Goal: Task Accomplishment & Management: Manage account settings

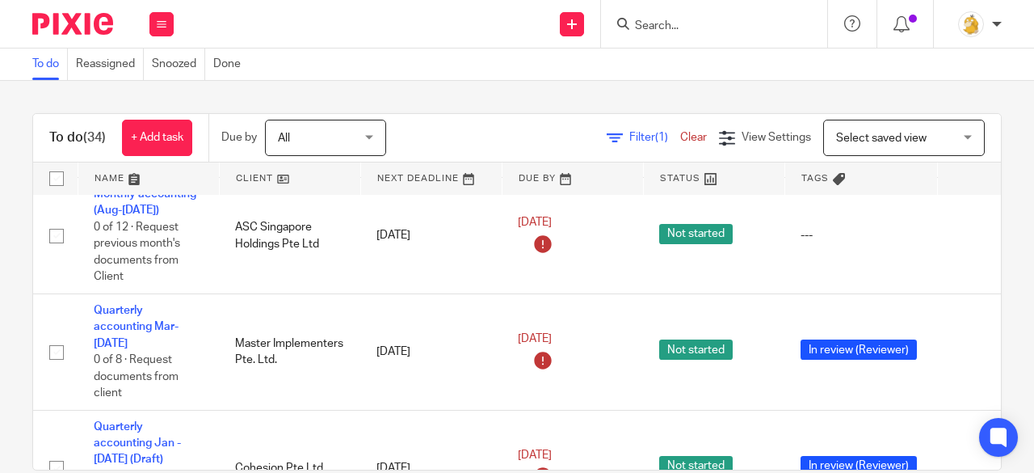
scroll to position [808, 0]
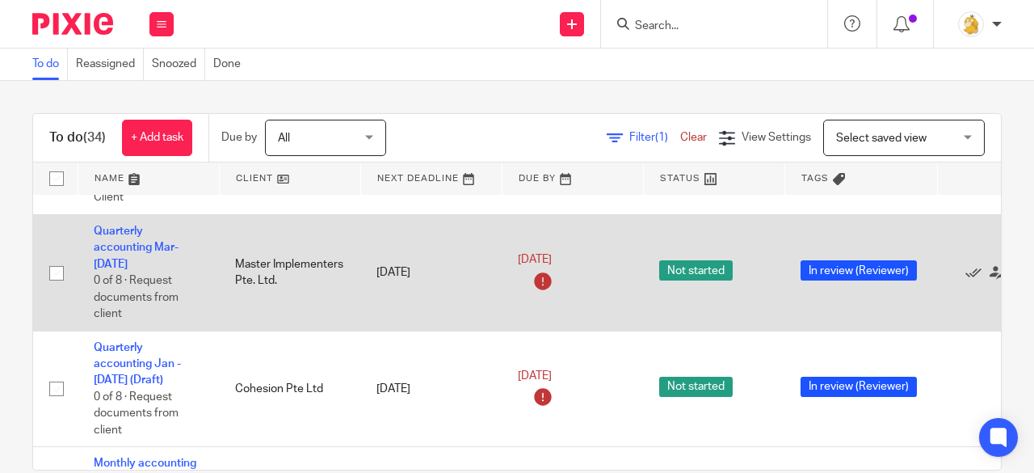
drag, startPoint x: 139, startPoint y: 245, endPoint x: 185, endPoint y: 252, distance: 46.6
click at [139, 245] on link "Quarterly accounting Mar-May'25" at bounding box center [136, 247] width 85 height 44
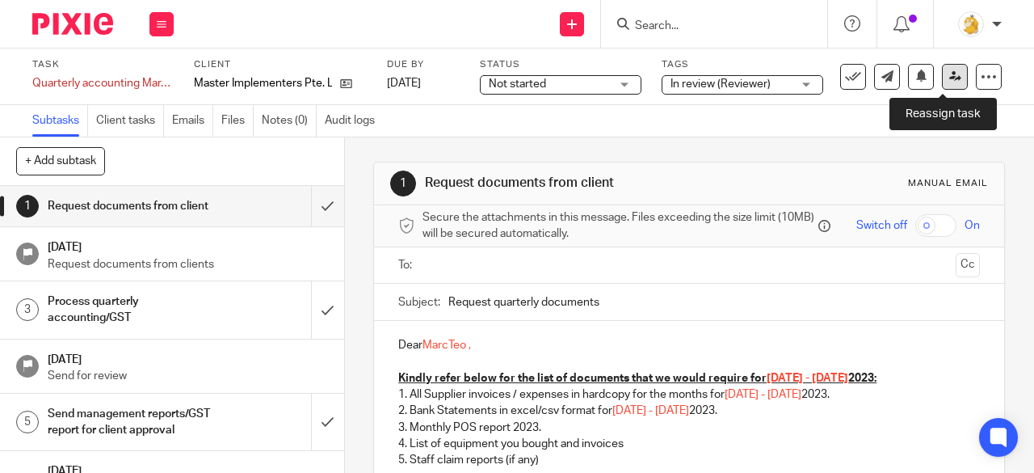
click at [949, 81] on link at bounding box center [955, 77] width 26 height 26
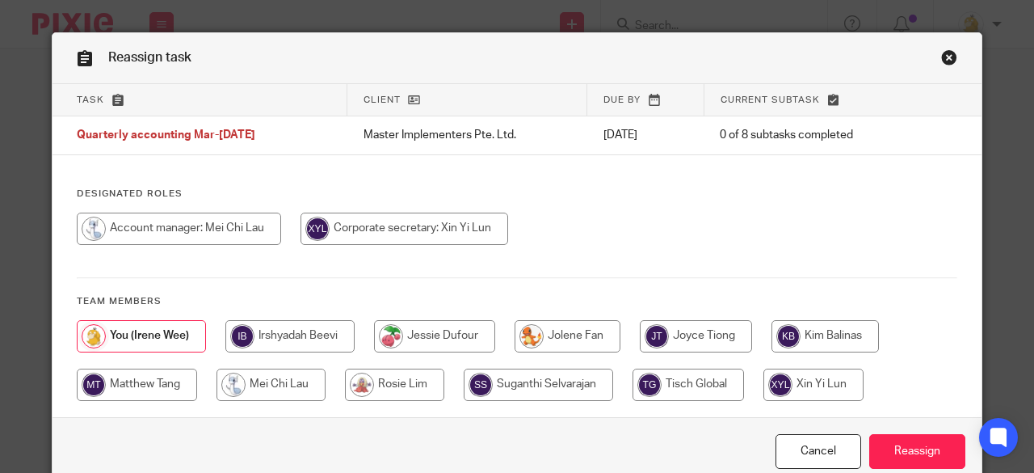
click at [160, 227] on input "radio" at bounding box center [179, 228] width 204 height 32
radio input "true"
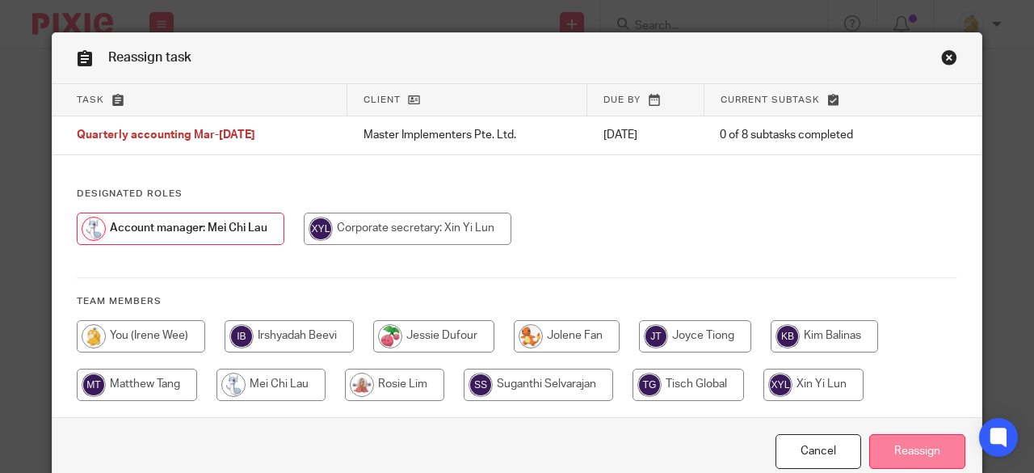
click at [920, 442] on input "Reassign" at bounding box center [917, 451] width 96 height 35
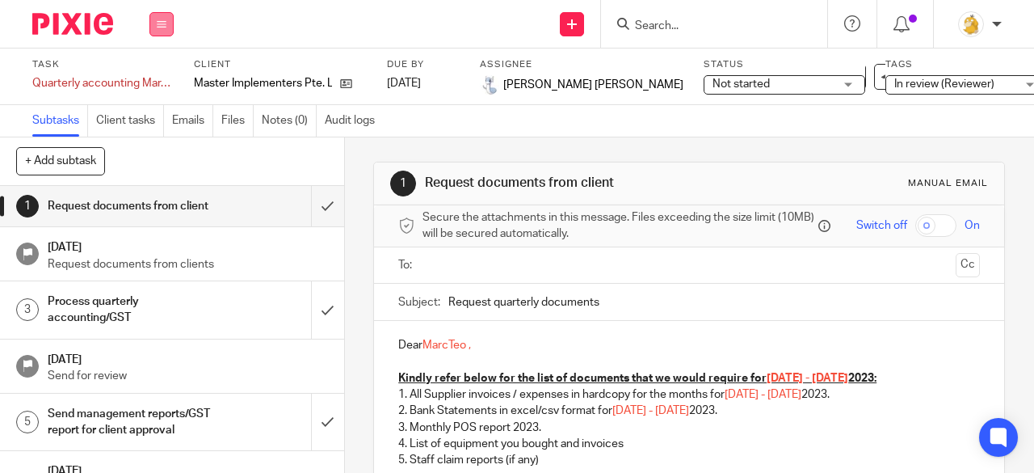
click at [160, 21] on icon at bounding box center [162, 24] width 10 height 10
click at [168, 191] on link "Settings" at bounding box center [161, 193] width 43 height 11
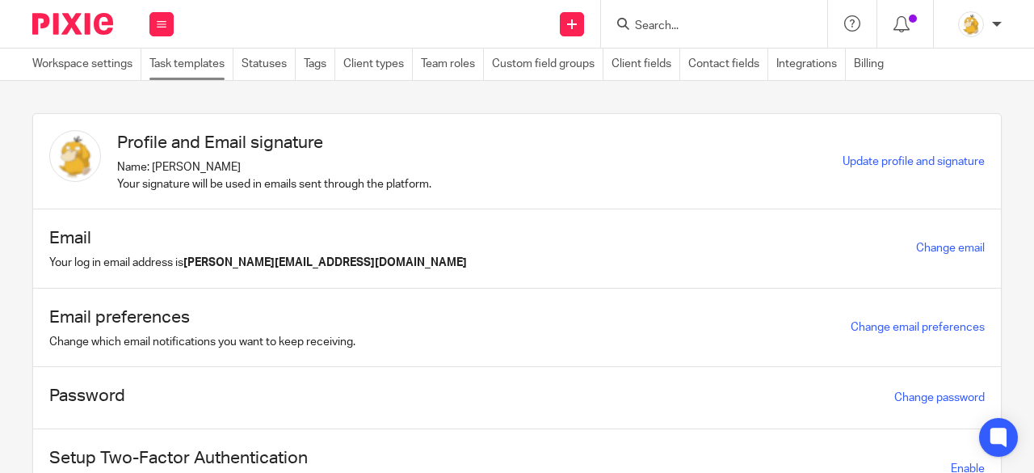
click at [204, 63] on link "Task templates" at bounding box center [191, 64] width 84 height 32
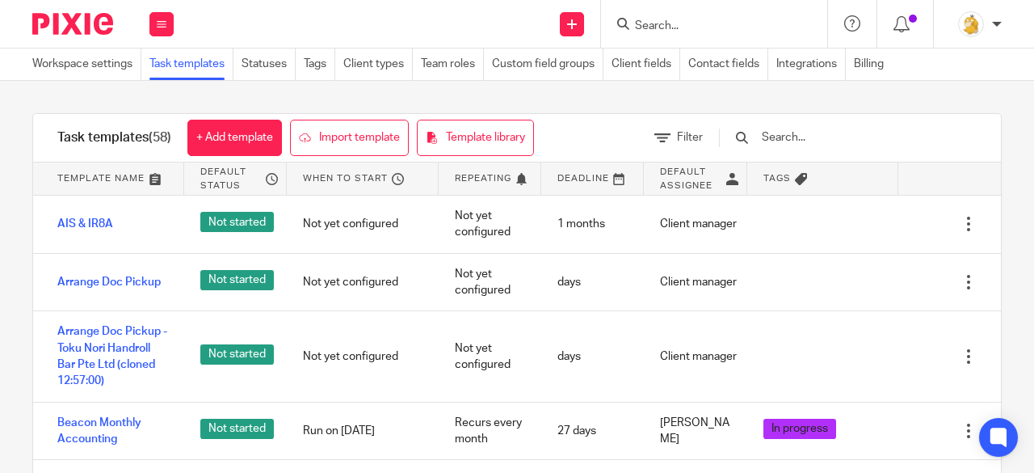
click at [801, 139] on input "text" at bounding box center [854, 137] width 188 height 18
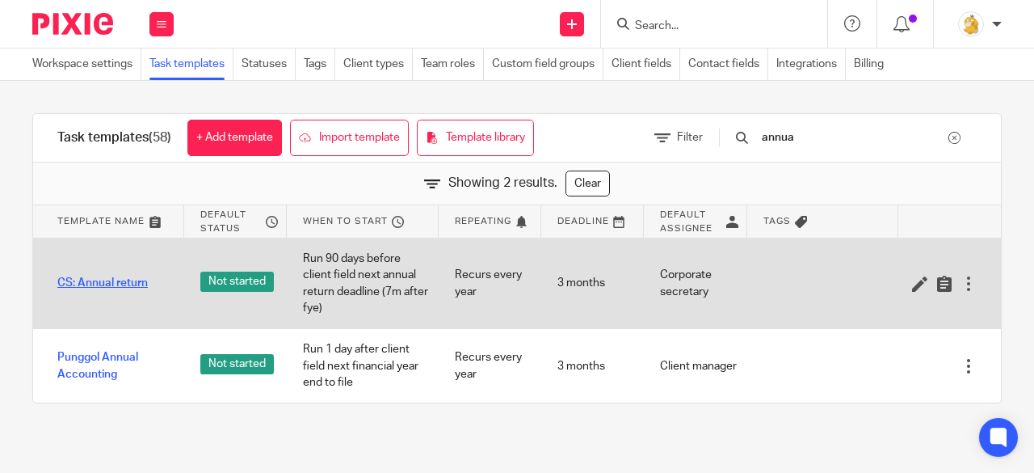
type input "annua"
click at [89, 282] on link "CS: Annual return" at bounding box center [102, 283] width 90 height 16
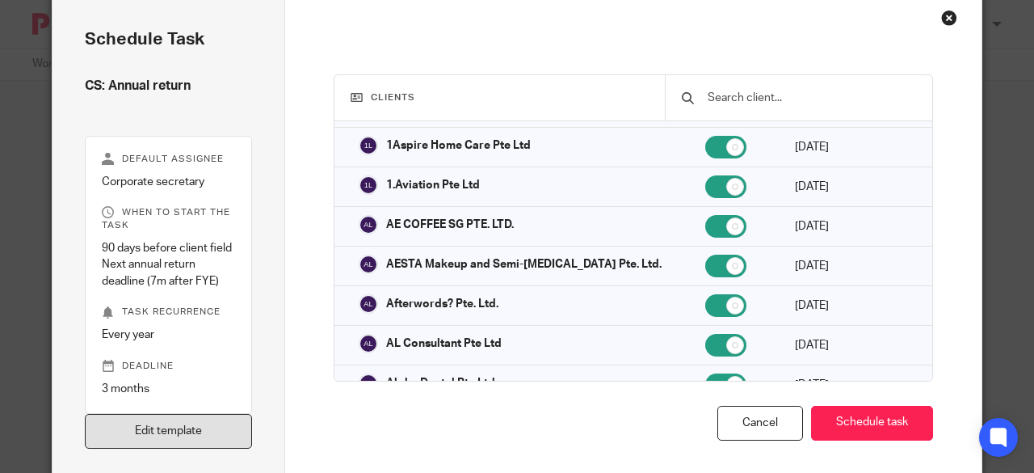
scroll to position [79, 0]
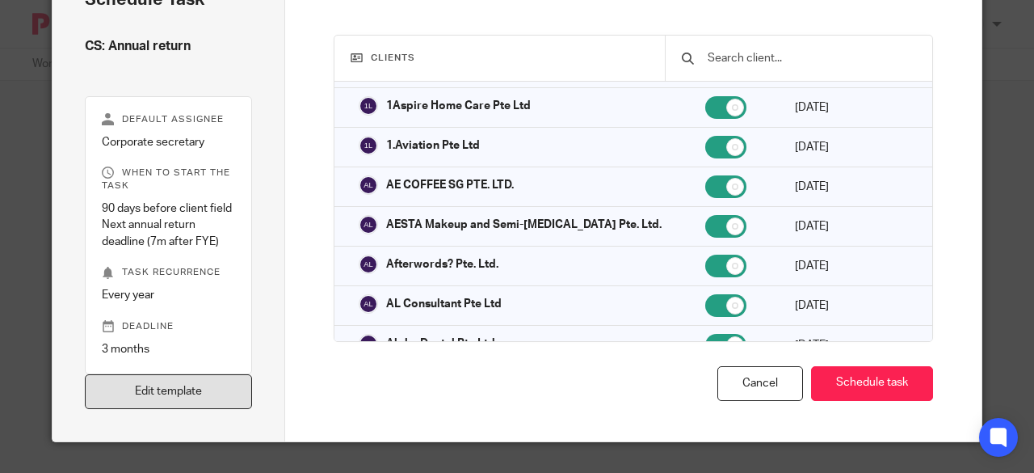
click at [173, 385] on link "Edit template" at bounding box center [168, 391] width 167 height 35
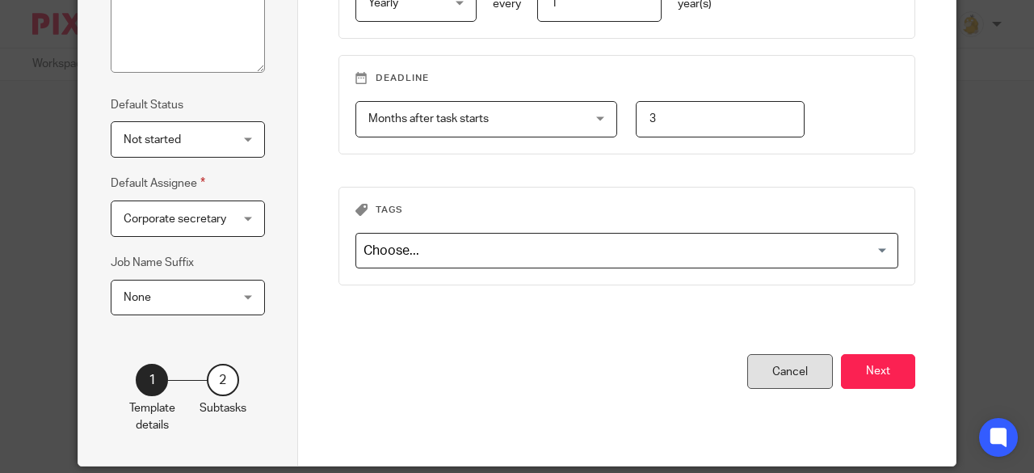
scroll to position [314, 0]
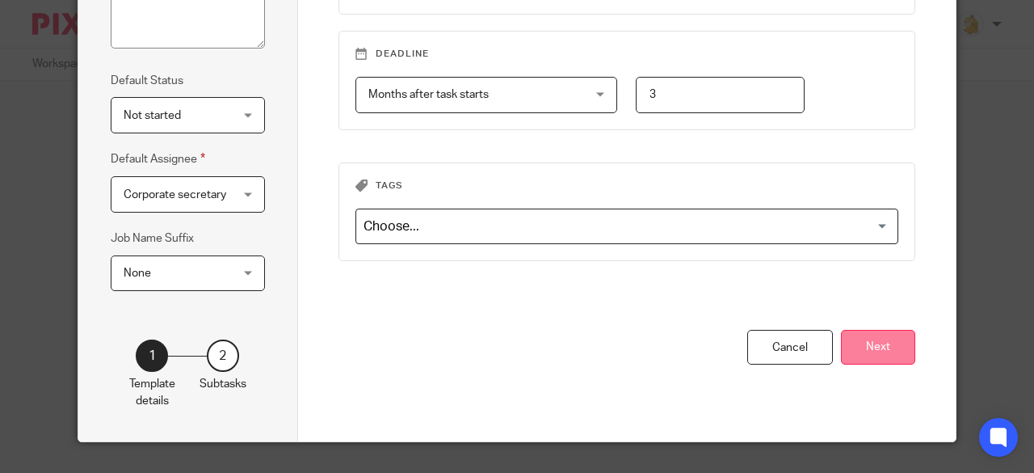
click at [848, 345] on button "Next" at bounding box center [878, 347] width 74 height 35
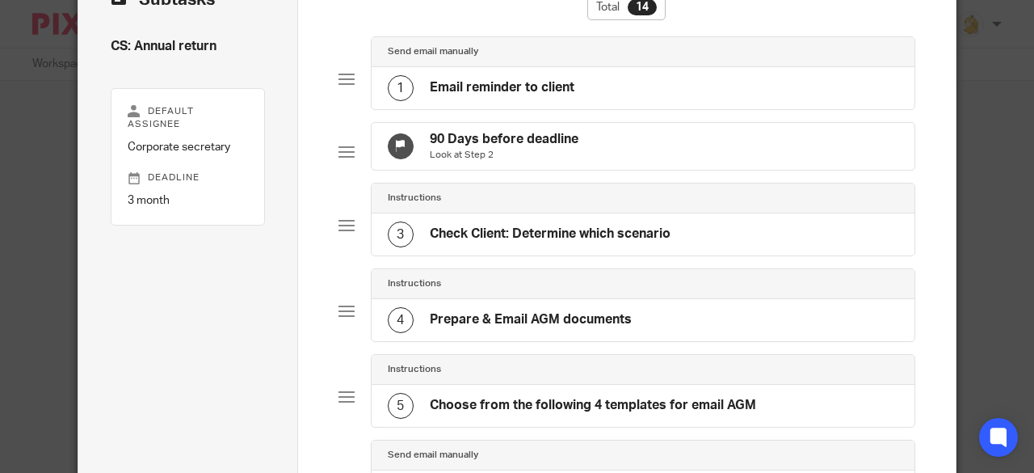
scroll to position [0, 0]
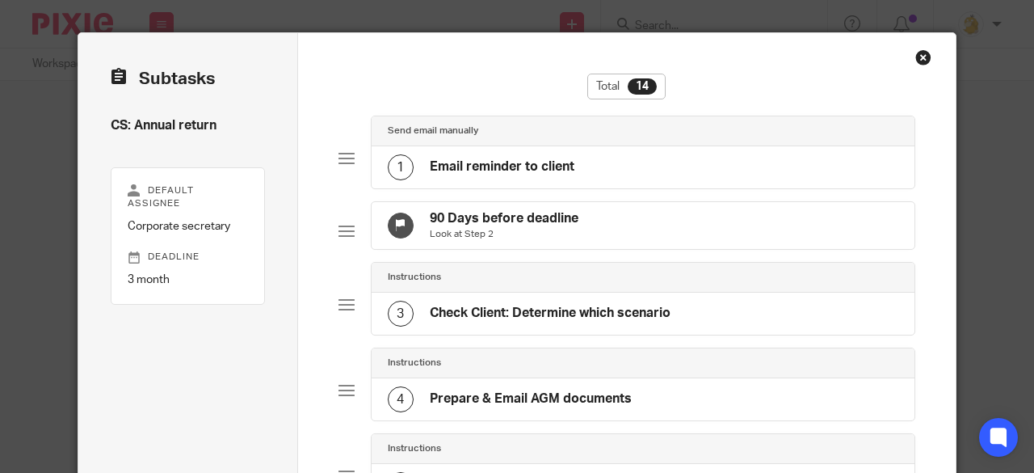
click at [510, 169] on h4 "Email reminder to client" at bounding box center [502, 166] width 145 height 17
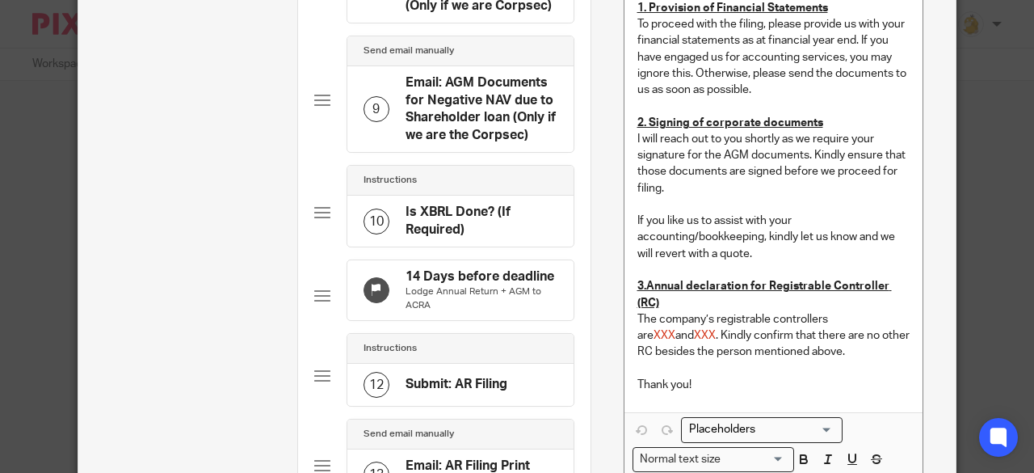
scroll to position [889, 0]
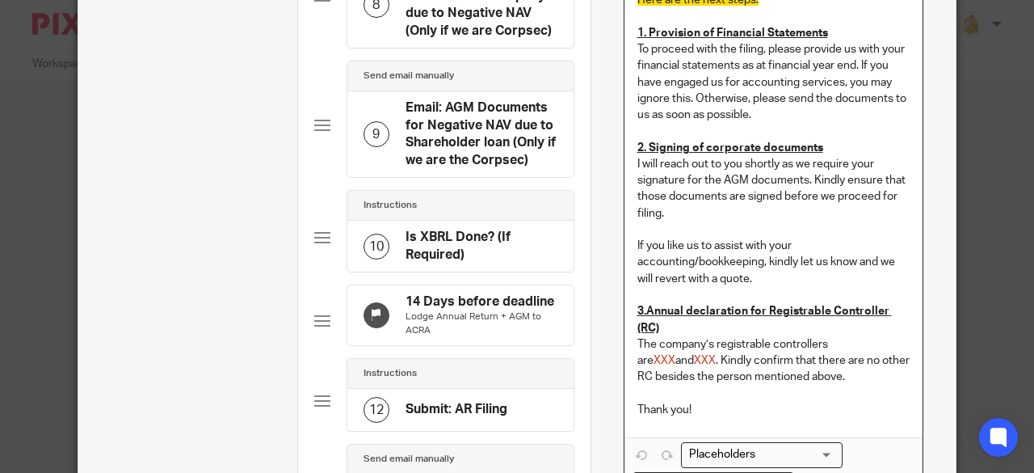
click at [826, 364] on p "The company’s registrable controllers are XXX and XXX . Kindly confirm that the…" at bounding box center [773, 360] width 273 height 49
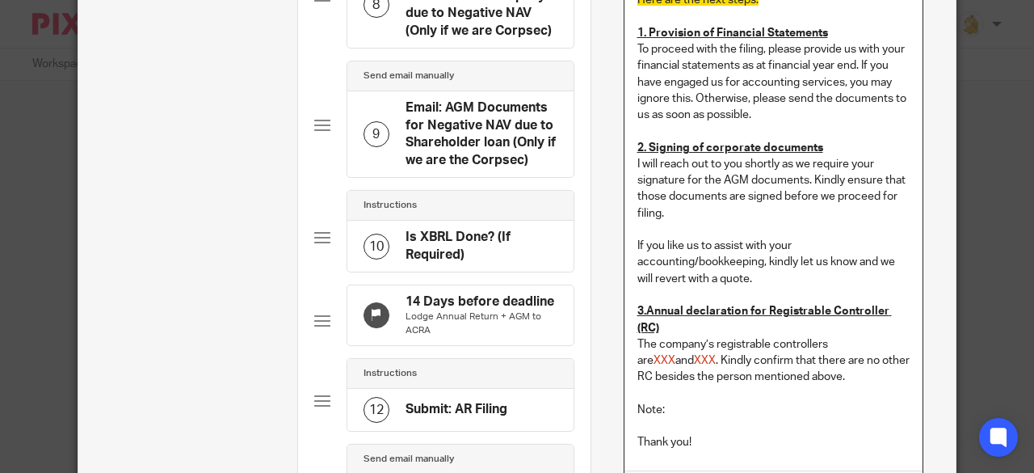
scroll to position [970, 0]
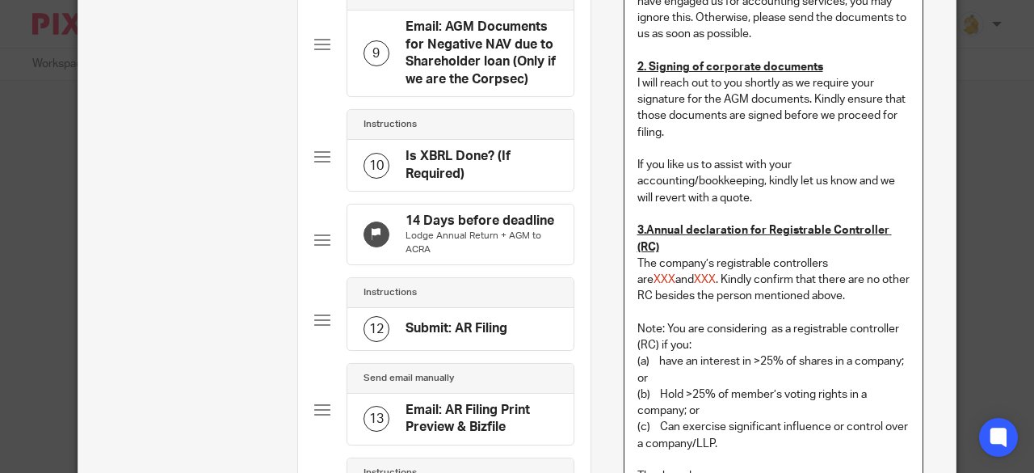
click at [895, 321] on p "Note: You are considering as a registrable controller (RC) if you:" at bounding box center [773, 337] width 273 height 33
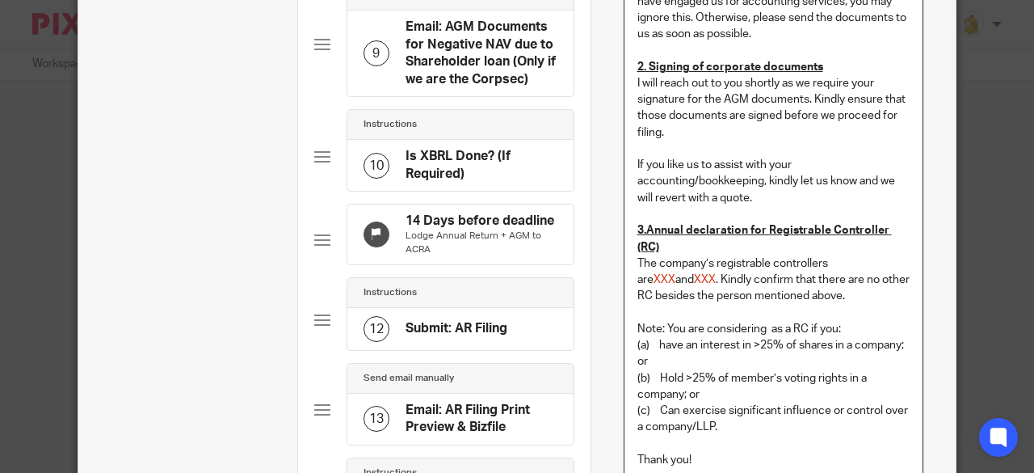
click at [786, 321] on p "Note: You are considering as a RC if you:" at bounding box center [773, 329] width 273 height 16
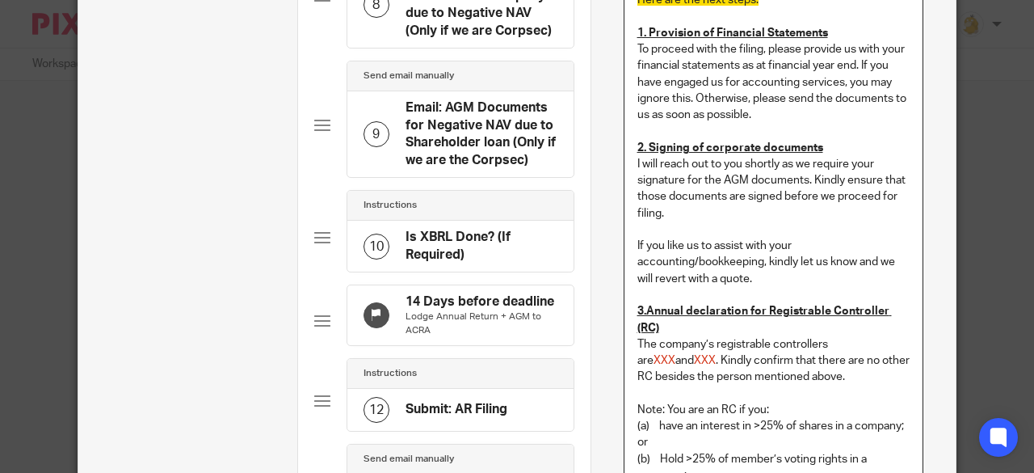
scroll to position [1131, 0]
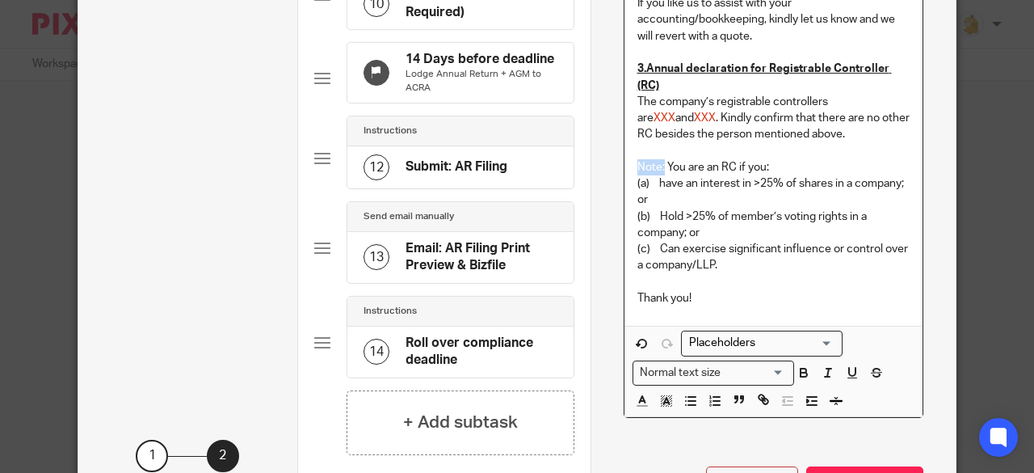
drag, startPoint x: 658, startPoint y: 155, endPoint x: 622, endPoint y: 150, distance: 35.9
click at [797, 365] on icon "button" at bounding box center [804, 372] width 15 height 15
click at [817, 253] on p "(c) Can exercise significant influence or control over a company/LLP." at bounding box center [773, 257] width 273 height 33
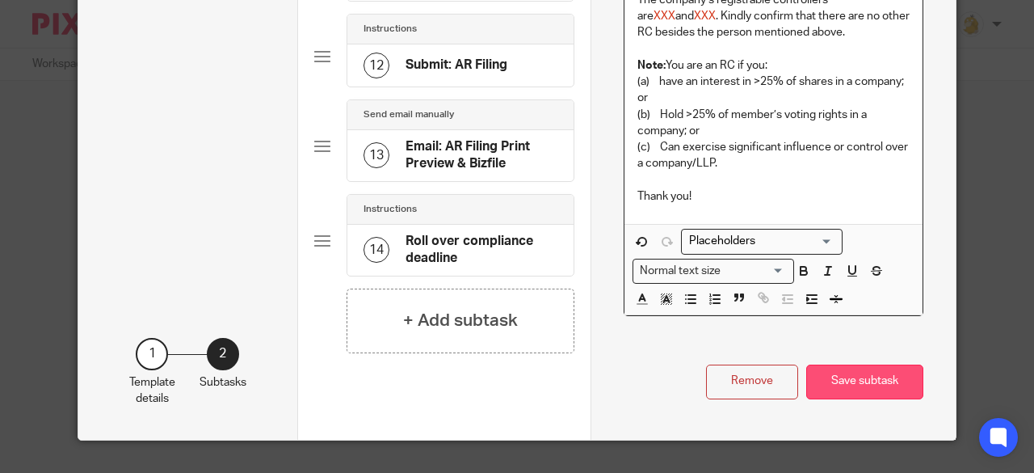
click at [864, 374] on button "Save subtask" at bounding box center [864, 381] width 117 height 35
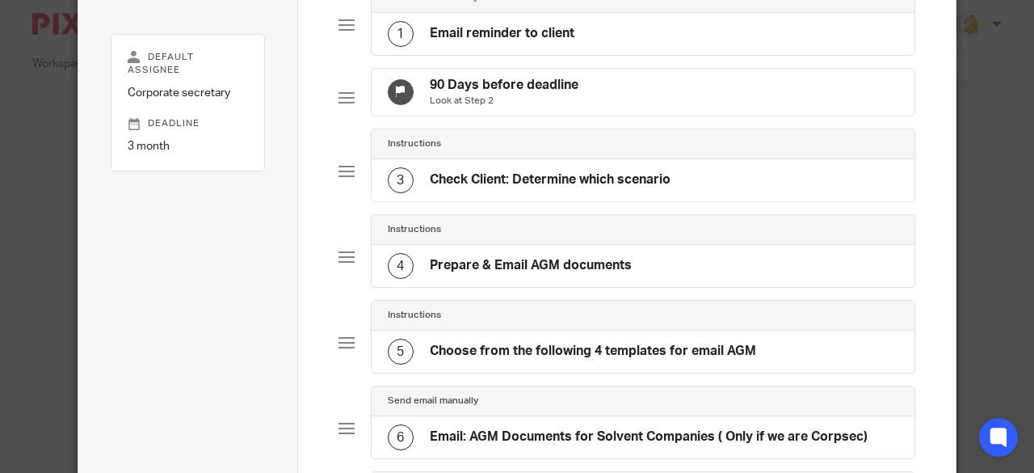
scroll to position [76, 0]
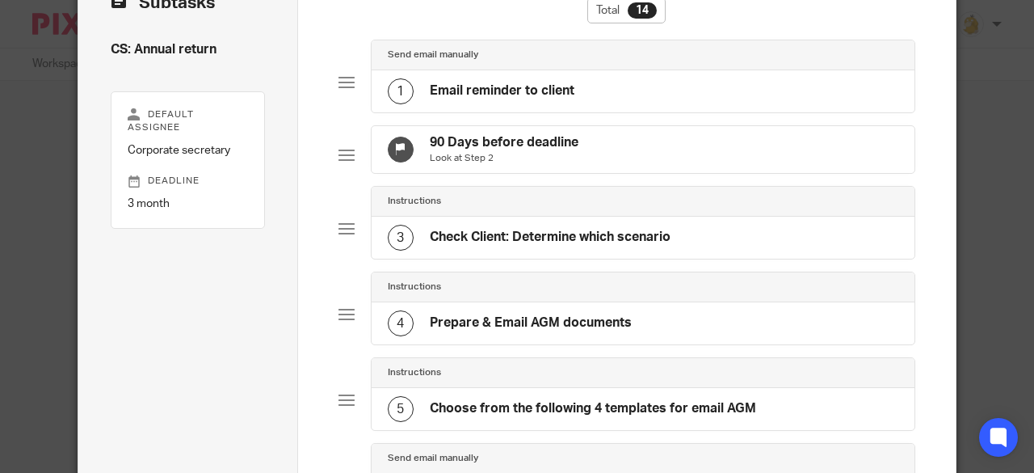
click at [522, 91] on h4 "Email reminder to client" at bounding box center [502, 90] width 145 height 17
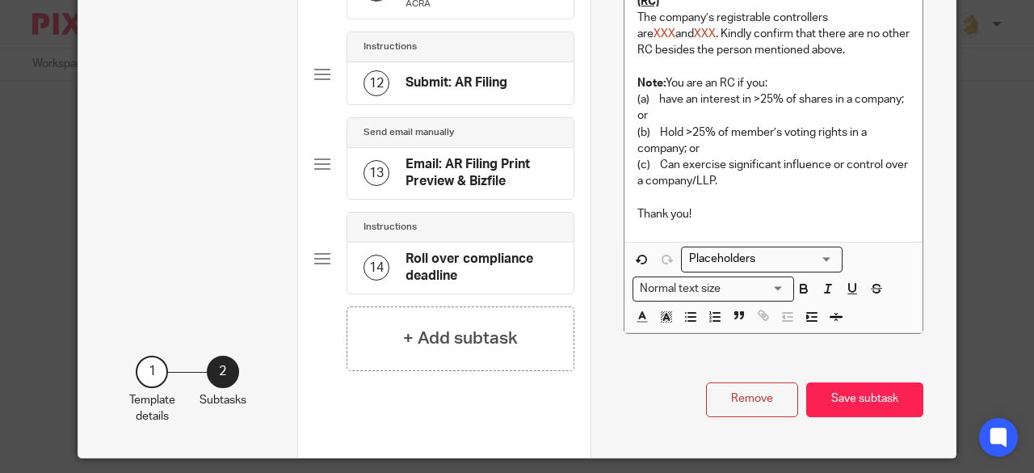
scroll to position [1241, 0]
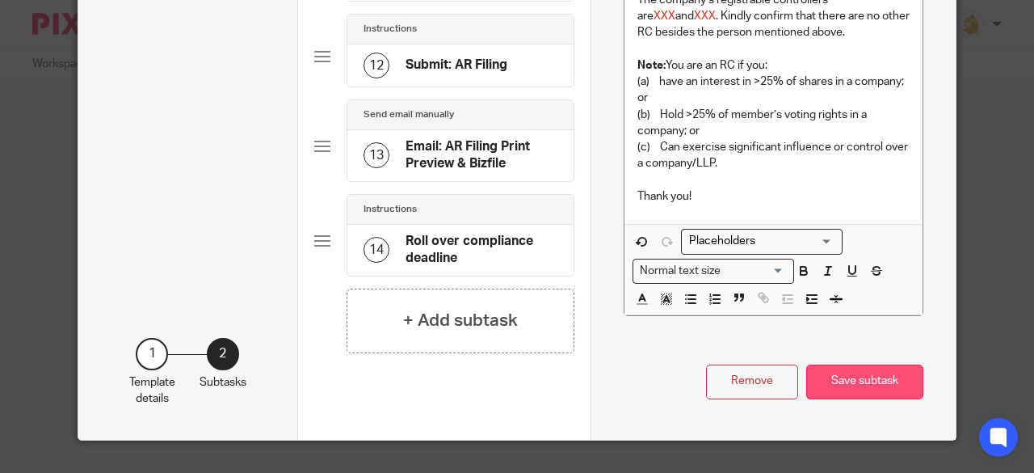
click at [848, 372] on button "Save subtask" at bounding box center [864, 381] width 117 height 35
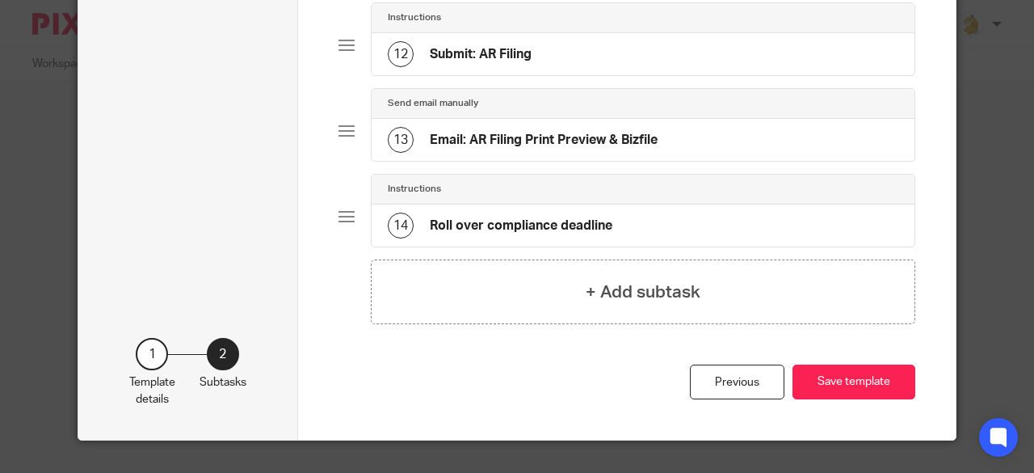
scroll to position [1045, 0]
click at [840, 376] on button "Save template" at bounding box center [854, 381] width 123 height 35
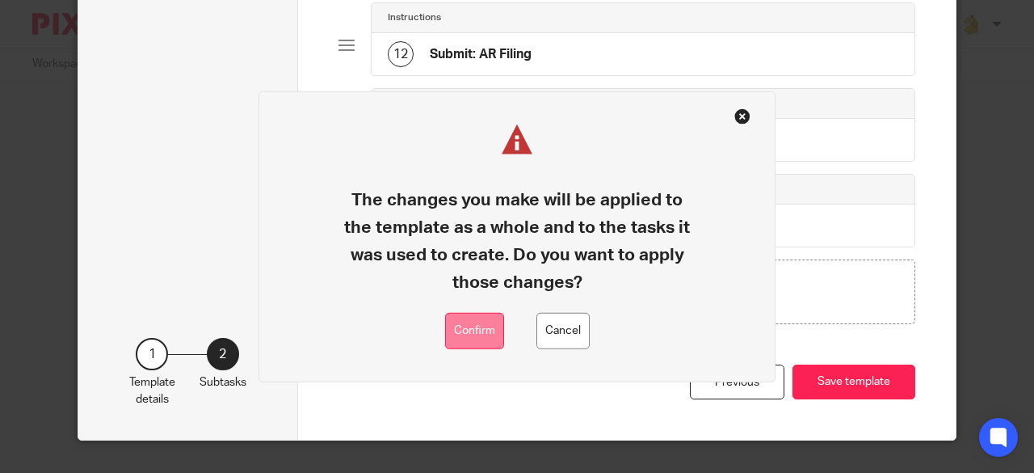
click at [476, 334] on button "Confirm" at bounding box center [474, 331] width 59 height 36
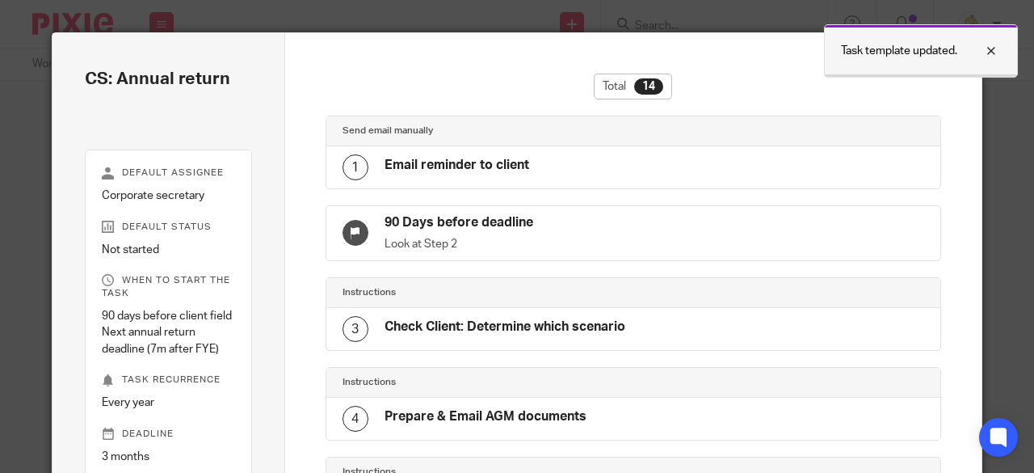
click at [995, 43] on div at bounding box center [979, 50] width 44 height 19
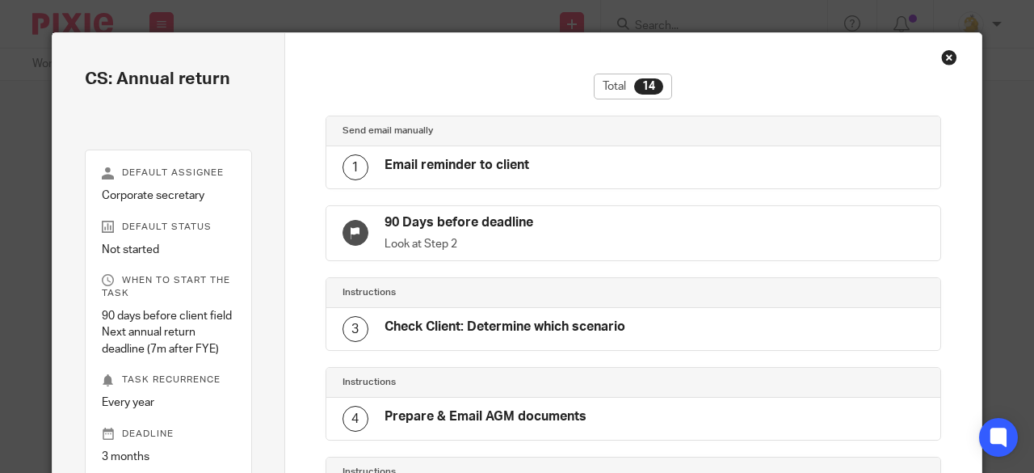
click at [949, 54] on div "Close this dialog window" at bounding box center [949, 57] width 16 height 16
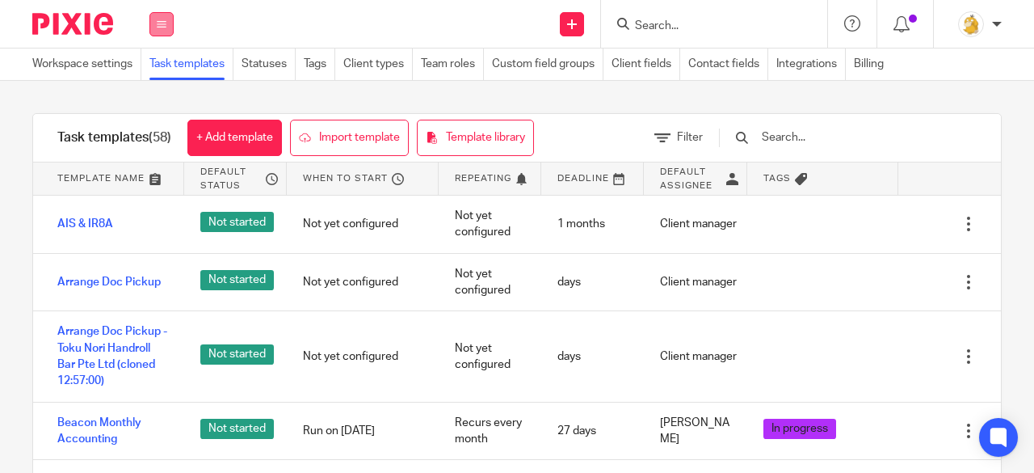
click at [163, 23] on icon at bounding box center [162, 24] width 10 height 10
click at [153, 76] on link "Work" at bounding box center [152, 74] width 26 height 11
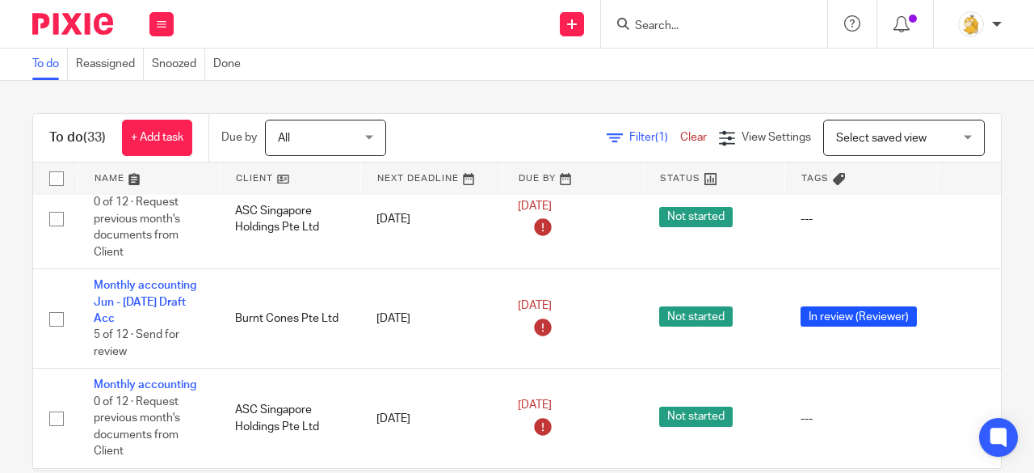
scroll to position [970, 113]
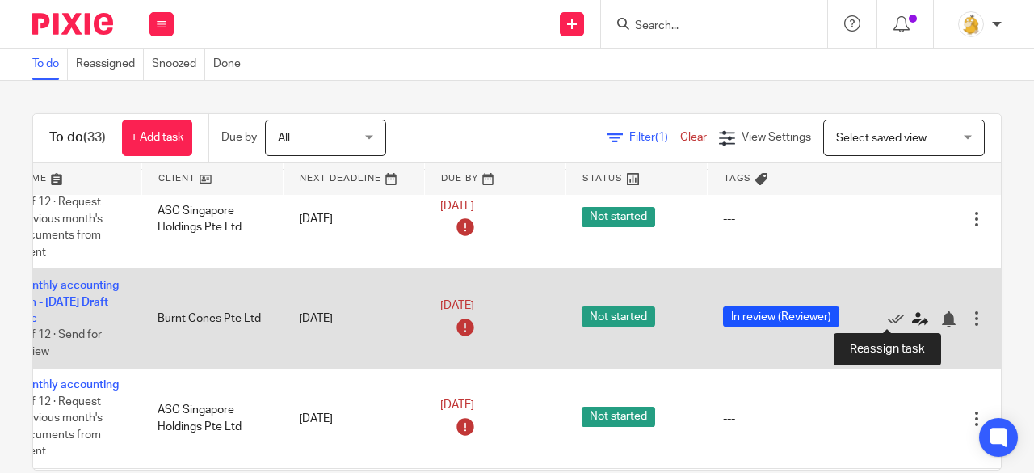
click at [912, 321] on icon at bounding box center [920, 319] width 16 height 16
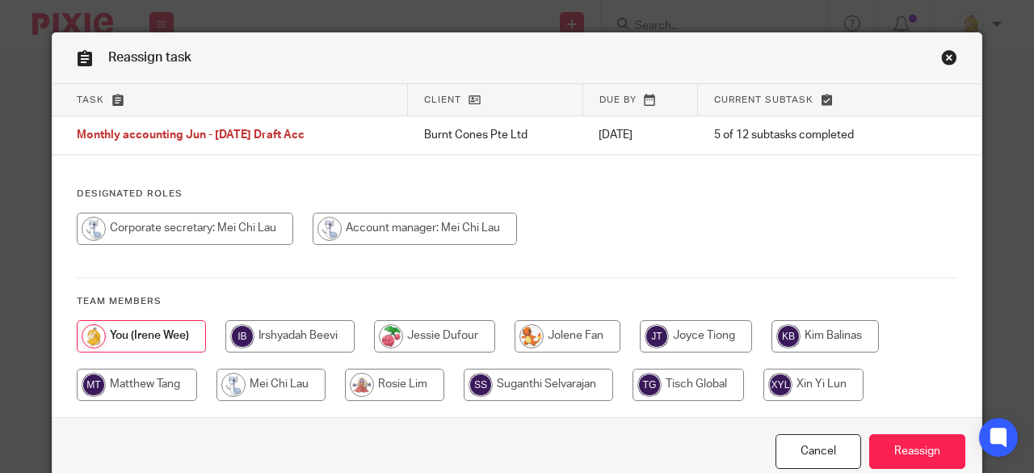
click at [388, 228] on input "radio" at bounding box center [415, 228] width 204 height 32
radio input "true"
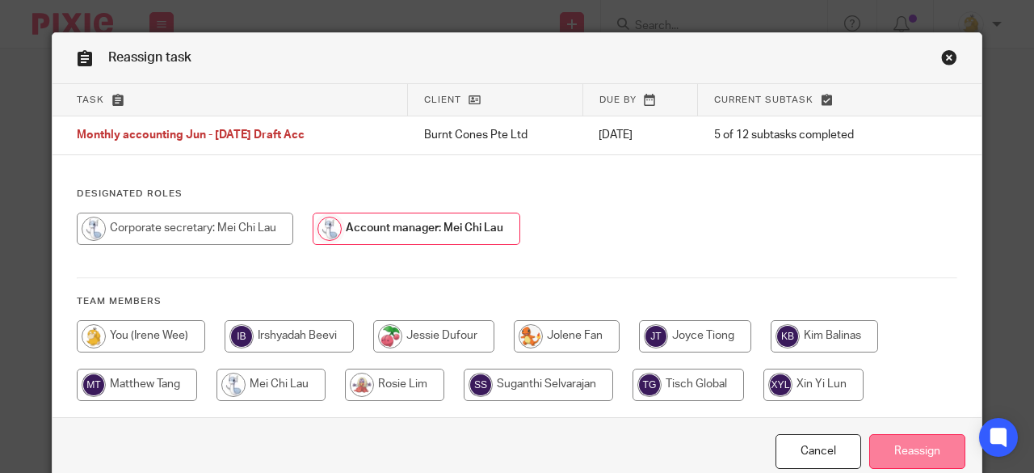
click at [916, 454] on input "Reassign" at bounding box center [917, 451] width 96 height 35
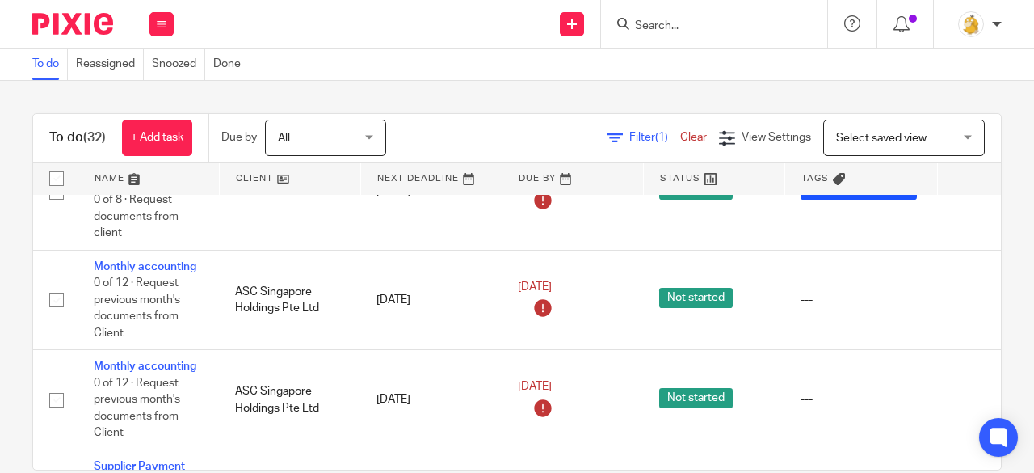
scroll to position [889, 113]
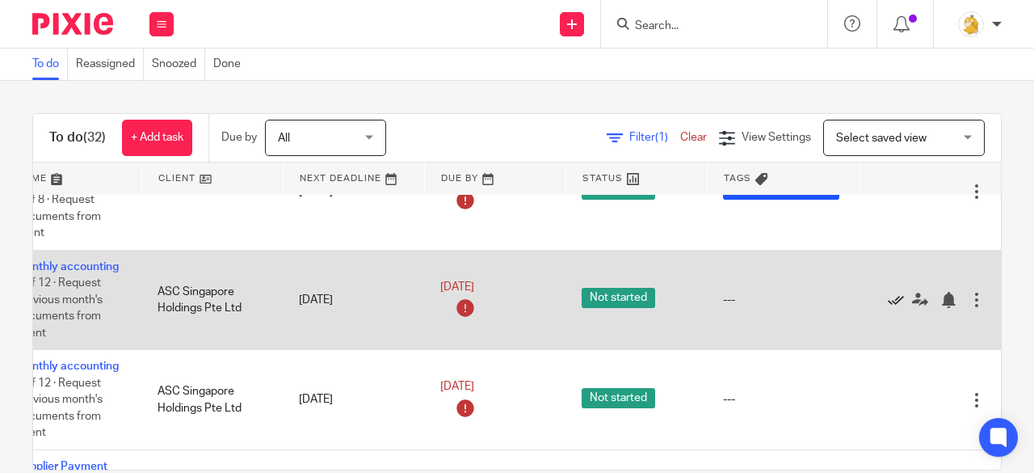
click at [888, 299] on icon at bounding box center [896, 300] width 16 height 16
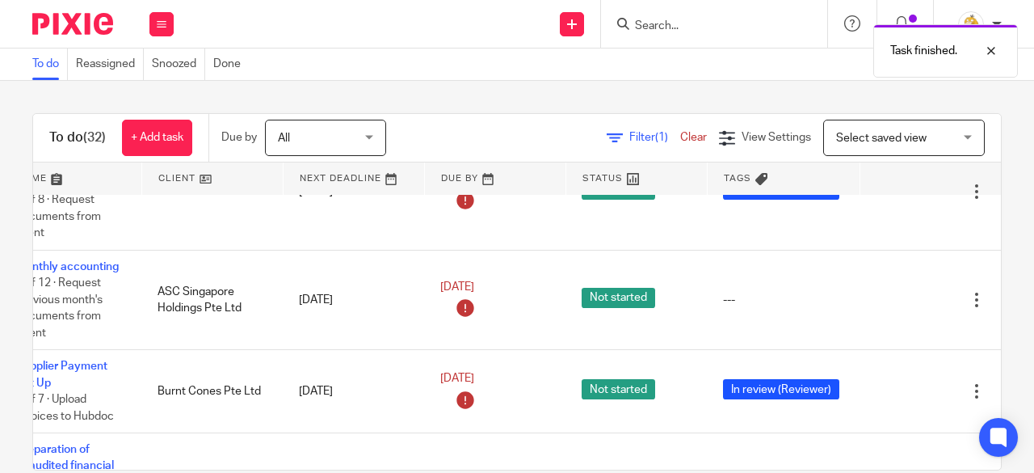
click at [659, 21] on div "Task finished." at bounding box center [767, 46] width 501 height 61
click at [659, 17] on div "Task finished." at bounding box center [767, 46] width 501 height 61
click at [163, 25] on icon at bounding box center [162, 24] width 10 height 10
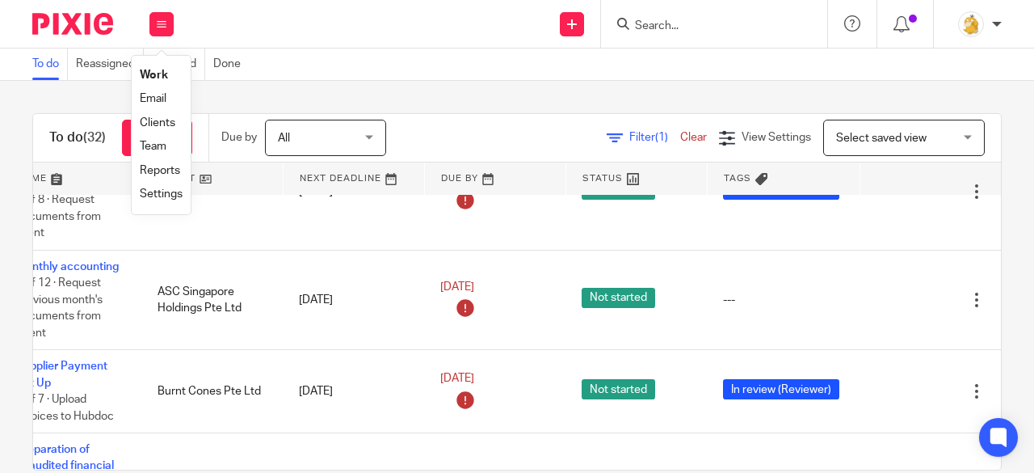
drag, startPoint x: 0, startPoint y: 137, endPoint x: 281, endPoint y: 2, distance: 311.9
click at [0, 137] on div "To do (32) + Add task Due by All All Today Tomorrow This week Next week This mo…" at bounding box center [517, 277] width 1034 height 392
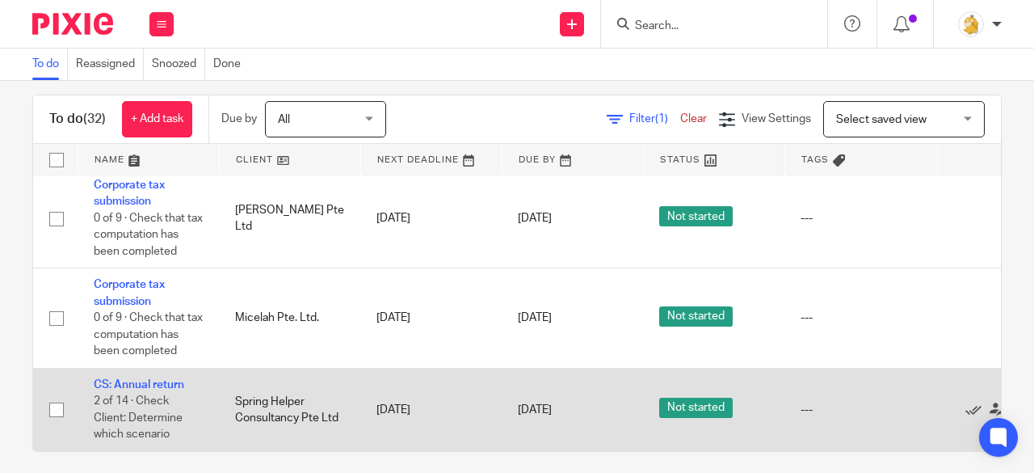
scroll to position [29, 0]
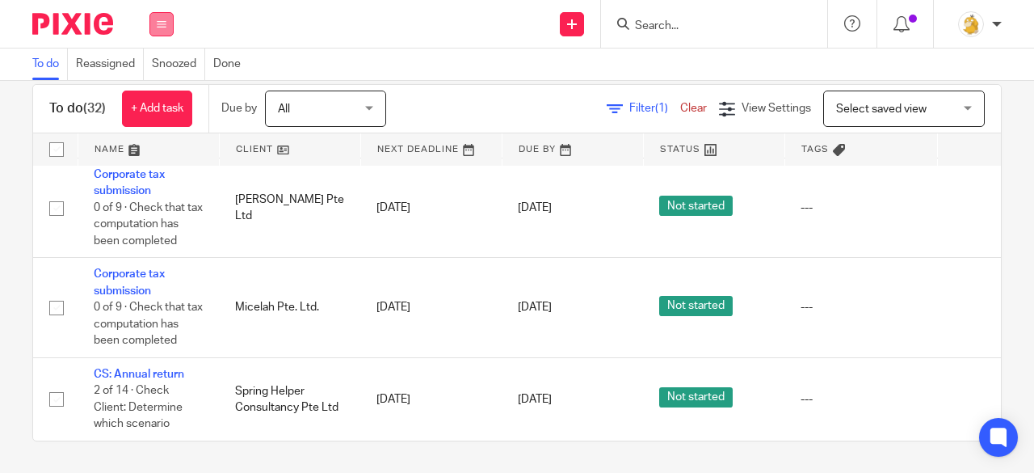
click at [164, 21] on icon at bounding box center [162, 24] width 10 height 10
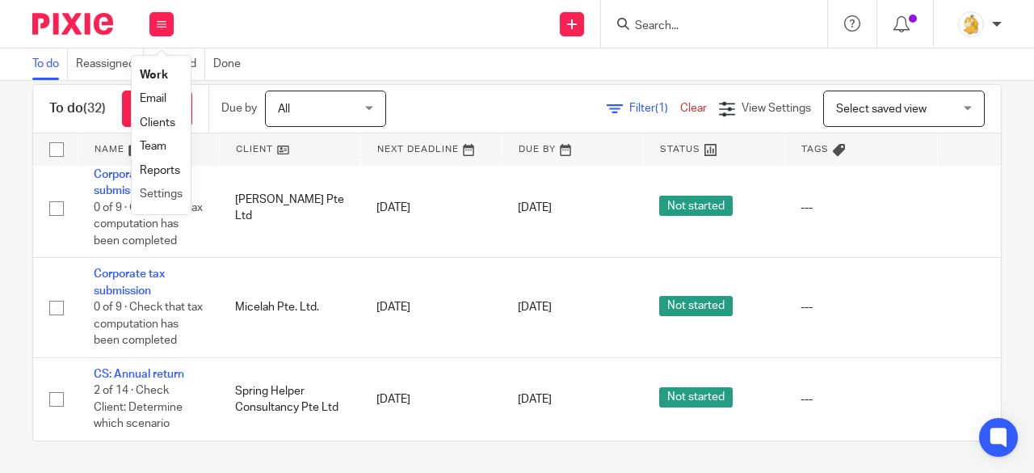
click at [168, 188] on li "Settings" at bounding box center [161, 194] width 43 height 23
click at [158, 193] on link "Settings" at bounding box center [161, 193] width 43 height 11
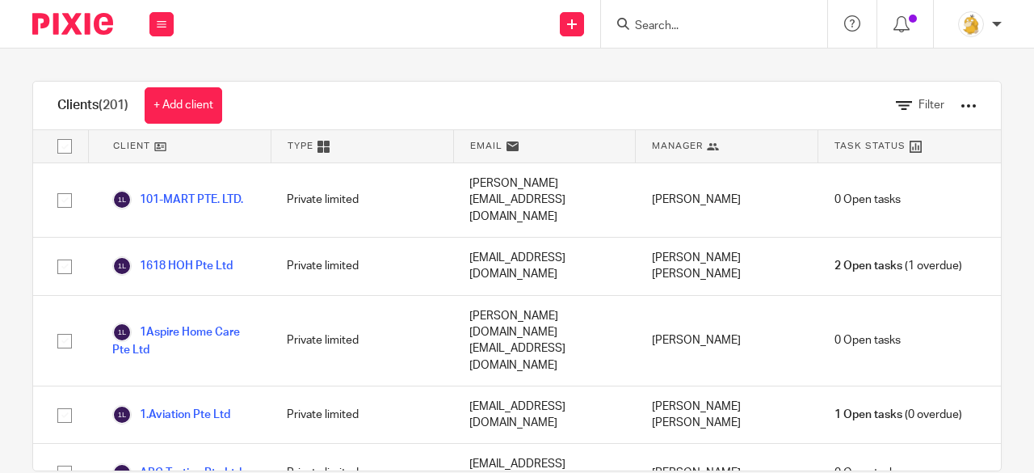
click at [671, 27] on input "Search" at bounding box center [705, 26] width 145 height 15
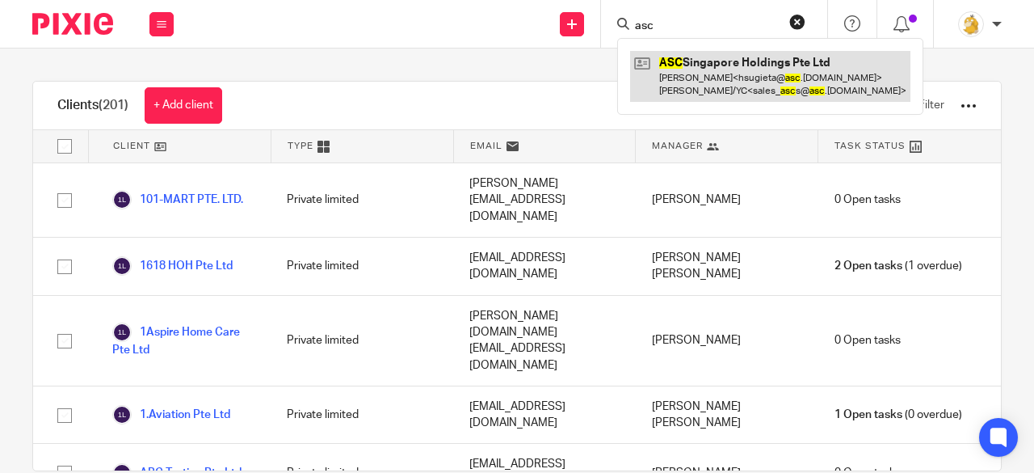
type input "asc"
click at [688, 64] on link at bounding box center [770, 76] width 280 height 50
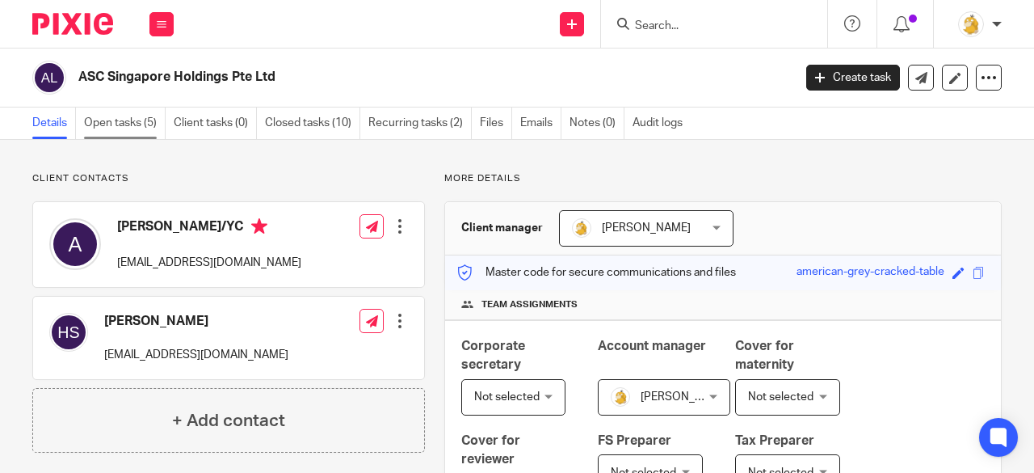
click at [141, 128] on link "Open tasks (5)" at bounding box center [125, 123] width 82 height 32
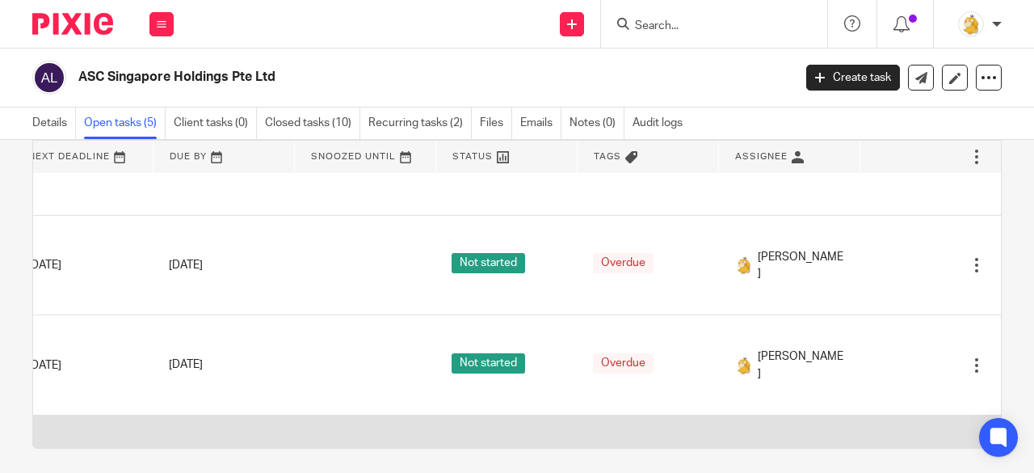
scroll to position [171, 200]
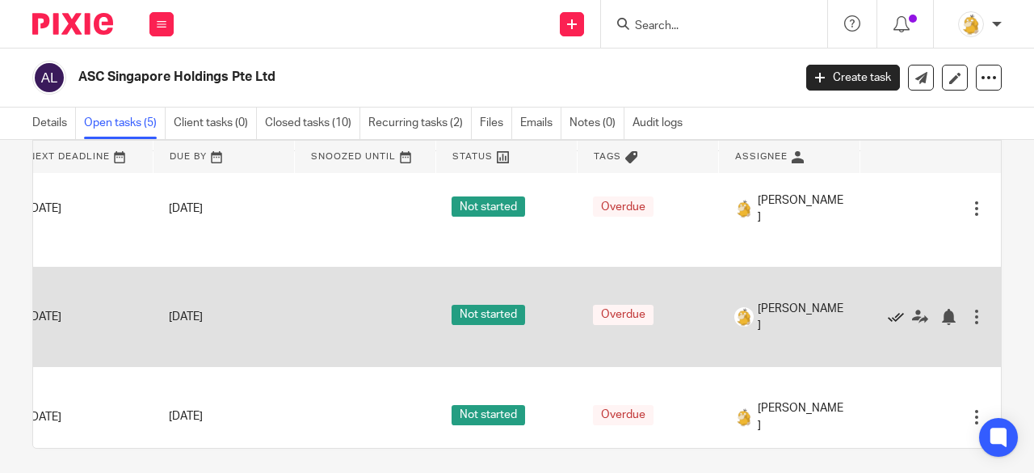
click at [888, 313] on icon at bounding box center [896, 317] width 16 height 16
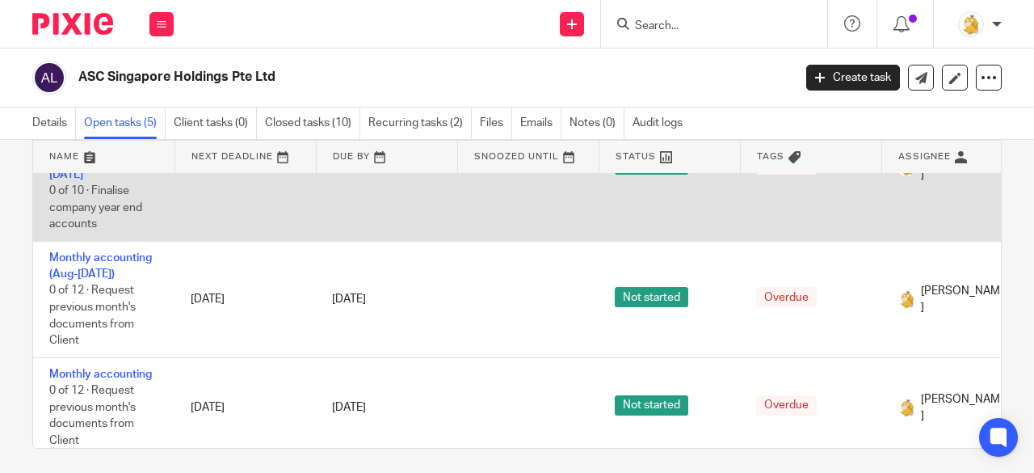
scroll to position [0, 0]
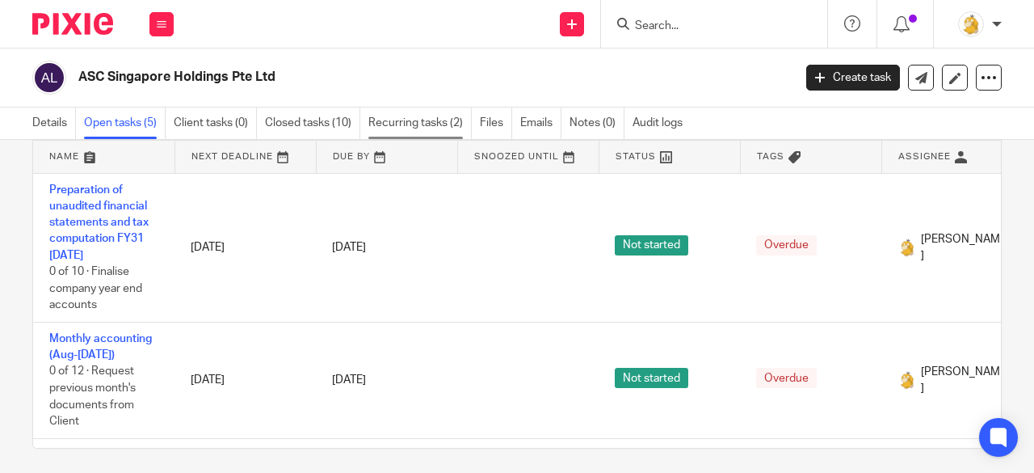
click at [389, 117] on link "Recurring tasks (2)" at bounding box center [419, 123] width 103 height 32
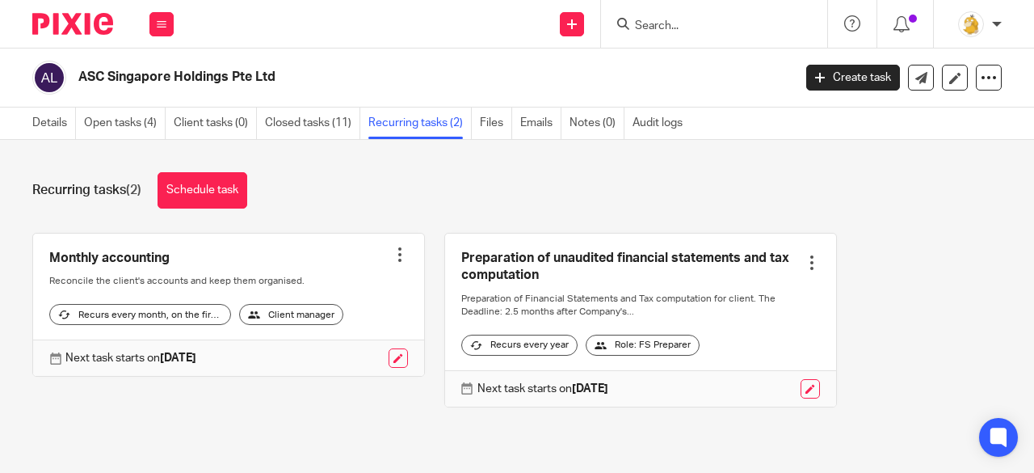
click at [392, 253] on div at bounding box center [400, 254] width 16 height 16
click at [346, 358] on span "Cancel schedule" at bounding box center [330, 356] width 85 height 11
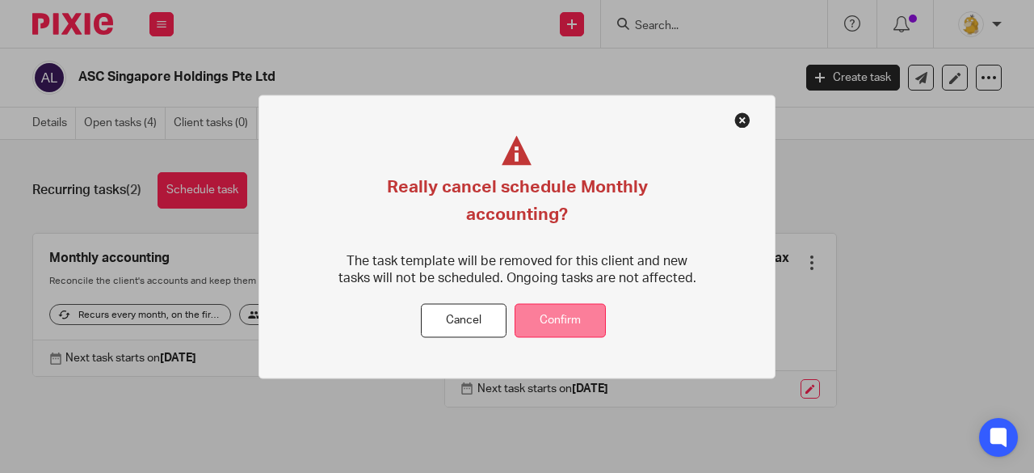
click at [572, 303] on button "Confirm" at bounding box center [560, 320] width 91 height 35
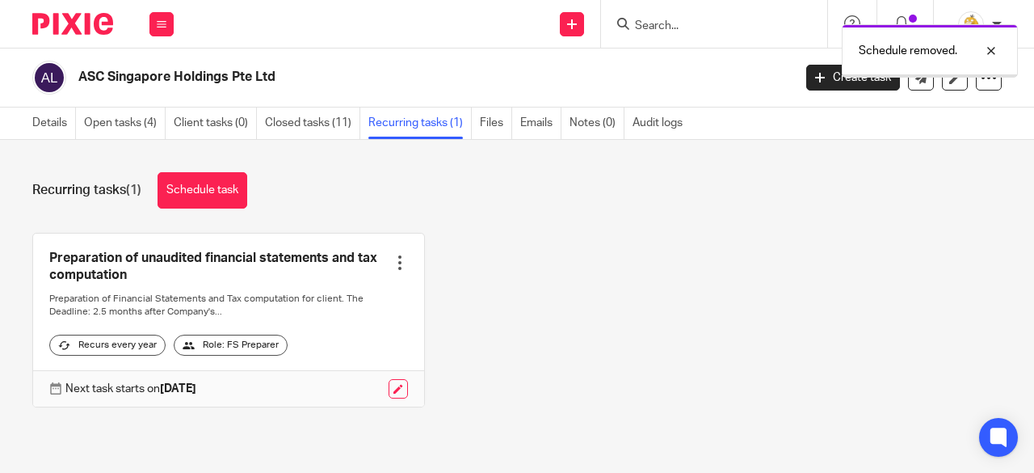
click at [199, 194] on link "Schedule task" at bounding box center [203, 190] width 90 height 36
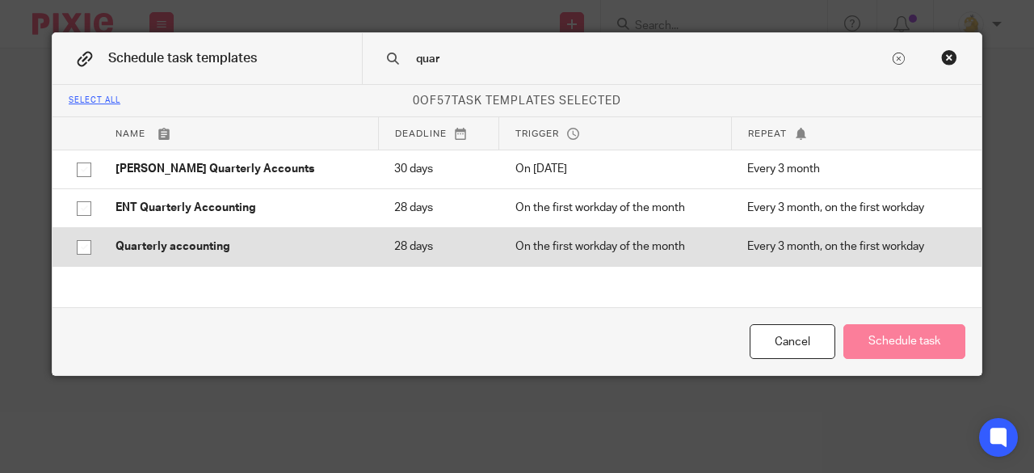
type input "quar"
click at [82, 242] on input "checkbox" at bounding box center [84, 247] width 31 height 31
checkbox input "true"
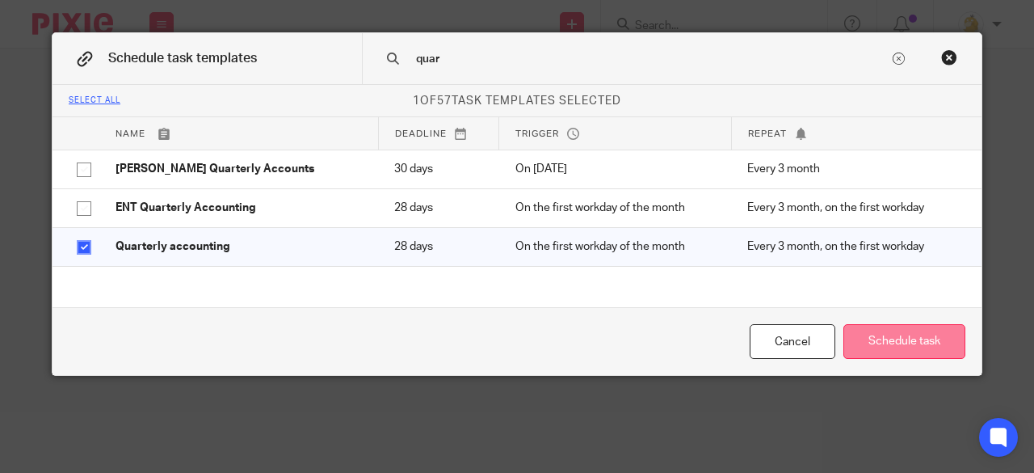
click at [859, 334] on button "Schedule task" at bounding box center [904, 341] width 122 height 35
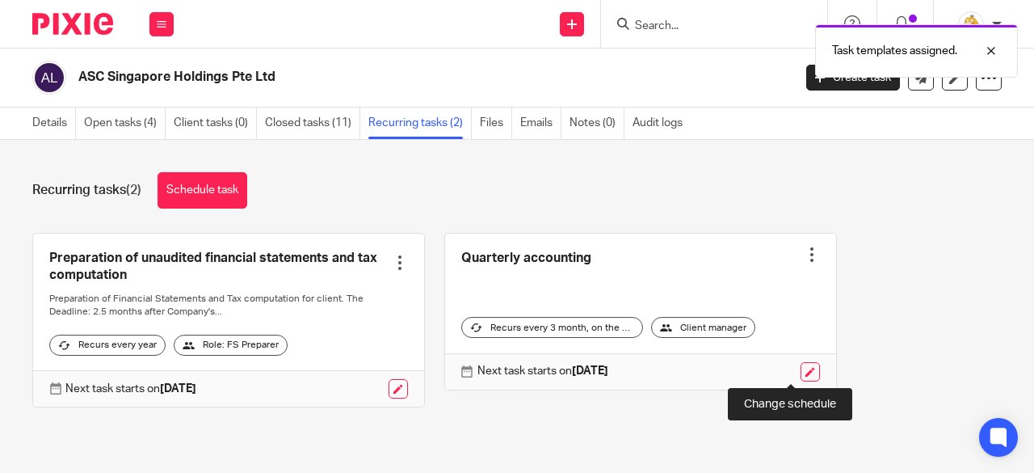
click at [801, 372] on link at bounding box center [810, 371] width 19 height 19
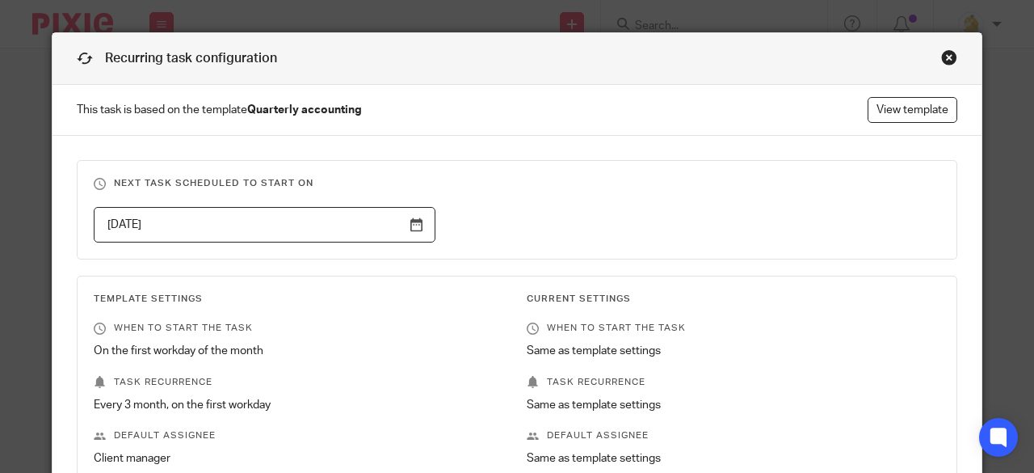
click at [417, 232] on input "[DATE]" at bounding box center [265, 225] width 342 height 36
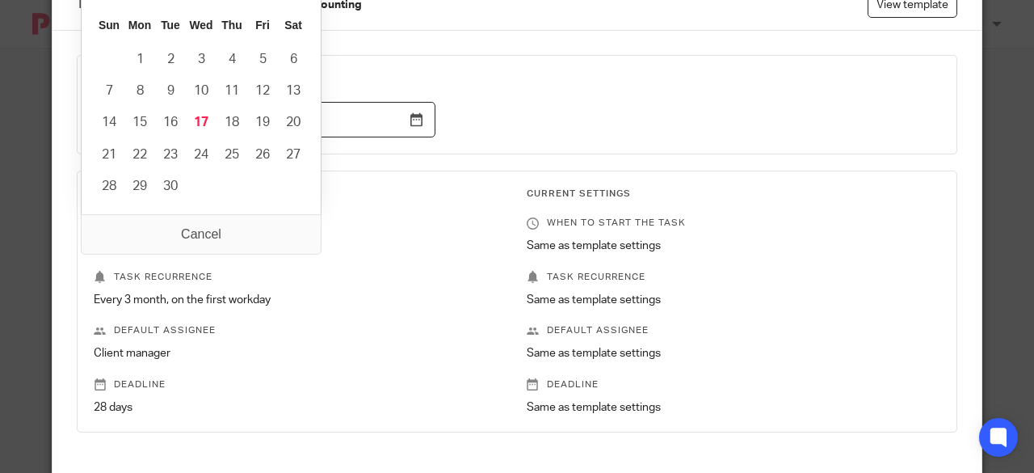
scroll to position [162, 0]
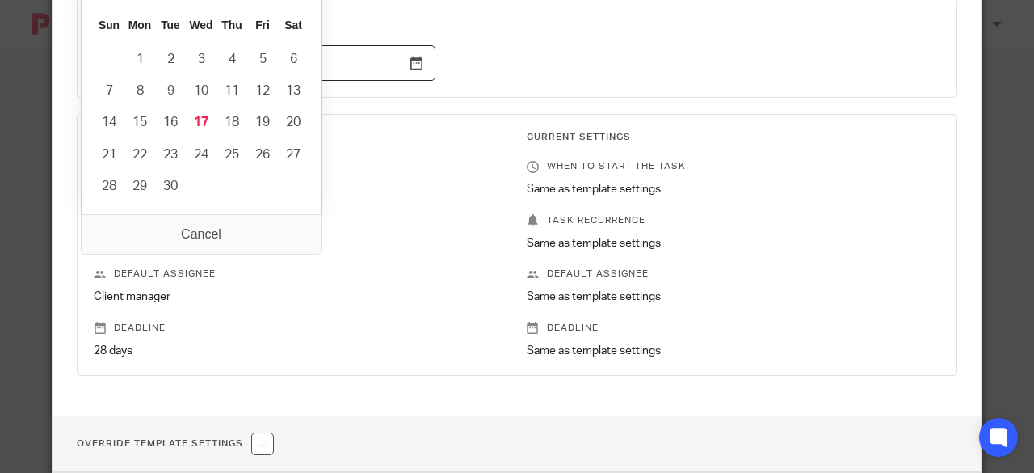
click at [410, 61] on input "[DATE]" at bounding box center [265, 63] width 342 height 36
drag, startPoint x: 412, startPoint y: 151, endPoint x: 416, endPoint y: 140, distance: 12.0
click at [412, 149] on div "Template Settings When to start the task On the first workday of the month Task…" at bounding box center [291, 245] width 433 height 228
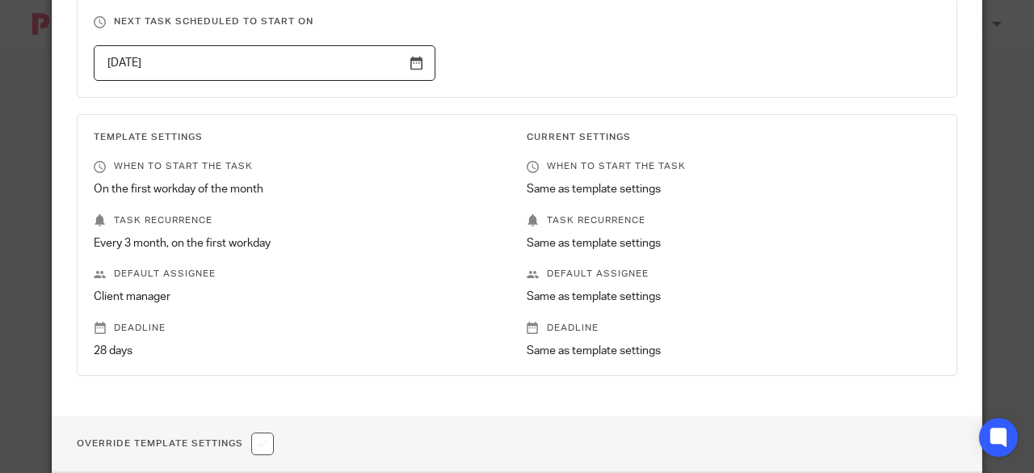
click at [412, 75] on input "[DATE]" at bounding box center [265, 63] width 342 height 36
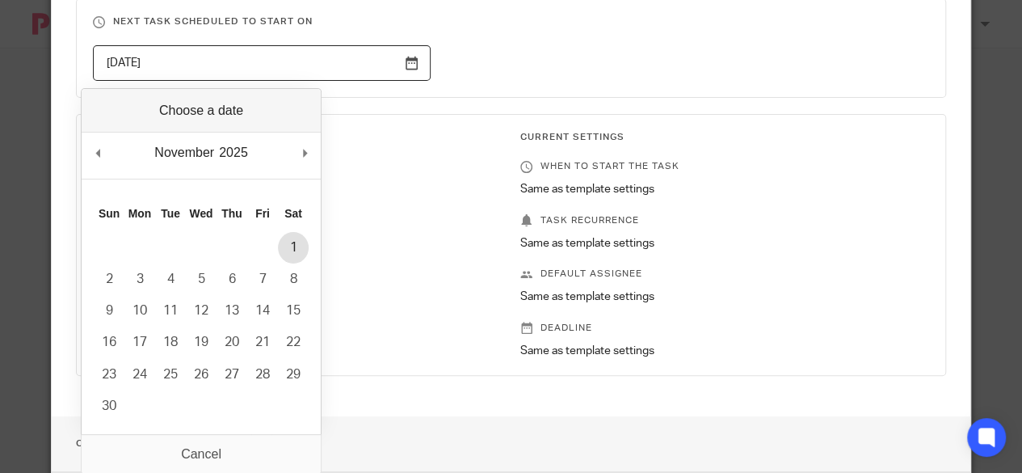
type input "[DATE]"
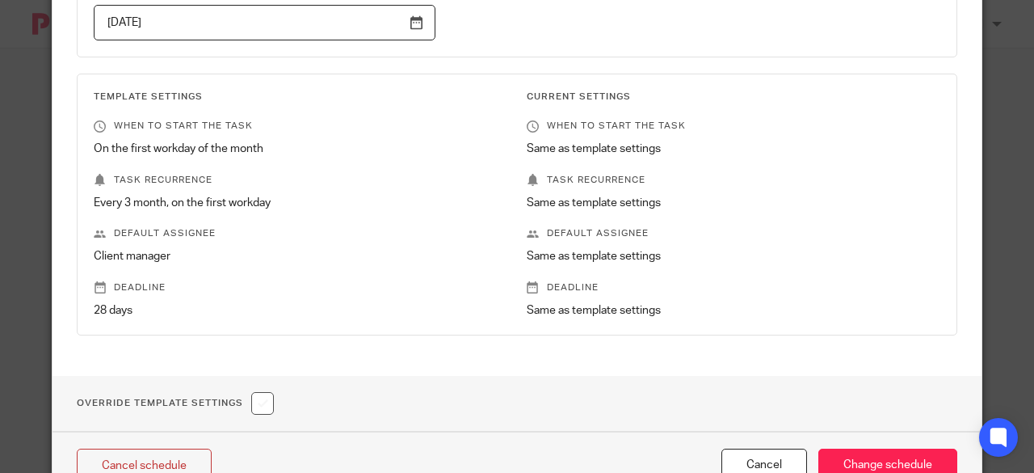
scroll to position [259, 0]
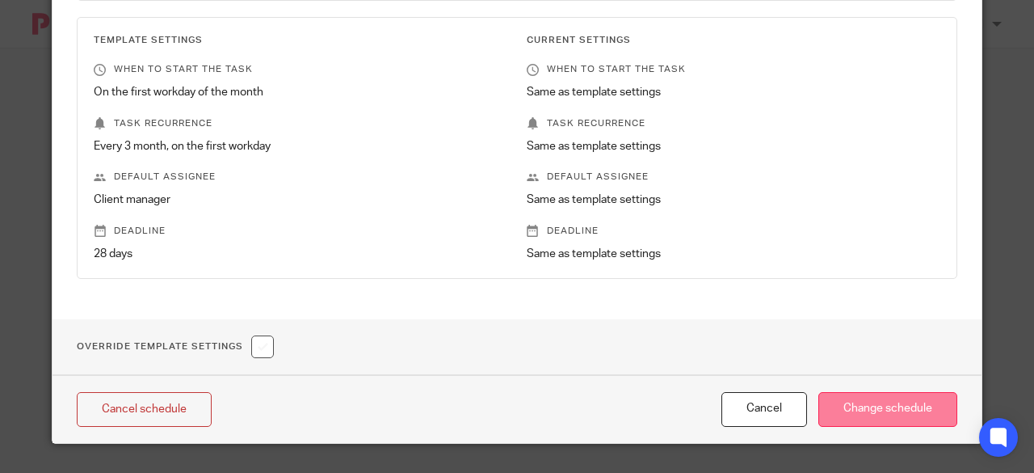
click at [839, 410] on input "Change schedule" at bounding box center [887, 409] width 139 height 35
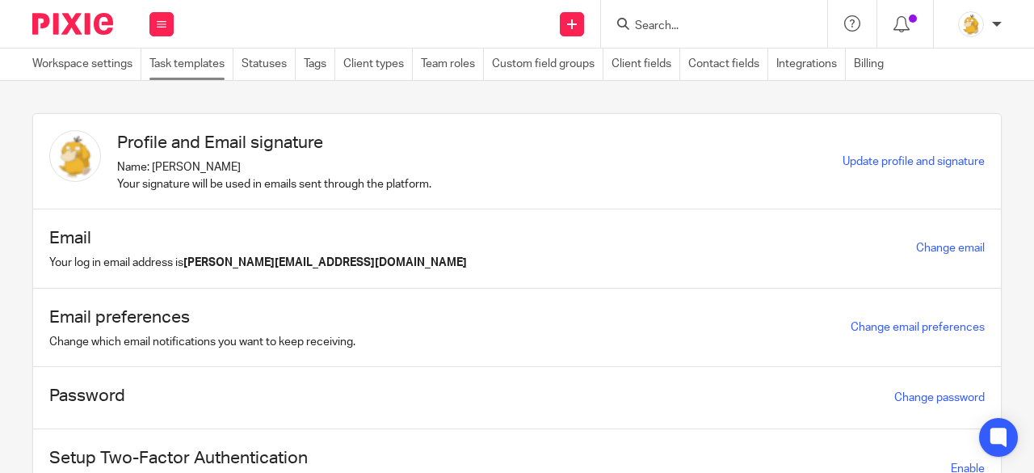
click at [199, 59] on link "Task templates" at bounding box center [191, 64] width 84 height 32
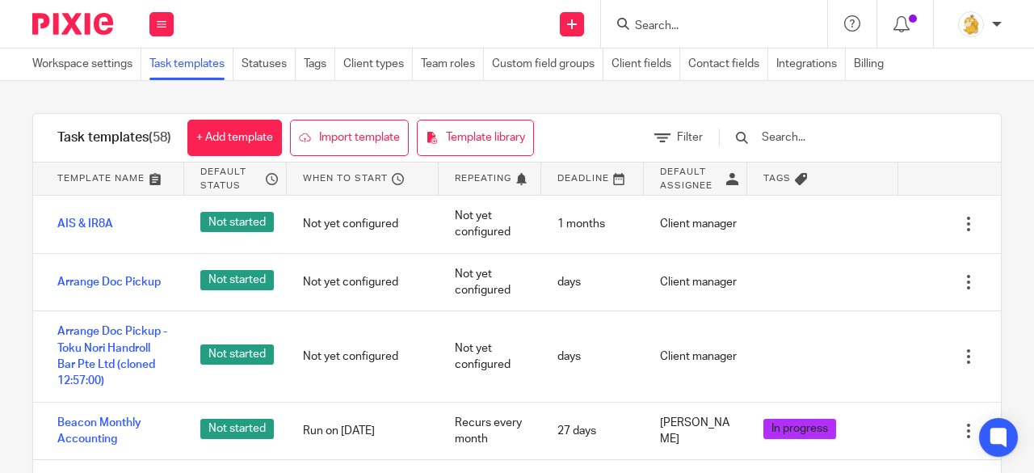
click at [684, 22] on input "Search" at bounding box center [705, 26] width 145 height 15
type input "c"
click at [810, 130] on input "text" at bounding box center [854, 137] width 188 height 18
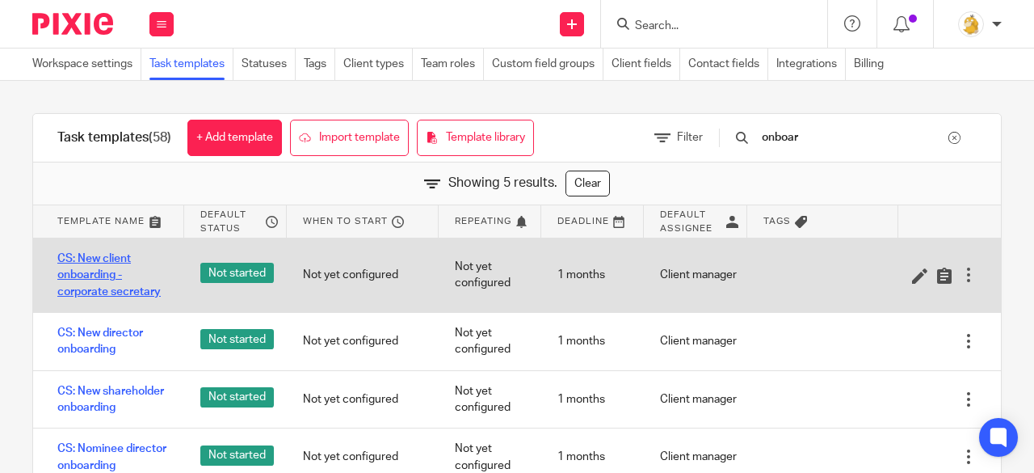
type input "onboar"
click at [97, 287] on link "CS: New client onboarding - corporate secretary" at bounding box center [112, 274] width 111 height 49
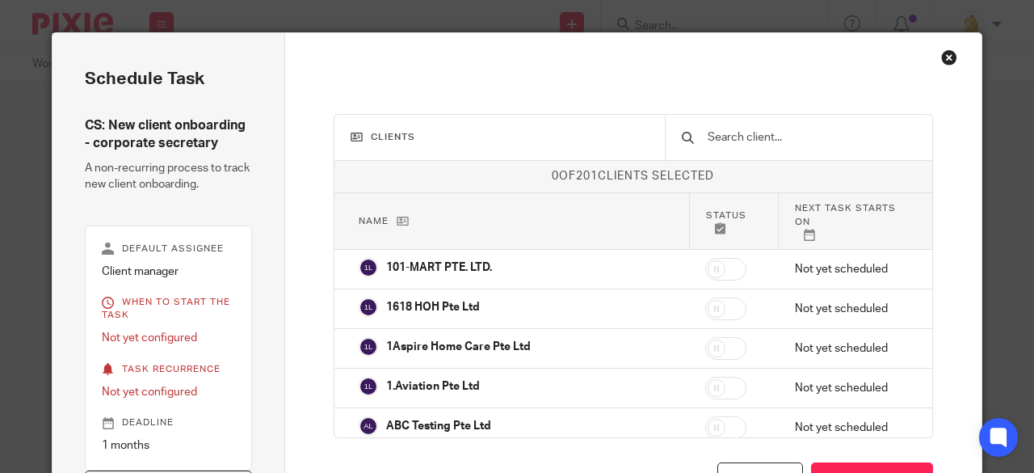
scroll to position [31, 0]
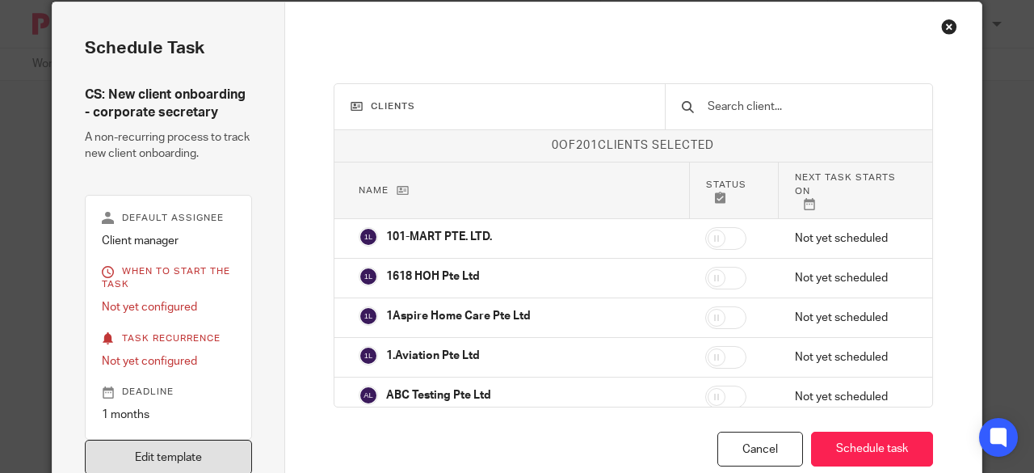
click at [205, 450] on link "Edit template" at bounding box center [168, 457] width 167 height 35
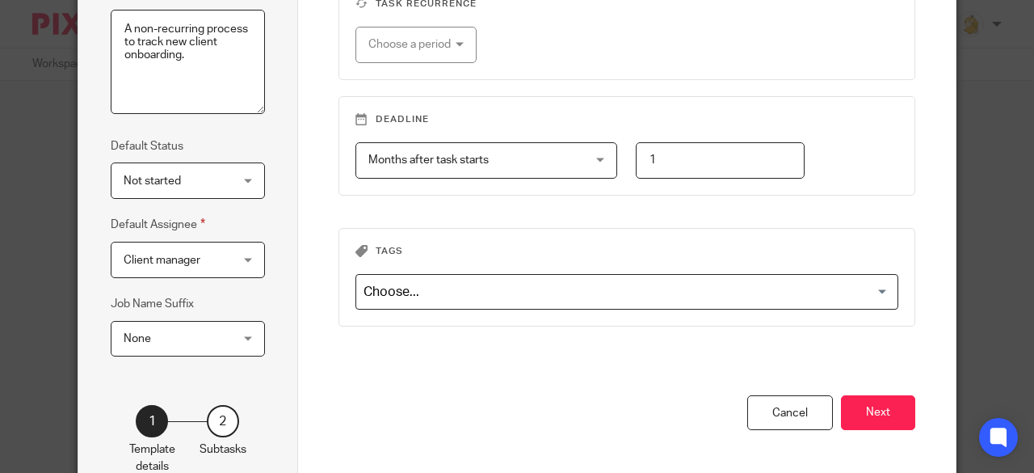
scroll to position [314, 0]
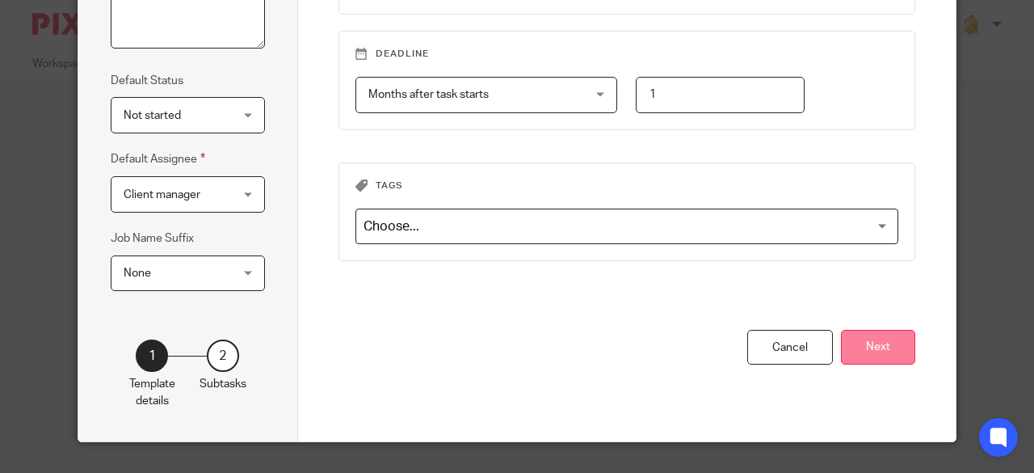
click at [870, 342] on button "Next" at bounding box center [878, 347] width 74 height 35
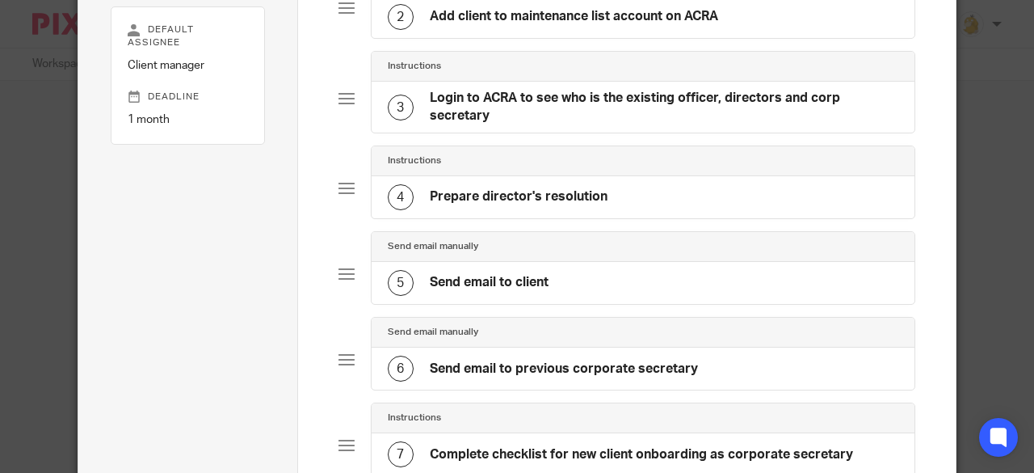
scroll to position [317, 0]
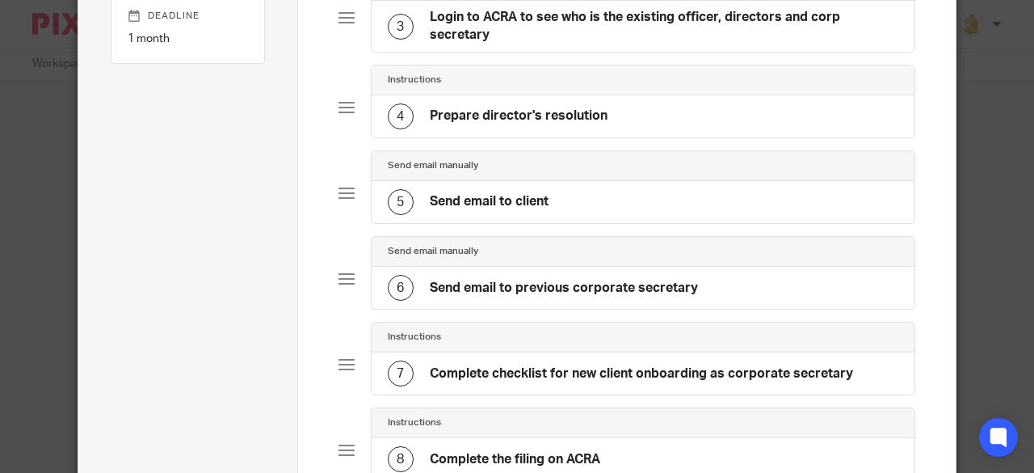
click at [569, 280] on h4 "Send email to previous corporate secretary" at bounding box center [564, 288] width 268 height 17
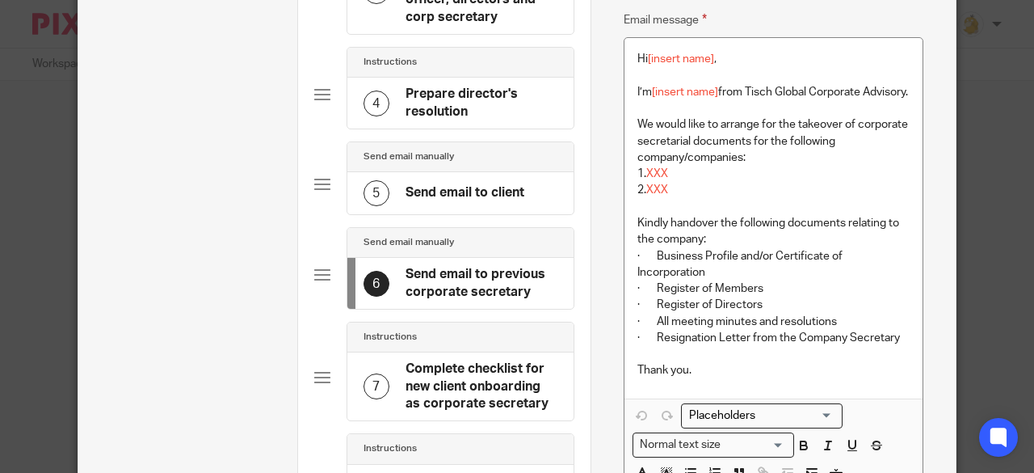
scroll to position [323, 0]
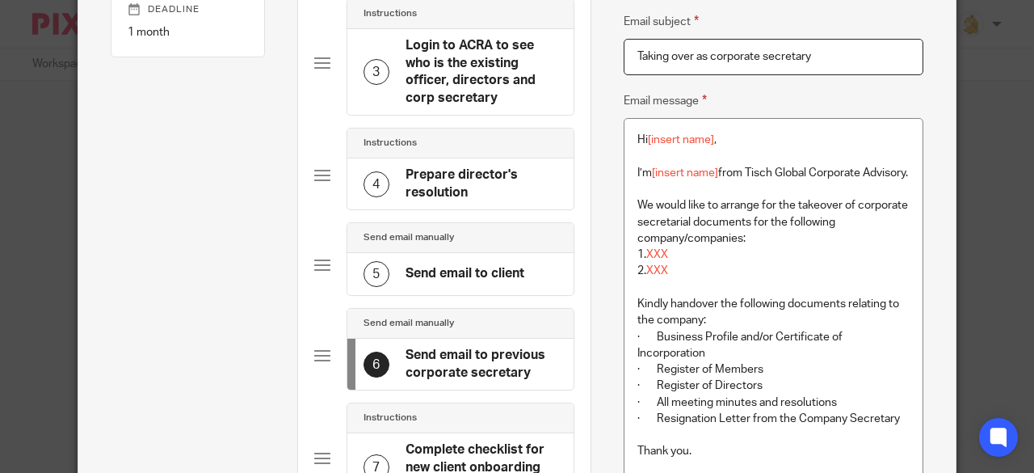
click at [503, 276] on h4 "Send email to client" at bounding box center [465, 273] width 119 height 17
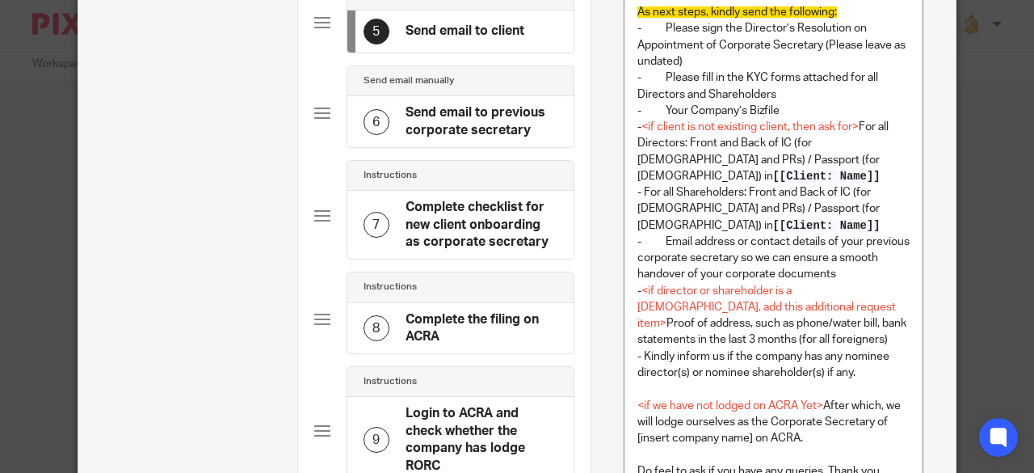
scroll to position [404, 0]
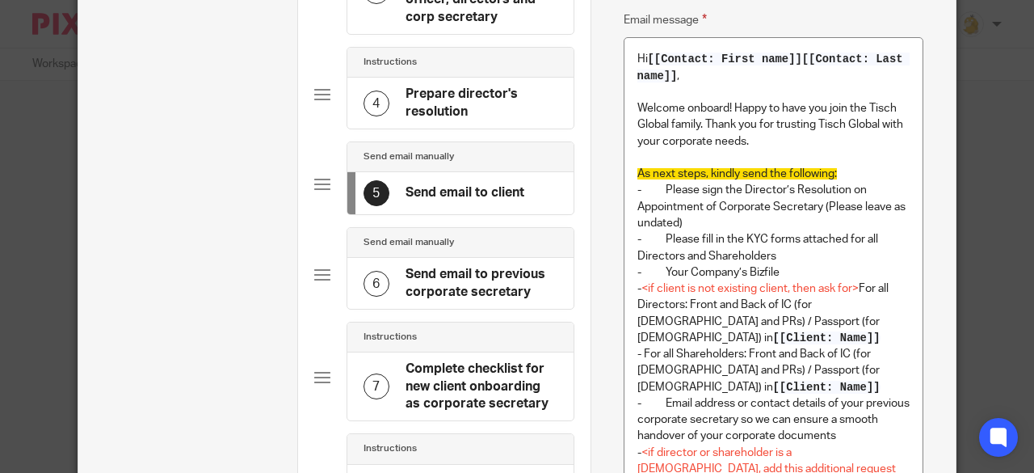
click at [443, 274] on h4 "Send email to previous corporate secretary" at bounding box center [482, 283] width 152 height 35
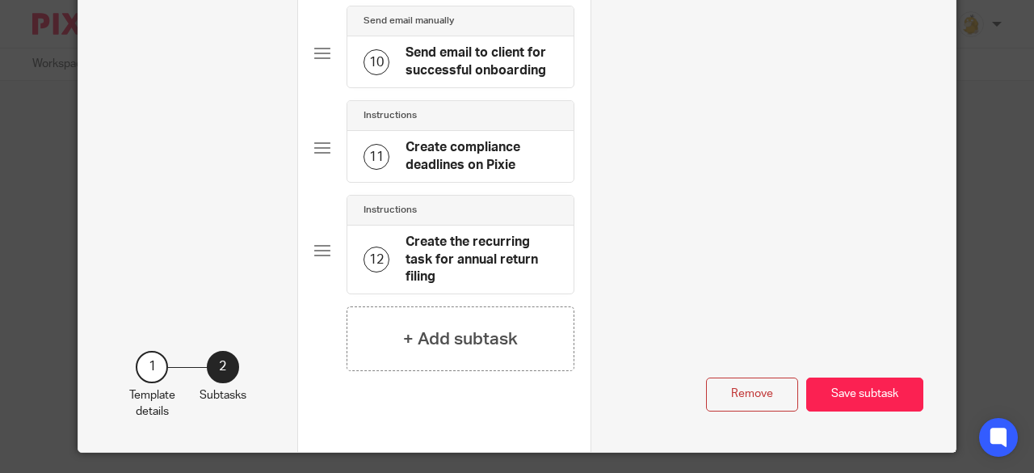
scroll to position [1057, 0]
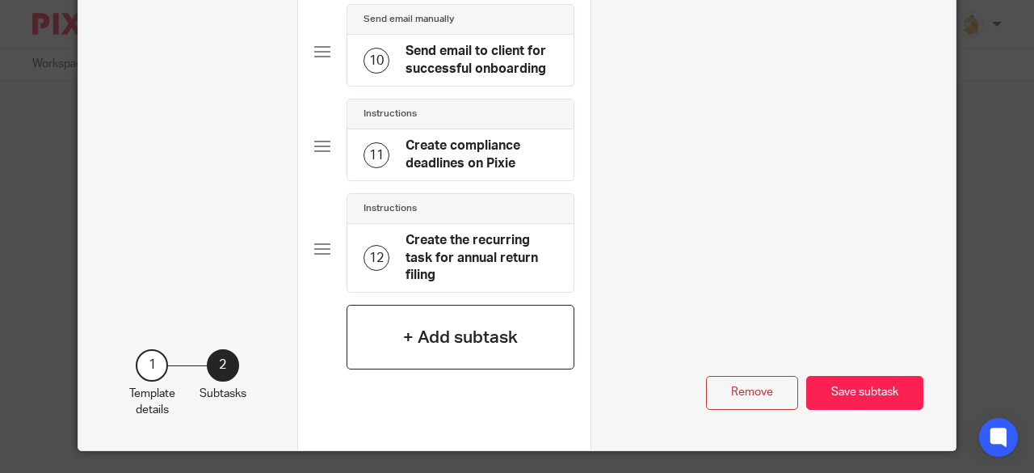
click at [436, 336] on h4 "+ Add subtask" at bounding box center [460, 337] width 115 height 25
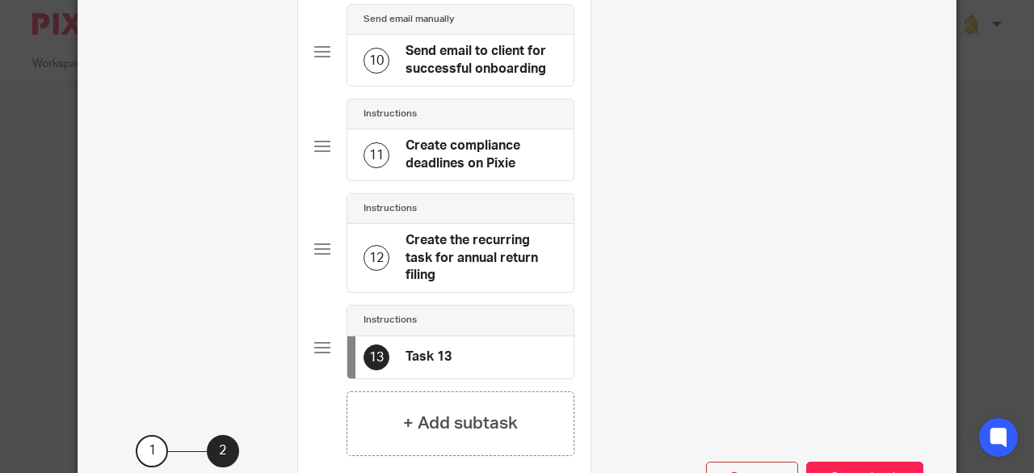
scroll to position [0, 0]
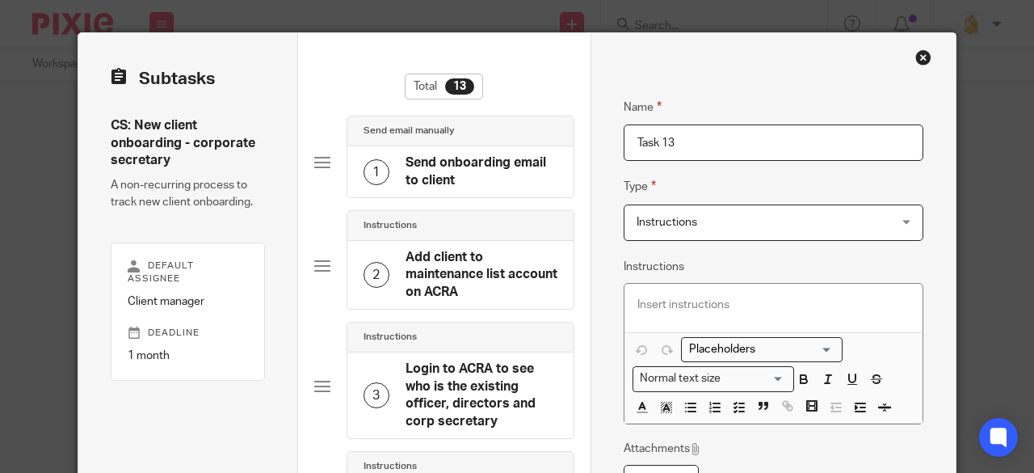
drag, startPoint x: 683, startPoint y: 140, endPoint x: 609, endPoint y: 135, distance: 73.7
type input "Scan corp sec documents"
click at [691, 301] on p at bounding box center [773, 305] width 273 height 16
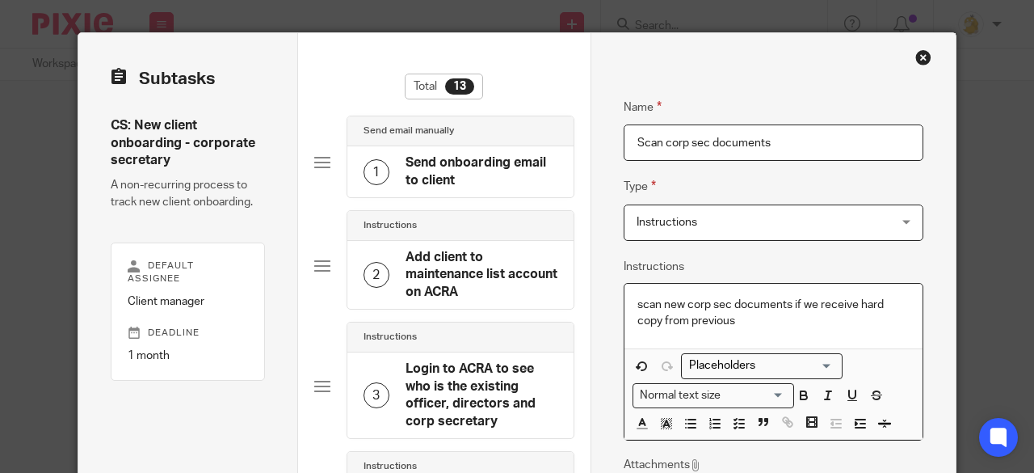
click at [794, 298] on p "scan new corp sec documents if we receive hard copy from previous" at bounding box center [773, 313] width 273 height 33
click at [711, 326] on p "scan new corp sec documents if we receive hard copy from previous" at bounding box center [773, 313] width 273 height 33
click at [836, 320] on p "scan new corp sec documents if we receive hard copy from previous CS and save i…" at bounding box center [773, 313] width 273 height 33
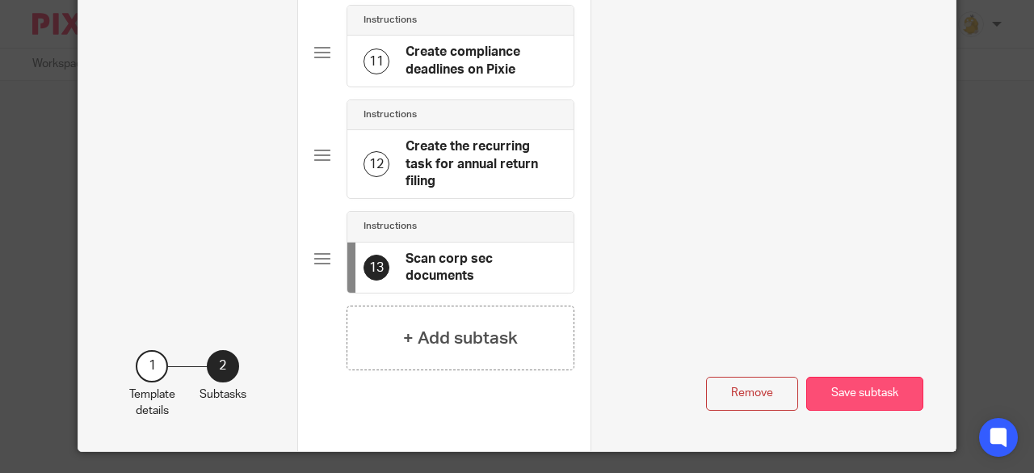
click at [841, 394] on button "Save subtask" at bounding box center [864, 393] width 117 height 35
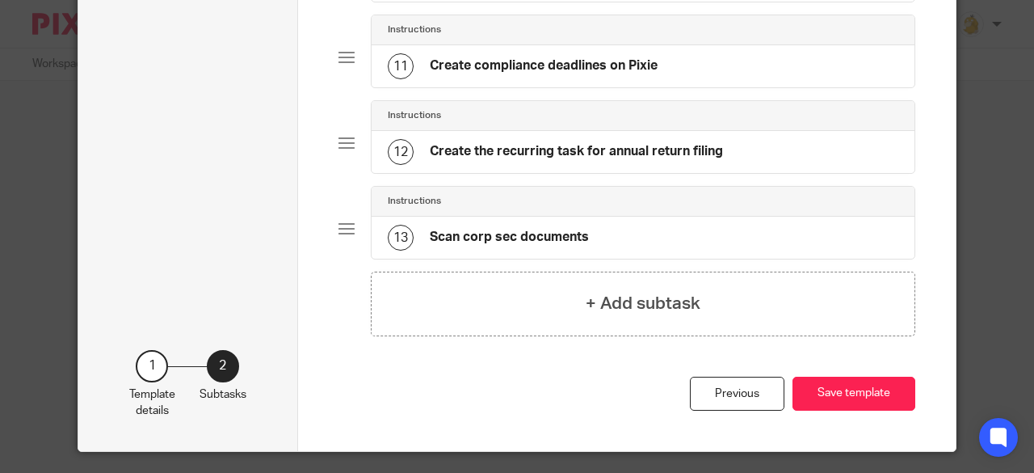
scroll to position [725, 0]
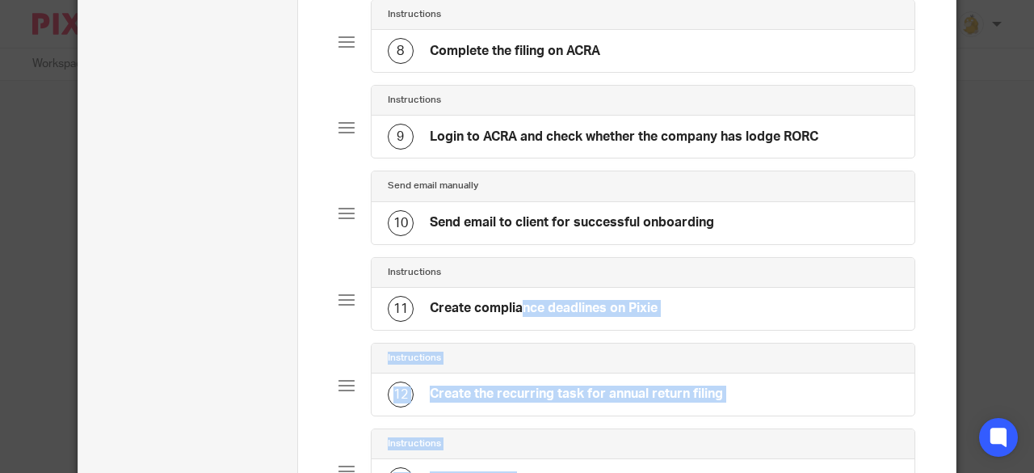
drag, startPoint x: 441, startPoint y: 463, endPoint x: 440, endPoint y: 296, distance: 167.2
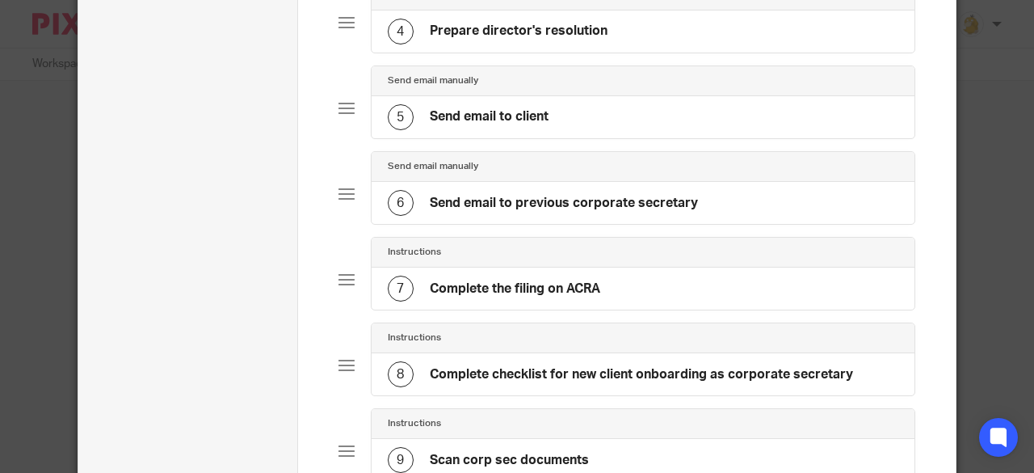
scroll to position [482, 0]
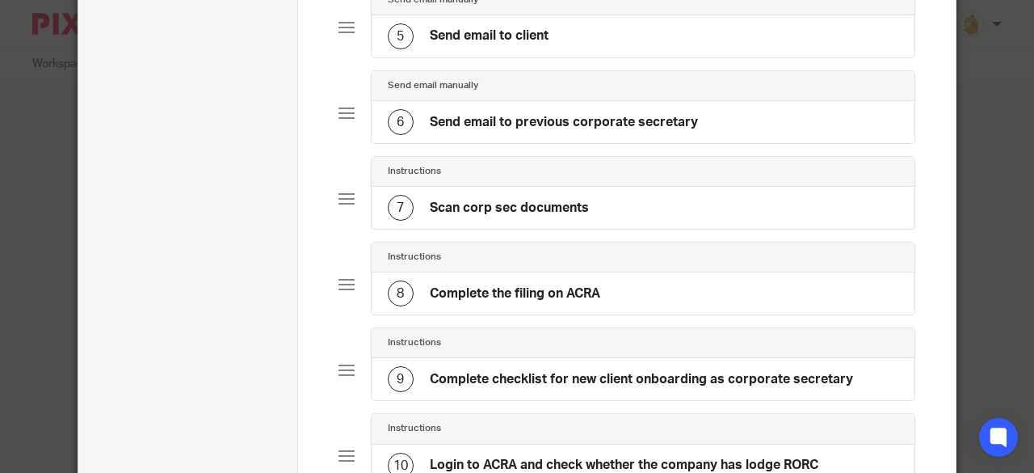
click at [562, 285] on h4 "Complete the filing on ACRA" at bounding box center [515, 293] width 170 height 17
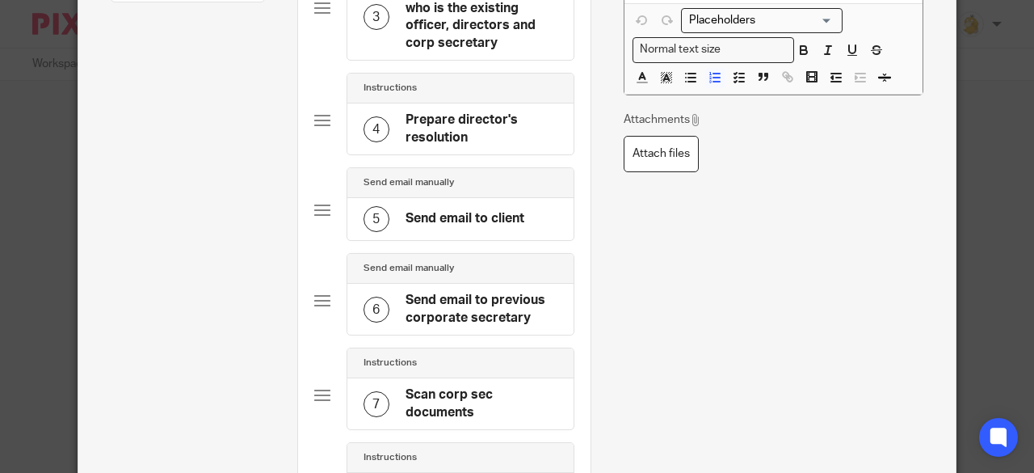
scroll to position [404, 0]
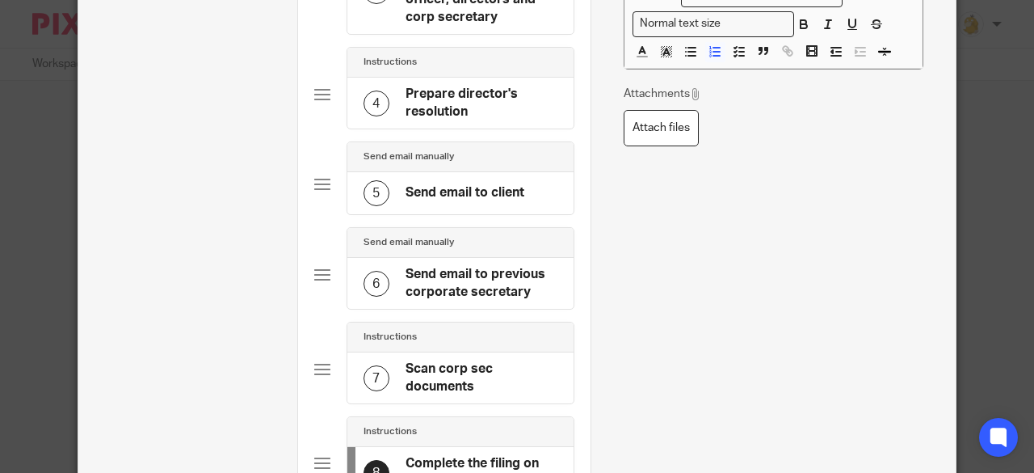
click at [444, 290] on h4 "Send email to previous corporate secretary" at bounding box center [482, 283] width 152 height 35
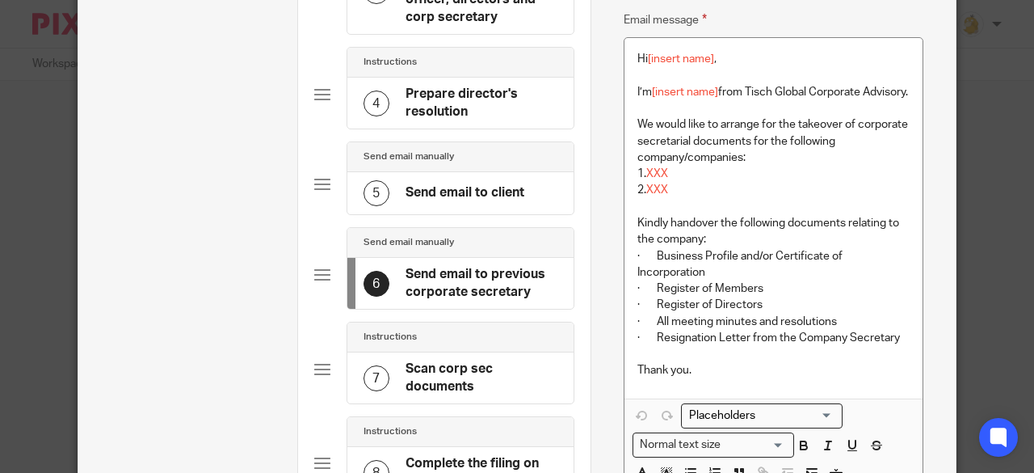
click at [729, 378] on p "Thank you." at bounding box center [773, 370] width 273 height 16
click at [629, 59] on div "Hi [insert name] , I’m [insert name] from Tisch Global Corporate Advisory. We w…" at bounding box center [774, 218] width 299 height 360
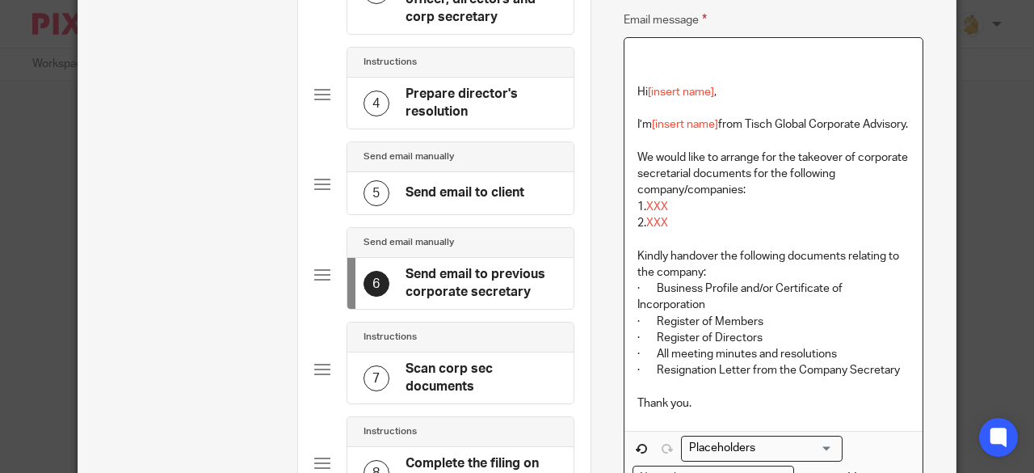
click at [629, 59] on div "Hi [insert name] , I’m [insert name] from Tisch Global Corporate Advisory. We w…" at bounding box center [774, 234] width 299 height 393
click at [669, 61] on p "Note:" at bounding box center [773, 59] width 273 height 16
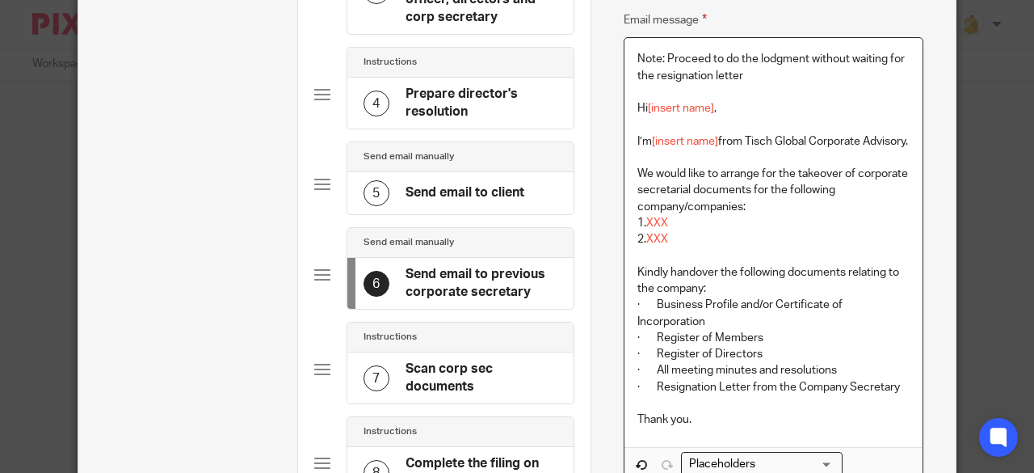
click at [658, 59] on p "Note: Proceed to do the lodgment without waiting for the resignation letter" at bounding box center [773, 67] width 273 height 33
click at [654, 57] on p "Note: Proceed to do the lodgment without waiting for the resignation letter" at bounding box center [773, 67] width 273 height 33
click at [798, 74] on p "Important: Proceed to do the lodgment without waiting for the resignation letter" at bounding box center [773, 67] width 273 height 33
click at [707, 70] on p "Important: Proceed to do the lodgment without waiting for the resignation letter" at bounding box center [773, 67] width 273 height 33
click at [701, 69] on p "Important: Proceed to do the lodgment without waiting for the resignation letter" at bounding box center [773, 67] width 273 height 33
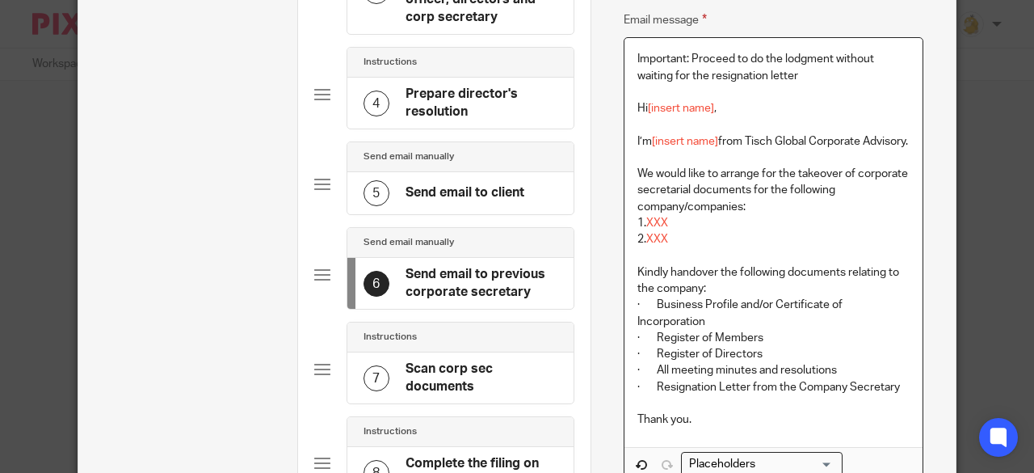
click at [792, 73] on p "Important: Proceed to do the lodgment without waiting for the resignation letter" at bounding box center [773, 67] width 273 height 33
drag, startPoint x: 805, startPoint y: 72, endPoint x: 635, endPoint y: 50, distance: 171.1
click at [637, 51] on p "Important: Proceed to do the lodgment without waiting for the resignation lette…" at bounding box center [773, 67] width 273 height 33
click at [661, 55] on p "Important: Proceed to do the lodgment without waiting for the resignation lette…" at bounding box center [773, 67] width 273 height 33
click at [627, 53] on div "Important: Proceed to do the lodgment without waiting for the resignation lette…" at bounding box center [774, 242] width 299 height 409
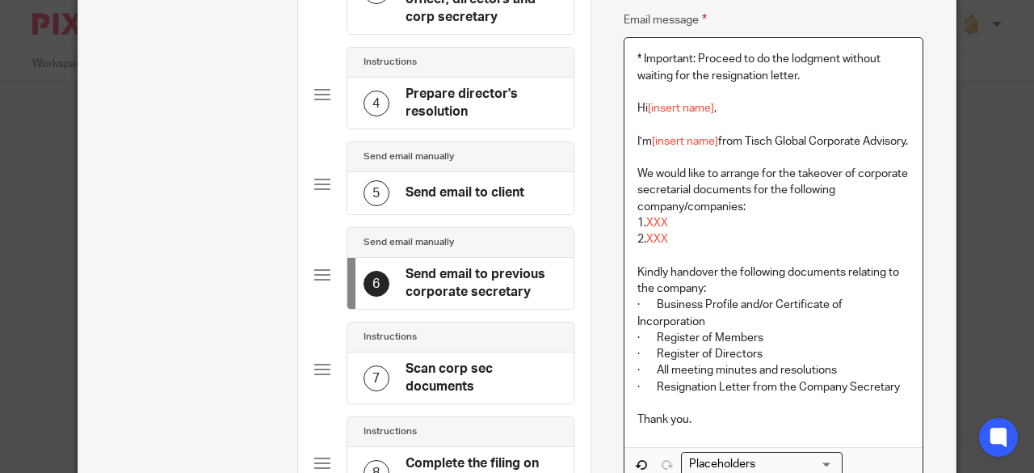
drag, startPoint x: 797, startPoint y: 74, endPoint x: 629, endPoint y: 61, distance: 168.5
click at [629, 61] on div "* Important: Proceed to do the lodgment without waiting for the resignation let…" at bounding box center [774, 242] width 299 height 409
click at [791, 76] on p "* Important: Proceed to do the lodgment without waiting for the resignation let…" at bounding box center [773, 67] width 273 height 33
drag, startPoint x: 888, startPoint y: 75, endPoint x: 629, endPoint y: 53, distance: 259.5
click at [629, 53] on div "* Important: Proceed to do the lodgment without waiting for the resignation let…" at bounding box center [774, 242] width 299 height 409
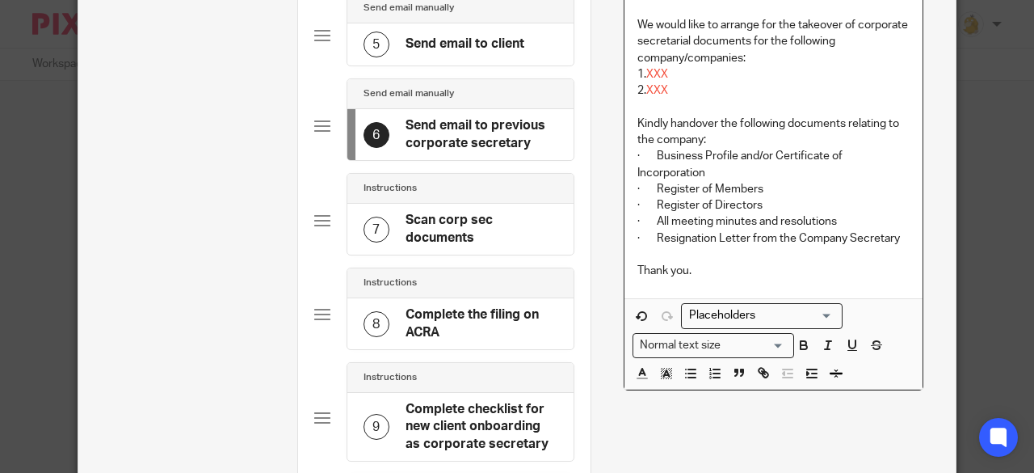
scroll to position [727, 0]
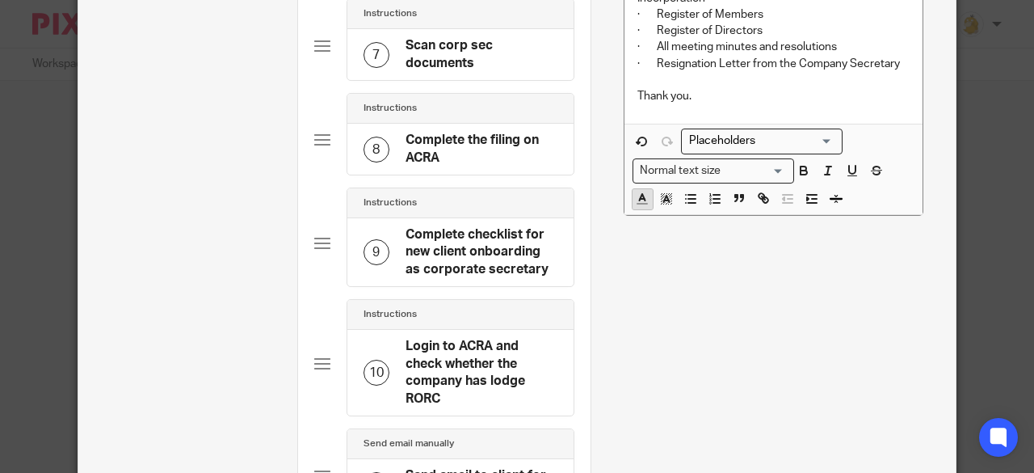
click at [640, 209] on button "button" at bounding box center [643, 199] width 20 height 20
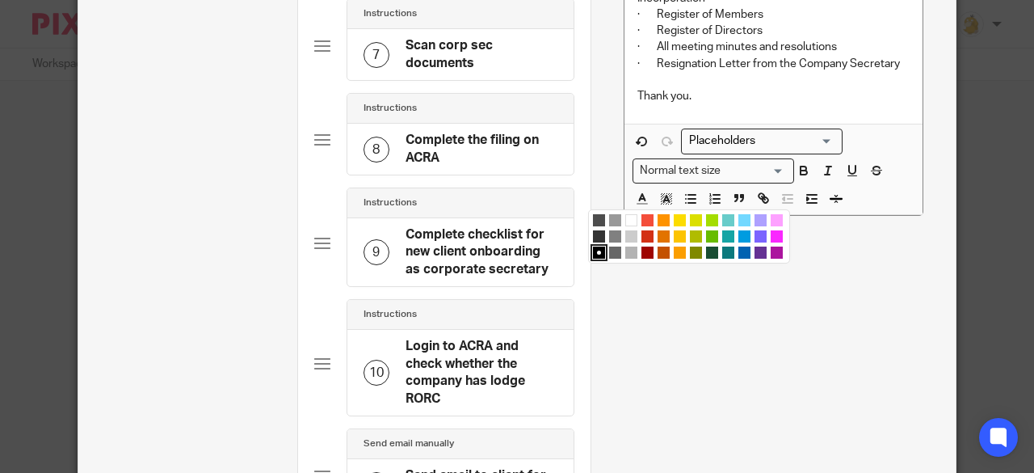
click at [641, 242] on li "color:#D33115" at bounding box center [647, 236] width 12 height 12
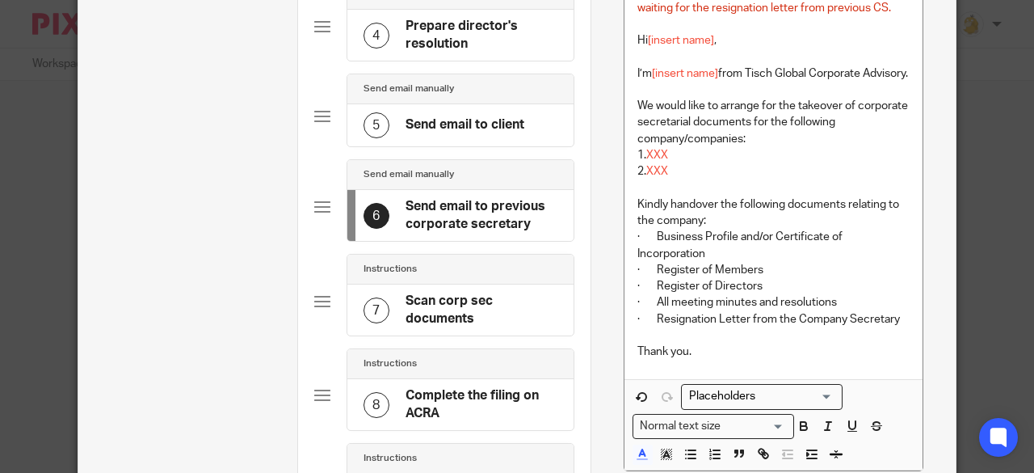
scroll to position [485, 0]
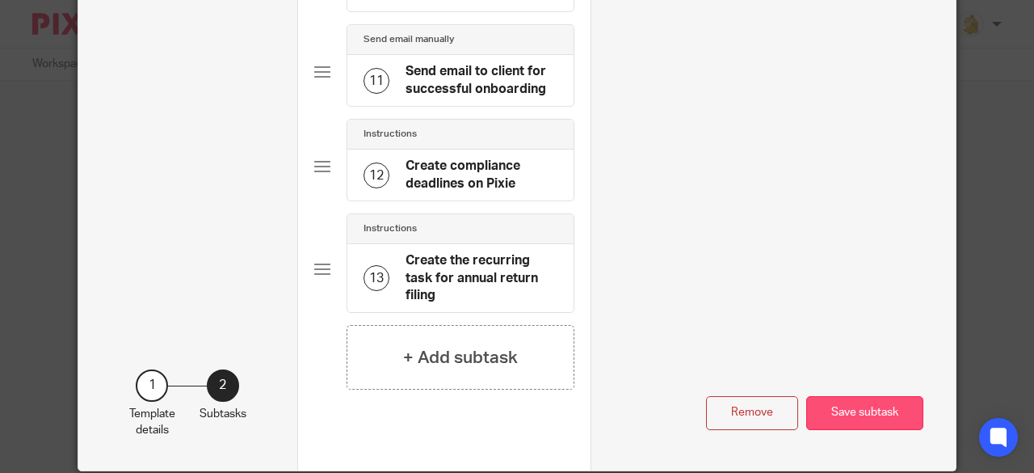
click at [839, 397] on button "Save subtask" at bounding box center [864, 413] width 117 height 35
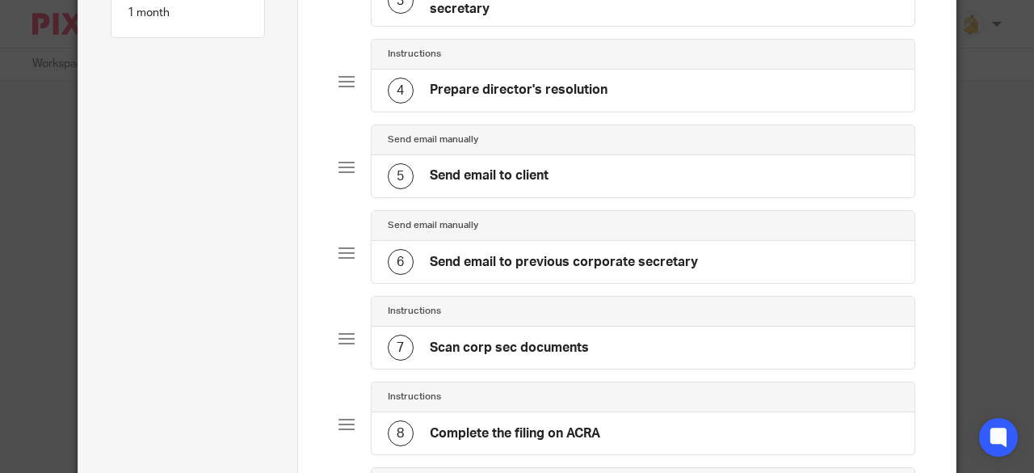
scroll to position [402, 0]
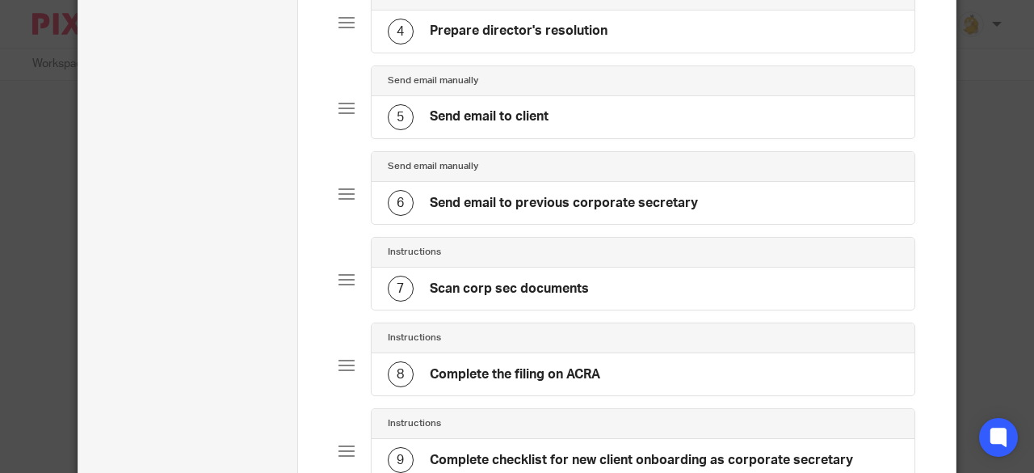
click at [566, 280] on h4 "Scan corp sec documents" at bounding box center [509, 288] width 159 height 17
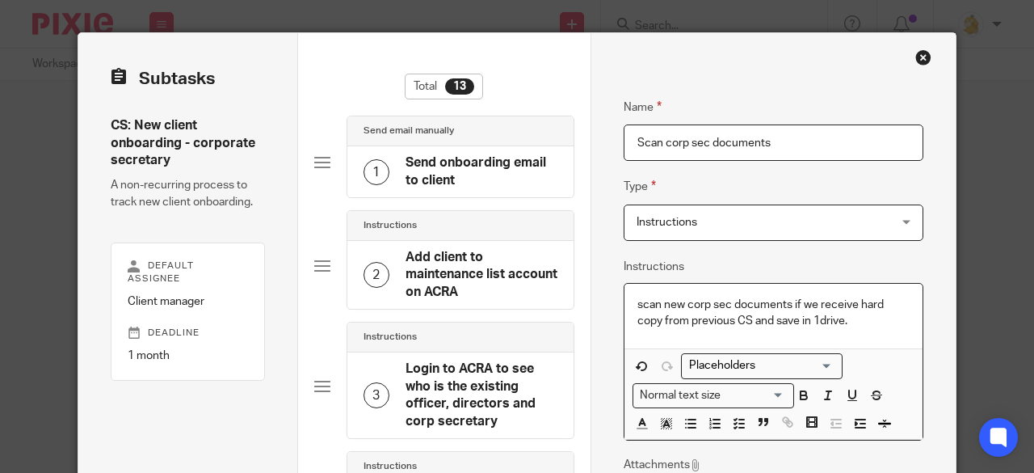
click at [637, 302] on p "scan new corp sec documents if we receive hard copy from previous CS and save i…" at bounding box center [773, 313] width 273 height 33
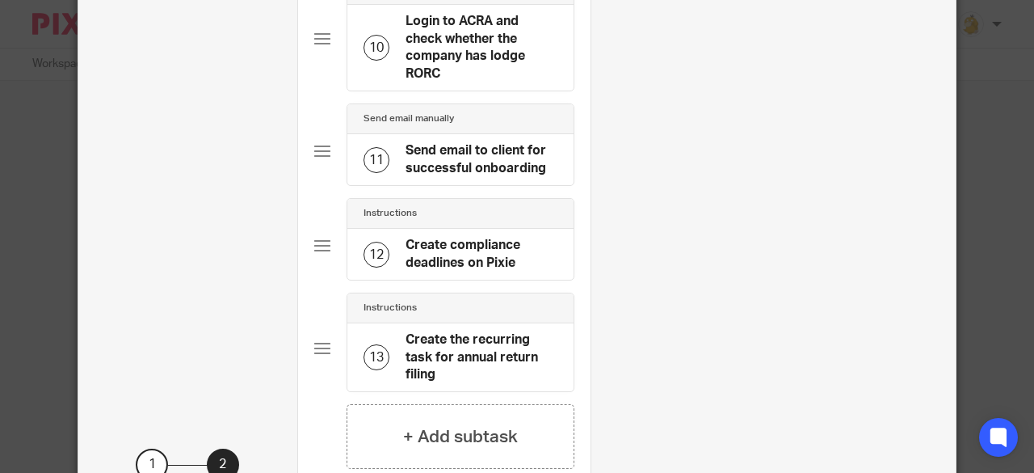
scroll to position [1131, 0]
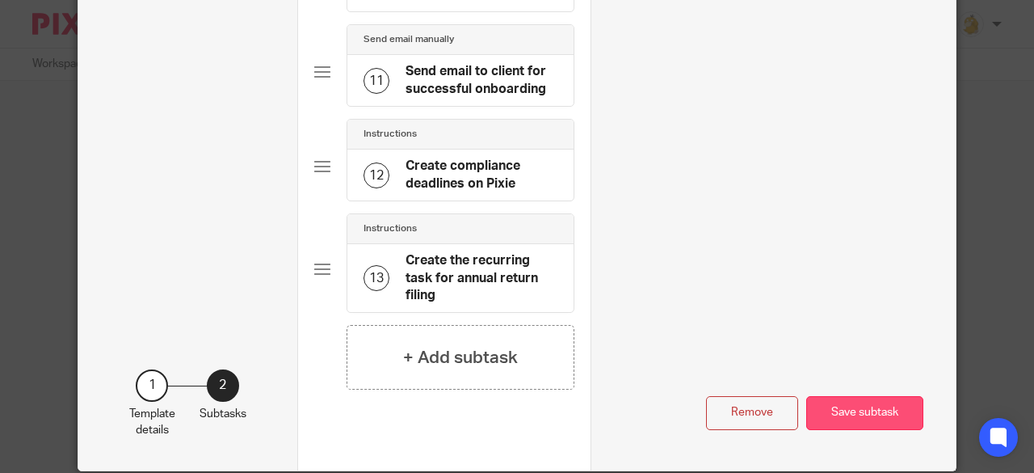
click at [855, 398] on button "Save subtask" at bounding box center [864, 413] width 117 height 35
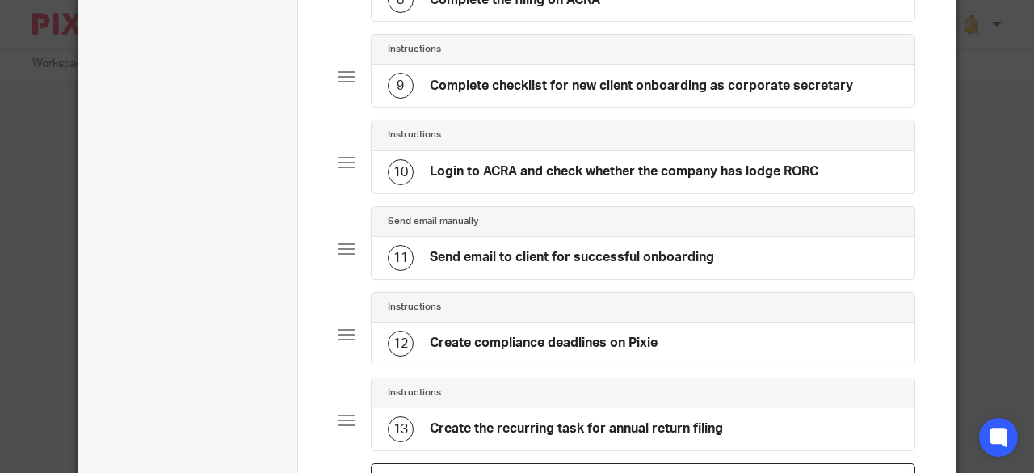
scroll to position [967, 0]
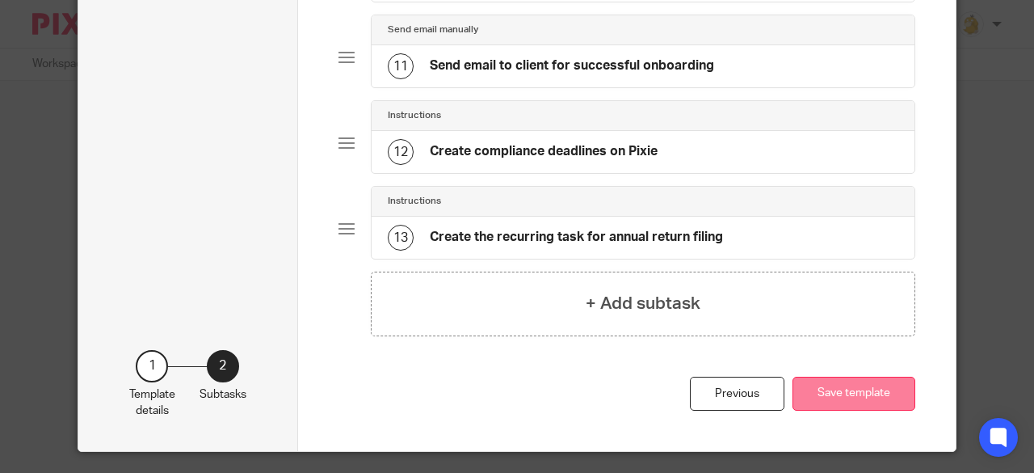
click at [876, 379] on button "Save template" at bounding box center [854, 393] width 123 height 35
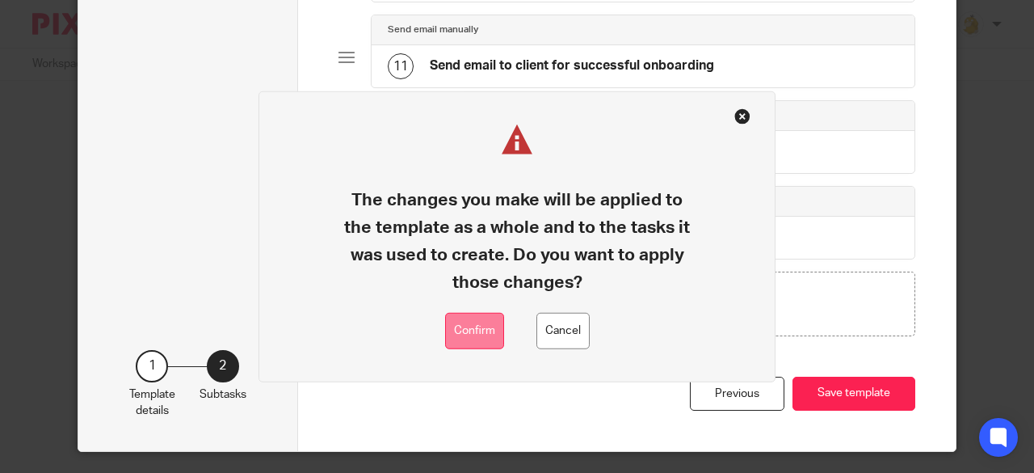
click at [473, 333] on button "Confirm" at bounding box center [474, 331] width 59 height 36
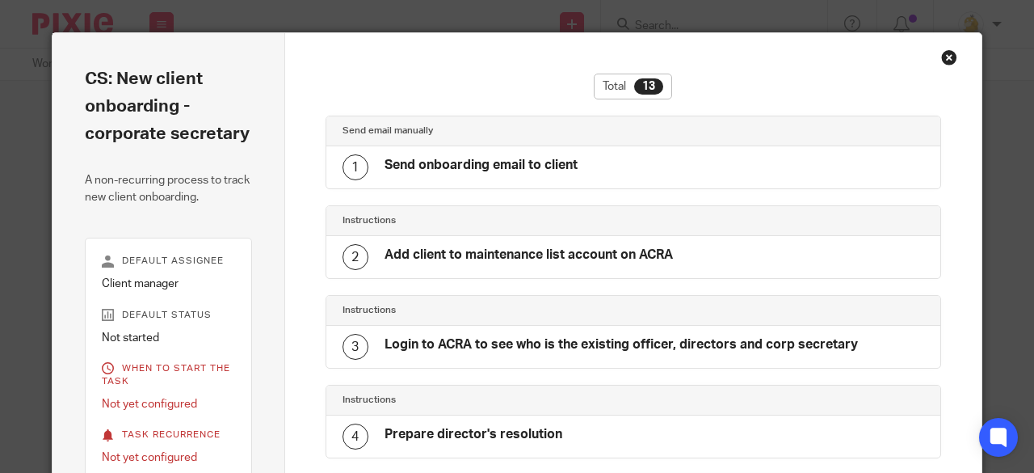
click at [941, 59] on div "Close this dialog window" at bounding box center [949, 57] width 16 height 16
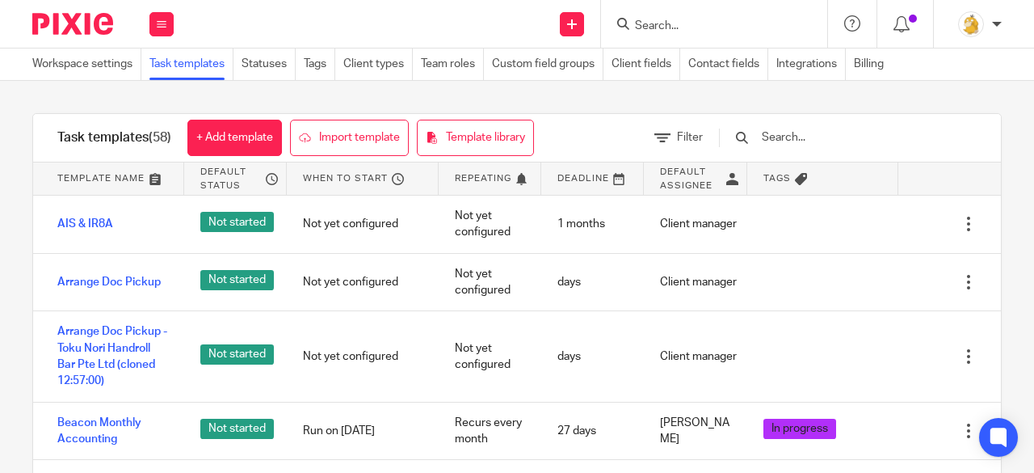
click at [837, 140] on input "text" at bounding box center [854, 137] width 188 height 18
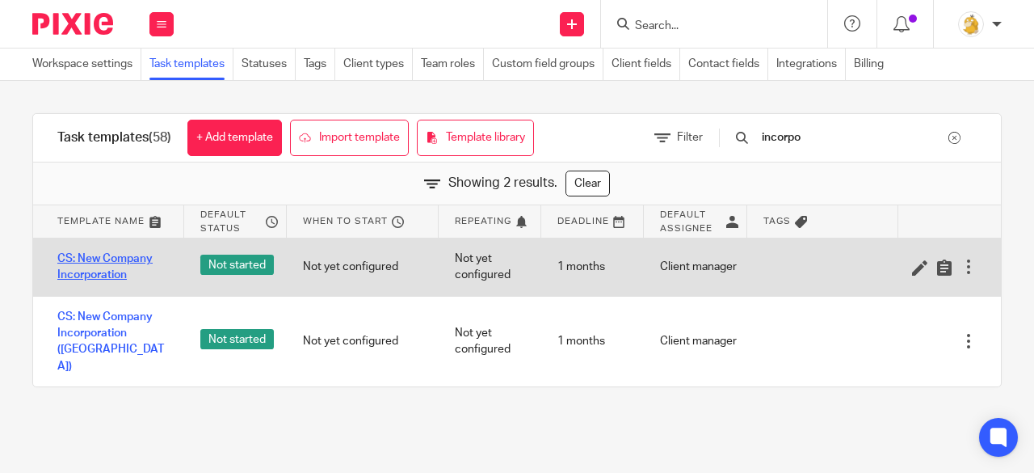
type input "incorpo"
click at [84, 253] on link "CS: New Company Incorporation" at bounding box center [112, 266] width 111 height 33
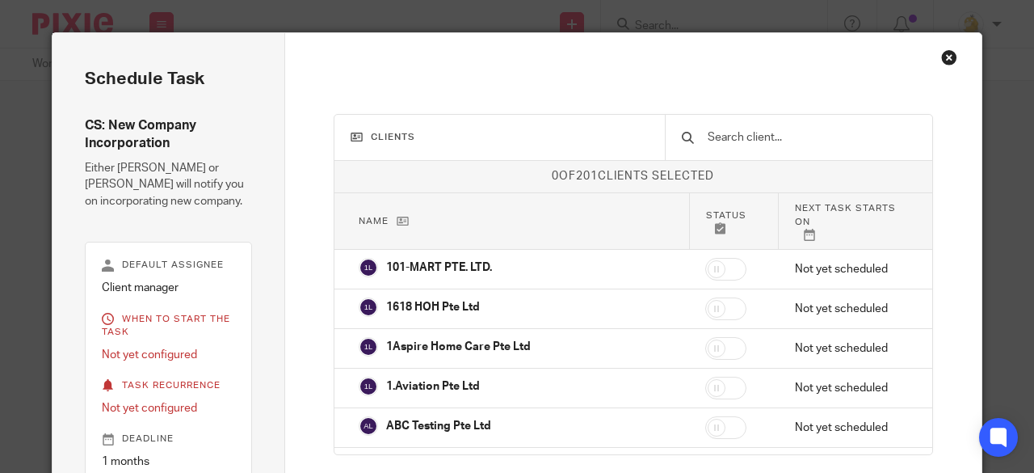
scroll to position [113, 0]
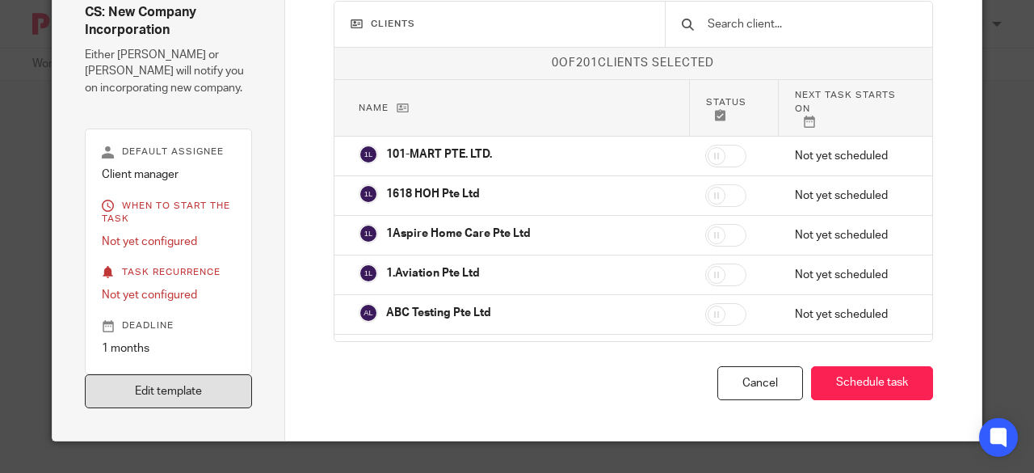
drag, startPoint x: 108, startPoint y: 385, endPoint x: 119, endPoint y: 381, distance: 11.6
click at [109, 385] on link "Edit template" at bounding box center [168, 391] width 167 height 35
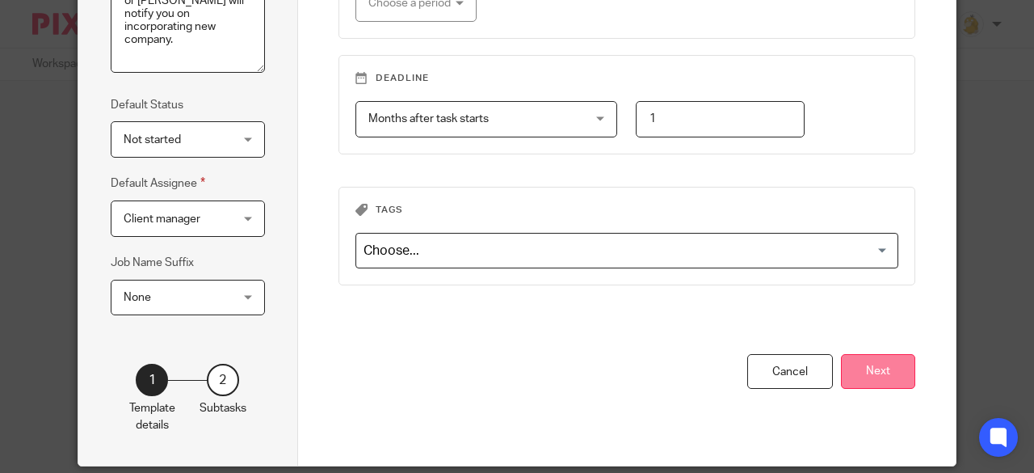
scroll to position [314, 0]
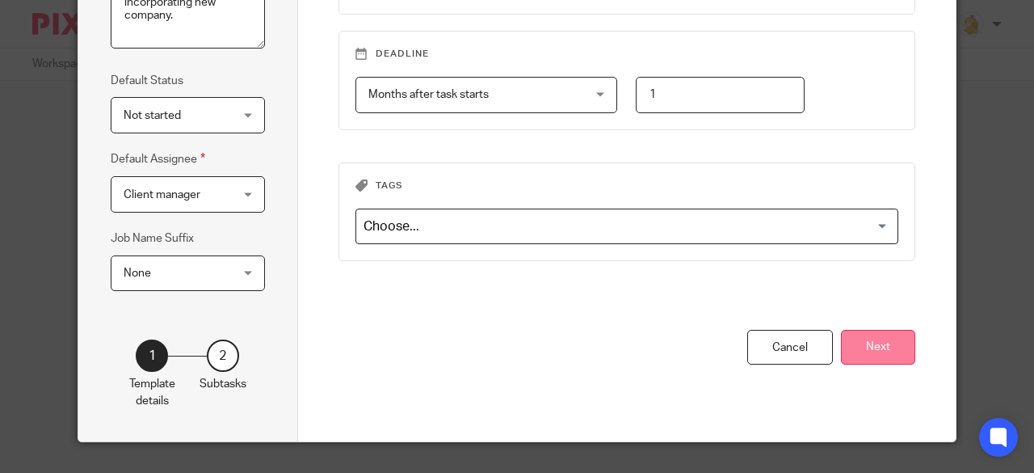
click at [869, 339] on button "Next" at bounding box center [878, 347] width 74 height 35
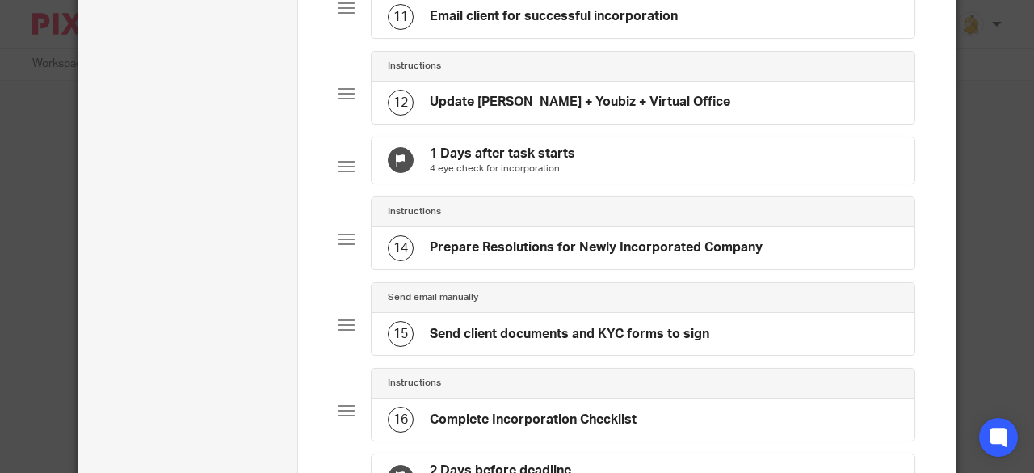
scroll to position [1041, 0]
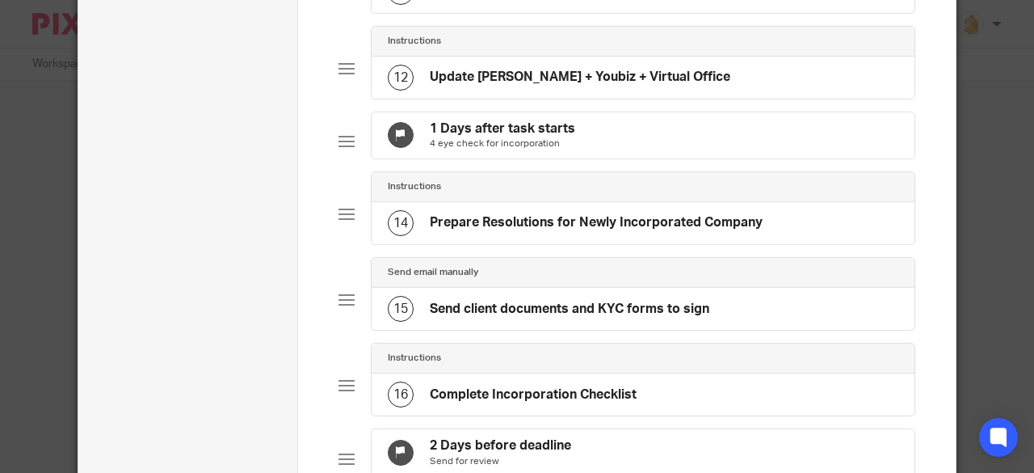
click at [578, 318] on h4 "Send client documents and KYC forms to sign" at bounding box center [570, 309] width 280 height 17
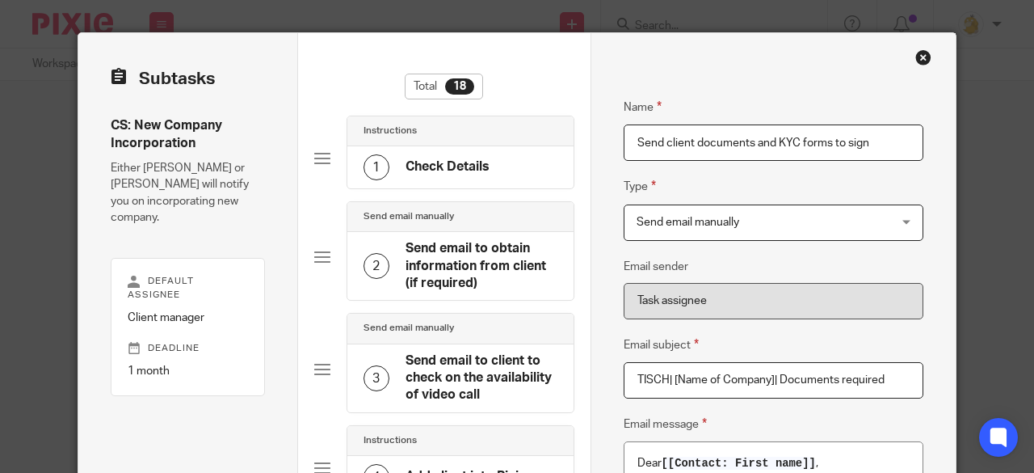
click at [827, 138] on input "Send client documents and KYC forms to sign" at bounding box center [774, 142] width 301 height 36
type input "Send client documents to sign"
click at [803, 217] on span "Send email manually" at bounding box center [751, 222] width 229 height 34
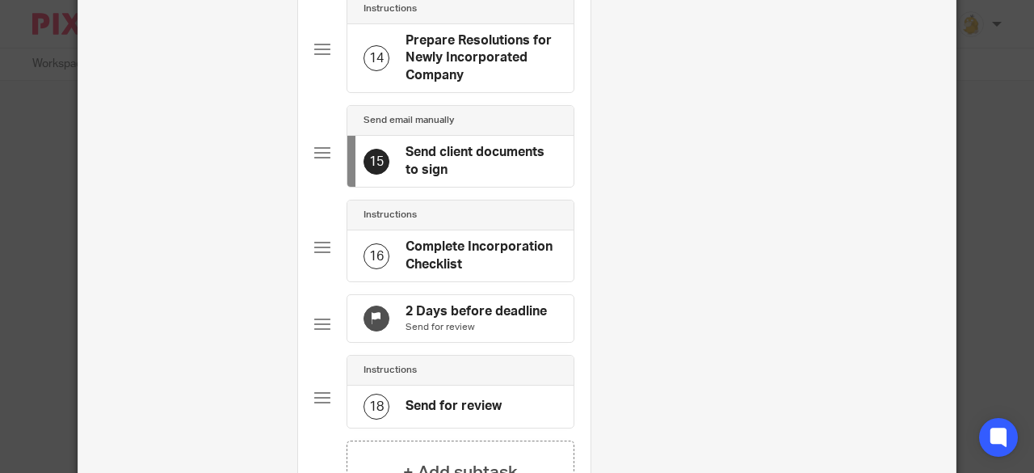
scroll to position [1611, 0]
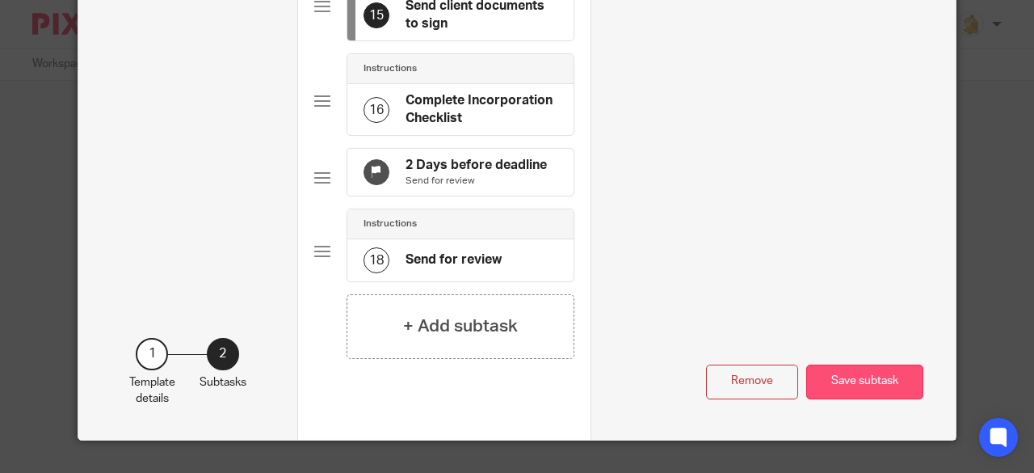
click at [859, 379] on button "Save subtask" at bounding box center [864, 381] width 117 height 35
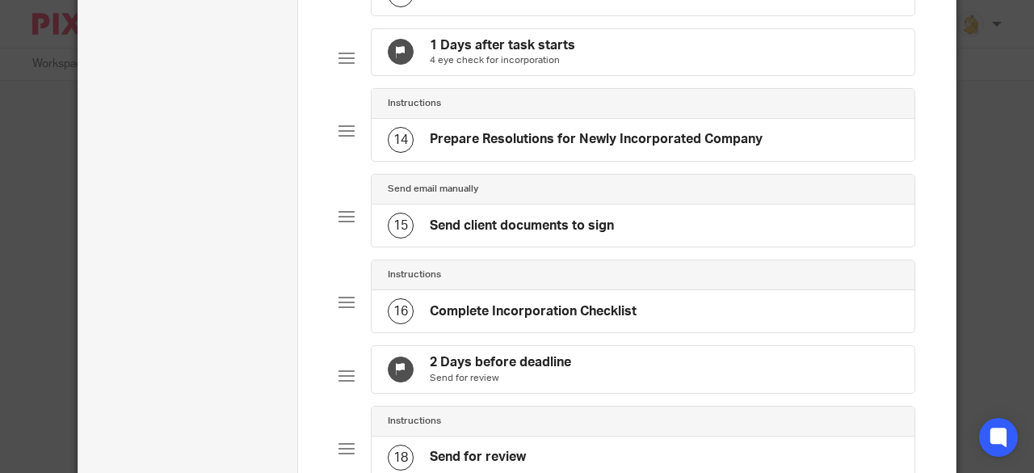
scroll to position [1367, 0]
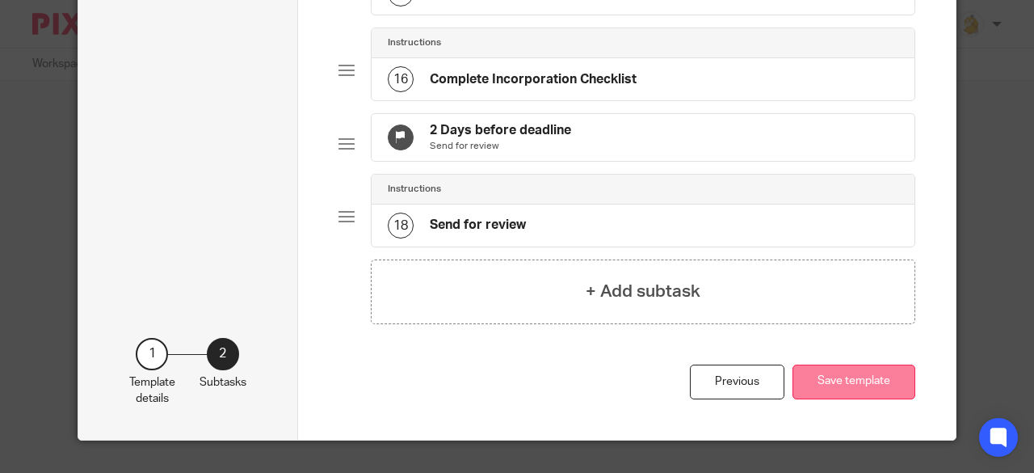
click at [850, 379] on button "Save template" at bounding box center [854, 381] width 123 height 35
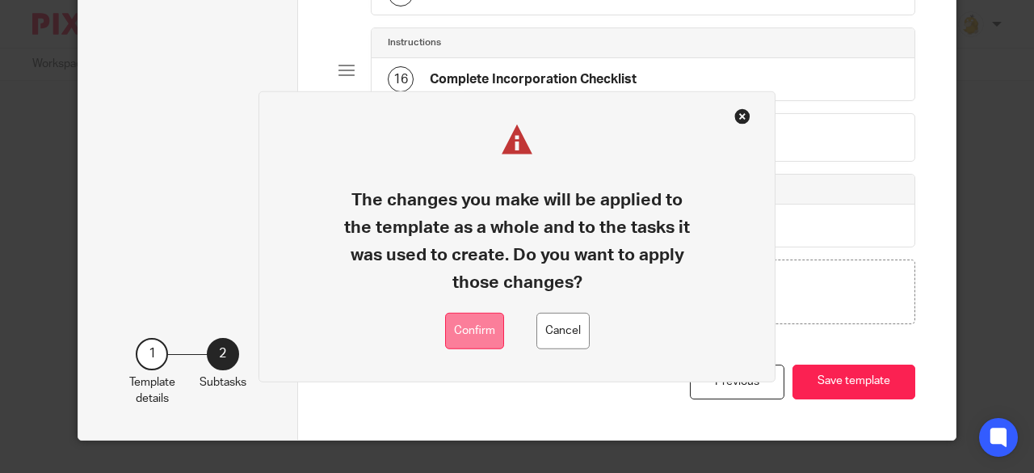
click at [496, 329] on button "Confirm" at bounding box center [474, 331] width 59 height 36
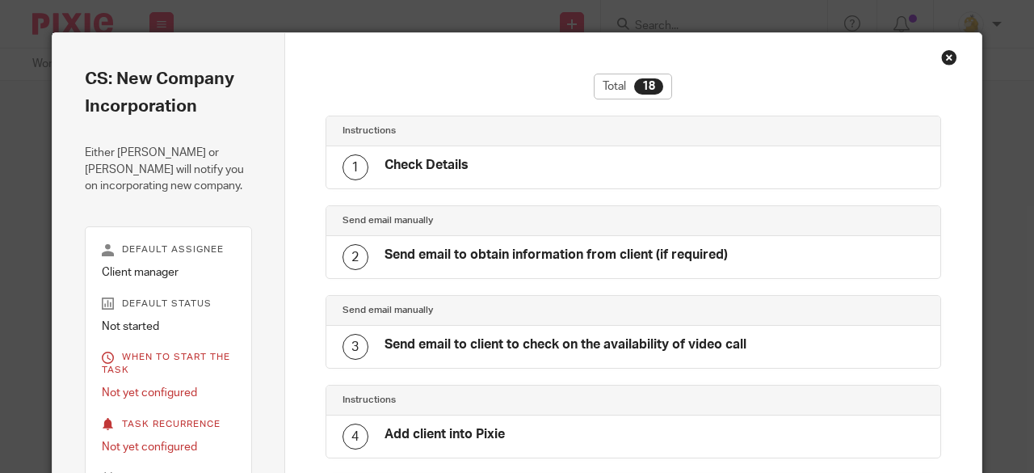
scroll to position [1318, 0]
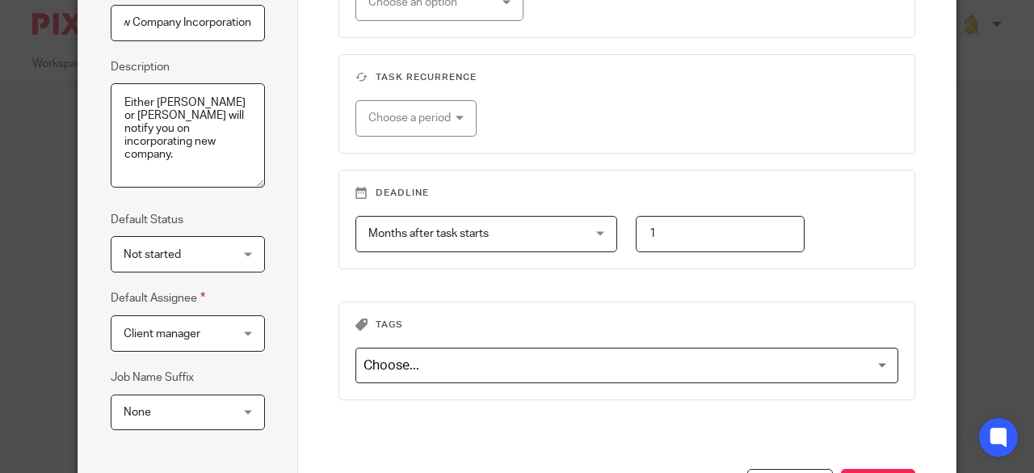
scroll to position [314, 0]
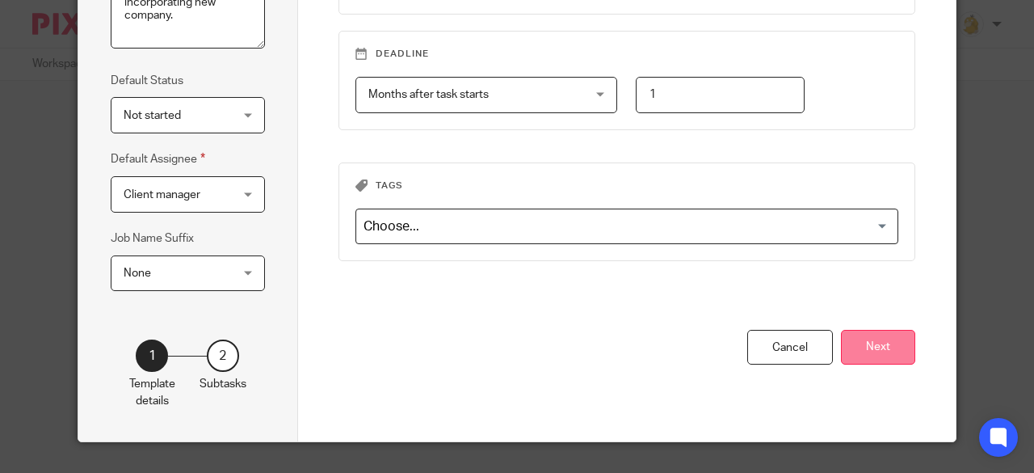
click at [853, 330] on button "Next" at bounding box center [878, 347] width 74 height 35
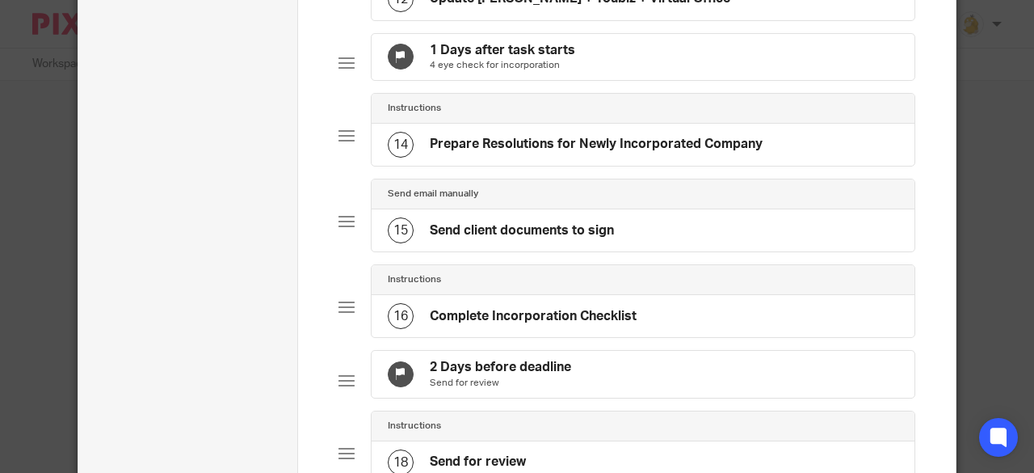
scroll to position [1203, 0]
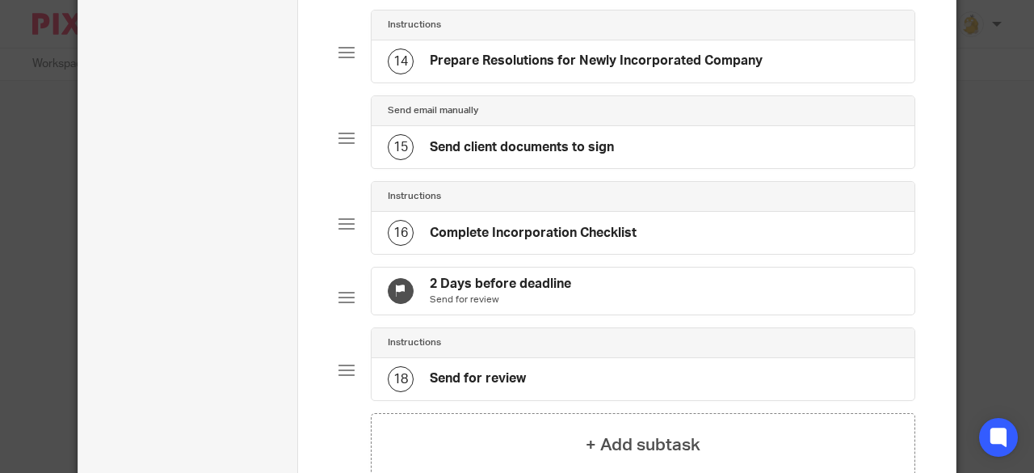
click at [496, 233] on h4 "Complete Incorporation Checklist" at bounding box center [533, 233] width 207 height 17
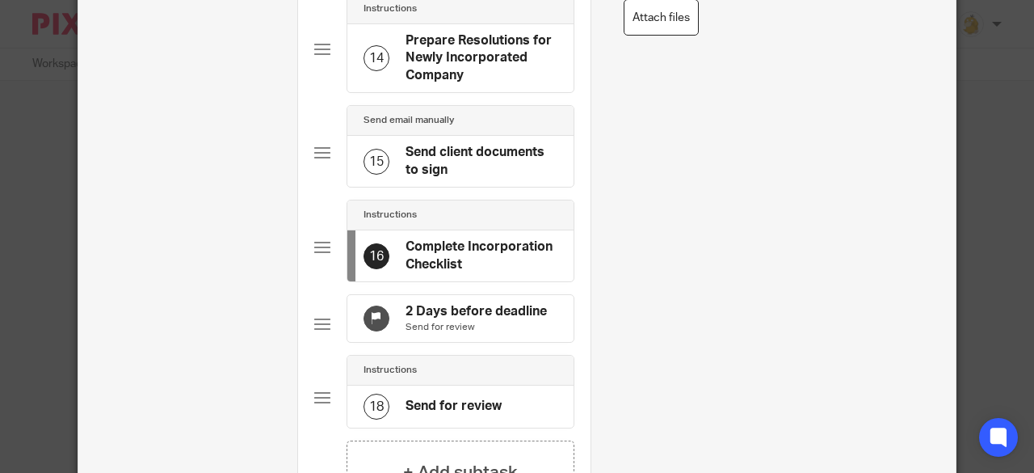
scroll to position [1611, 0]
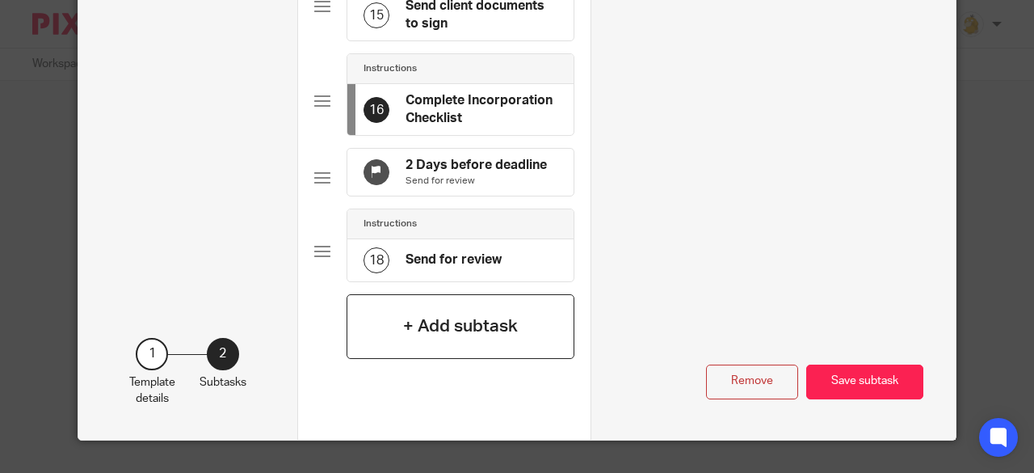
click at [454, 328] on h4 "+ Add subtask" at bounding box center [460, 325] width 115 height 25
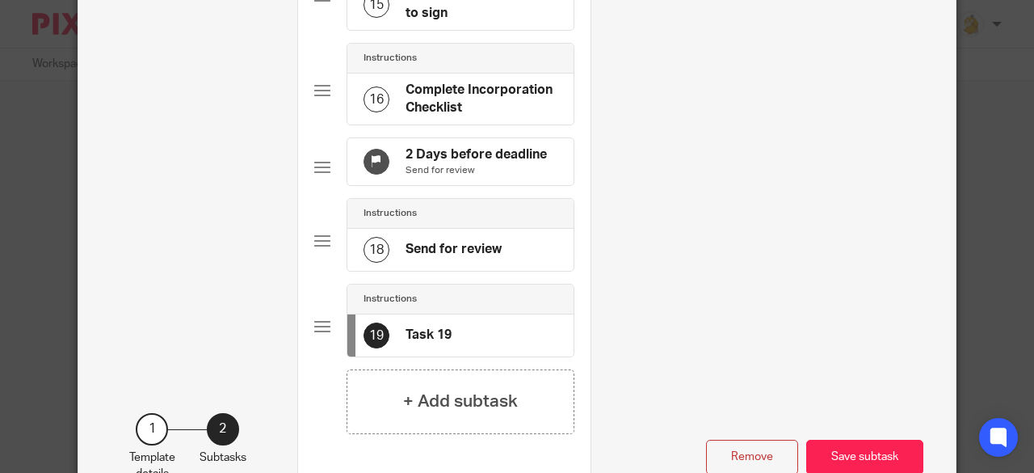
scroll to position [0, 0]
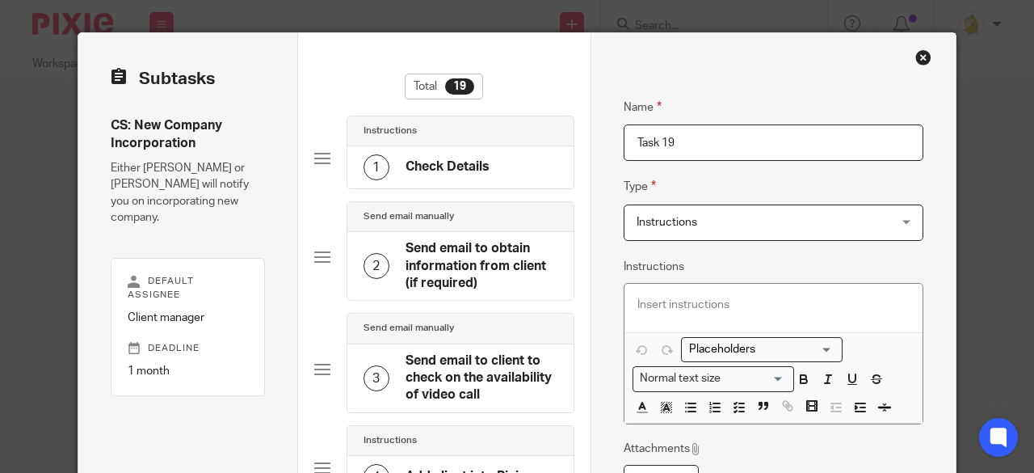
drag, startPoint x: 612, startPoint y: 133, endPoint x: 578, endPoint y: 133, distance: 33.9
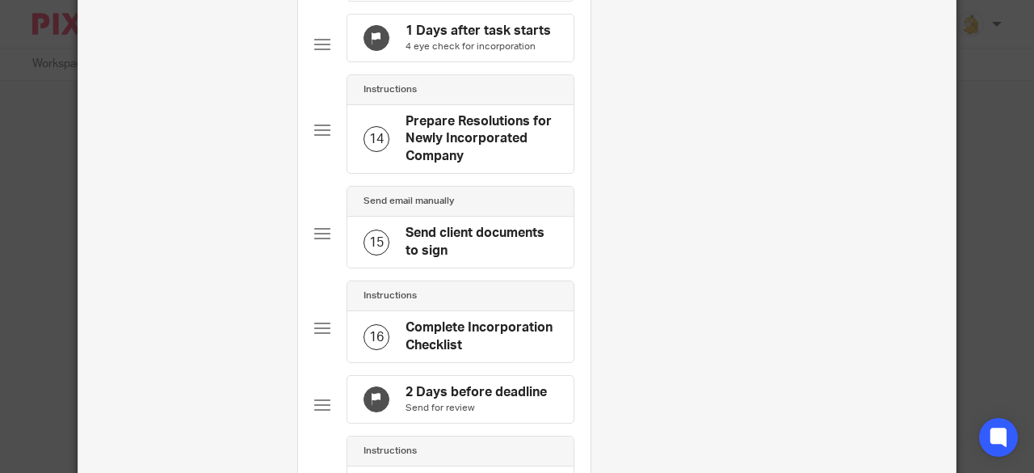
scroll to position [1535, 0]
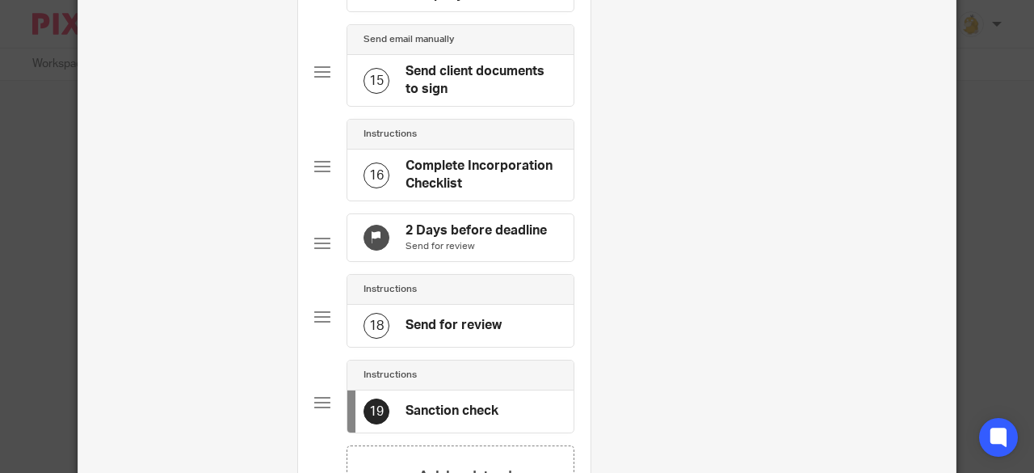
click at [374, 170] on div "16" at bounding box center [377, 175] width 26 height 26
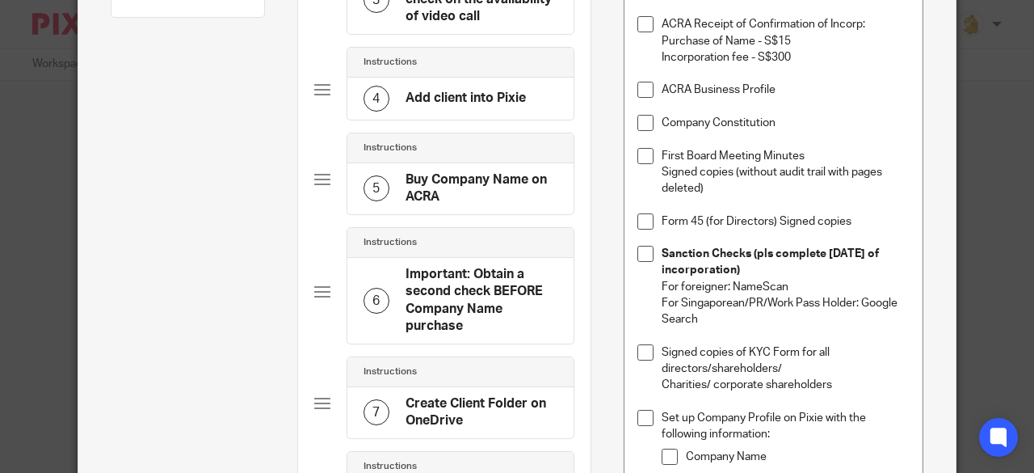
scroll to position [404, 0]
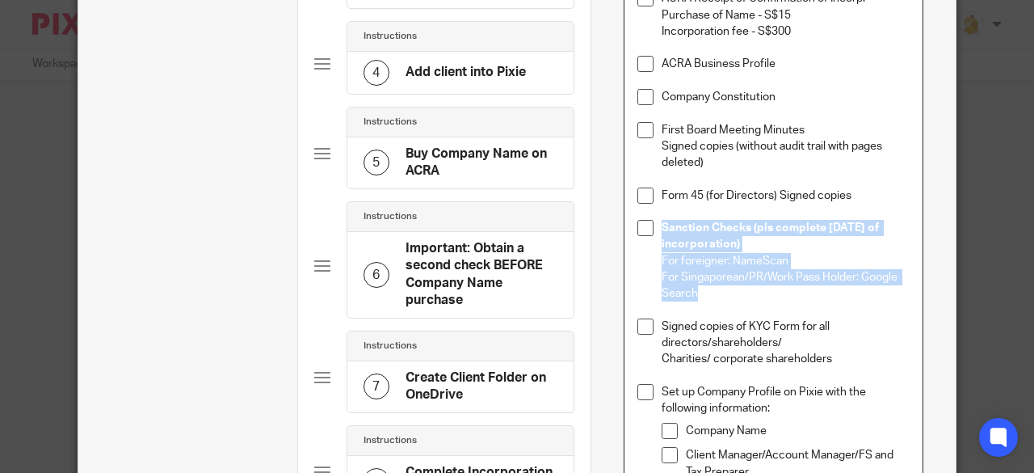
drag, startPoint x: 702, startPoint y: 297, endPoint x: 635, endPoint y: 234, distance: 91.5
click at [637, 234] on li "Sanction Checks (pls complete within 14 days of incorporation) For foreigner: N…" at bounding box center [773, 261] width 273 height 82
copy div "Sanction Checks (pls complete within 14 days of incorporation) For foreigner: N…"
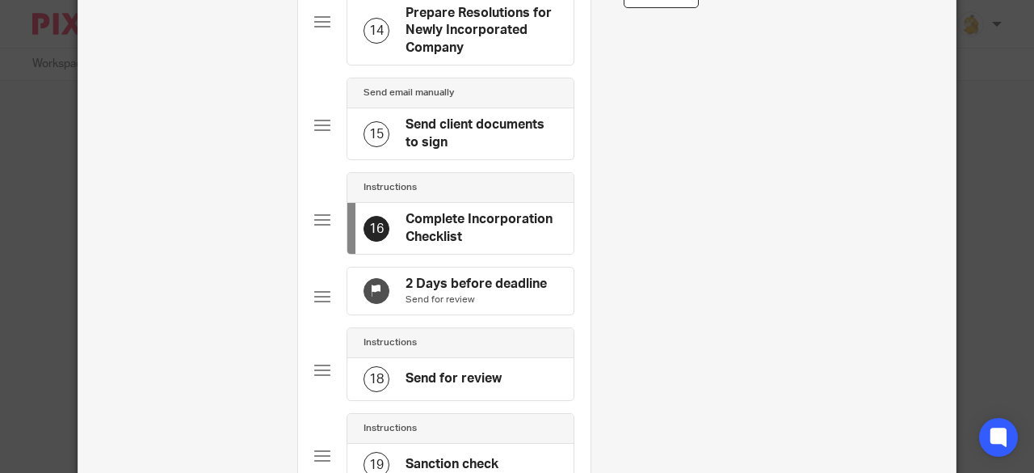
scroll to position [1616, 0]
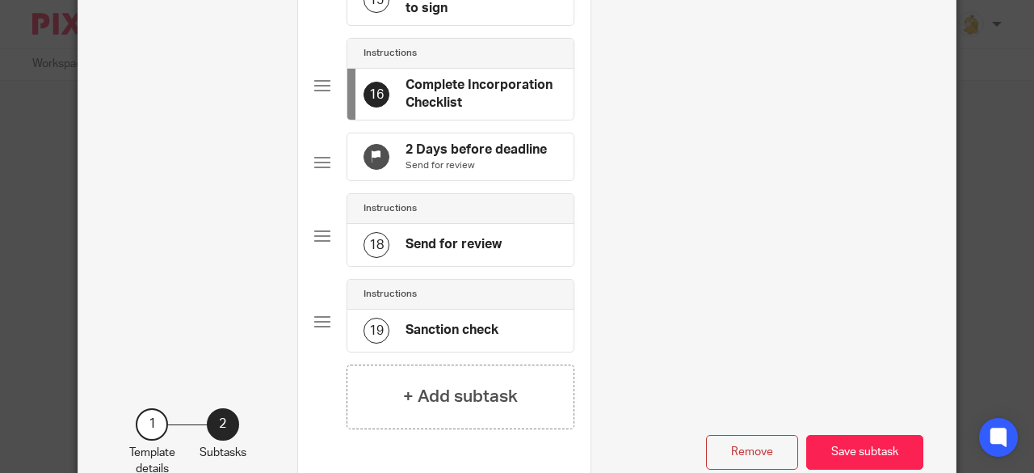
click at [453, 339] on h4 "Sanction check" at bounding box center [452, 330] width 93 height 17
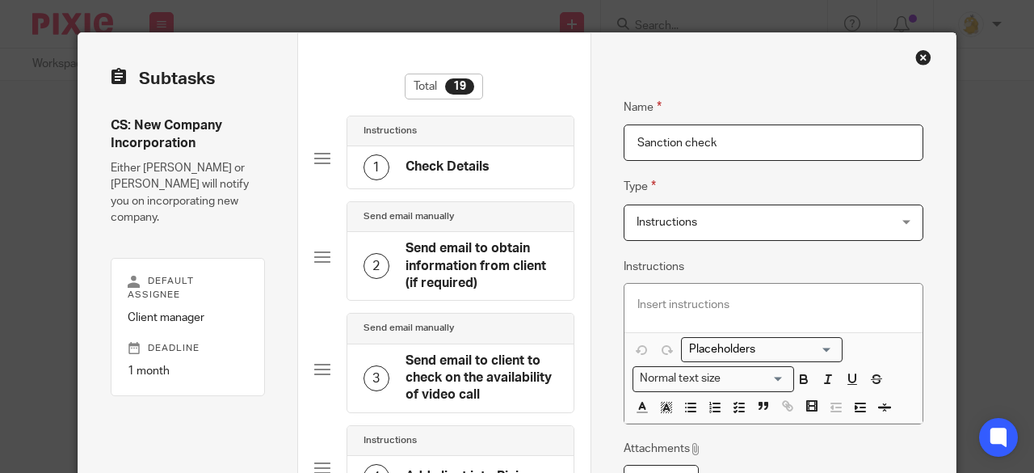
click at [696, 305] on p at bounding box center [773, 305] width 273 height 16
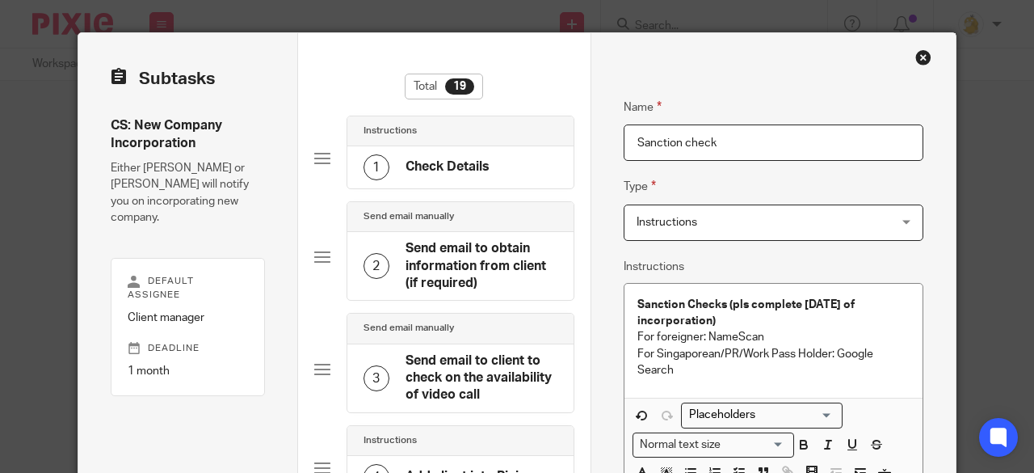
click at [714, 141] on input "Sanction check" at bounding box center [774, 142] width 301 height 36
type input "Sanction check"
click at [637, 332] on p "For foreigner: NameScan" at bounding box center [773, 337] width 273 height 16
click at [722, 304] on strong "Sanction Checks (pls complete within 14 days of incorporation)" at bounding box center [747, 312] width 220 height 27
click at [629, 298] on div "Sanction Checks (pls complete within 14 days of incorporation) For foreigner: N…" at bounding box center [774, 341] width 299 height 114
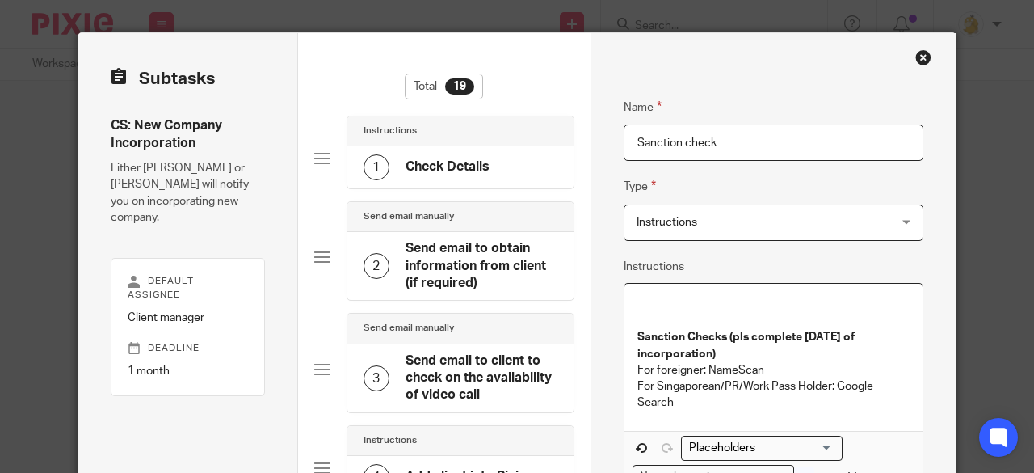
click at [641, 301] on p at bounding box center [773, 305] width 273 height 16
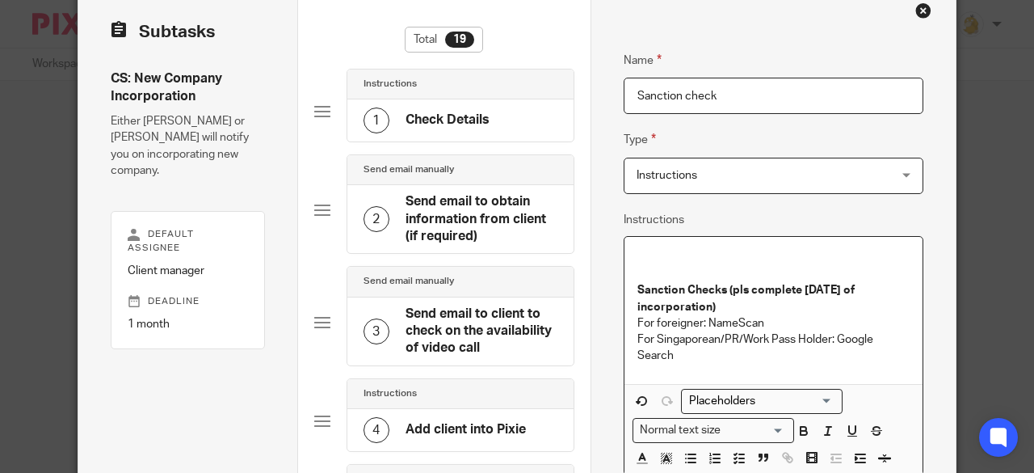
scroll to position [81, 0]
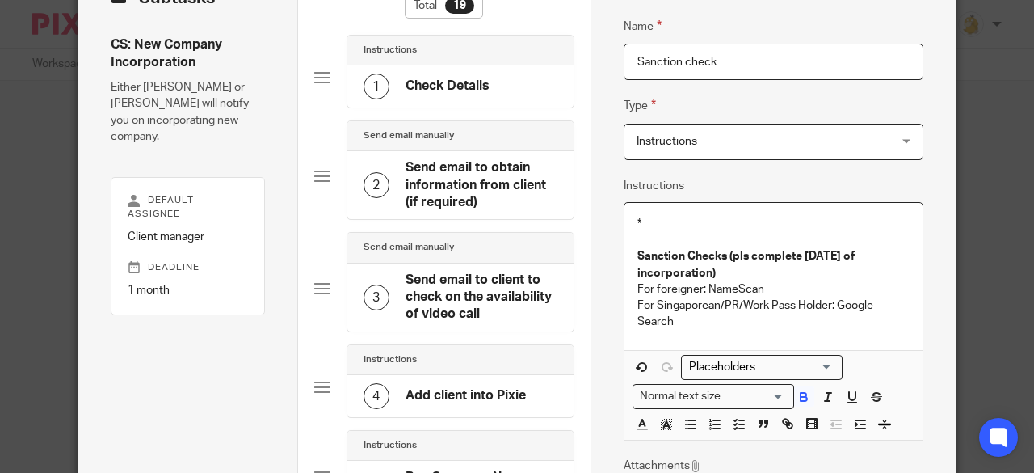
drag, startPoint x: 726, startPoint y: 251, endPoint x: 748, endPoint y: 271, distance: 30.3
click at [748, 271] on p "Sanction Checks (pls complete within 14 days of incorporation)" at bounding box center [773, 264] width 273 height 33
copy strong "pls complete within 14 days of incorporation)"
click at [655, 218] on p "*" at bounding box center [773, 224] width 273 height 16
click at [654, 225] on strong "pls complete within 14 days of incorporation)" at bounding box center [742, 223] width 203 height 11
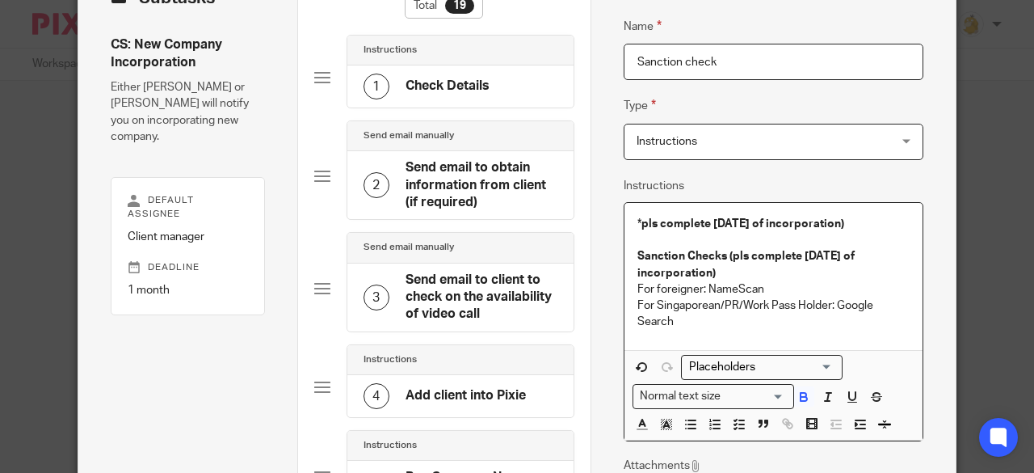
click at [887, 224] on p "* pls complete within 14 days of incorporation)" at bounding box center [773, 224] width 273 height 16
drag, startPoint x: 725, startPoint y: 255, endPoint x: 736, endPoint y: 268, distance: 17.2
click at [736, 268] on p "Sanction Checks (pls complete within 14 days of incorporation)" at bounding box center [773, 264] width 273 height 33
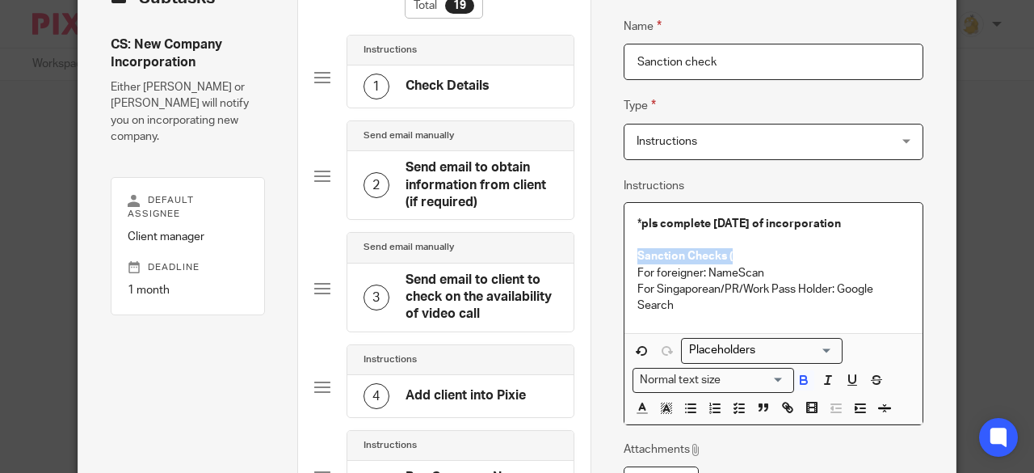
drag, startPoint x: 723, startPoint y: 257, endPoint x: 625, endPoint y: 253, distance: 97.8
click at [625, 253] on div "* pls complete within 14 days of incorporation Sanction Checks ( For foreigner:…" at bounding box center [774, 268] width 299 height 131
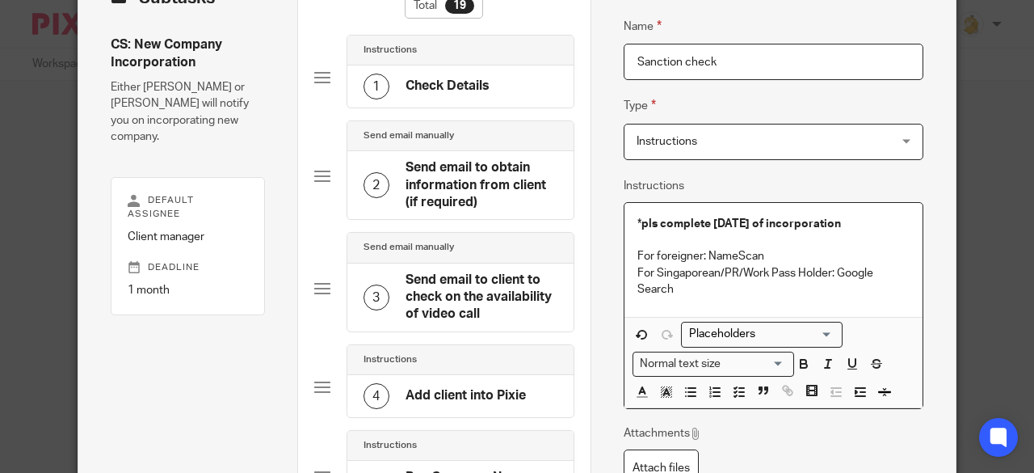
click at [881, 224] on p "* pls complete within 14 days of incorporation" at bounding box center [773, 224] width 273 height 16
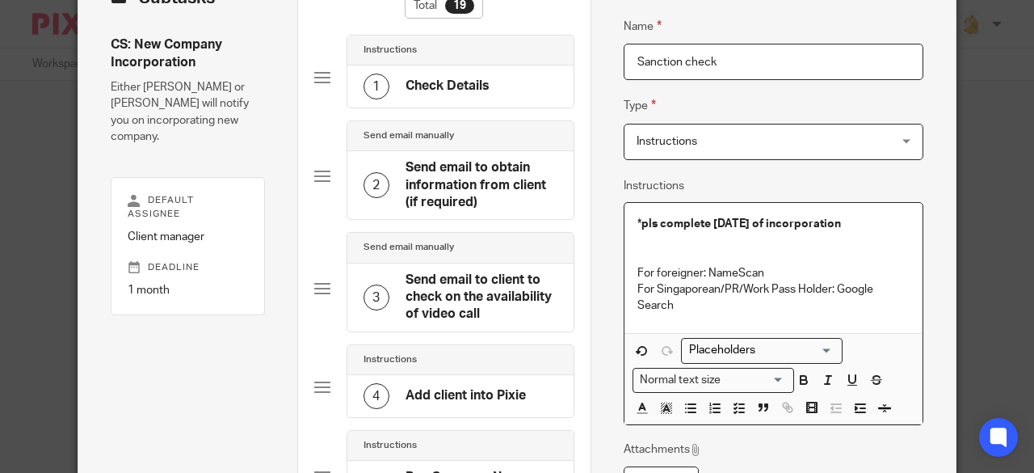
click at [642, 225] on strong "pls complete within 14 days of incorporation" at bounding box center [741, 223] width 200 height 11
drag, startPoint x: 892, startPoint y: 223, endPoint x: 620, endPoint y: 233, distance: 271.7
click at [629, 225] on div "* Please complete within 14 days of incorporation For foreigner: NameScan For S…" at bounding box center [774, 268] width 299 height 131
click at [635, 411] on icon "button" at bounding box center [642, 408] width 15 height 15
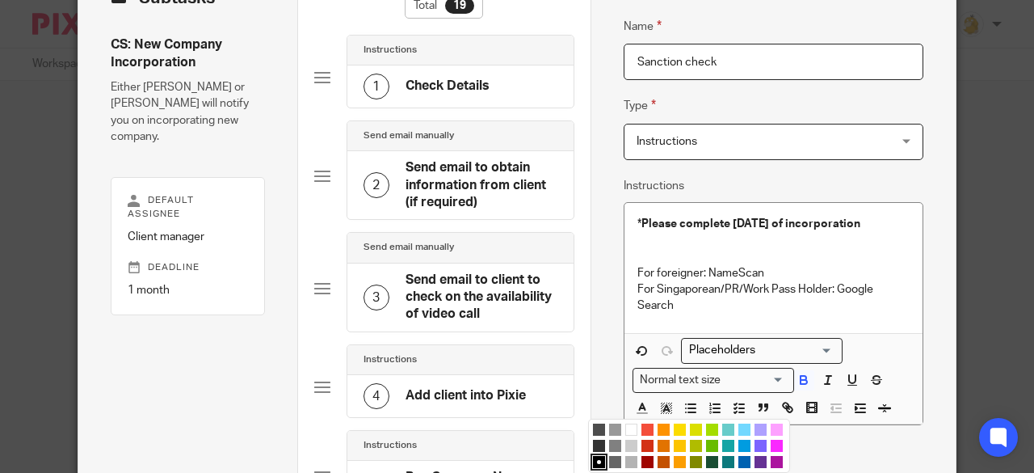
click at [641, 444] on li "color:#D33115" at bounding box center [647, 446] width 12 height 12
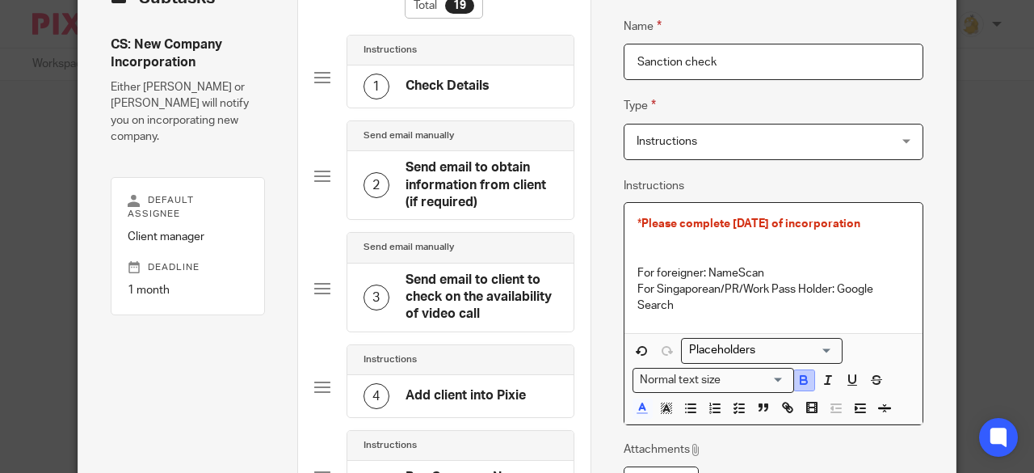
click at [797, 384] on icon "button" at bounding box center [804, 379] width 15 height 15
click at [795, 257] on p at bounding box center [773, 256] width 273 height 16
click at [894, 225] on p "* Please complete within 14 days of incorporation" at bounding box center [773, 224] width 273 height 16
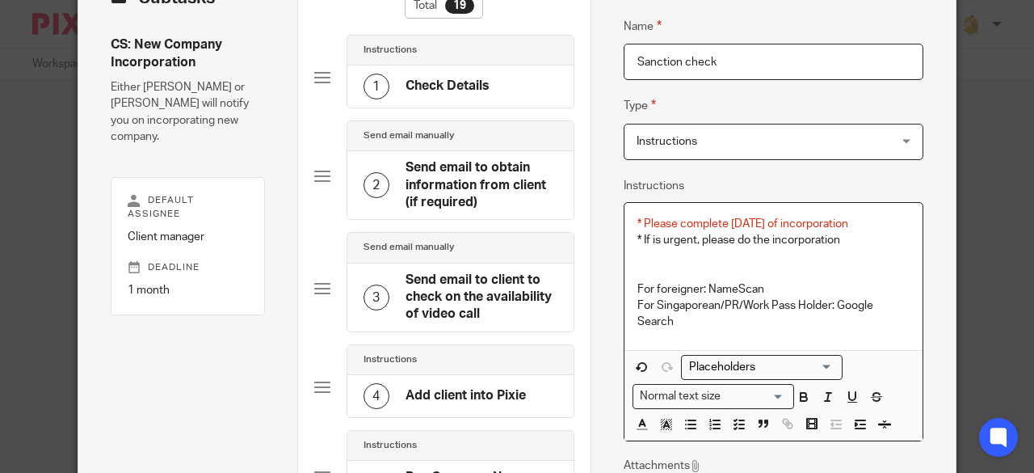
click at [647, 238] on p "* If is urgent, please do the incorporation" at bounding box center [773, 240] width 273 height 16
click at [847, 237] on p "* If it is urgent, please do the incorporation" at bounding box center [773, 240] width 273 height 16
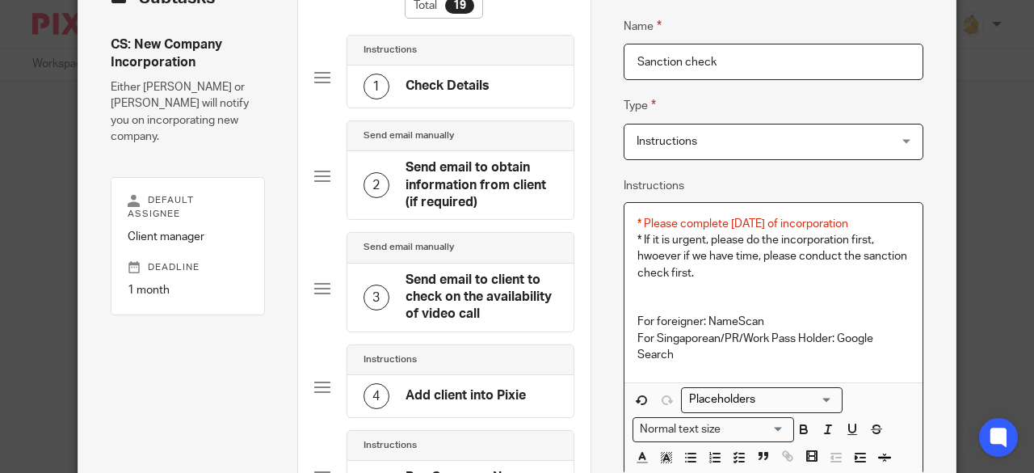
click at [640, 254] on p "* If it is urgent, please do the incorporation first, hwoever if we have time, …" at bounding box center [773, 256] width 273 height 49
drag, startPoint x: 746, startPoint y: 269, endPoint x: 812, endPoint y: 250, distance: 68.8
click at [745, 268] on p "* If it is urgent, please do the incorporation first, howoever if we have time,…" at bounding box center [773, 256] width 273 height 49
drag, startPoint x: 888, startPoint y: 221, endPoint x: 629, endPoint y: 219, distance: 258.5
click at [629, 219] on div "* Please complete within 14 days of incorporation * If it is urgent, please do …" at bounding box center [774, 292] width 299 height 179
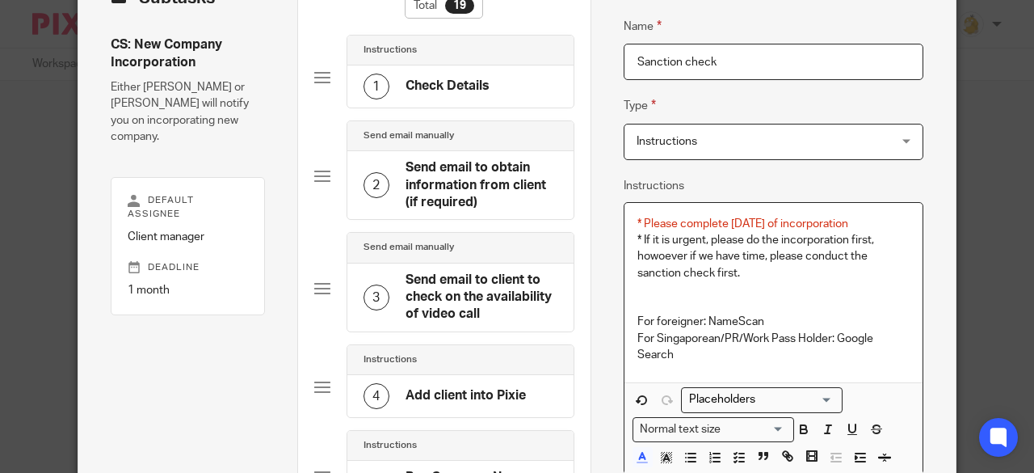
copy span "* Please complete within 14 days of incorporation"
click at [645, 282] on p at bounding box center [773, 289] width 273 height 16
drag, startPoint x: 890, startPoint y: 224, endPoint x: 533, endPoint y: 221, distance: 356.3
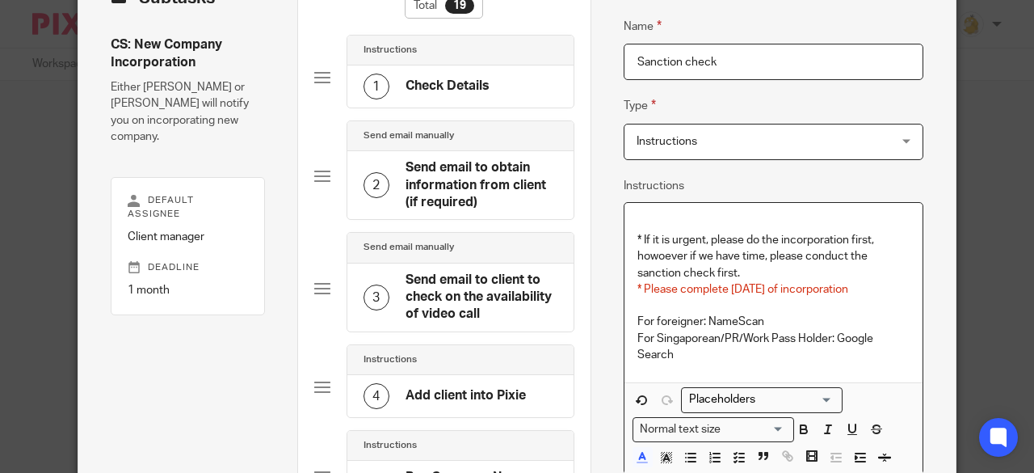
click at [640, 222] on p at bounding box center [773, 224] width 273 height 16
click at [637, 232] on p "* If it is urgent, please do the incorporation first, howoever if we have time,…" at bounding box center [773, 256] width 273 height 49
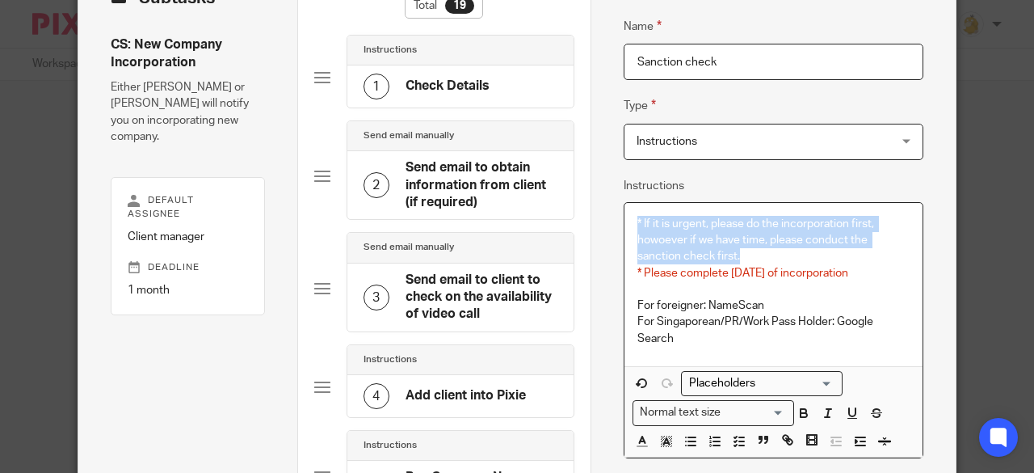
drag, startPoint x: 739, startPoint y: 253, endPoint x: 620, endPoint y: 225, distance: 122.1
click at [625, 225] on div "* If it is urgent, please do the incorporation first, howoever if we have time,…" at bounding box center [774, 284] width 299 height 163
copy p "* If it is urgent, please do the incorporation first, howoever if we have time,…"
click at [771, 254] on p "* If it is urgent, please do the incorporation first, howoever if we have time,…" at bounding box center [773, 240] width 273 height 49
drag, startPoint x: 746, startPoint y: 255, endPoint x: 636, endPoint y: 224, distance: 114.3
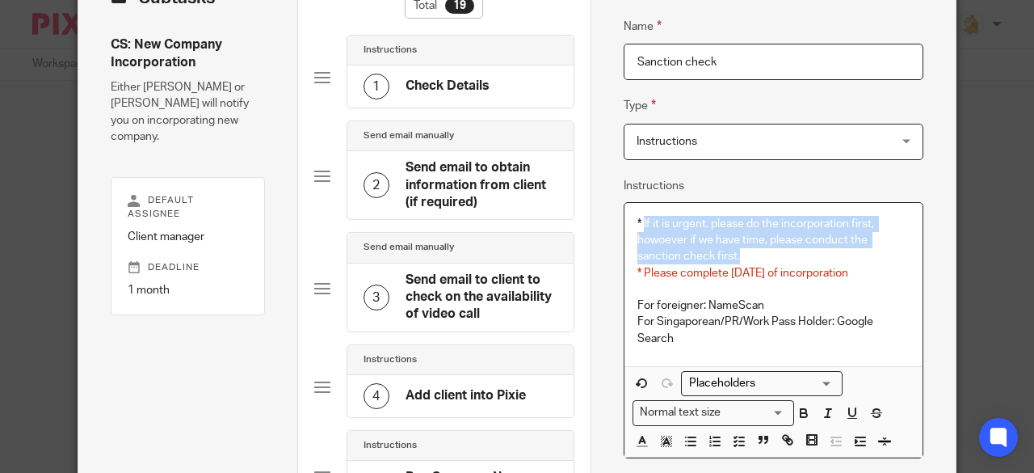
click at [637, 224] on p "* If it is urgent, please do the incorporation first, howoever if we have time,…" at bounding box center [773, 240] width 273 height 49
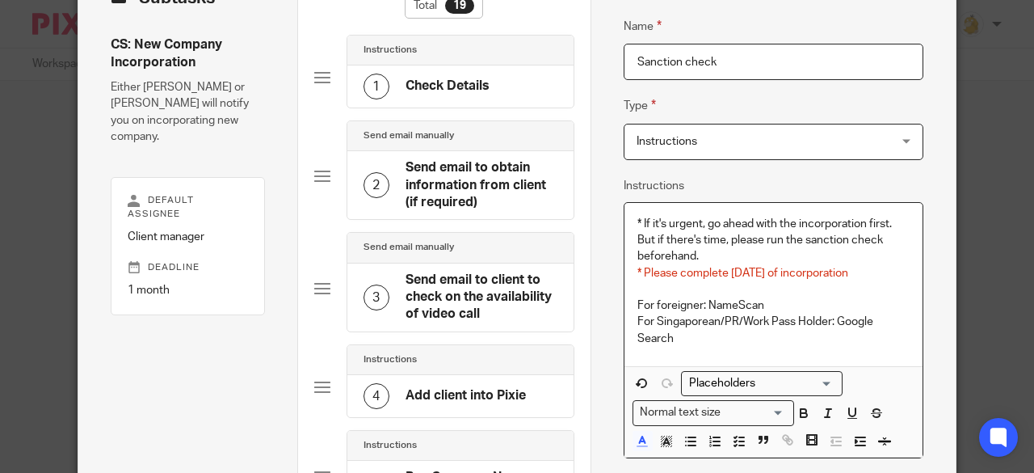
click at [724, 270] on span "* Please complete within 14 days of incorporation" at bounding box center [742, 272] width 211 height 11
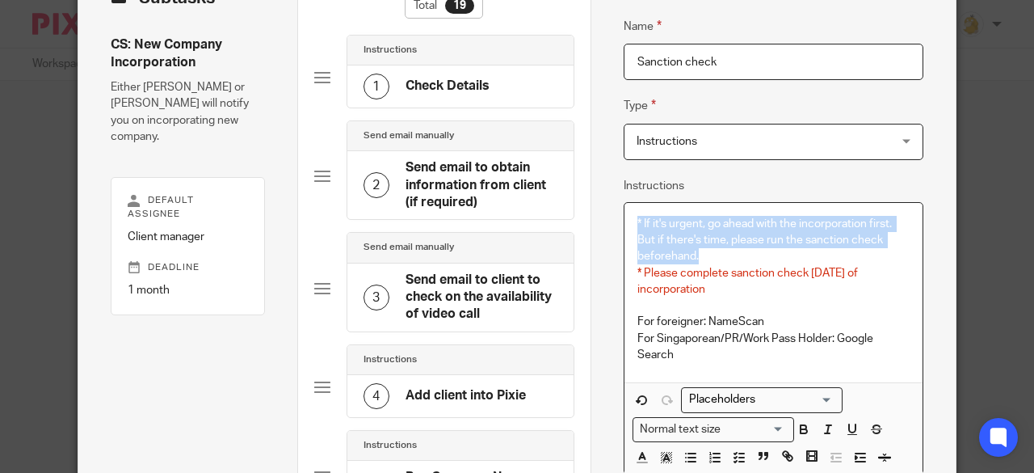
drag, startPoint x: 700, startPoint y: 254, endPoint x: 623, endPoint y: 216, distance: 86.0
click at [625, 216] on div "* If it's urgent, go ahead with the incorporation first. But if there's time, p…" at bounding box center [774, 292] width 299 height 179
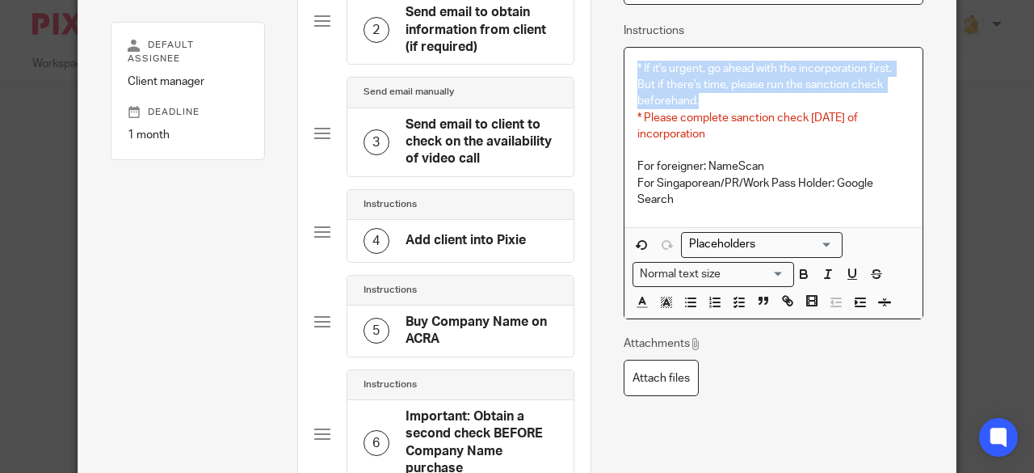
scroll to position [242, 0]
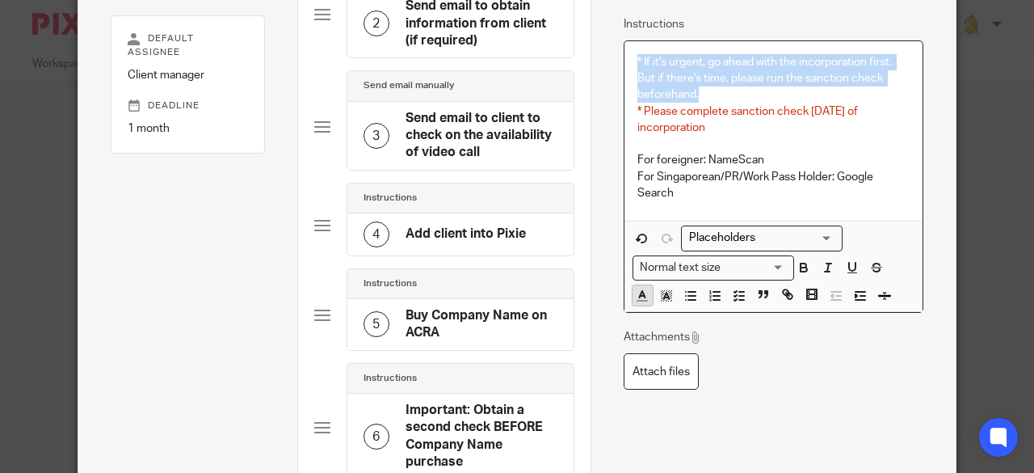
click at [637, 295] on icon "button" at bounding box center [642, 295] width 15 height 15
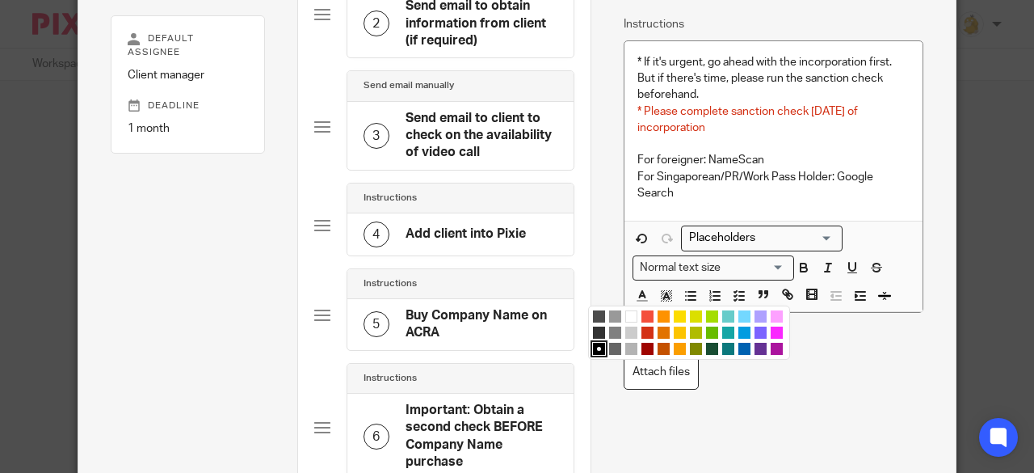
click at [641, 328] on li "color:#D33115" at bounding box center [647, 332] width 12 height 12
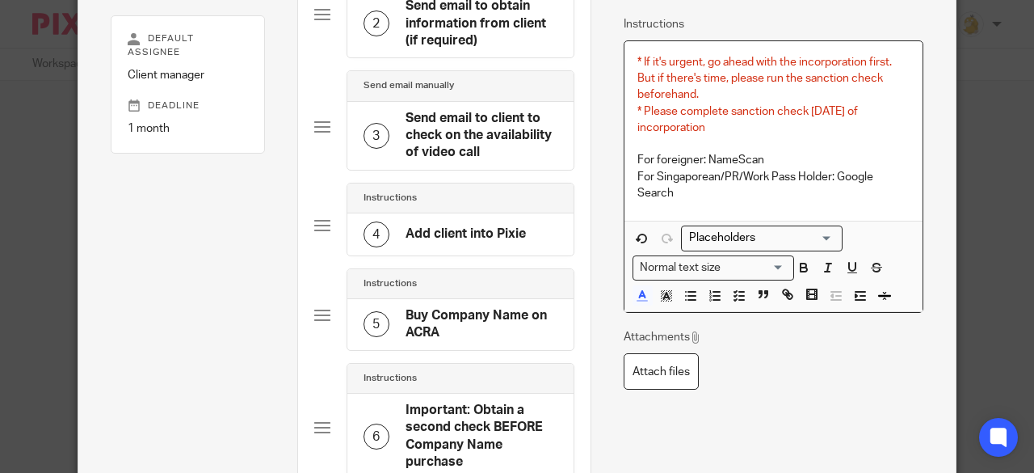
click at [728, 172] on p "For Singaporean/PR/Work Pass Holder: Google Search" at bounding box center [773, 185] width 273 height 33
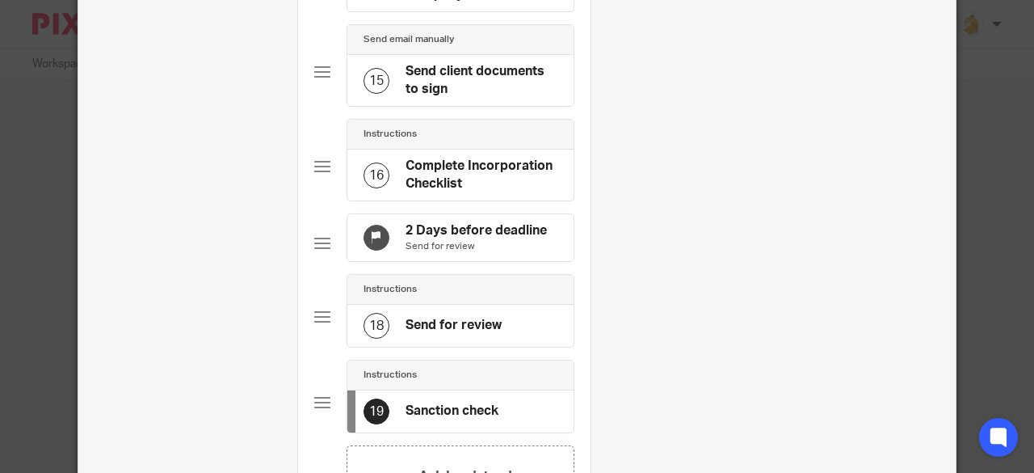
scroll to position [1696, 0]
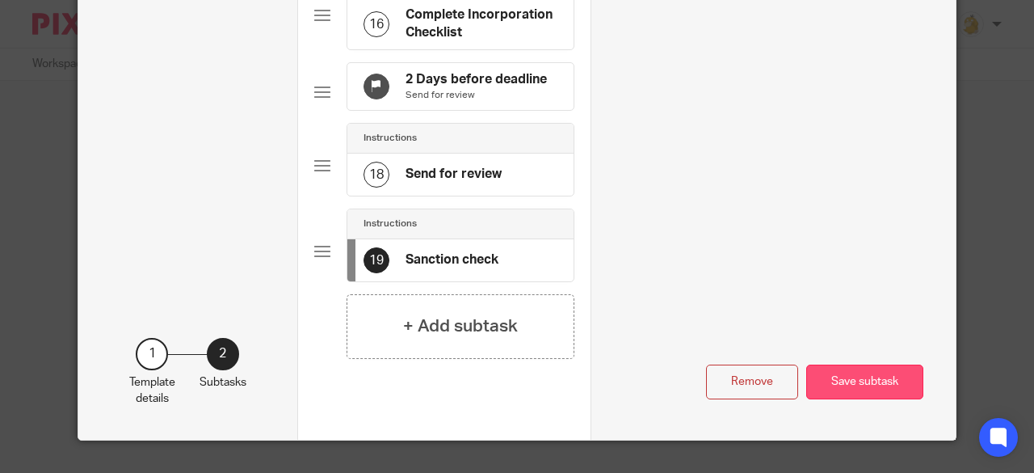
click at [841, 374] on button "Save subtask" at bounding box center [864, 381] width 117 height 35
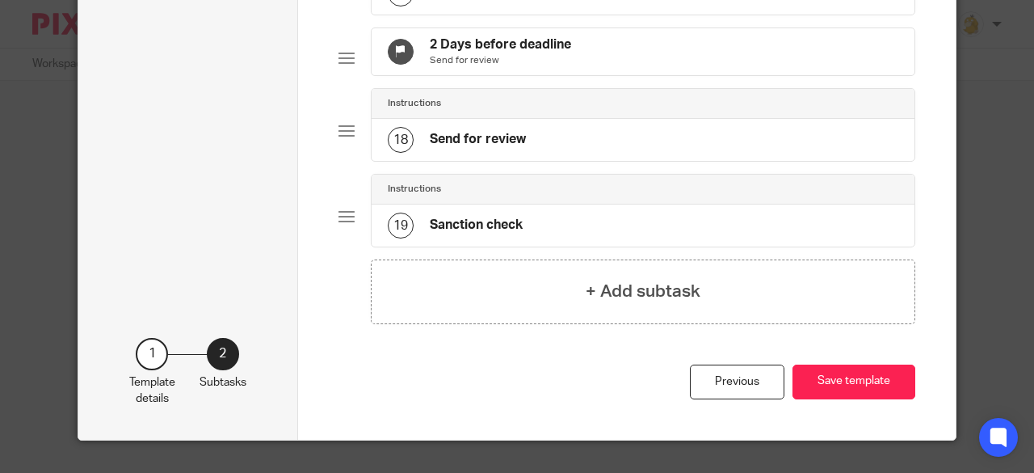
scroll to position [1290, 0]
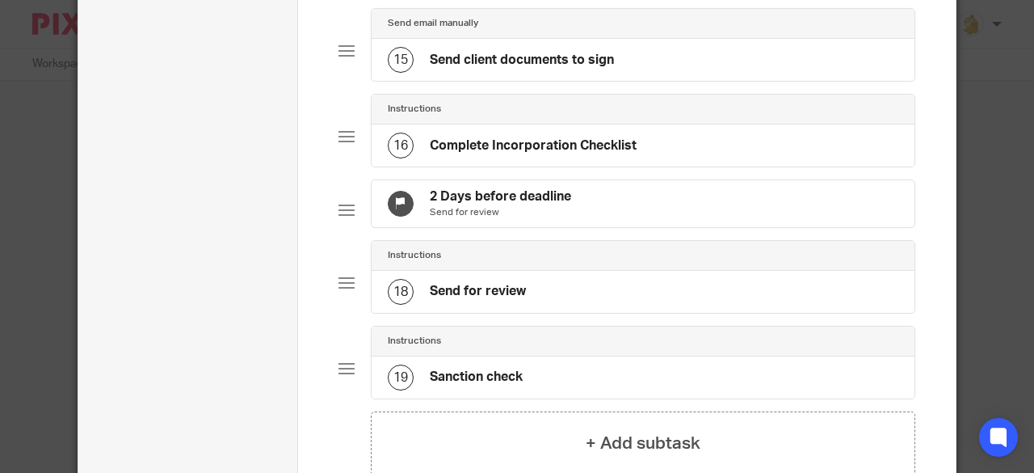
drag, startPoint x: 453, startPoint y: 389, endPoint x: 455, endPoint y: 329, distance: 59.8
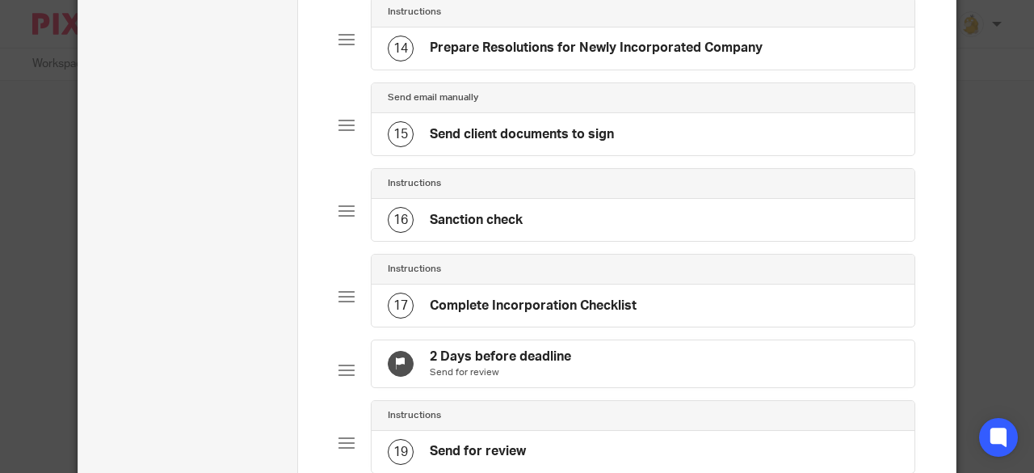
scroll to position [1129, 0]
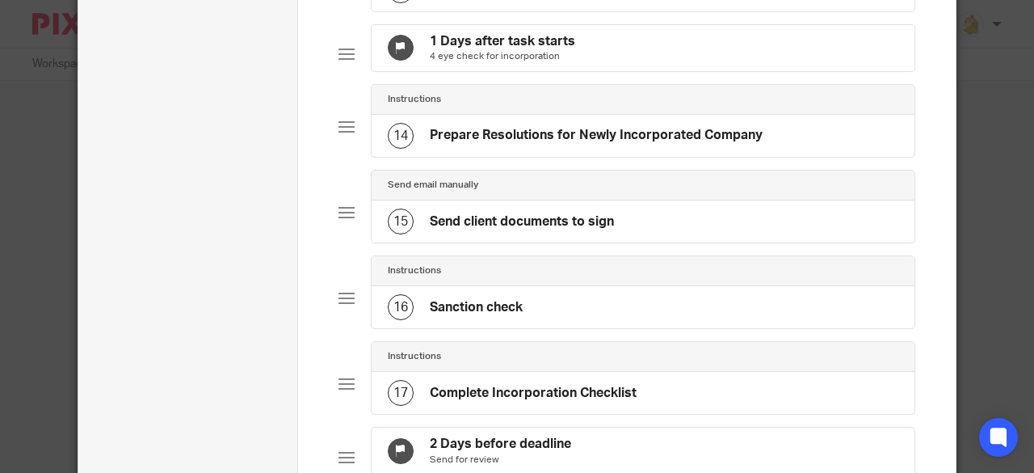
click at [488, 311] on h4 "Sanction check" at bounding box center [476, 307] width 93 height 17
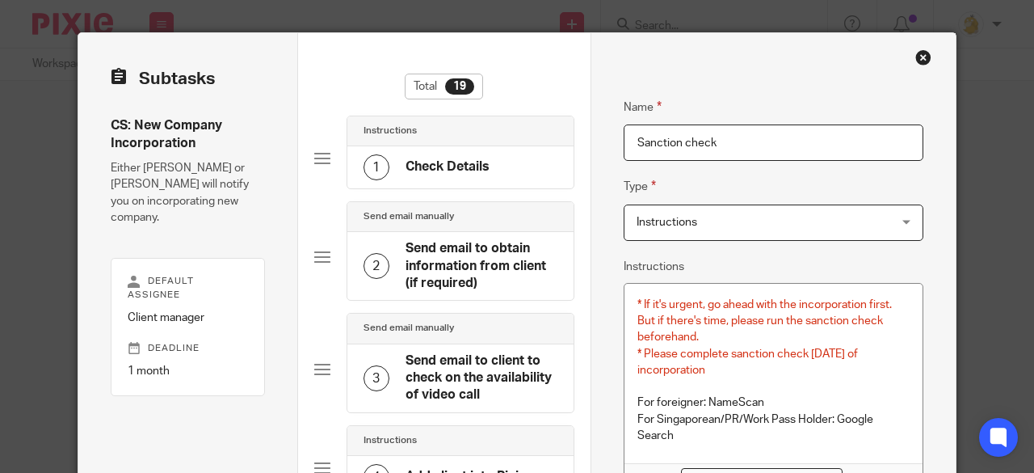
scroll to position [81, 0]
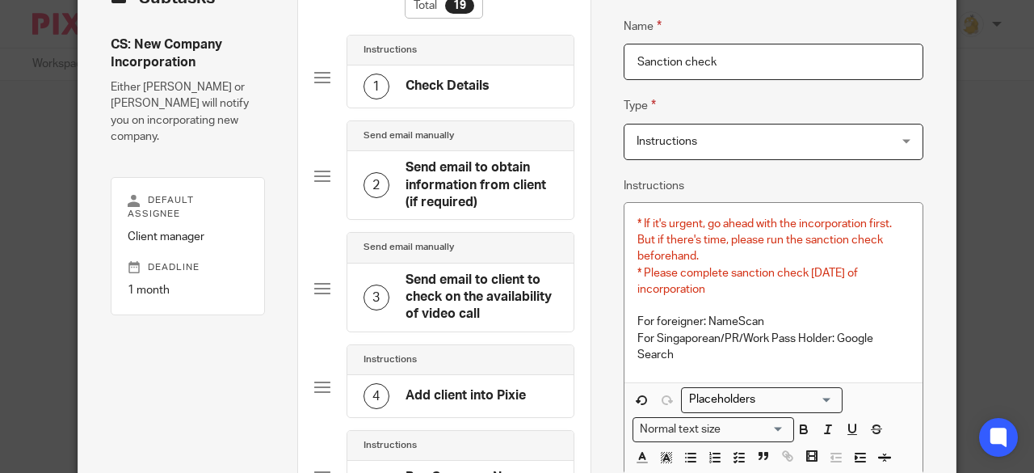
click at [448, 95] on div "1 Check Details" at bounding box center [427, 87] width 126 height 26
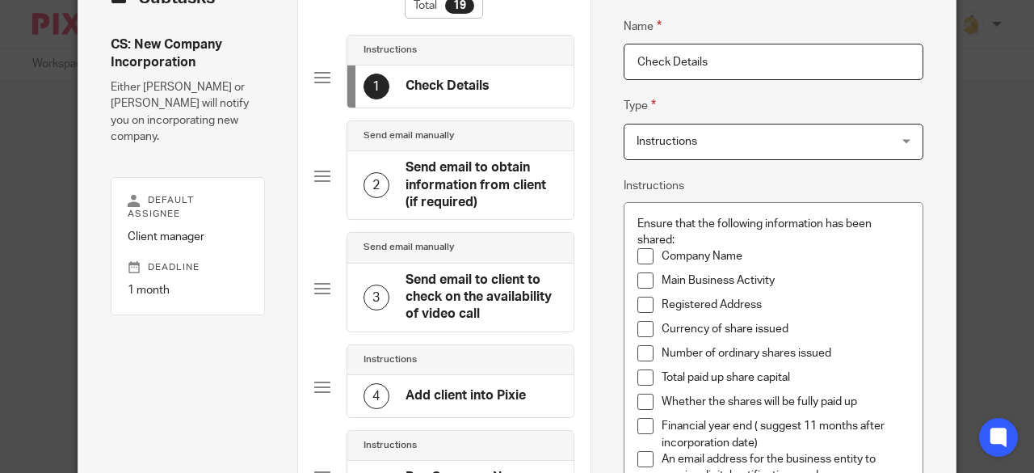
click at [441, 196] on h4 "Send email to obtain information from client (if required)" at bounding box center [482, 185] width 152 height 52
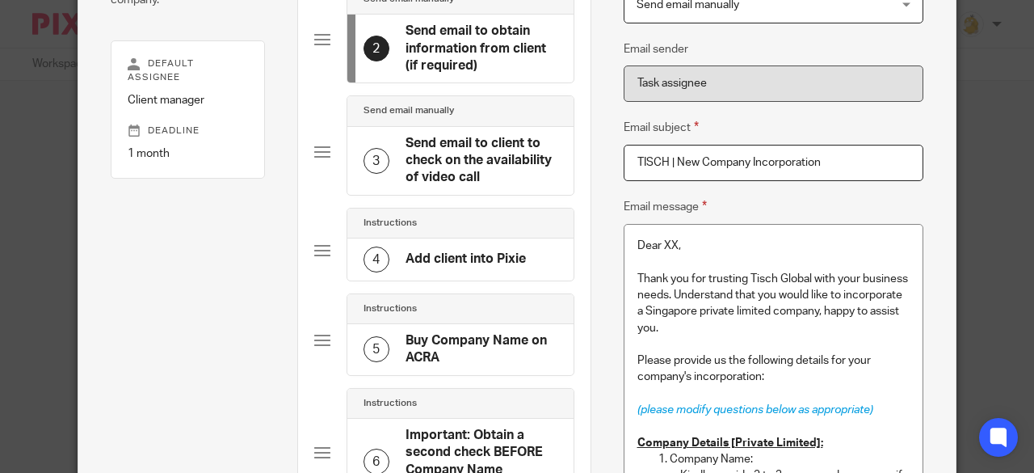
scroll to position [162, 0]
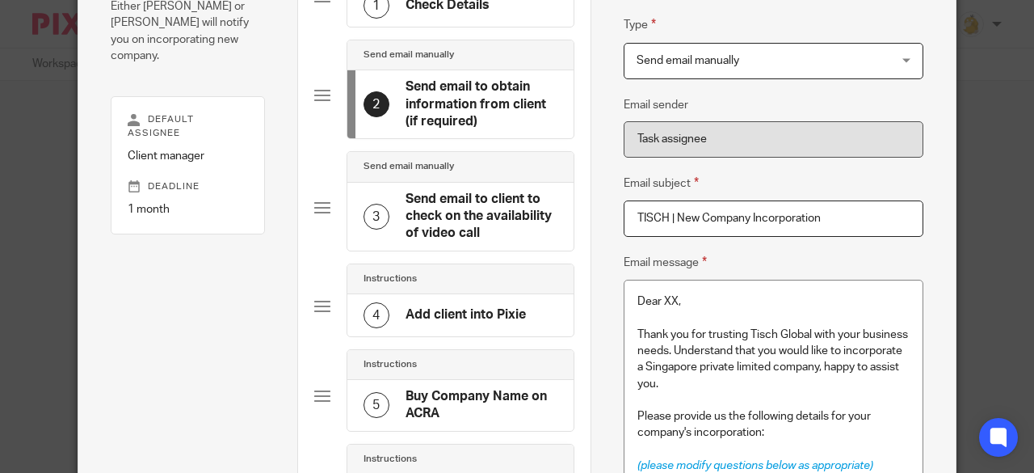
click at [443, 307] on h4 "Add client into Pixie" at bounding box center [466, 314] width 120 height 17
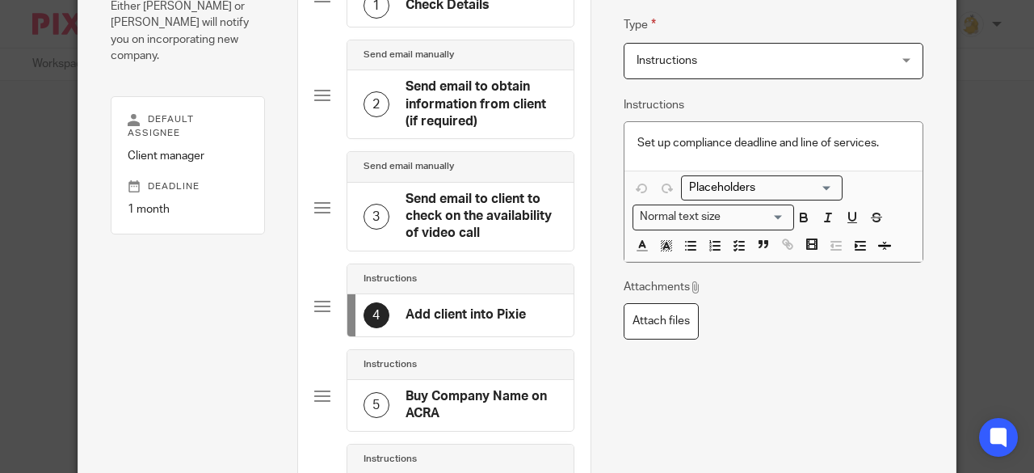
scroll to position [323, 0]
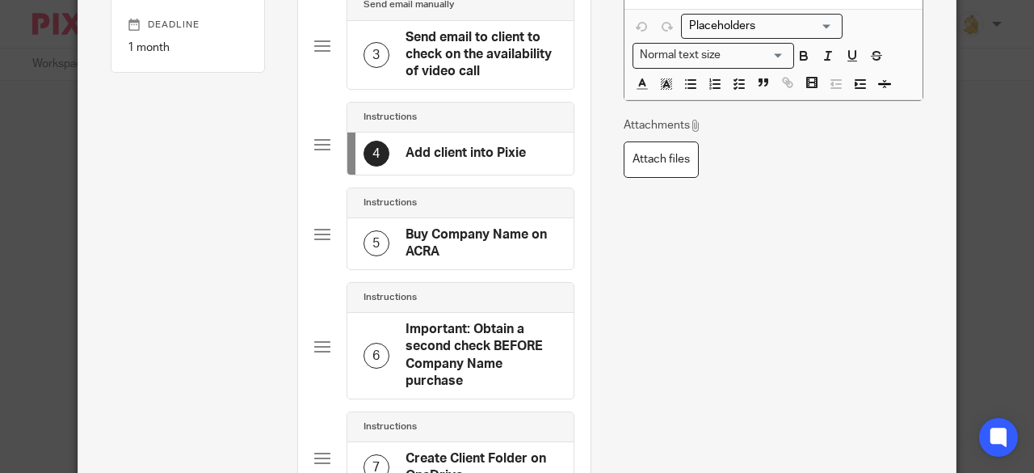
click at [452, 232] on h4 "Buy Company Name on ACRA" at bounding box center [482, 243] width 152 height 35
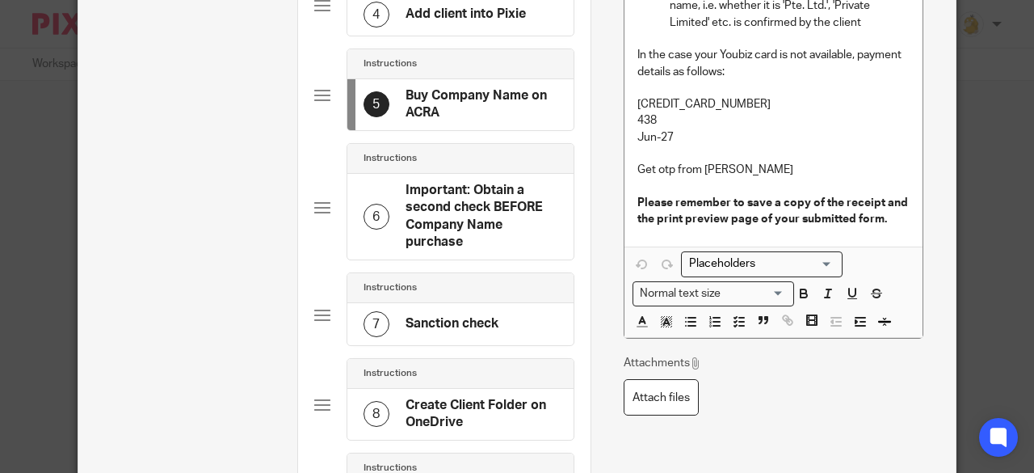
scroll to position [404, 0]
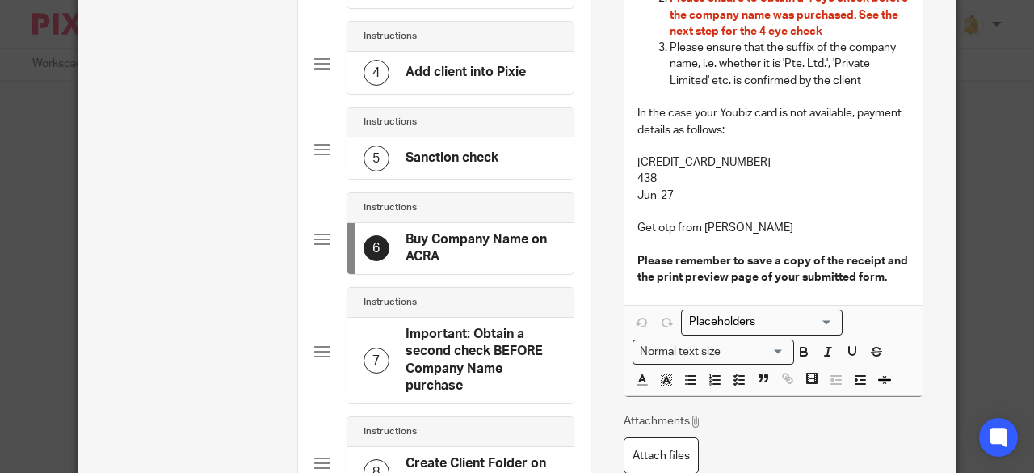
click at [452, 152] on h4 "Sanction check" at bounding box center [452, 157] width 93 height 17
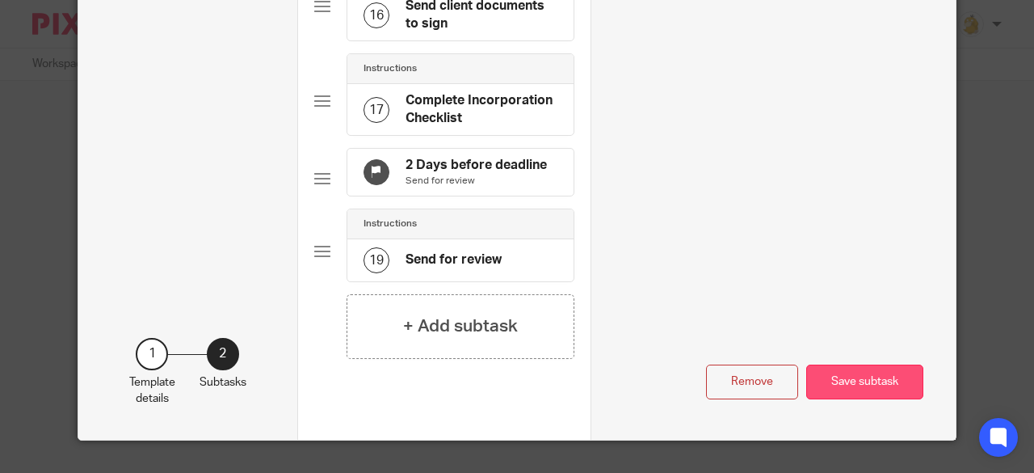
click at [837, 376] on button "Save subtask" at bounding box center [864, 381] width 117 height 35
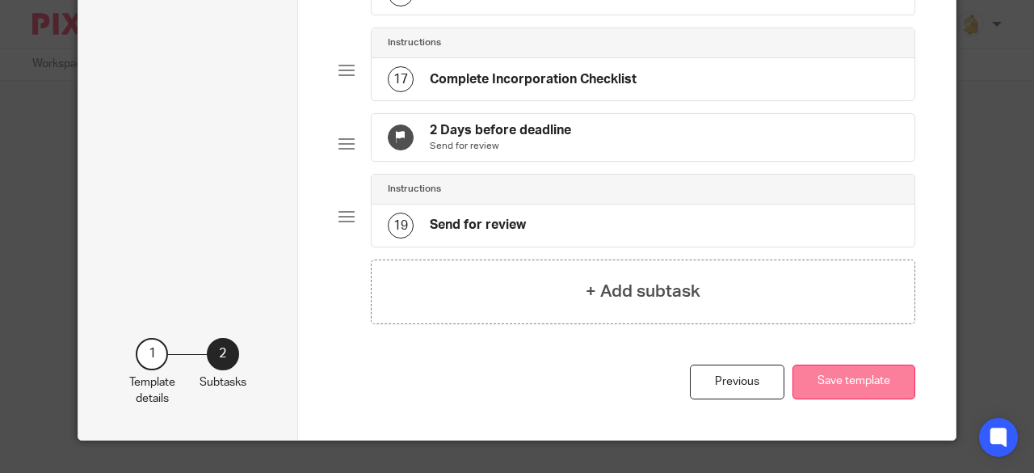
click at [835, 379] on button "Save template" at bounding box center [854, 381] width 123 height 35
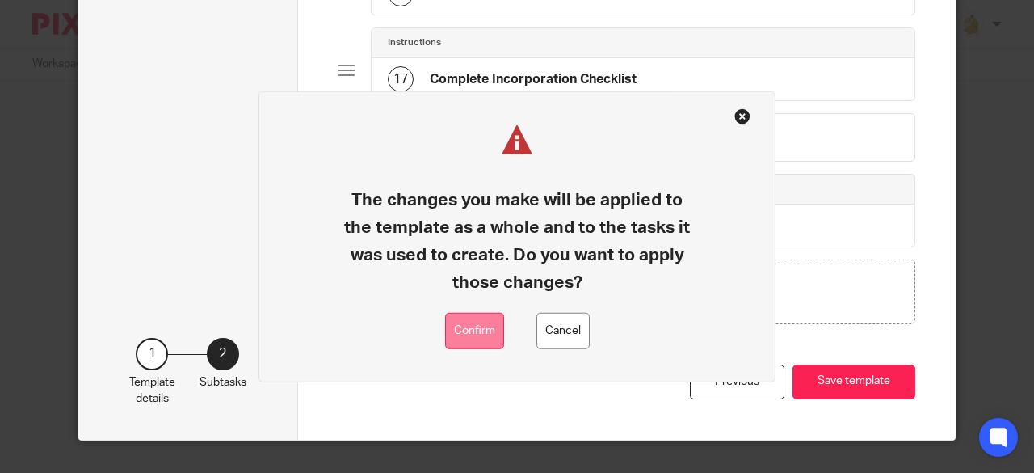
click at [465, 323] on button "Confirm" at bounding box center [474, 331] width 59 height 36
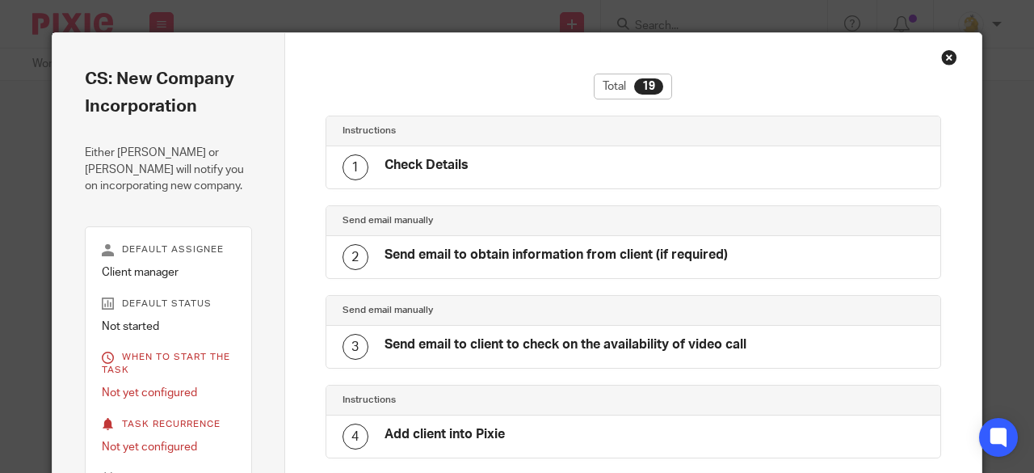
click at [942, 54] on div "Close this dialog window" at bounding box center [949, 57] width 16 height 16
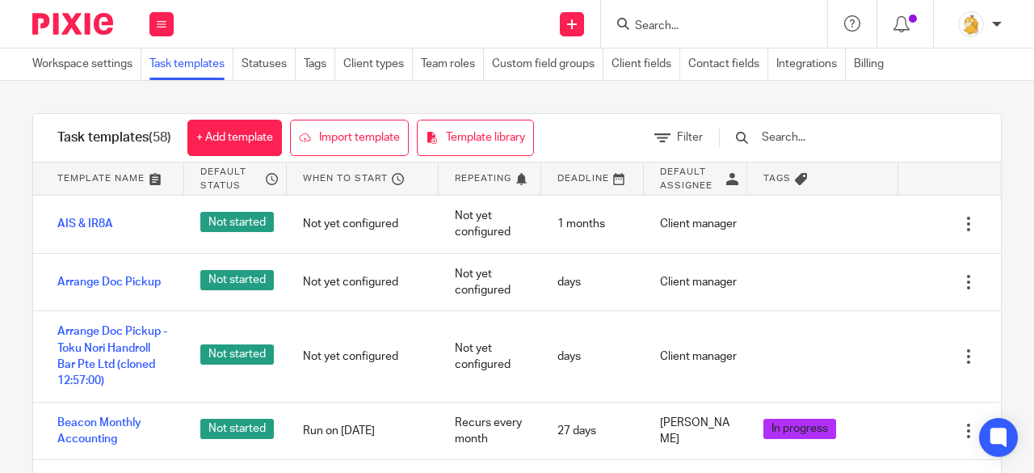
click at [666, 27] on input "Search" at bounding box center [705, 26] width 145 height 15
drag, startPoint x: 702, startPoint y: 24, endPoint x: 609, endPoint y: 20, distance: 93.0
click at [609, 20] on div "petite No results found. Try searching for the name of a client or contact..." at bounding box center [714, 24] width 226 height 48
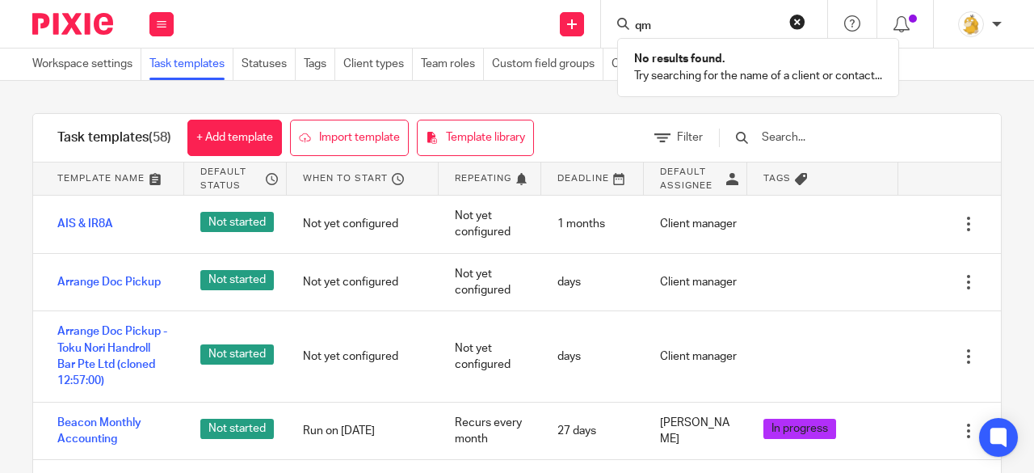
type input "qm"
click at [176, 21] on div "Work Email Clients Team Reports Settings" at bounding box center [161, 24] width 57 height 48
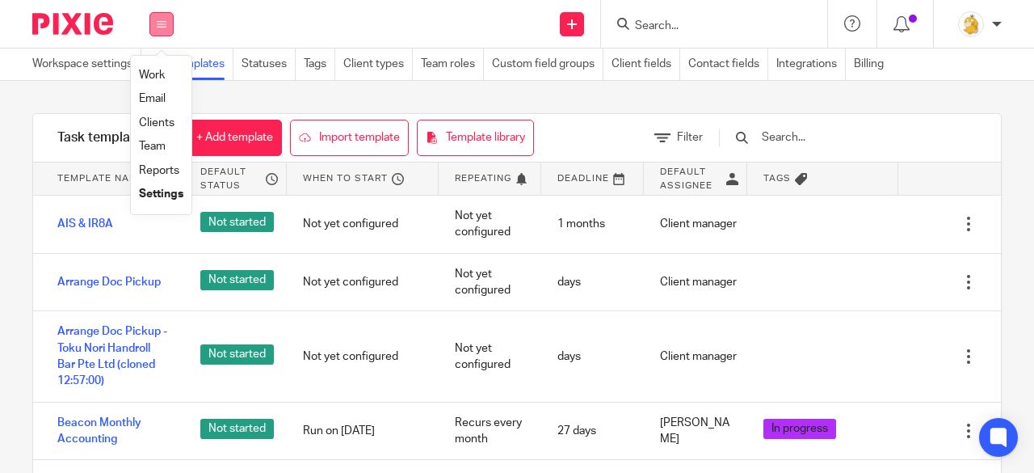
click at [169, 23] on button at bounding box center [161, 24] width 24 height 24
click at [163, 23] on icon at bounding box center [162, 24] width 10 height 10
click at [163, 127] on link "Clients" at bounding box center [157, 122] width 36 height 11
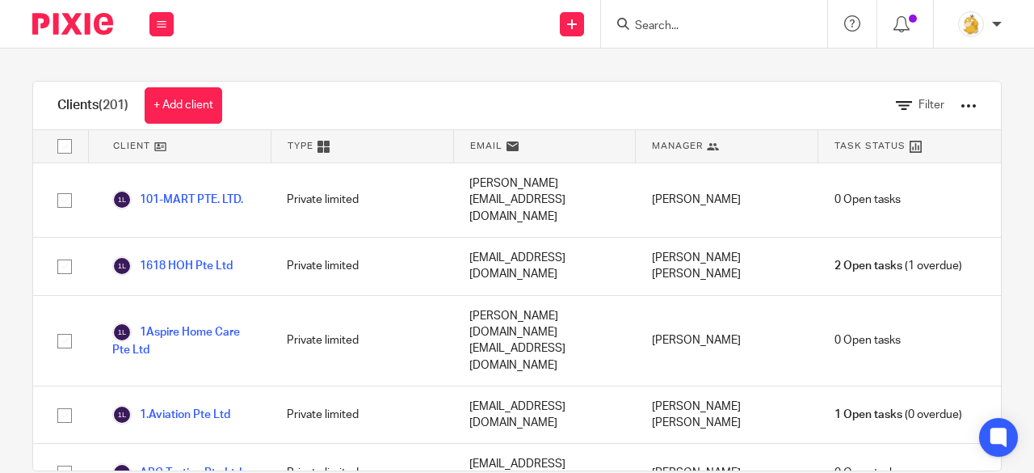
click at [673, 26] on input "Search" at bounding box center [705, 26] width 145 height 15
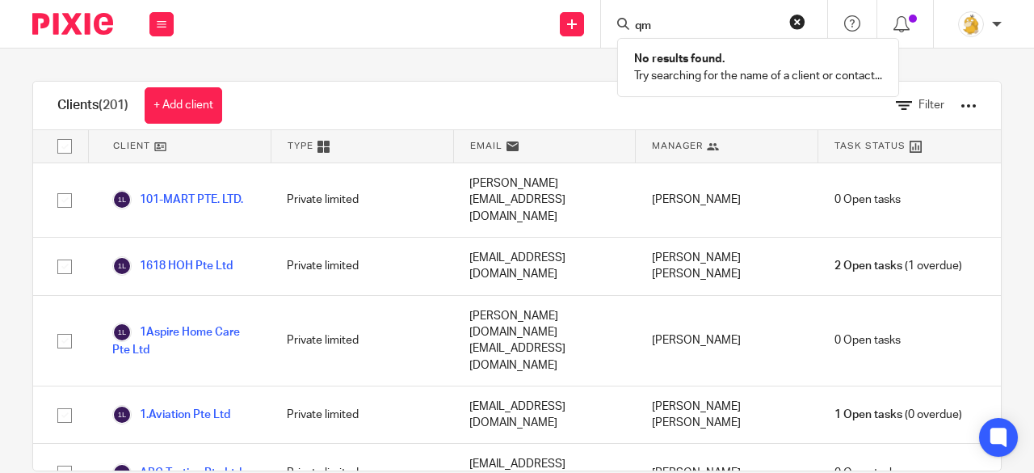
type input "q"
type input "Q"
type input "p"
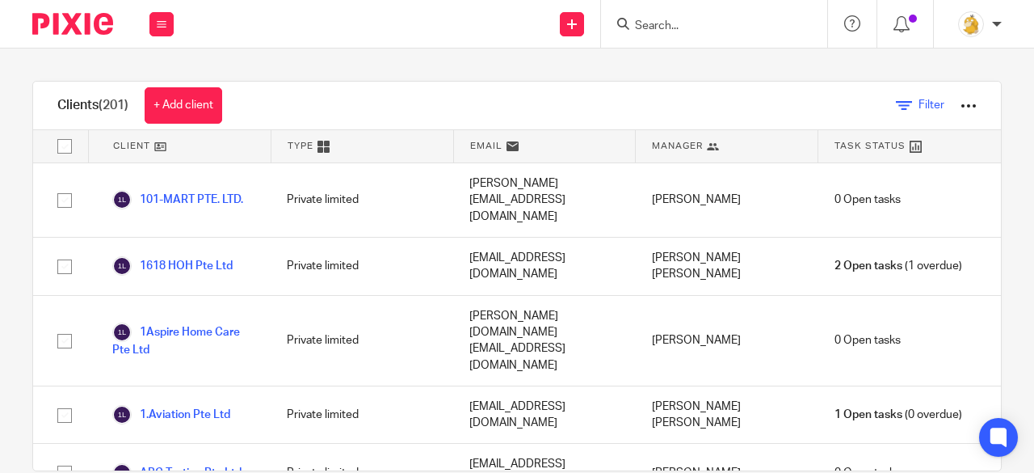
click at [896, 108] on link "Filter" at bounding box center [920, 105] width 48 height 17
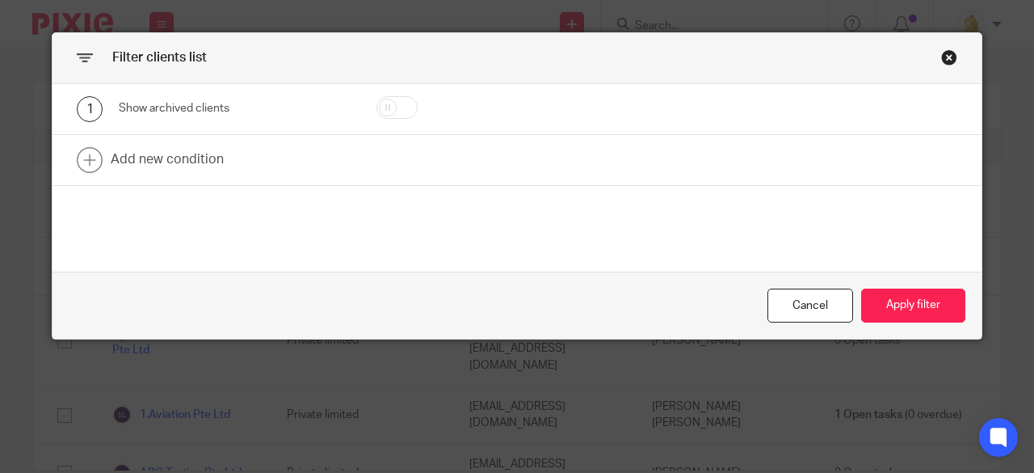
drag, startPoint x: 376, startPoint y: 109, endPoint x: 328, endPoint y: 130, distance: 52.8
click at [376, 108] on input "checkbox" at bounding box center [396, 107] width 41 height 23
checkbox input "true"
click at [220, 161] on link at bounding box center [517, 160] width 929 height 50
click at [320, 167] on div "Field" at bounding box center [238, 165] width 239 height 36
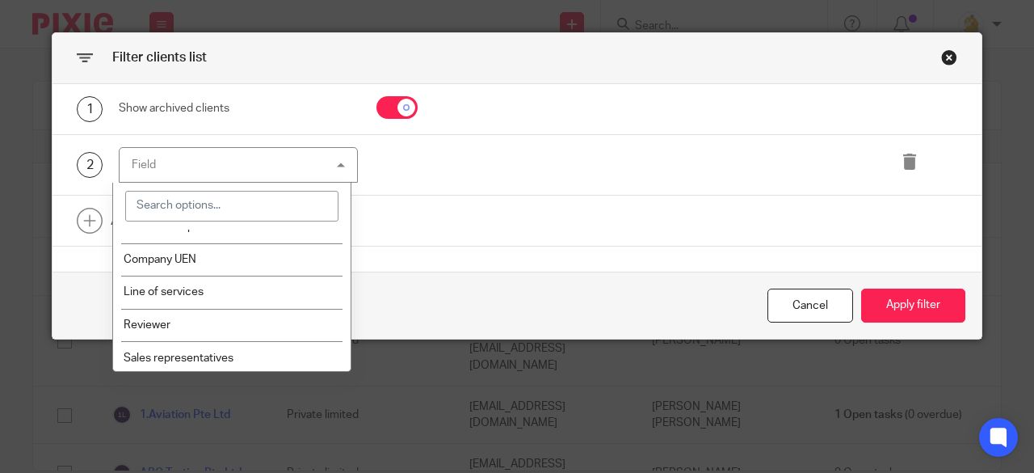
scroll to position [404, 0]
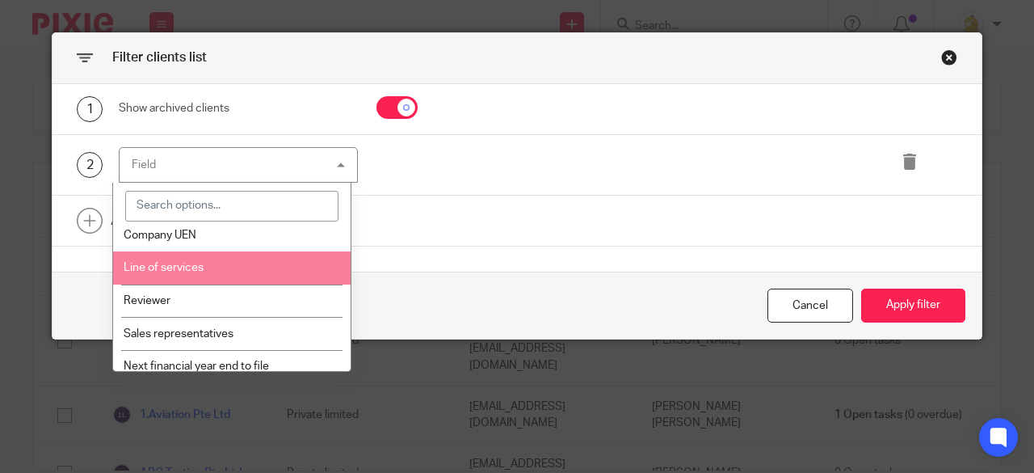
click at [223, 266] on li "Line of services" at bounding box center [232, 267] width 238 height 33
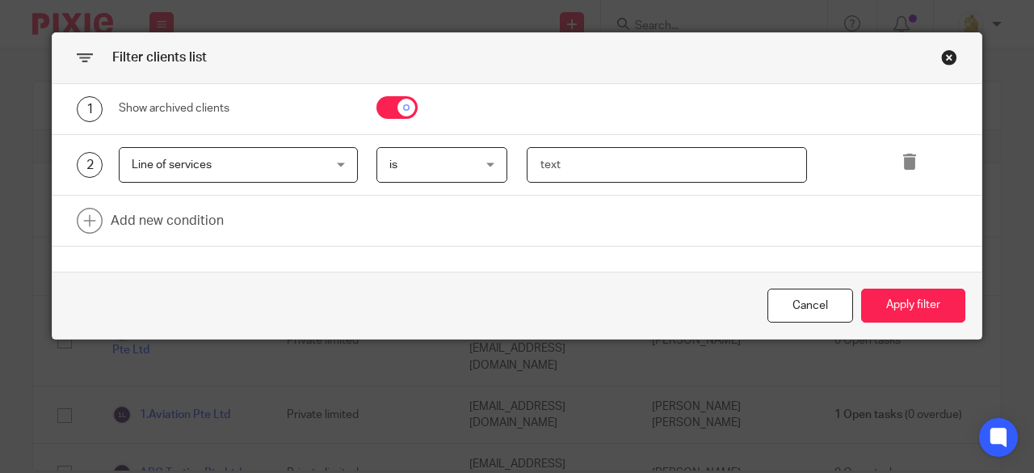
click at [552, 163] on input "text" at bounding box center [667, 165] width 281 height 36
type input "CS"
click at [921, 301] on button "Apply filter" at bounding box center [913, 305] width 104 height 35
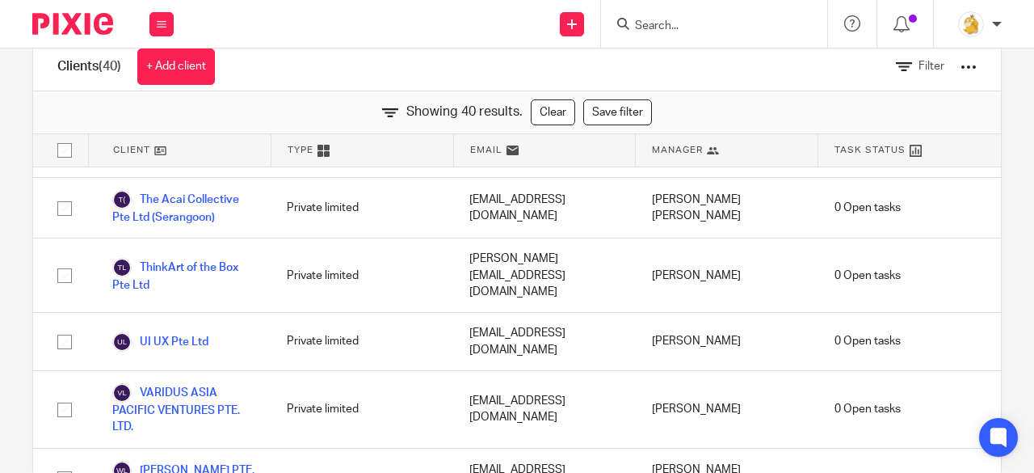
scroll to position [73, 0]
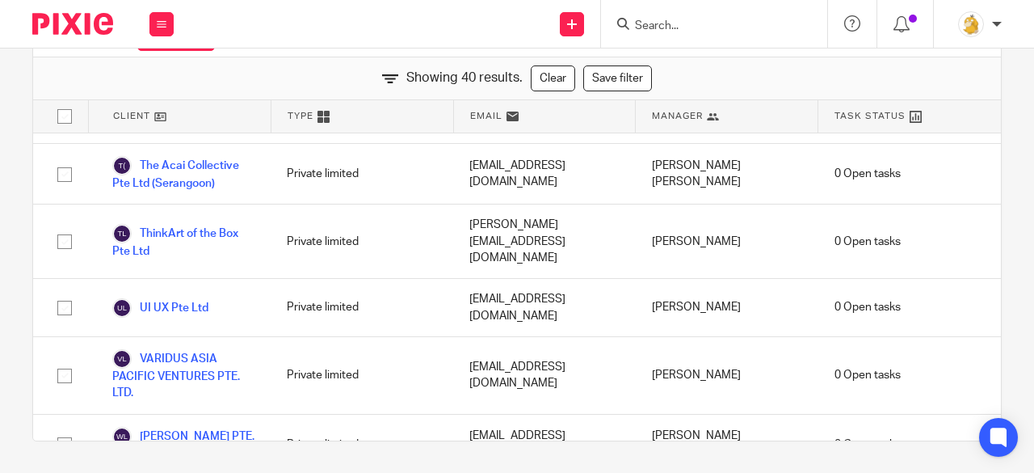
click at [682, 23] on input "Search" at bounding box center [705, 26] width 145 height 15
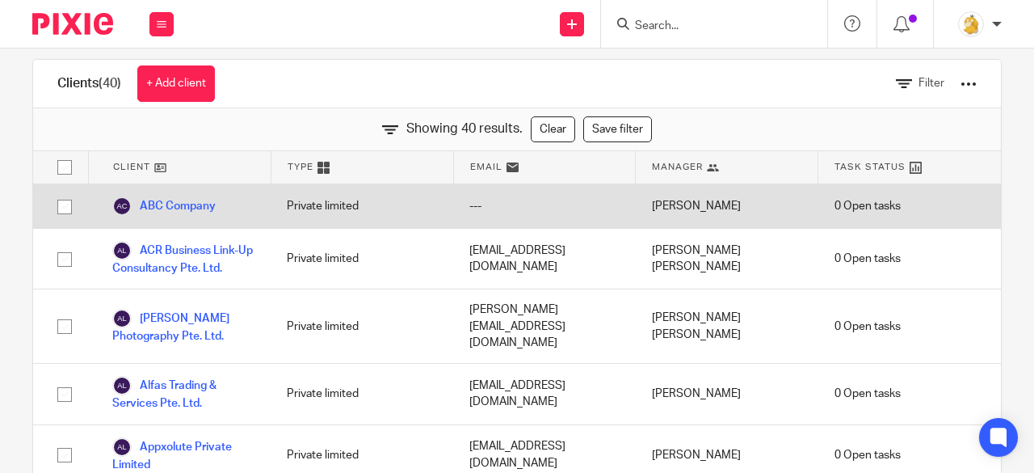
scroll to position [0, 0]
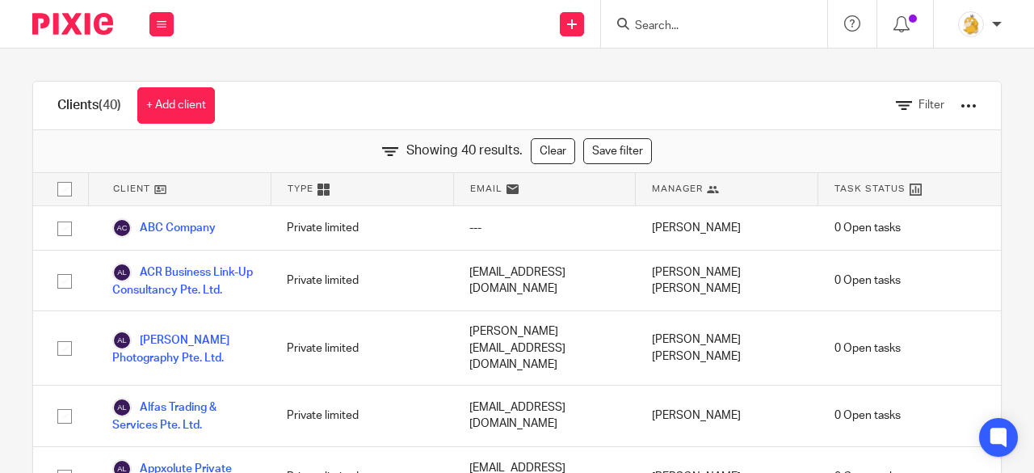
drag, startPoint x: 546, startPoint y: 149, endPoint x: 583, endPoint y: 141, distance: 37.2
click at [546, 149] on link "Clear" at bounding box center [553, 151] width 44 height 26
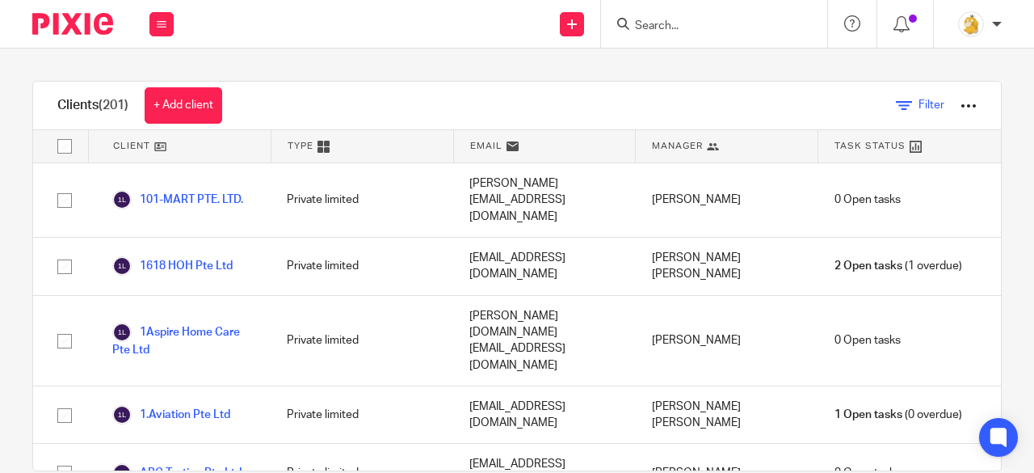
click at [896, 111] on icon at bounding box center [904, 106] width 16 height 16
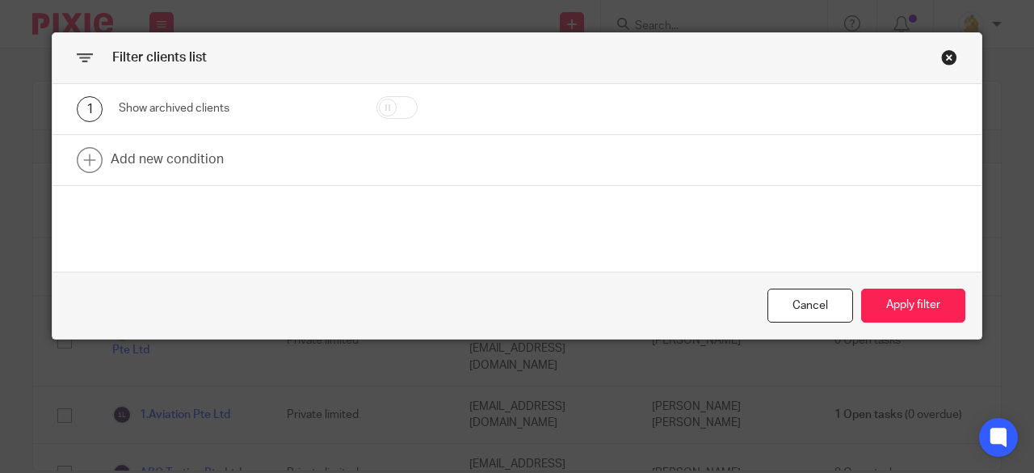
click at [941, 61] on div "Close this dialog window" at bounding box center [949, 57] width 16 height 16
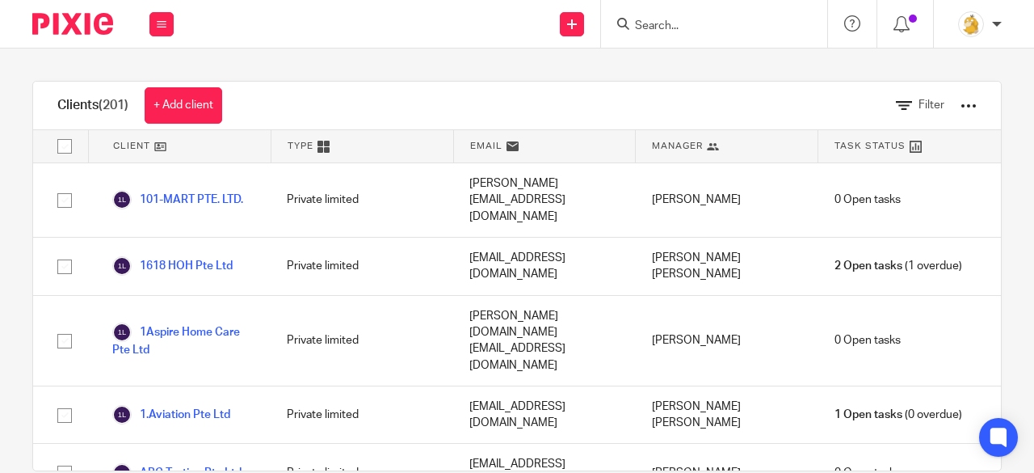
click at [681, 24] on input "Search" at bounding box center [705, 26] width 145 height 15
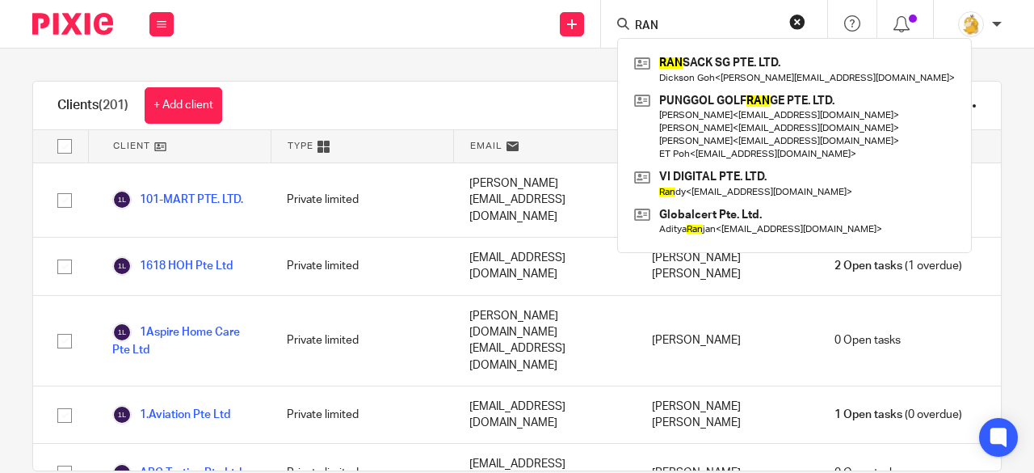
drag, startPoint x: 679, startPoint y: 25, endPoint x: 622, endPoint y: 19, distance: 56.8
click at [622, 19] on div "RAN" at bounding box center [711, 24] width 188 height 20
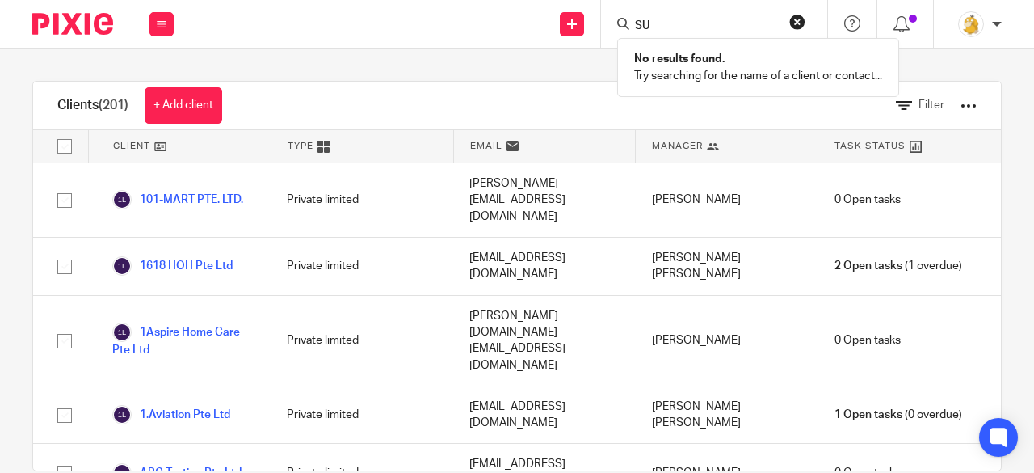
type input "S"
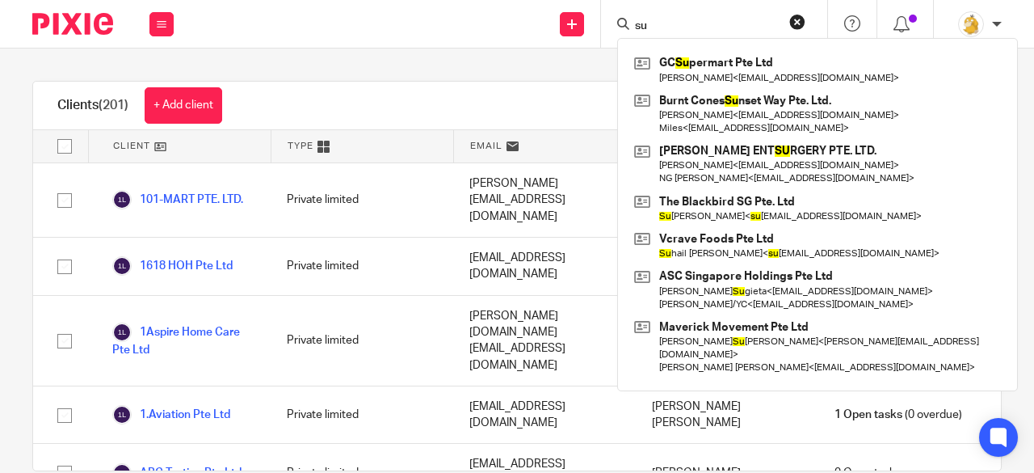
type input "s"
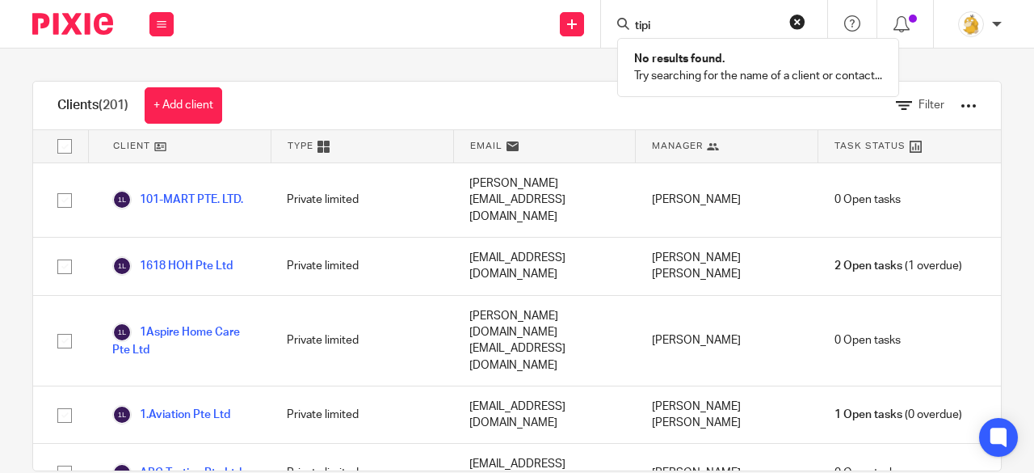
drag, startPoint x: 678, startPoint y: 26, endPoint x: 632, endPoint y: 23, distance: 46.2
click at [632, 23] on div "tipi" at bounding box center [711, 24] width 188 height 20
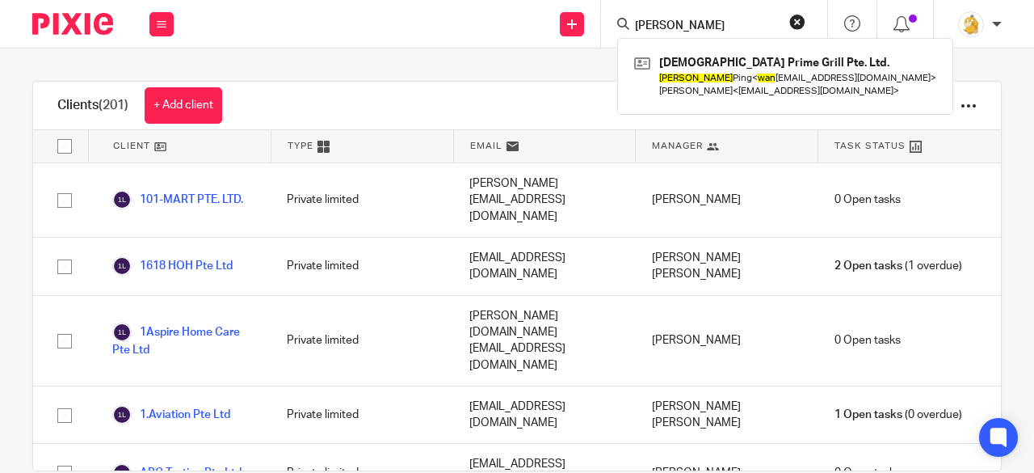
type input "weng wan"
drag, startPoint x: 691, startPoint y: 29, endPoint x: 595, endPoint y: 17, distance: 96.1
click at [600, 17] on div "Send new email Create task Add client Request signature weng wan Filipino Prime…" at bounding box center [612, 24] width 844 height 48
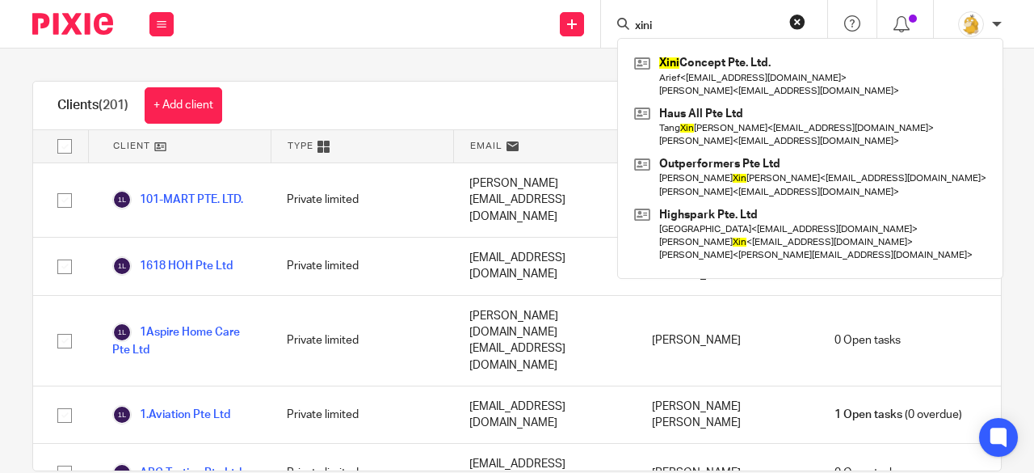
drag, startPoint x: 657, startPoint y: 23, endPoint x: 614, endPoint y: 18, distance: 43.1
click at [614, 18] on div "xini Xini Concept Pte. Ltd. Arief < arief1196@gmail.com > Aya Rahi < ayaelrahi@…" at bounding box center [714, 24] width 226 height 48
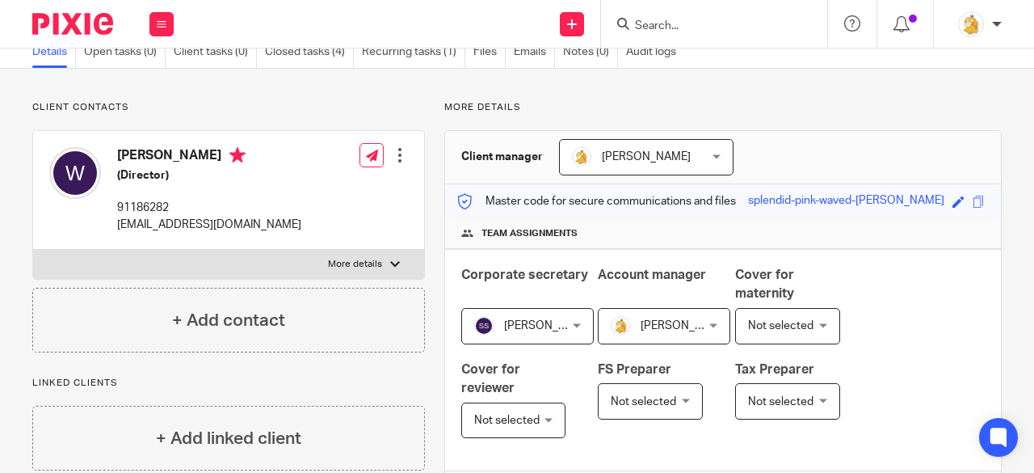
scroll to position [61, 0]
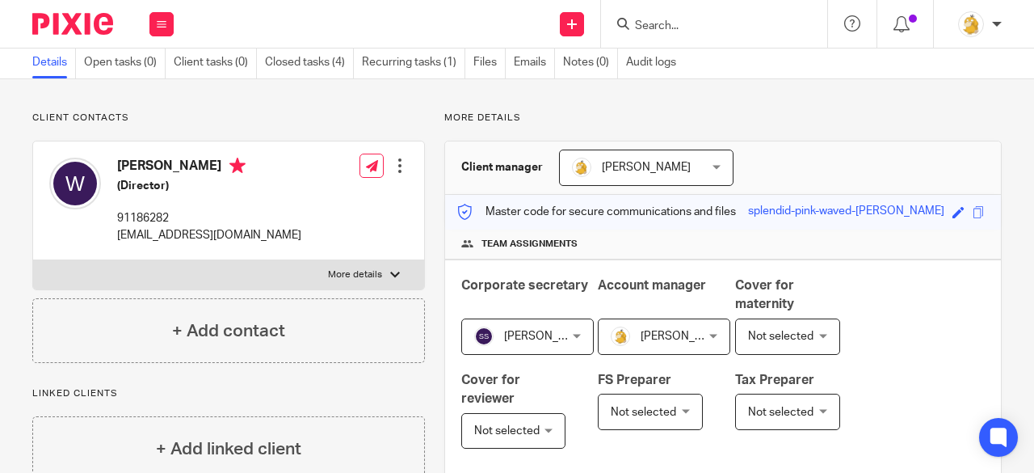
click at [672, 19] on input "Search" at bounding box center [705, 26] width 145 height 15
drag, startPoint x: 660, startPoint y: 22, endPoint x: 624, endPoint y: 20, distance: 36.4
click at [624, 20] on div "ui" at bounding box center [711, 24] width 188 height 20
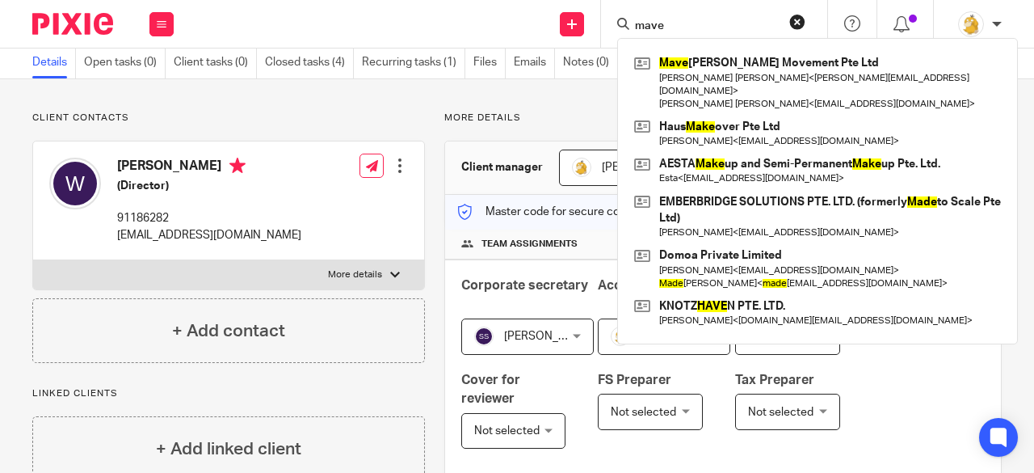
type input "mave"
drag, startPoint x: 682, startPoint y: 28, endPoint x: 559, endPoint y: 6, distance: 124.9
click at [587, 19] on div "Send new email Create task Add client Request signature mave [PERSON_NAME] Move…" at bounding box center [612, 24] width 844 height 48
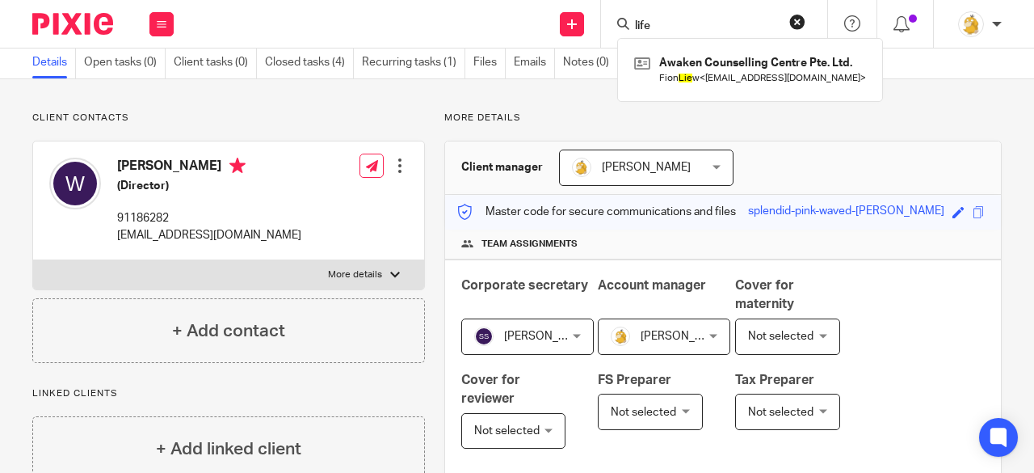
drag, startPoint x: 674, startPoint y: 21, endPoint x: 602, endPoint y: 9, distance: 72.9
click at [602, 9] on div "life Awaken Counselling Centre Pte. Ltd. Fion Lie w < [EMAIL_ADDRESS][DOMAIN_NA…" at bounding box center [714, 24] width 226 height 48
drag, startPoint x: 637, startPoint y: 23, endPoint x: 612, endPoint y: 23, distance: 25.0
click at [612, 23] on div "khr KHR Global Pte Ltd [PERSON_NAME] < [PERSON_NAME][EMAIL_ADDRESS][DOMAIN_NAME…" at bounding box center [714, 24] width 226 height 48
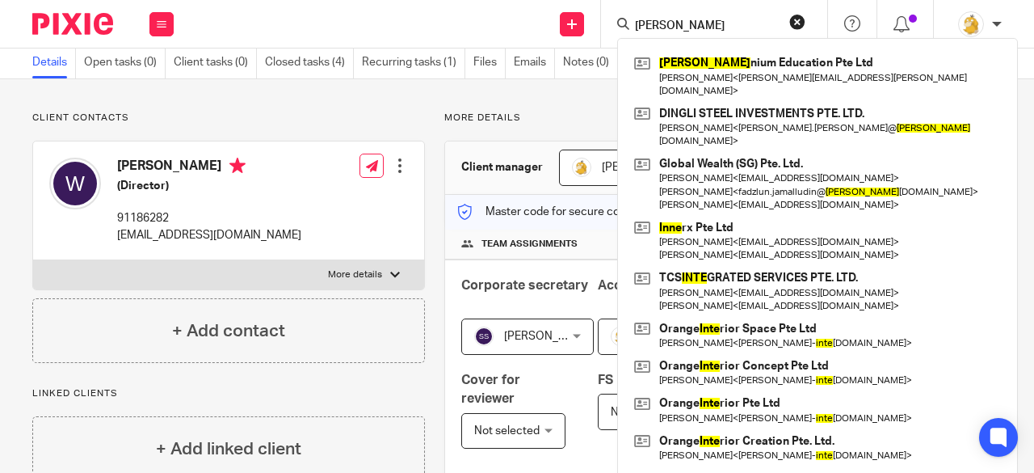
type input "[PERSON_NAME]"
drag, startPoint x: 665, startPoint y: 19, endPoint x: 595, endPoint y: 17, distance: 70.3
click at [595, 17] on div "Send new email Create task Add client Request signature [PERSON_NAME] Education…" at bounding box center [612, 24] width 844 height 48
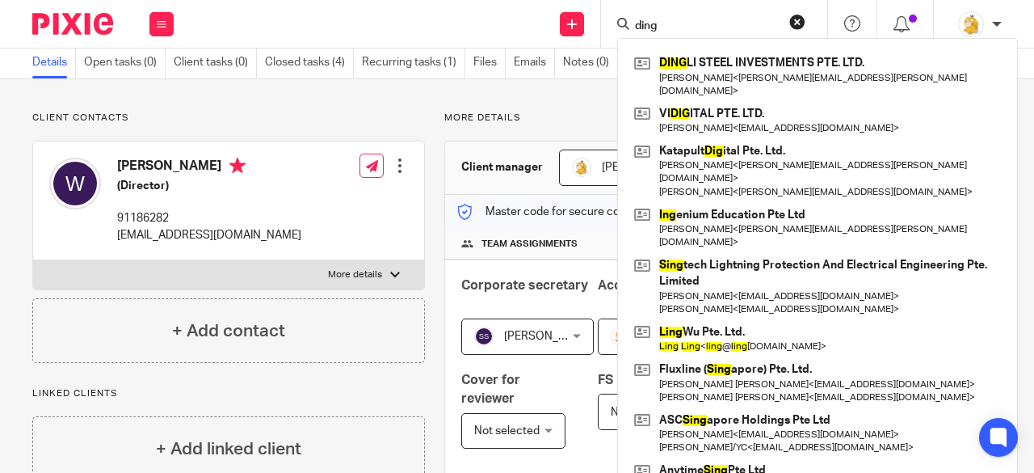
type input "ding"
drag, startPoint x: 666, startPoint y: 27, endPoint x: 584, endPoint y: 23, distance: 81.7
click at [584, 23] on div "Send new email Create task Add client Request signature ding [PERSON_NAME] STEE…" at bounding box center [612, 24] width 844 height 48
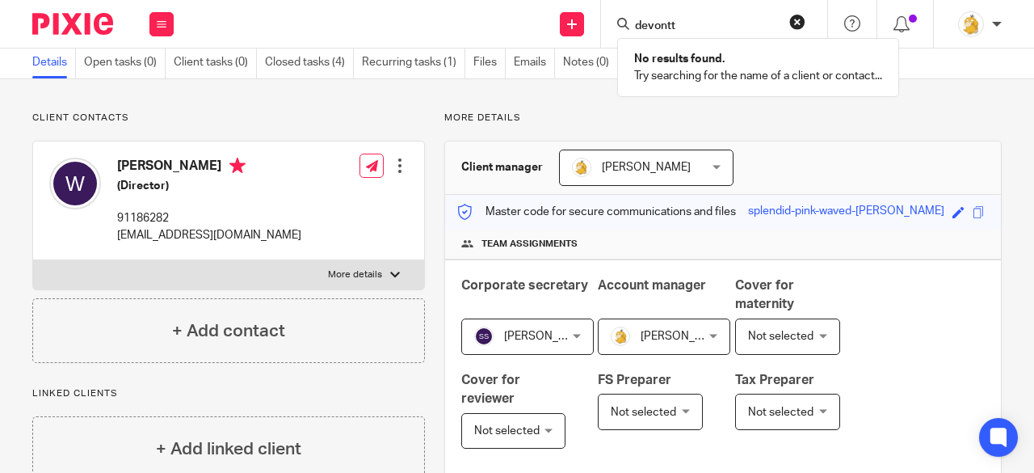
type input "devontt"
drag, startPoint x: 663, startPoint y: 24, endPoint x: 582, endPoint y: 33, distance: 81.3
click at [576, 33] on div "Send new email Create task Add client Request signature devontt No results foun…" at bounding box center [612, 24] width 844 height 48
type input "acr"
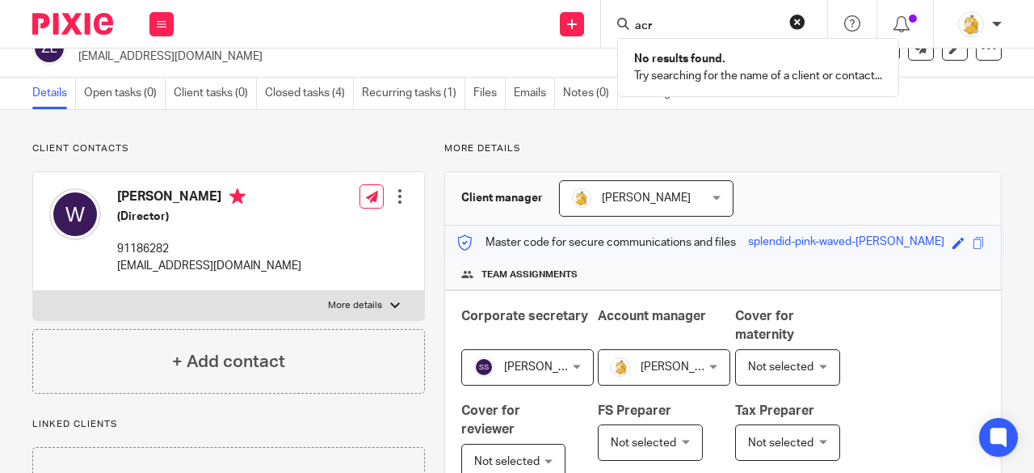
scroll to position [0, 0]
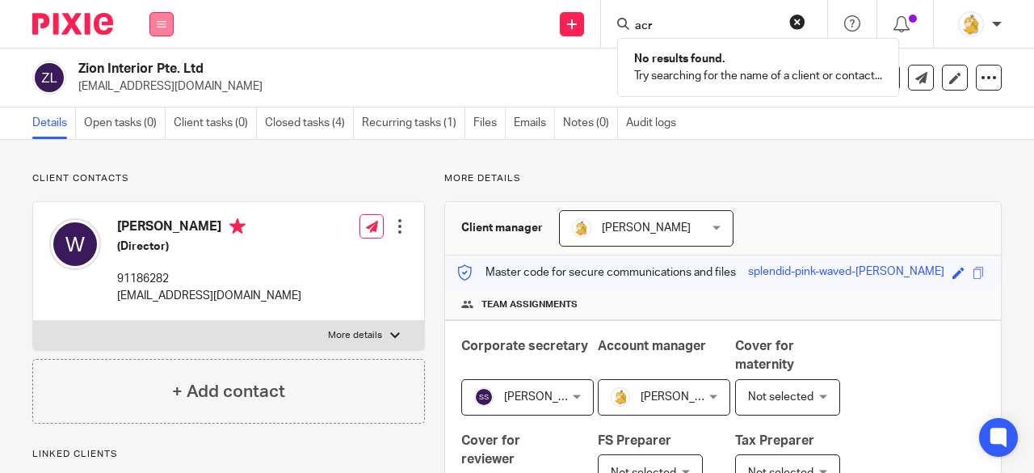
click at [164, 32] on button at bounding box center [161, 24] width 24 height 24
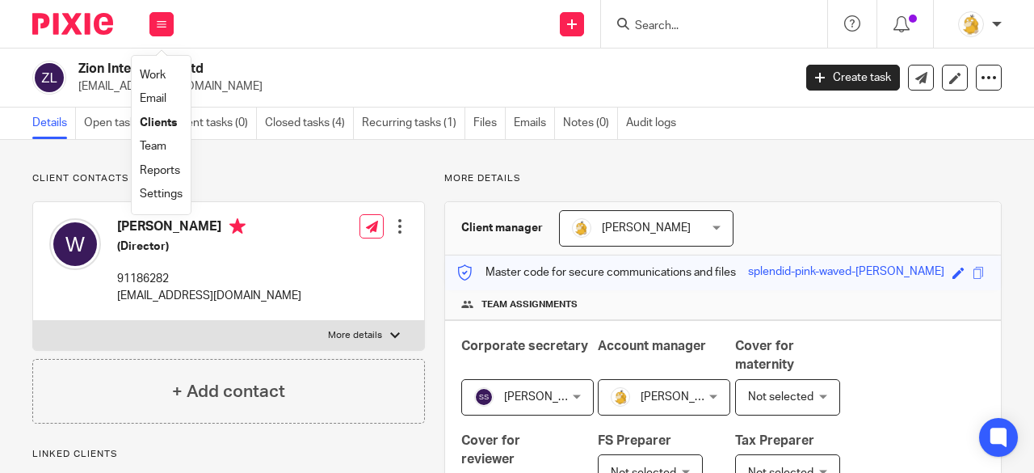
click at [158, 124] on link "Clients" at bounding box center [158, 122] width 37 height 11
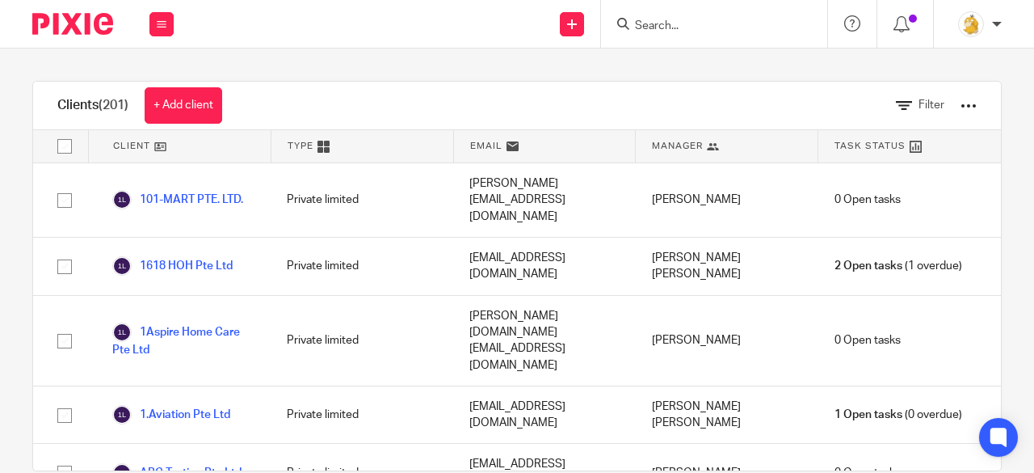
click at [682, 28] on input "Search" at bounding box center [705, 26] width 145 height 15
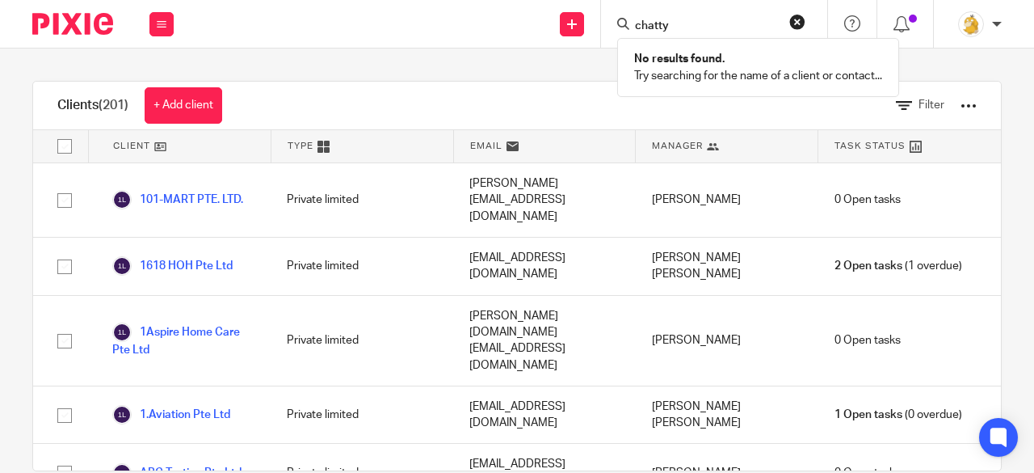
type input "chatty"
drag, startPoint x: 614, startPoint y: 24, endPoint x: 581, endPoint y: 30, distance: 33.6
click at [581, 30] on div "Send new email Create task Add client Request signature chatty No results found…" at bounding box center [612, 24] width 844 height 48
type input "damm"
drag, startPoint x: 675, startPoint y: 23, endPoint x: 595, endPoint y: 17, distance: 81.1
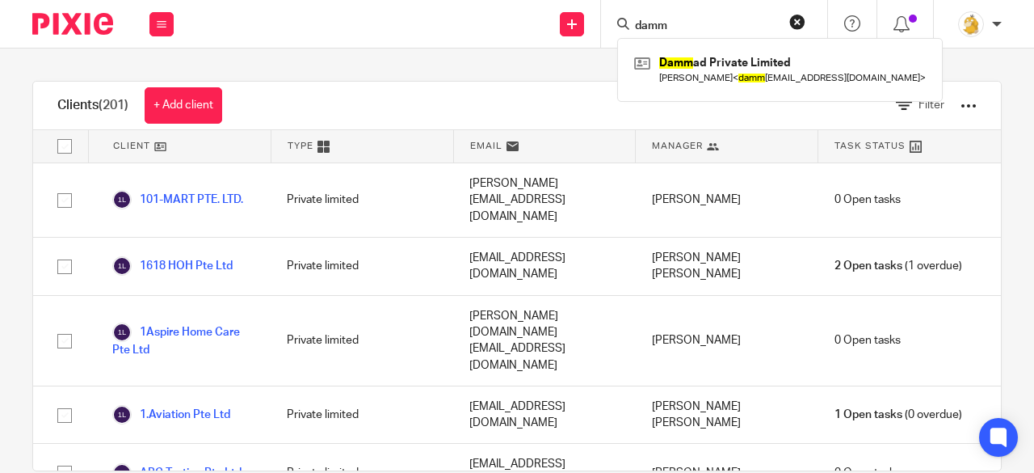
click at [595, 17] on div "Send new email Create task Add client Request signature damm Damm ad Private Li…" at bounding box center [612, 24] width 844 height 48
type input "that sus"
click at [794, 26] on button "reset" at bounding box center [797, 22] width 16 height 16
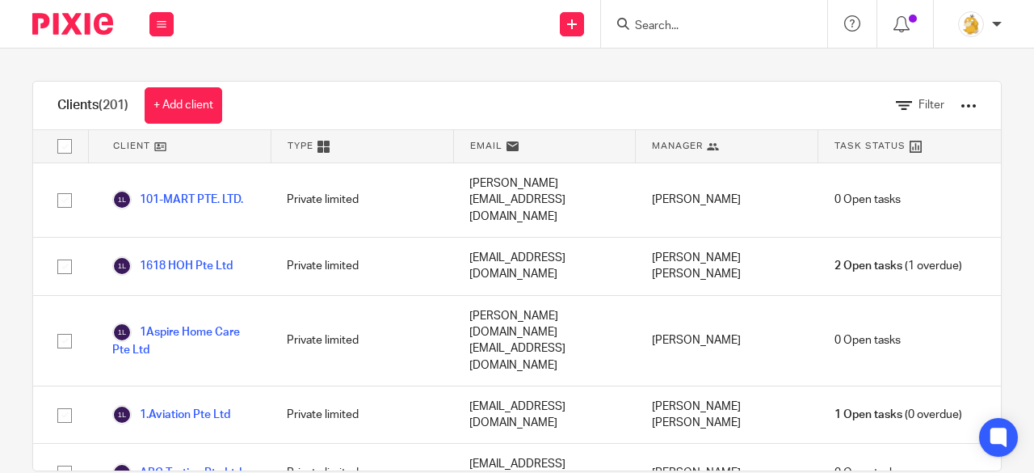
click at [677, 17] on form at bounding box center [719, 24] width 172 height 20
click at [158, 23] on icon at bounding box center [162, 24] width 10 height 10
click at [166, 195] on link "Settings" at bounding box center [161, 193] width 43 height 11
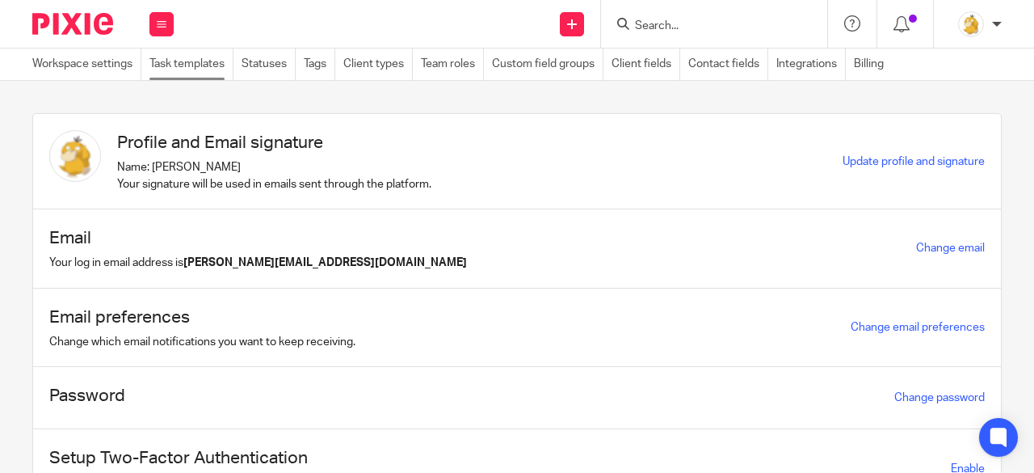
click at [181, 74] on link "Task templates" at bounding box center [191, 64] width 84 height 32
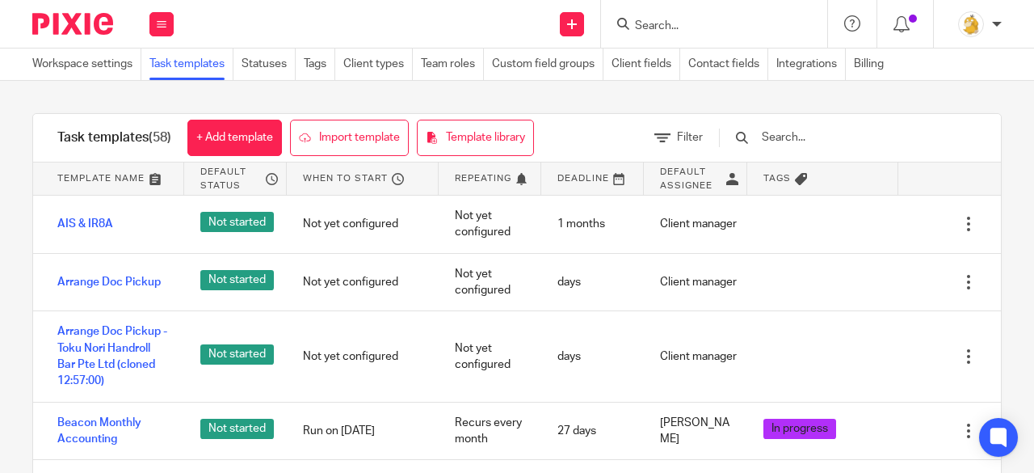
click at [680, 27] on input "Search" at bounding box center [705, 26] width 145 height 15
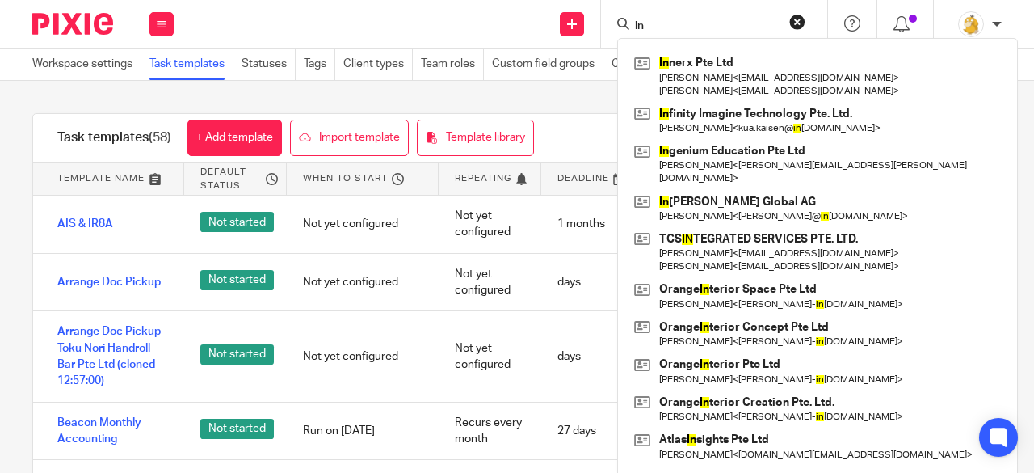
type input "i"
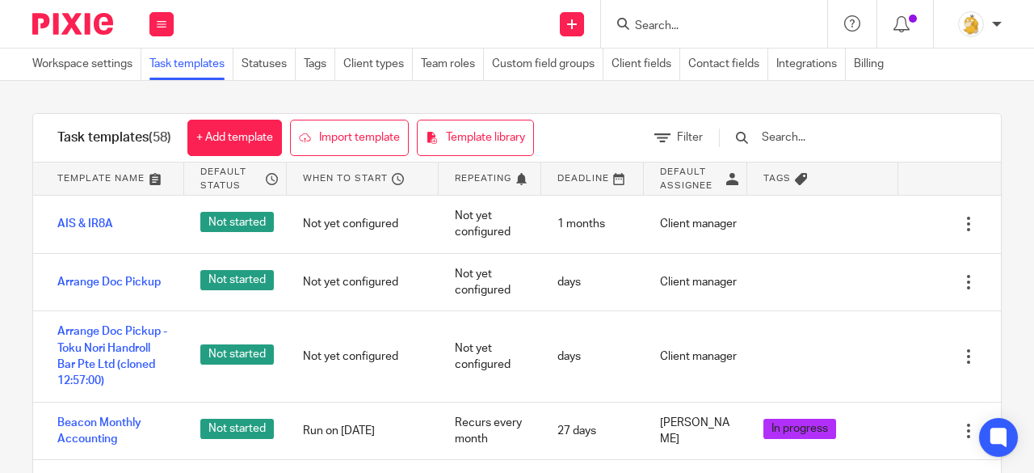
click at [811, 135] on input "text" at bounding box center [854, 137] width 188 height 18
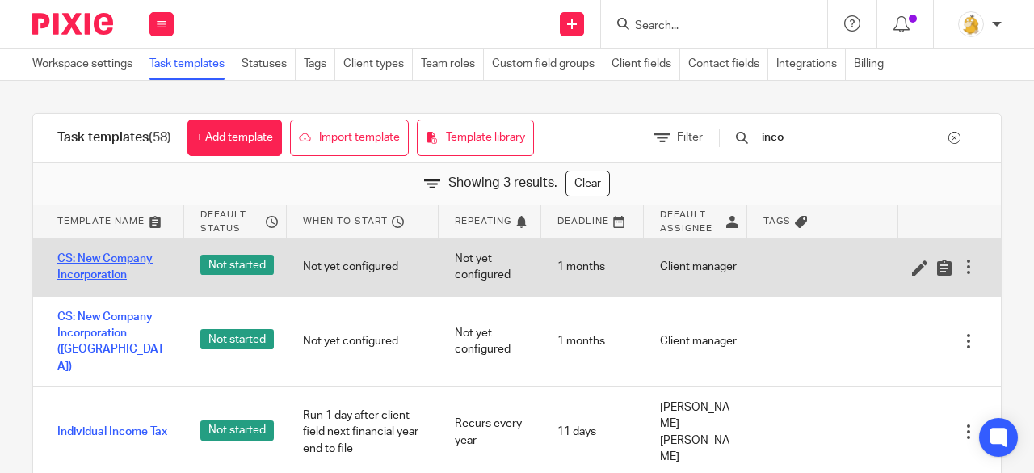
type input "inco"
click at [102, 263] on link "CS: New Company Incorporation" at bounding box center [112, 266] width 111 height 33
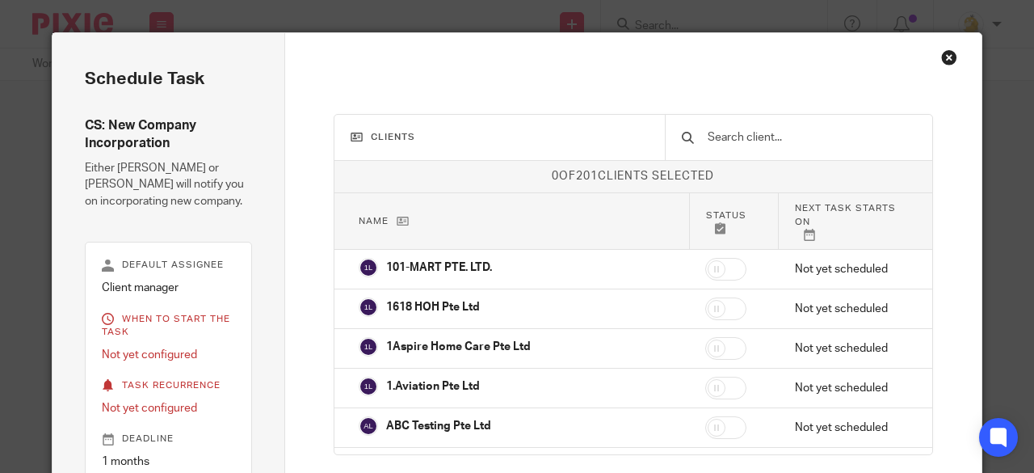
scroll to position [113, 0]
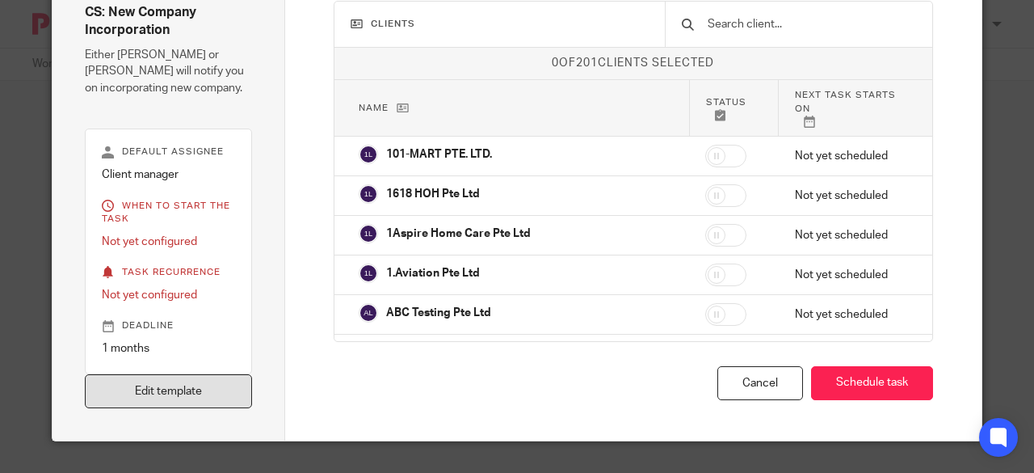
click at [210, 390] on link "Edit template" at bounding box center [168, 391] width 167 height 35
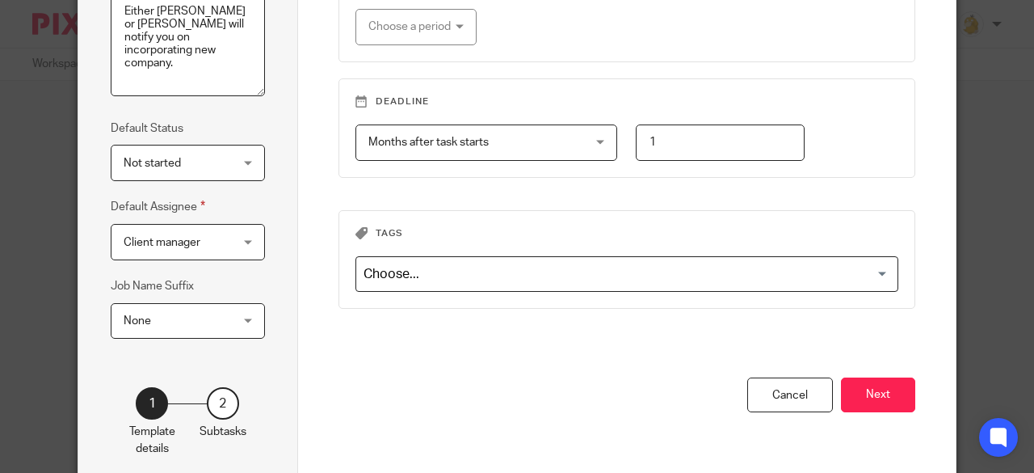
scroll to position [314, 0]
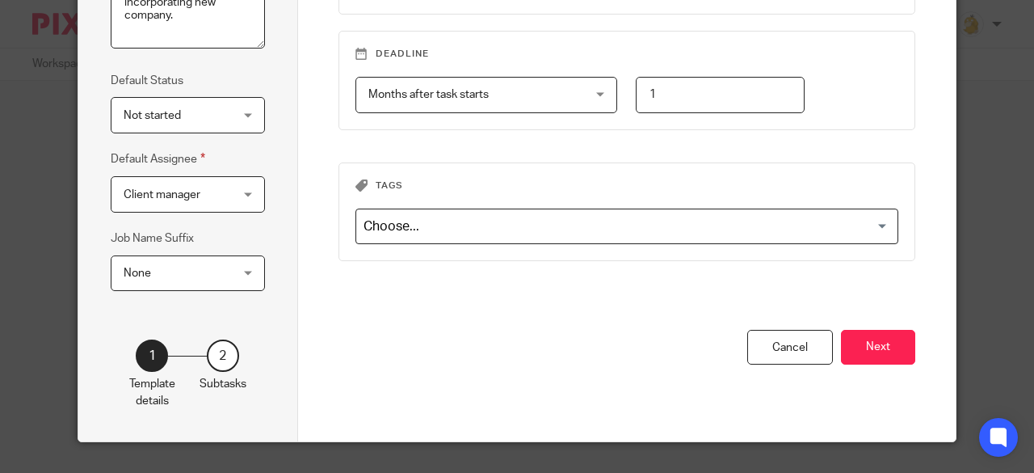
click at [832, 344] on div "You have unsaved changes Cancel Next" at bounding box center [628, 385] width 578 height 111
click at [848, 348] on button "Next" at bounding box center [878, 347] width 74 height 35
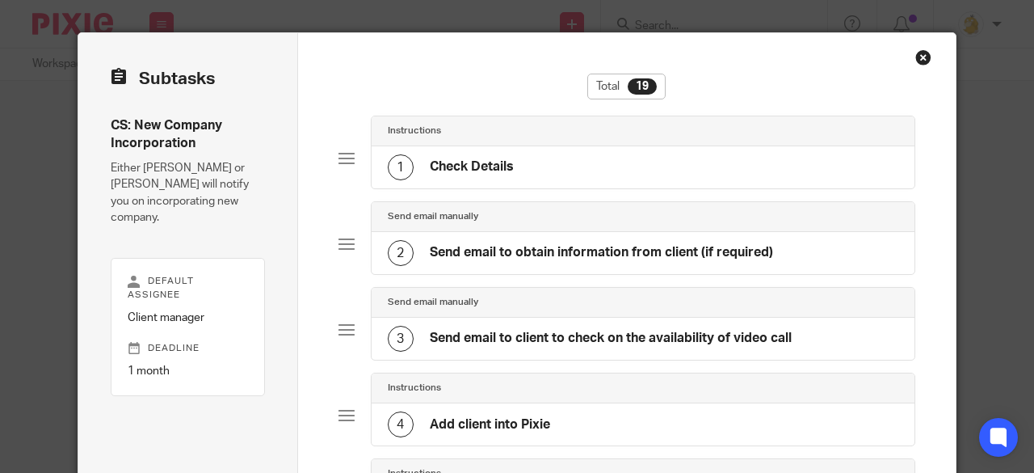
click at [461, 166] on h4 "Check Details" at bounding box center [472, 166] width 84 height 17
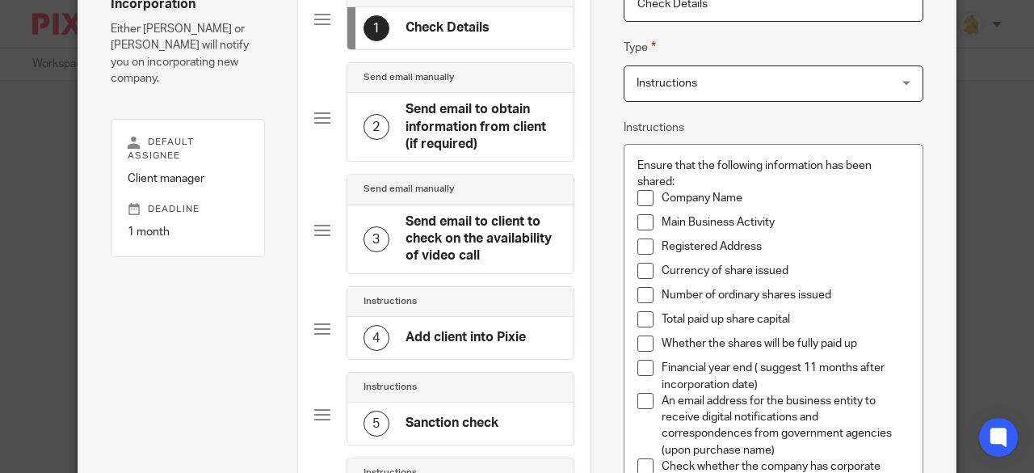
scroll to position [81, 0]
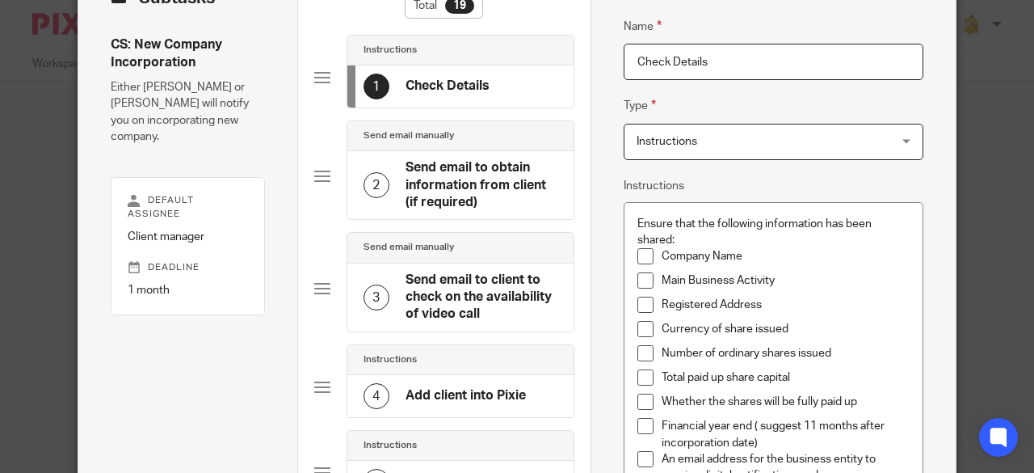
click at [444, 188] on h4 "Send email to obtain information from client (if required)" at bounding box center [482, 185] width 152 height 52
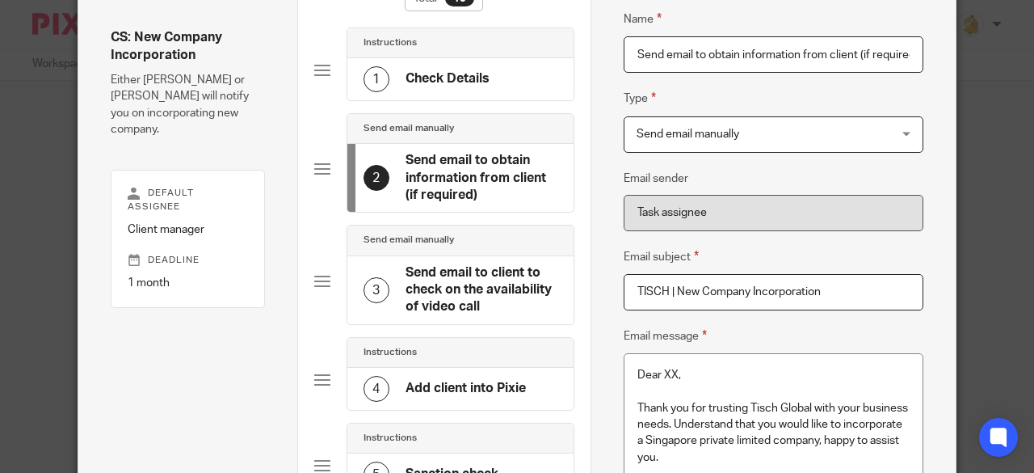
scroll to position [0, 0]
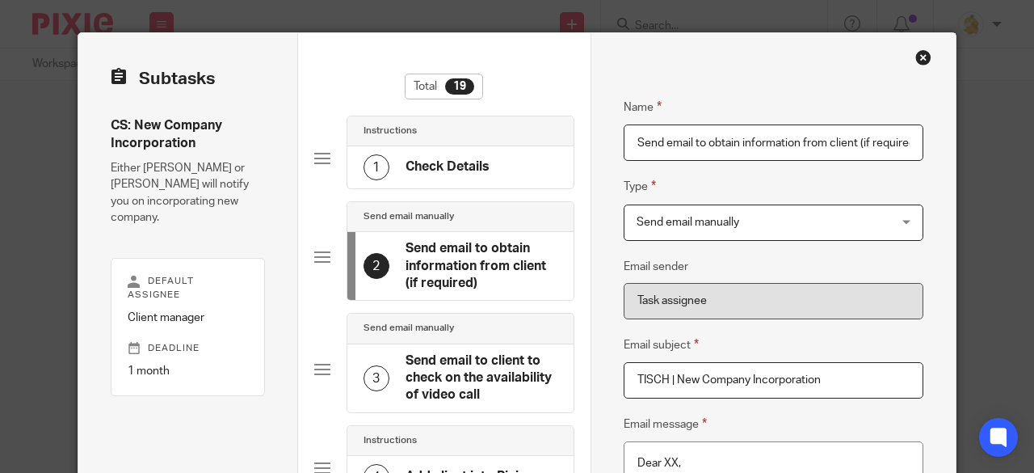
click at [916, 55] on div "Close this dialog window" at bounding box center [923, 57] width 16 height 16
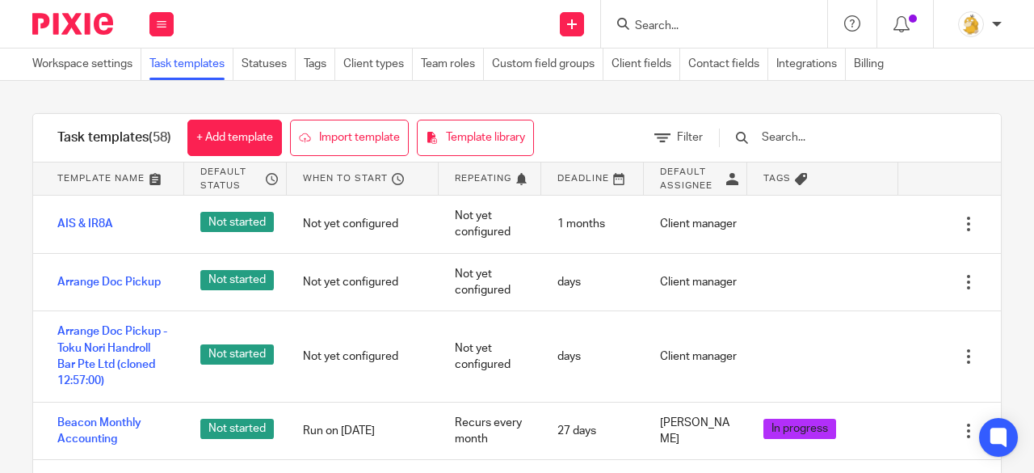
click at [824, 135] on input "text" at bounding box center [854, 137] width 188 height 18
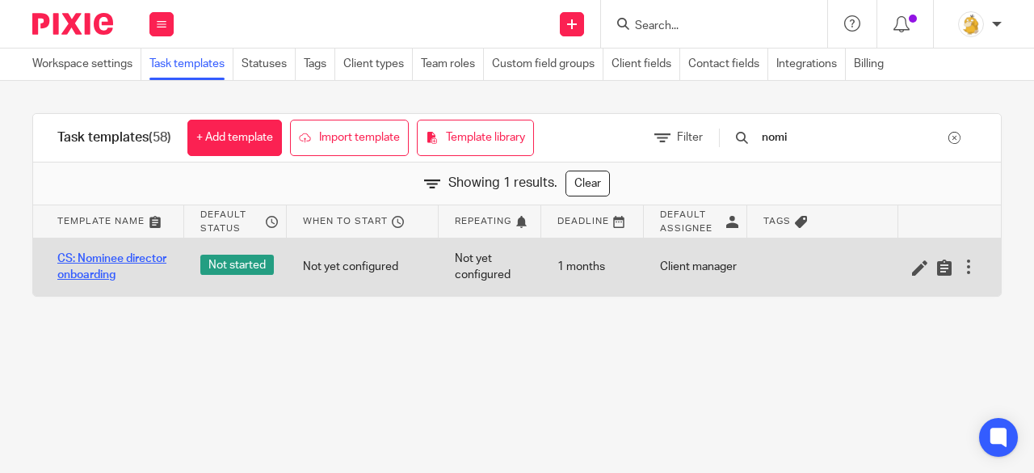
type input "nomi"
click at [115, 257] on link "CS: Nominee director onboarding" at bounding box center [112, 266] width 111 height 33
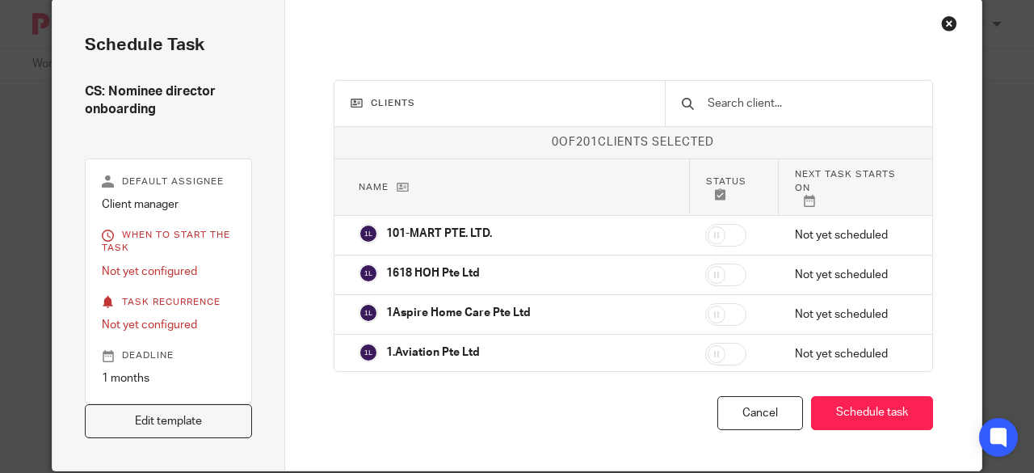
scroll to position [63, 0]
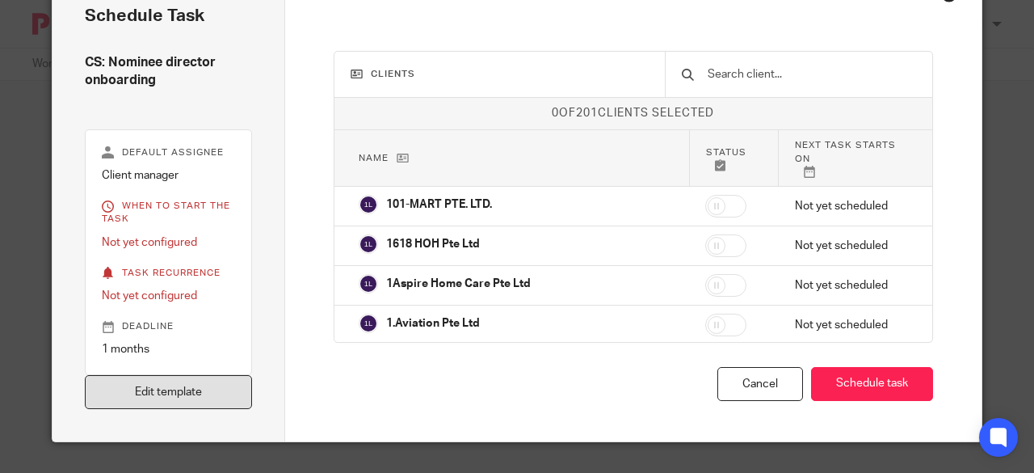
click at [197, 376] on link "Edit template" at bounding box center [168, 392] width 167 height 35
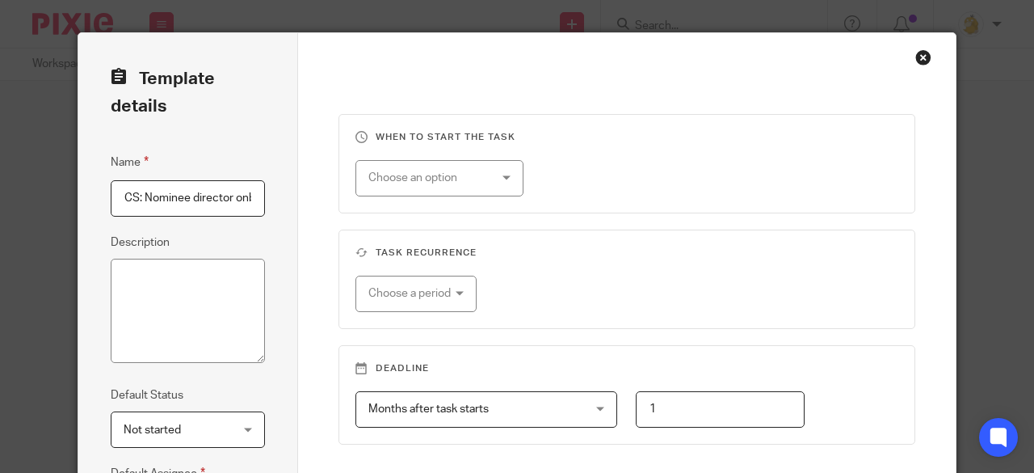
scroll to position [0, 42]
click at [183, 200] on input "CS: Nominee director onboarding" at bounding box center [188, 198] width 154 height 36
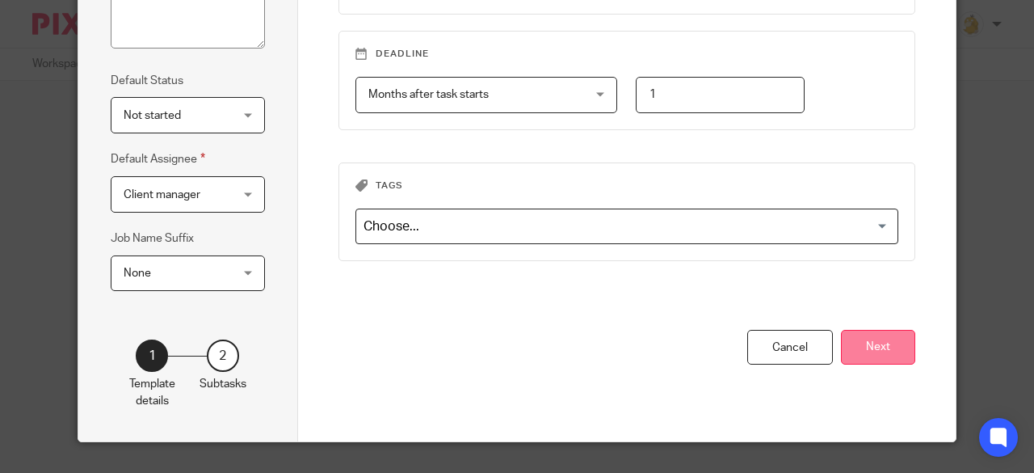
type input "CS: Nominee director/shareholder onboarding"
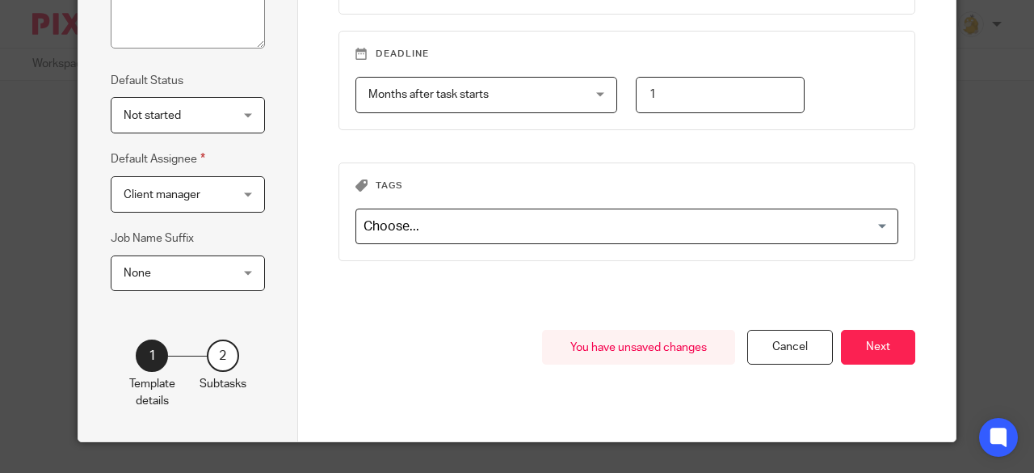
click at [874, 339] on button "Next" at bounding box center [878, 347] width 74 height 35
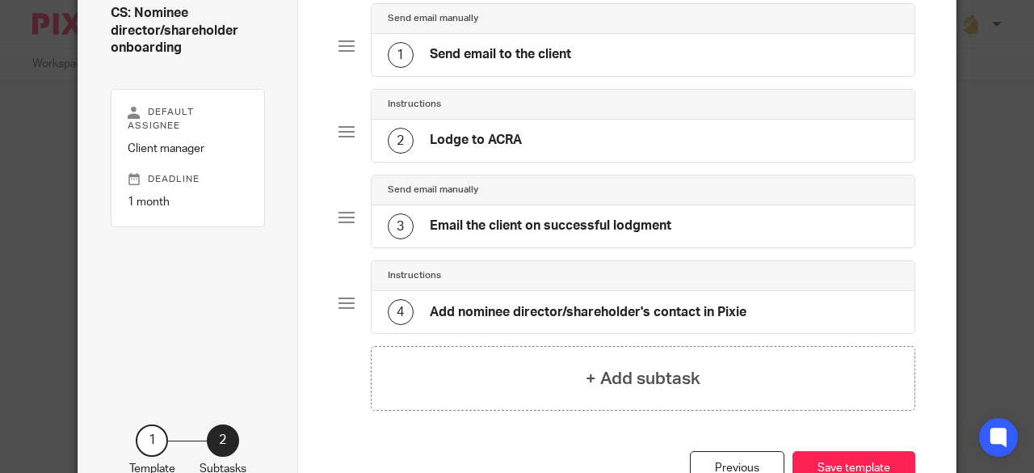
scroll to position [0, 0]
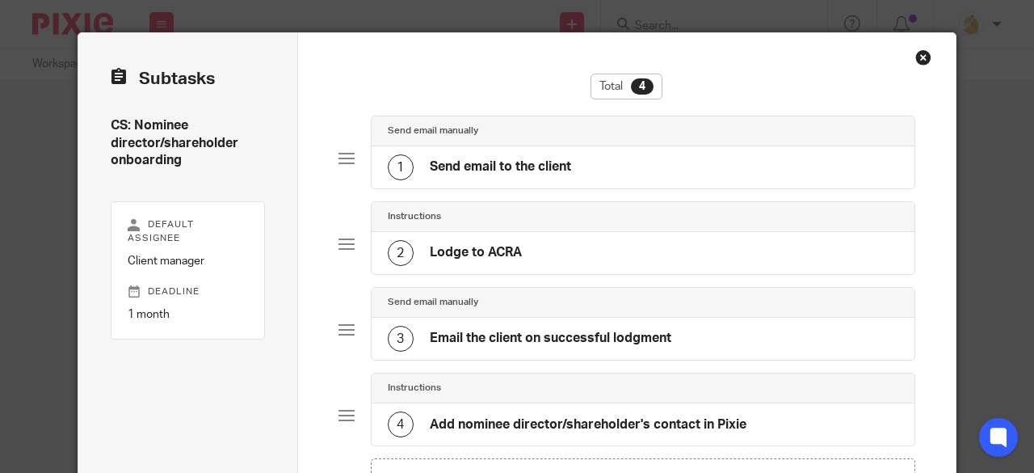
click at [524, 175] on h4 "Send email to the client" at bounding box center [500, 166] width 141 height 17
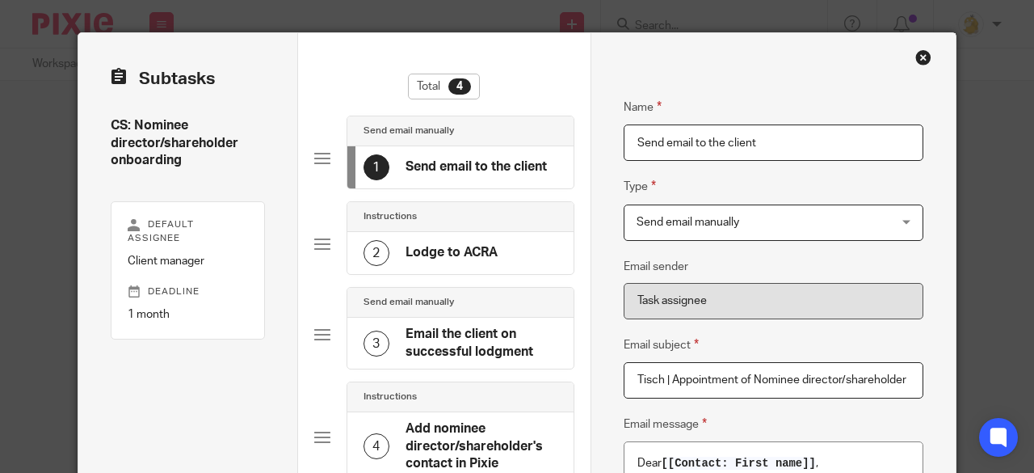
click at [414, 251] on h4 "Lodge to ACRA" at bounding box center [452, 252] width 92 height 17
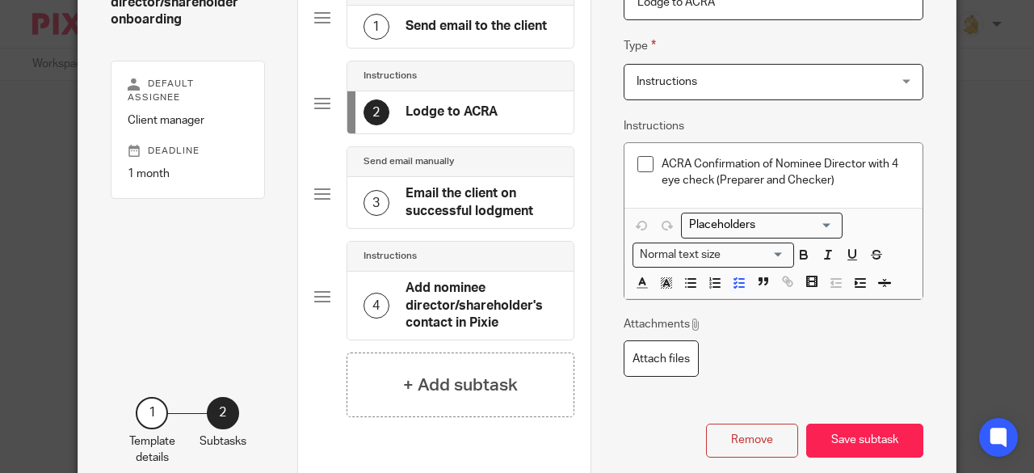
scroll to position [195, 0]
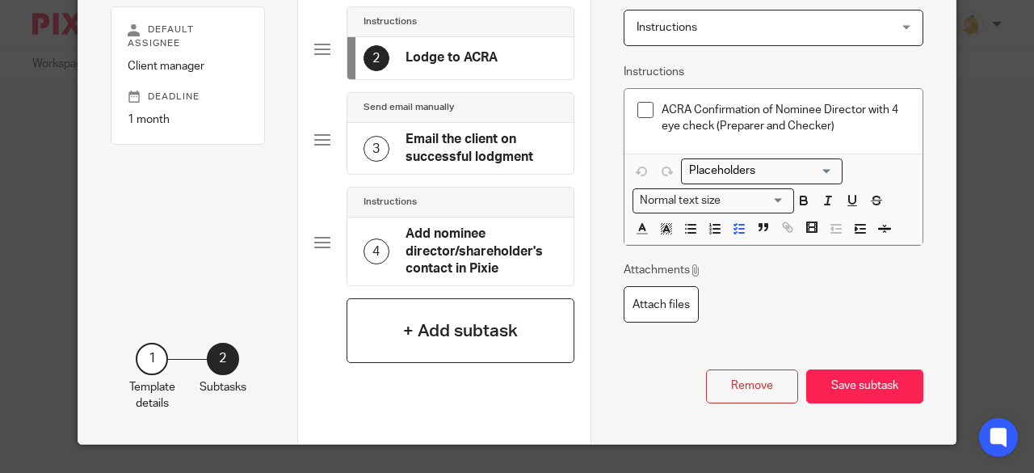
click at [451, 331] on h4 "+ Add subtask" at bounding box center [460, 330] width 115 height 25
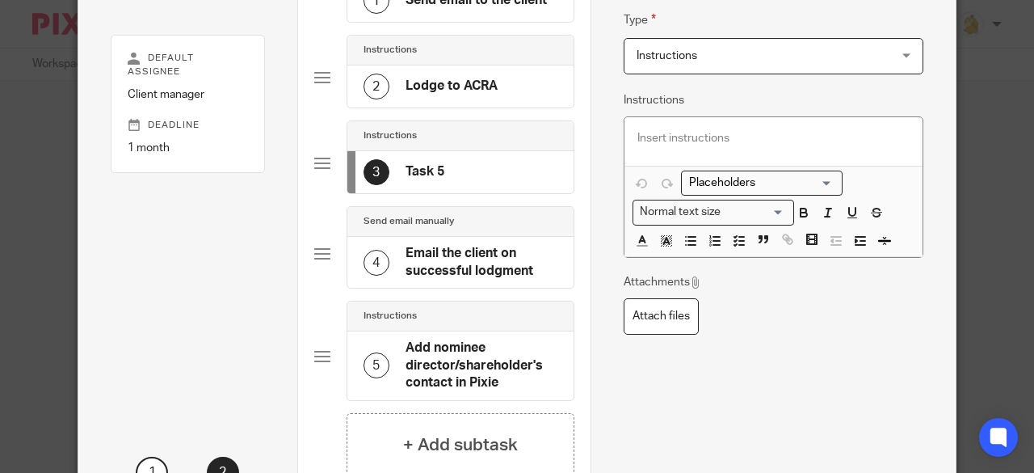
scroll to position [118, 0]
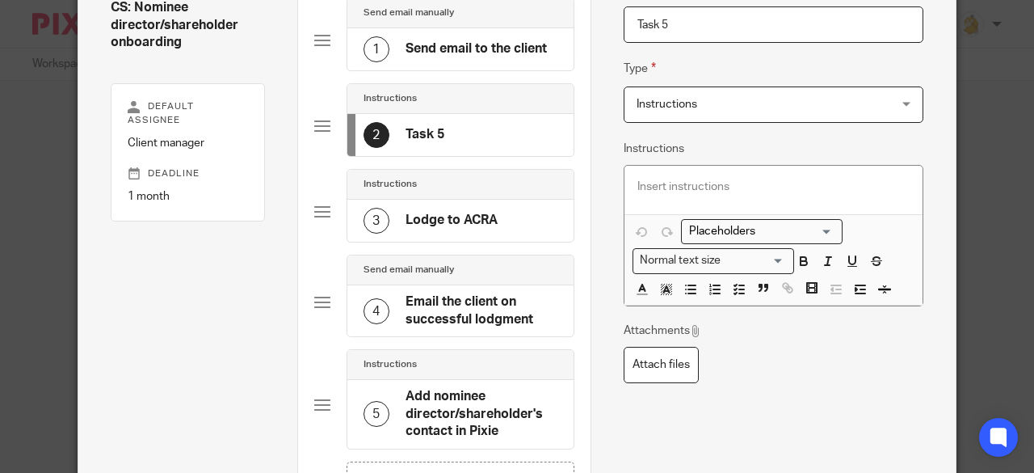
click at [763, 25] on input "Task 5" at bounding box center [774, 24] width 301 height 36
type input "T"
type input "Prepare resolution"
click at [674, 175] on div at bounding box center [774, 190] width 299 height 48
click at [672, 185] on p "Go to" at bounding box center [773, 187] width 273 height 16
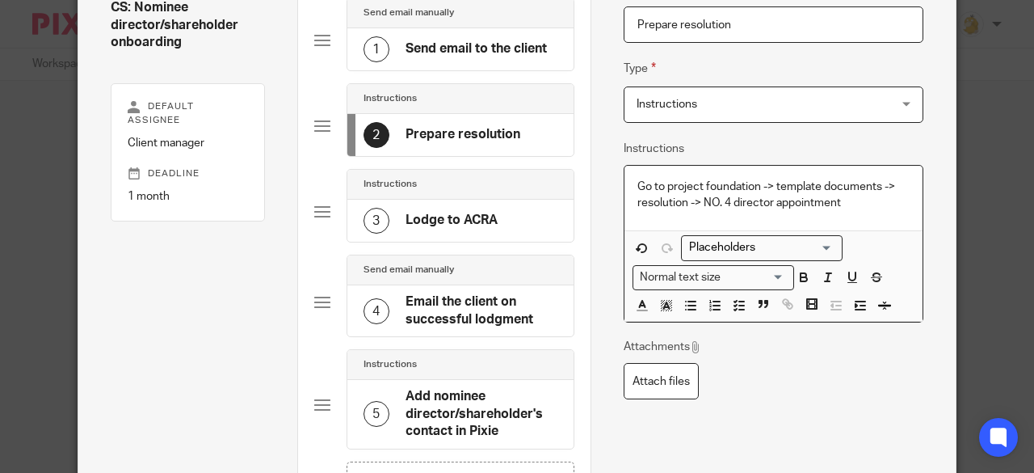
click at [712, 200] on p "Go to project foundation -> template documents -> resolution -> NO. 4 director …" at bounding box center [773, 195] width 273 height 33
click at [847, 208] on p "Go to project foundation -> template documents -> resolution -> No. 4 director …" at bounding box center [773, 195] width 273 height 33
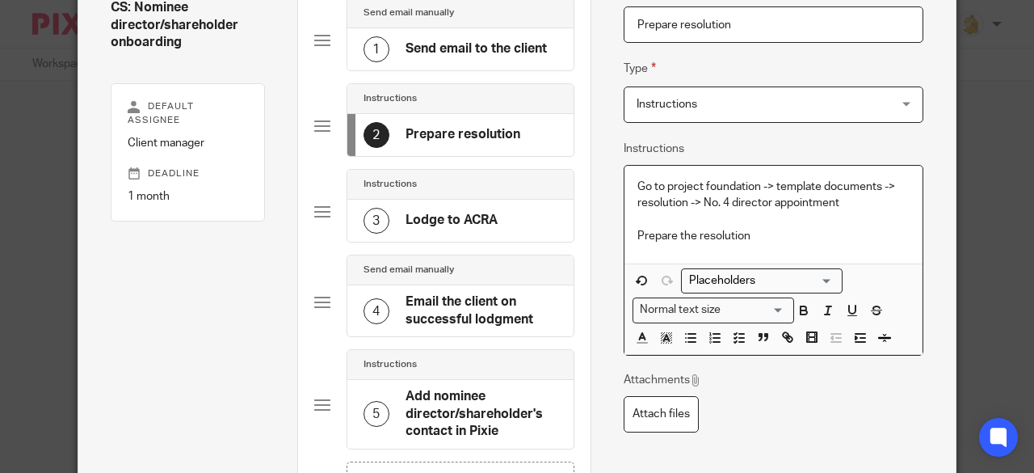
drag, startPoint x: 761, startPoint y: 238, endPoint x: 599, endPoint y: 222, distance: 163.2
click at [599, 222] on div "Name Send email to the client Type Send email manually Send email manually Inst…" at bounding box center [774, 261] width 366 height 692
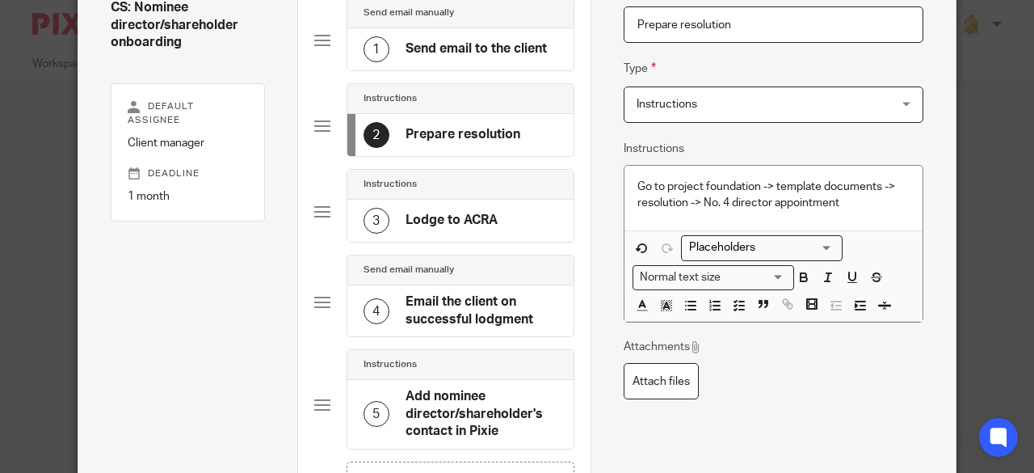
click at [674, 27] on input "Prepare resolution" at bounding box center [774, 24] width 301 height 36
type input "Prepare resolution"
click at [477, 217] on h4 "Lodge to ACRA" at bounding box center [452, 220] width 92 height 17
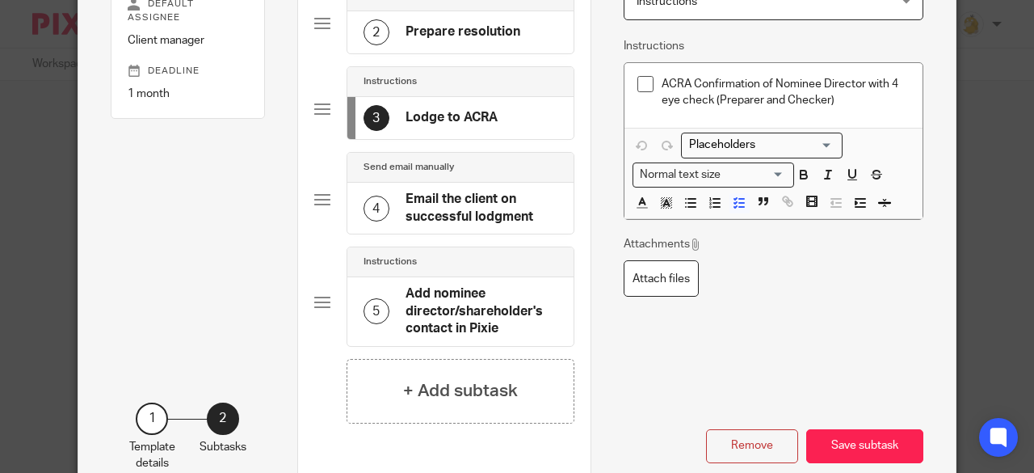
scroll to position [280, 0]
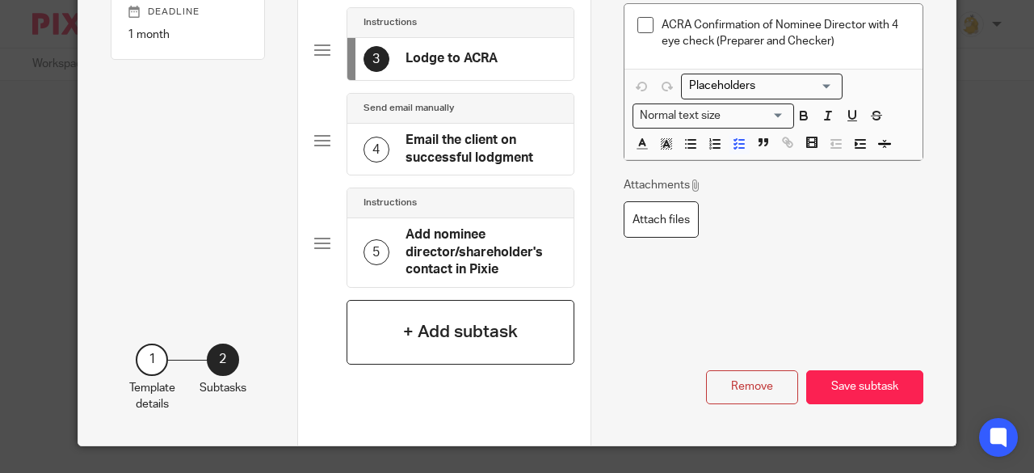
click at [497, 321] on h4 "+ Add subtask" at bounding box center [460, 331] width 115 height 25
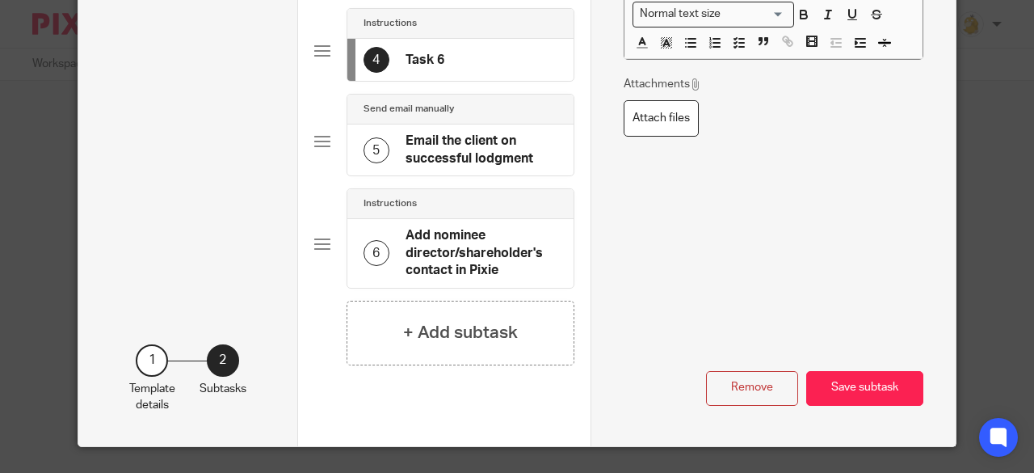
scroll to position [203, 0]
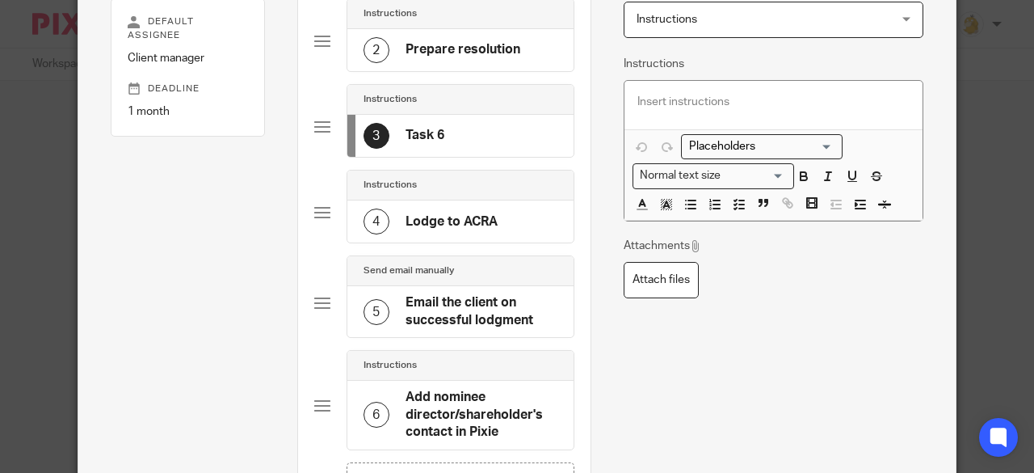
click at [435, 140] on h4 "Task 6" at bounding box center [425, 135] width 39 height 17
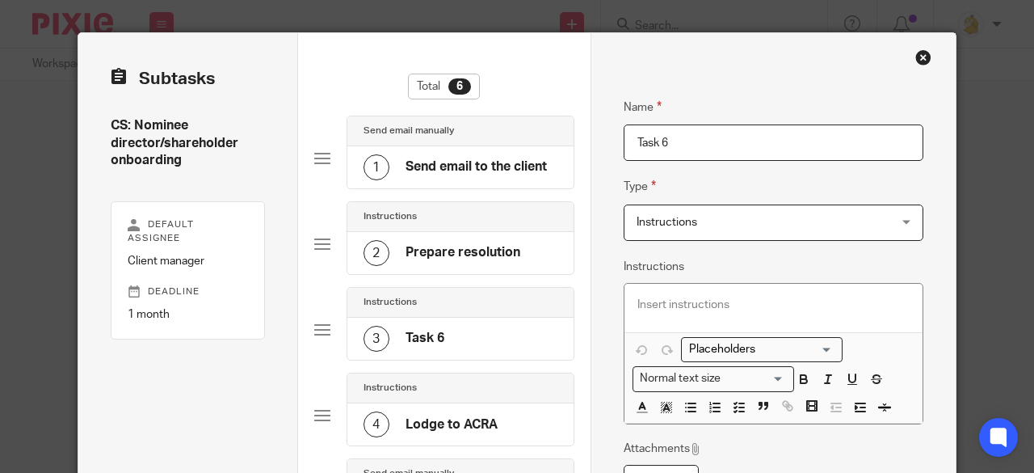
drag, startPoint x: 707, startPoint y: 149, endPoint x: 517, endPoint y: 148, distance: 189.9
click at [522, 151] on div "Subtasks CS: Nominee director/shareholder onboarding Default assignee Client ma…" at bounding box center [516, 421] width 877 height 777
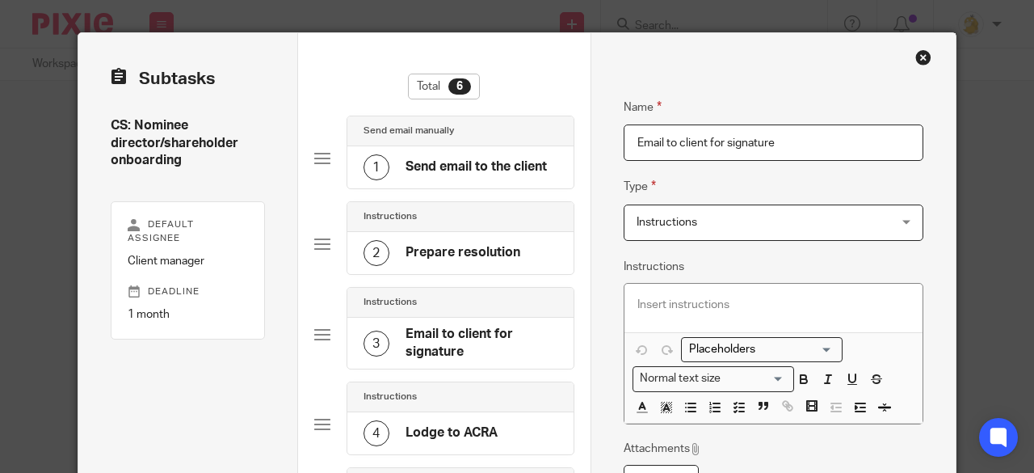
click at [672, 145] on input "Email to client for signature" at bounding box center [774, 142] width 301 height 36
type input "Email to client for signature"
click at [684, 303] on p at bounding box center [773, 305] width 273 height 16
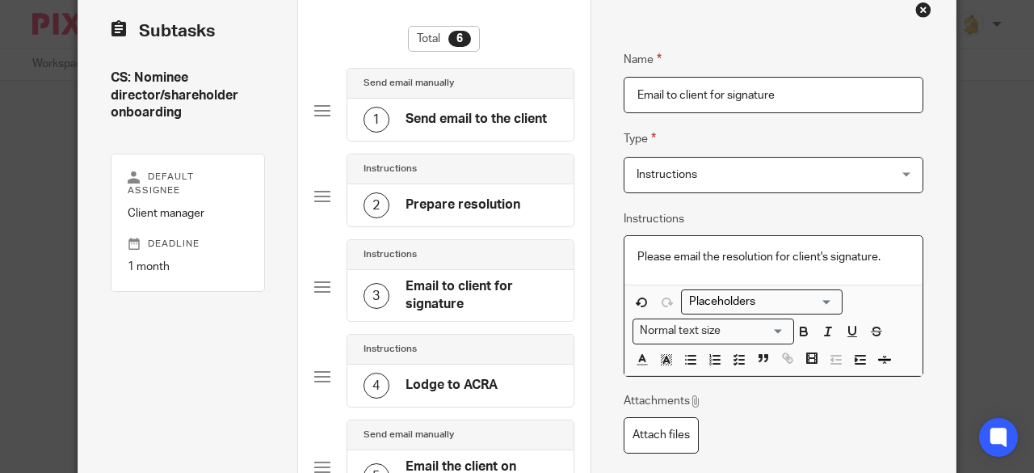
scroll to position [81, 0]
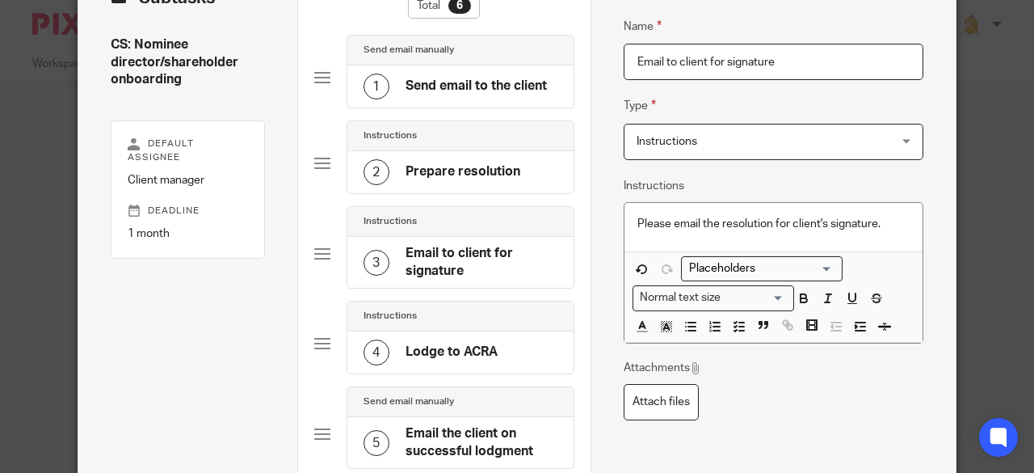
click at [456, 174] on h4 "Prepare resolution" at bounding box center [463, 171] width 115 height 17
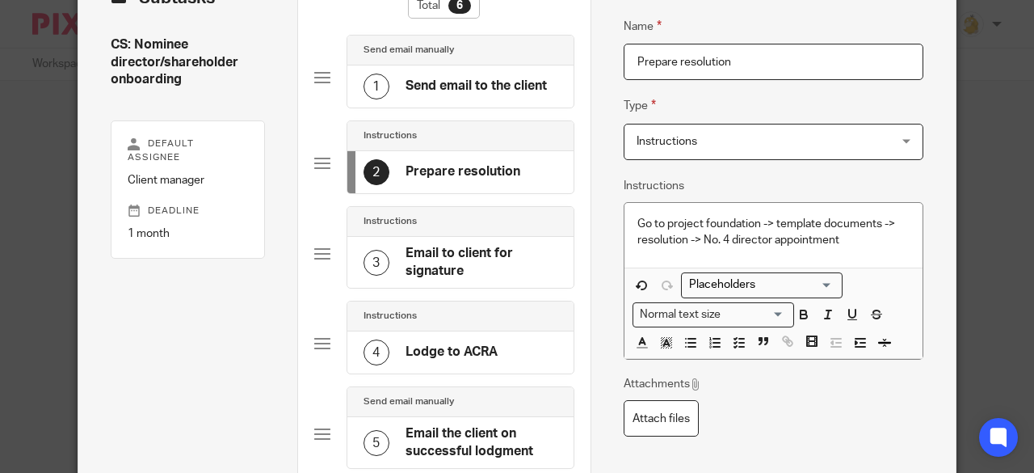
click at [449, 267] on h4 "Email to client for signature" at bounding box center [482, 262] width 152 height 35
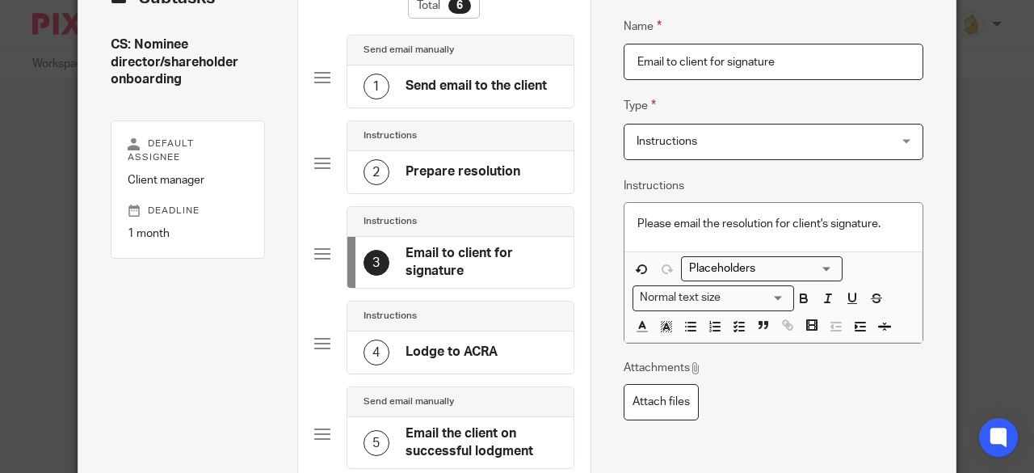
click at [458, 170] on h4 "Prepare resolution" at bounding box center [463, 171] width 115 height 17
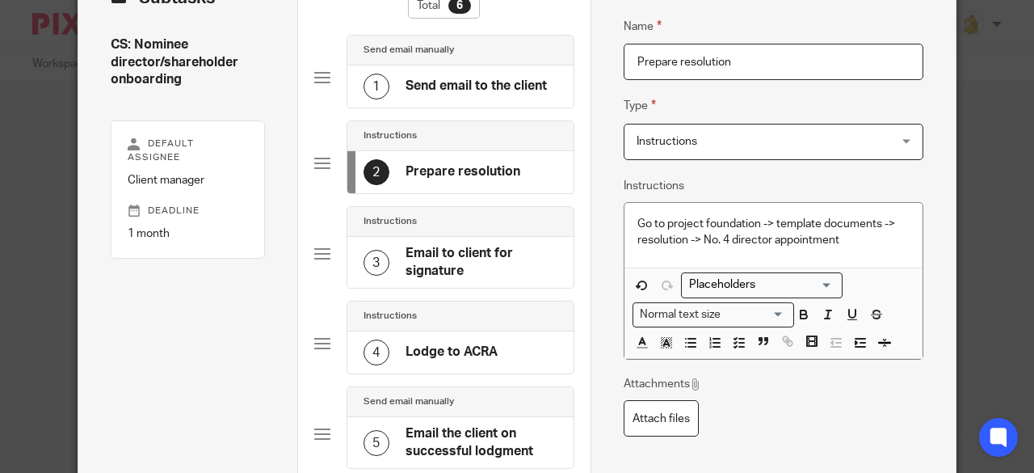
click at [851, 245] on p "Go to project foundation -> template documents -> resolution -> No. 4 director …" at bounding box center [773, 232] width 273 height 33
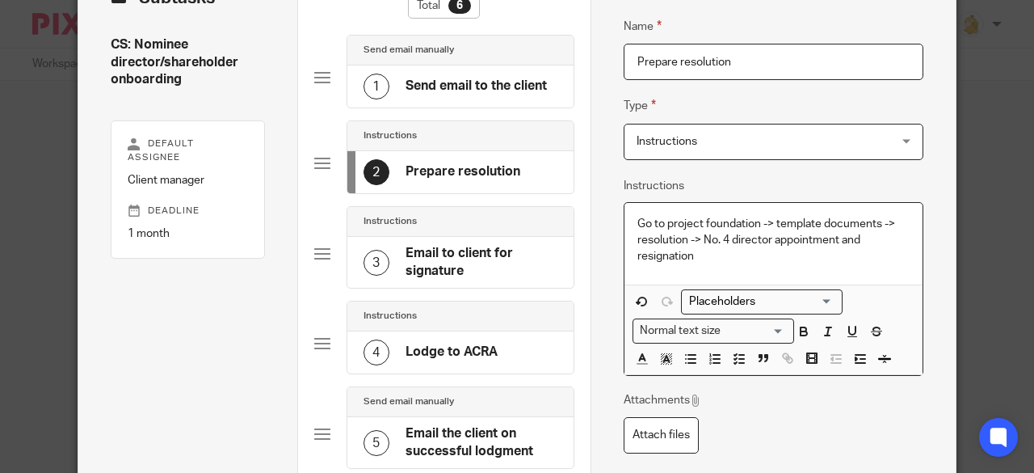
click at [439, 256] on h4 "Email to client for signature" at bounding box center [482, 262] width 152 height 35
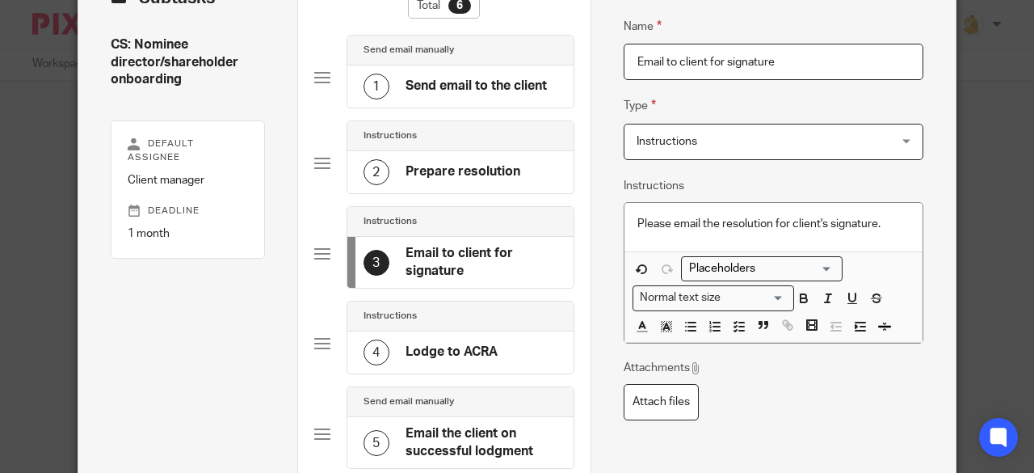
click at [461, 343] on h4 "Lodge to ACRA" at bounding box center [452, 351] width 92 height 17
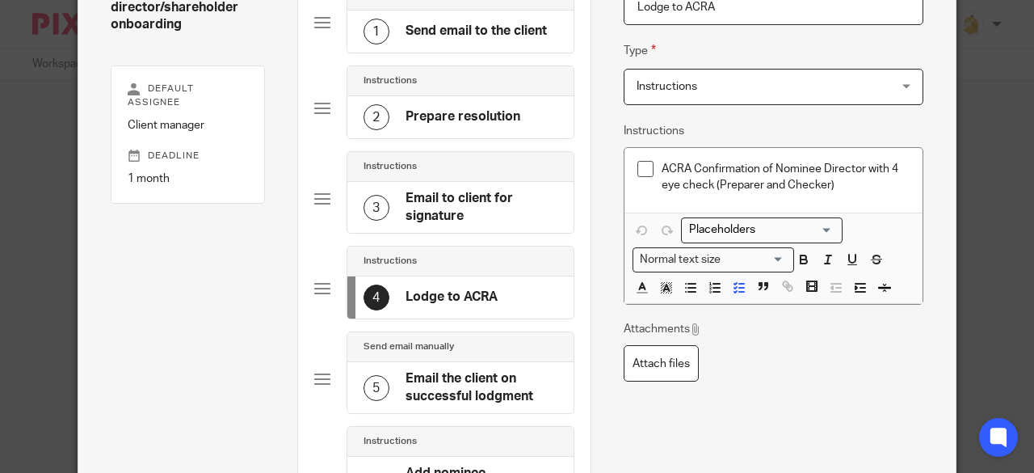
scroll to position [162, 0]
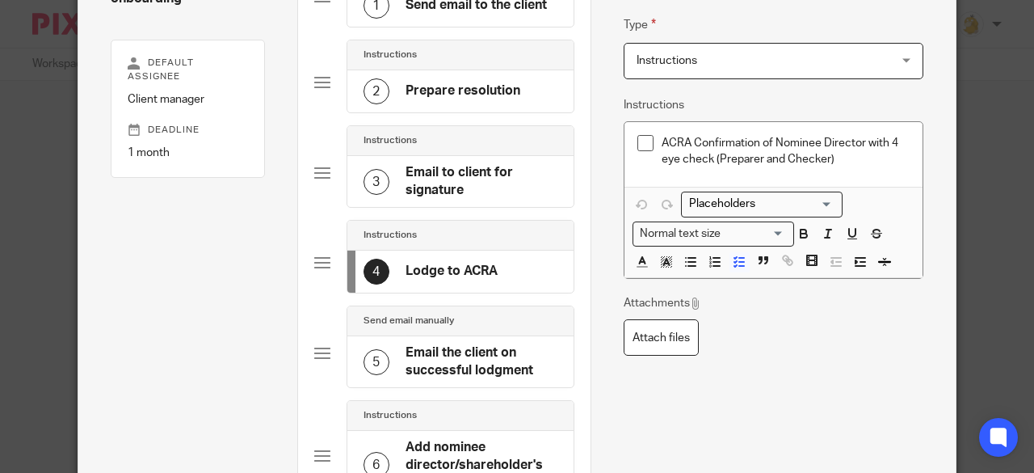
click at [435, 190] on h4 "Email to client for signature" at bounding box center [482, 181] width 152 height 35
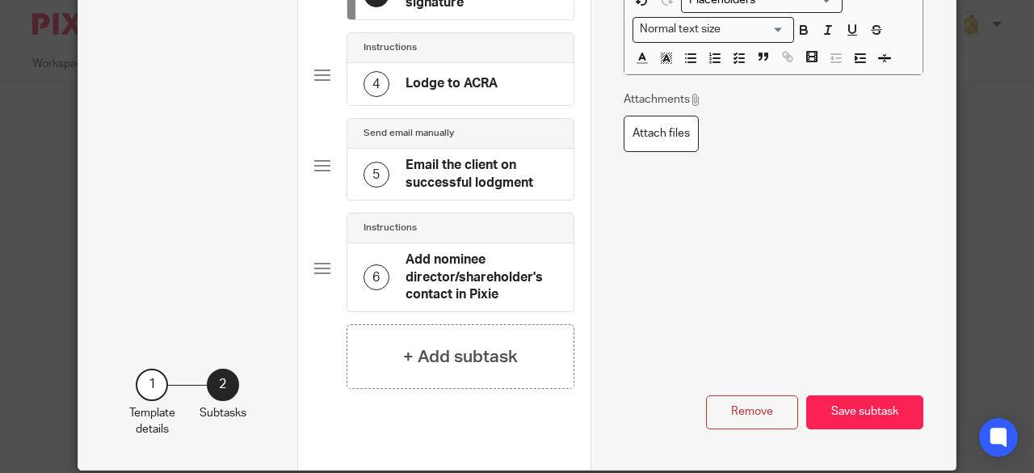
scroll to position [373, 0]
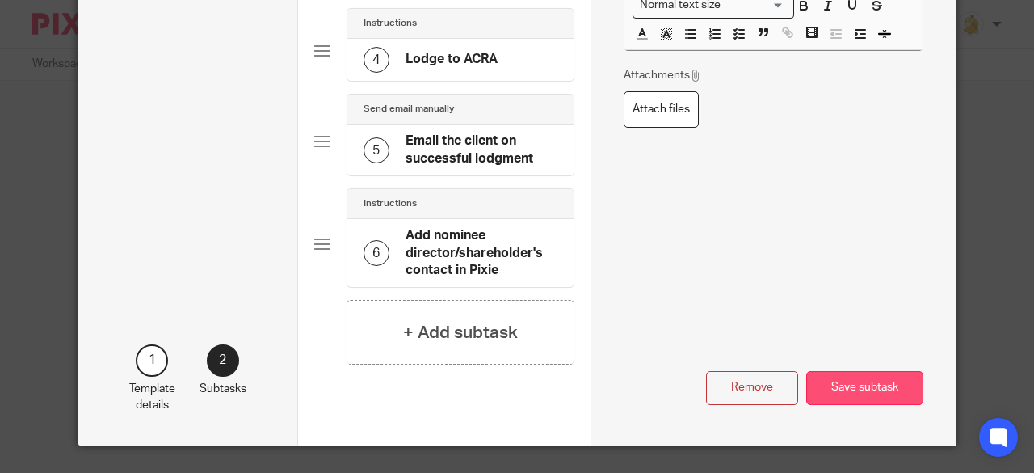
click at [855, 376] on button "Save subtask" at bounding box center [864, 388] width 117 height 35
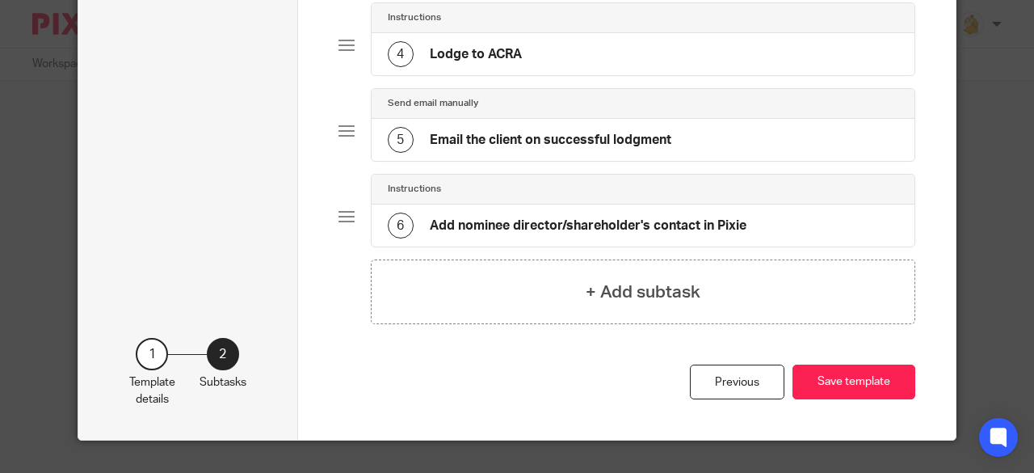
scroll to position [364, 0]
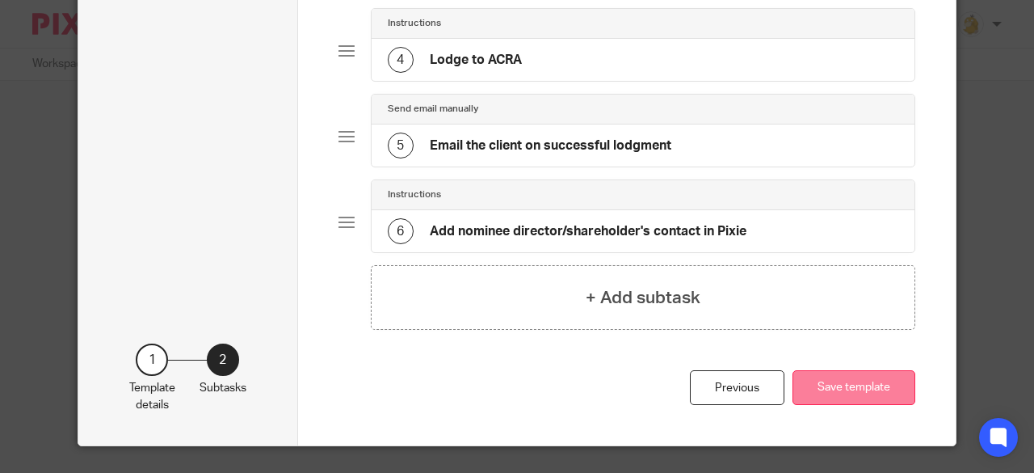
click at [831, 385] on button "Save template" at bounding box center [854, 387] width 123 height 35
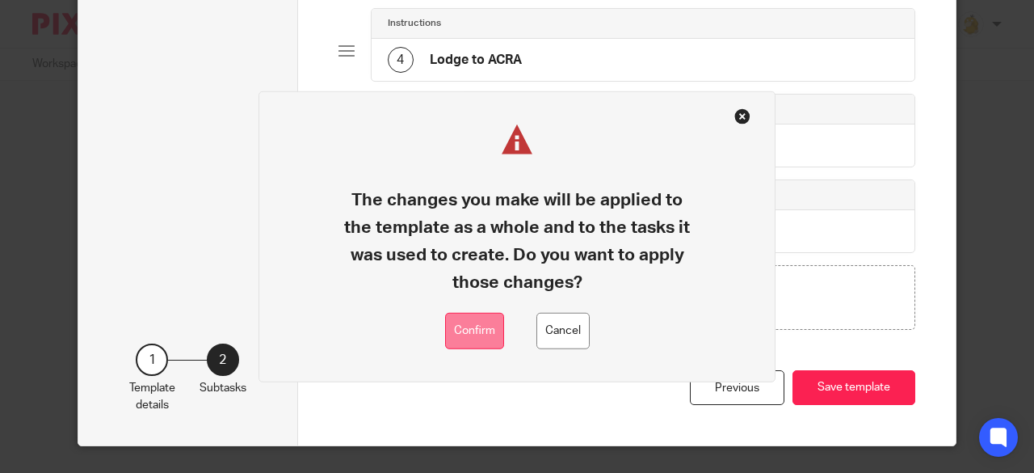
click at [494, 328] on button "Confirm" at bounding box center [474, 331] width 59 height 36
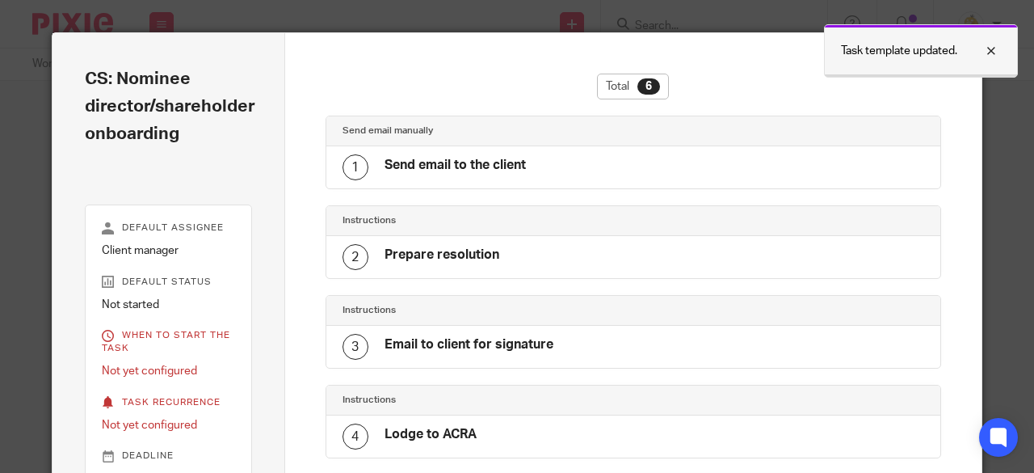
click at [993, 51] on div at bounding box center [979, 50] width 44 height 19
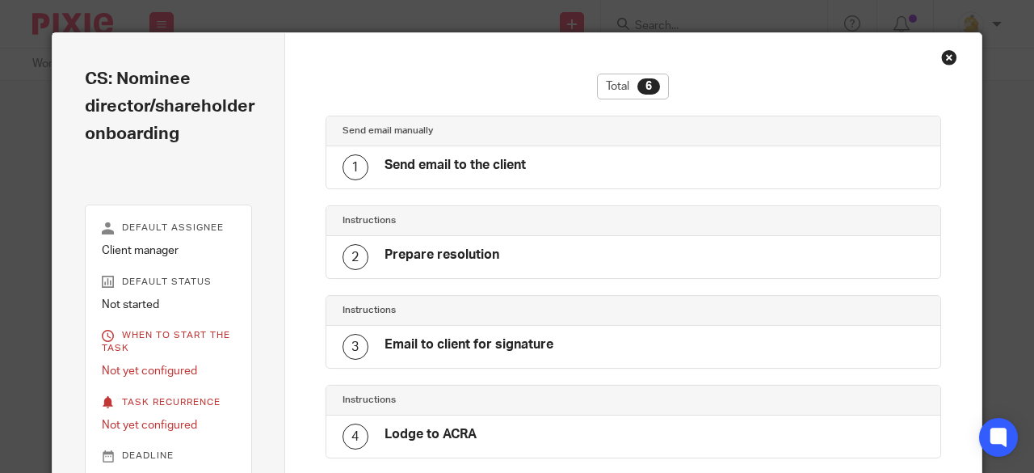
click at [945, 58] on div "Close this dialog window" at bounding box center [949, 57] width 16 height 16
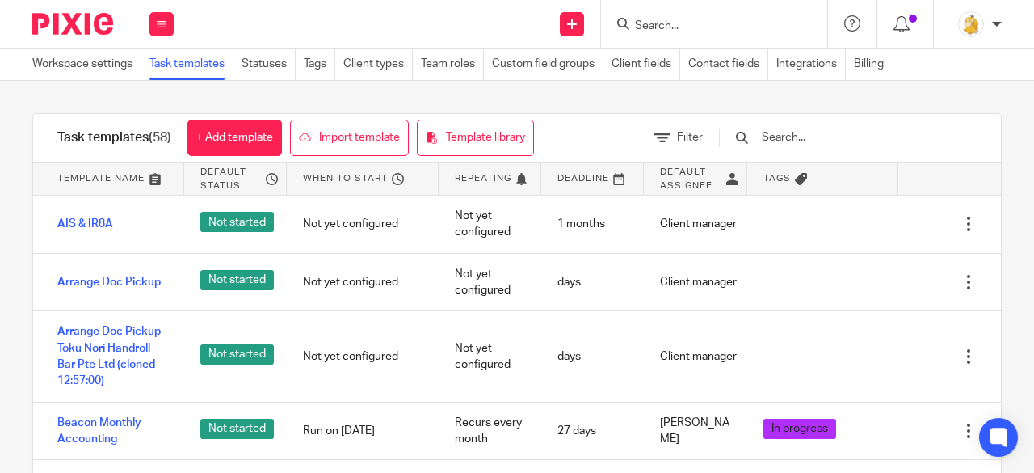
click at [853, 135] on input "text" at bounding box center [854, 137] width 188 height 18
type input "n"
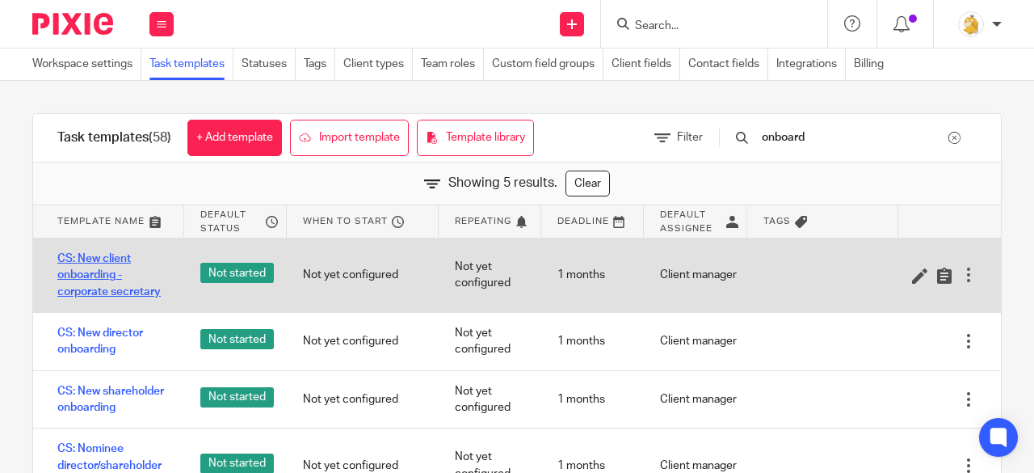
type input "onboard"
click at [96, 260] on link "CS: New client onboarding - corporate secretary" at bounding box center [112, 274] width 111 height 49
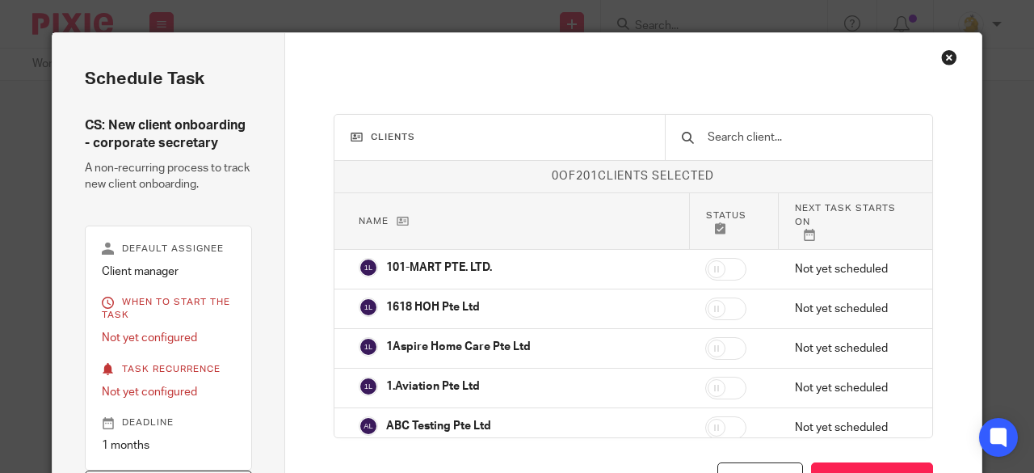
scroll to position [31, 0]
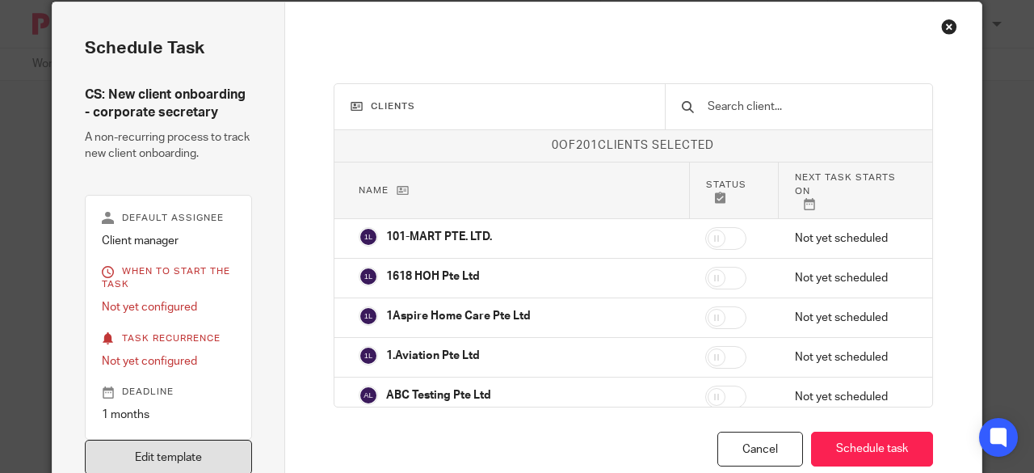
click at [169, 449] on link "Edit template" at bounding box center [168, 457] width 167 height 35
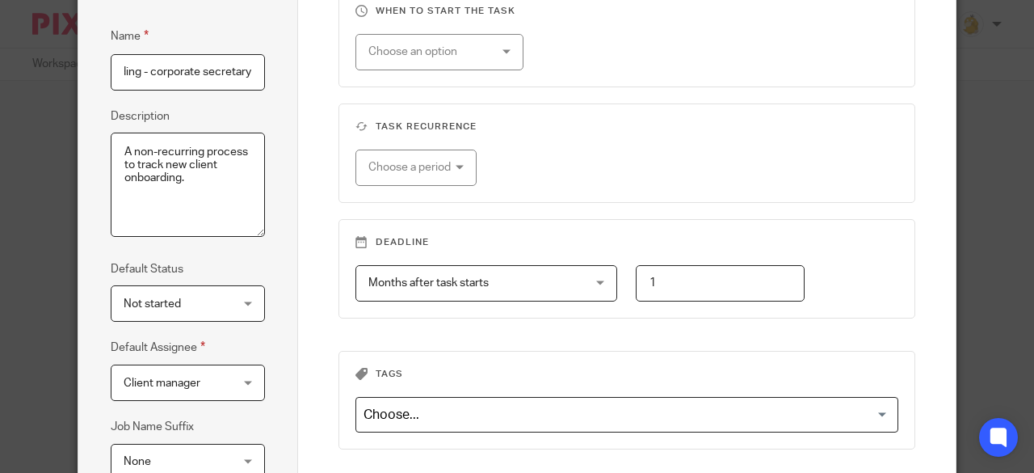
scroll to position [314, 0]
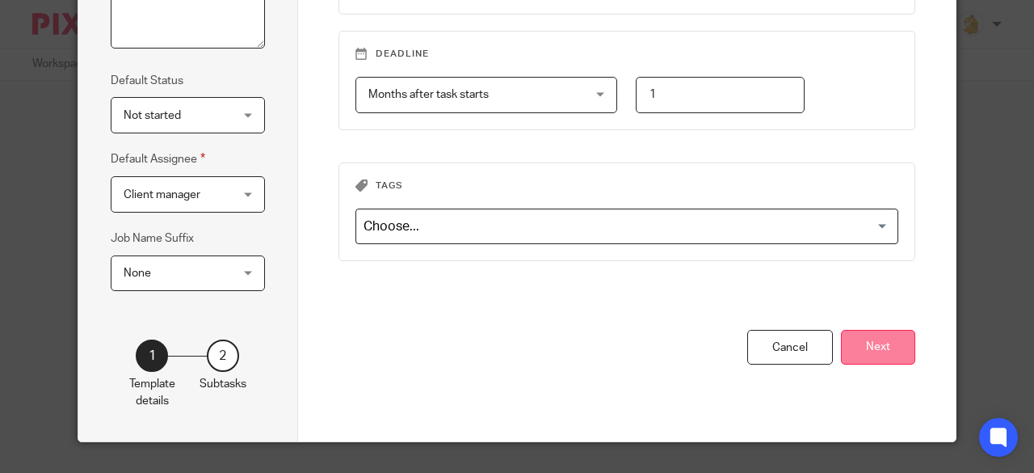
click at [862, 343] on button "Next" at bounding box center [878, 347] width 74 height 35
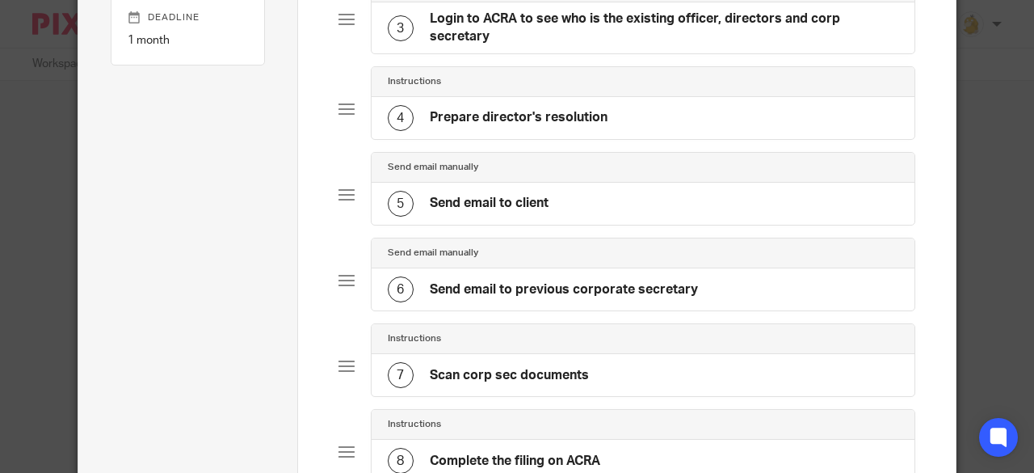
scroll to position [395, 0]
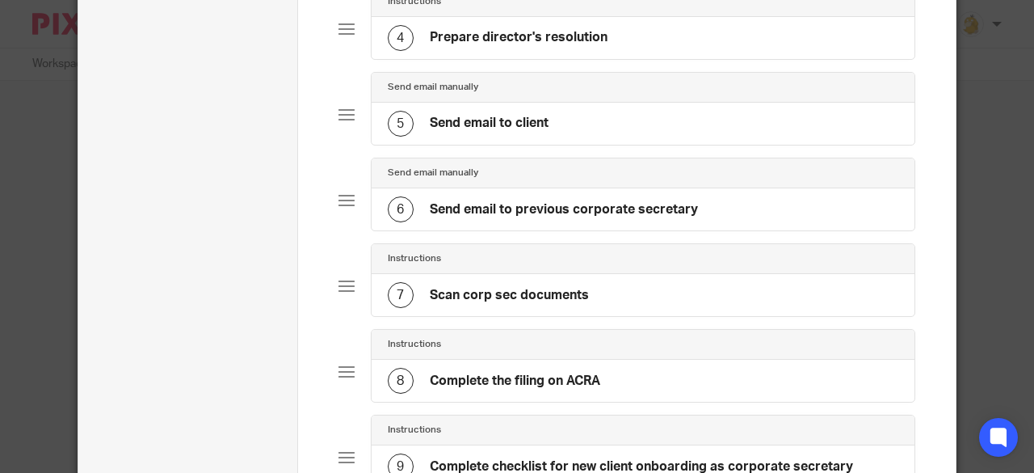
click at [630, 209] on h4 "Send email to previous corporate secretary" at bounding box center [564, 209] width 268 height 17
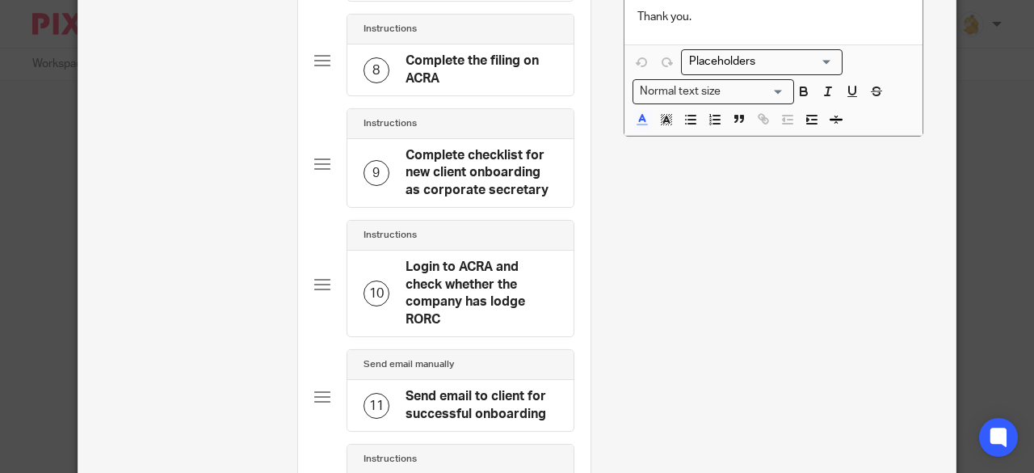
scroll to position [808, 0]
click at [453, 288] on h4 "Login to ACRA and check whether the company has lodge RORC" at bounding box center [482, 291] width 152 height 69
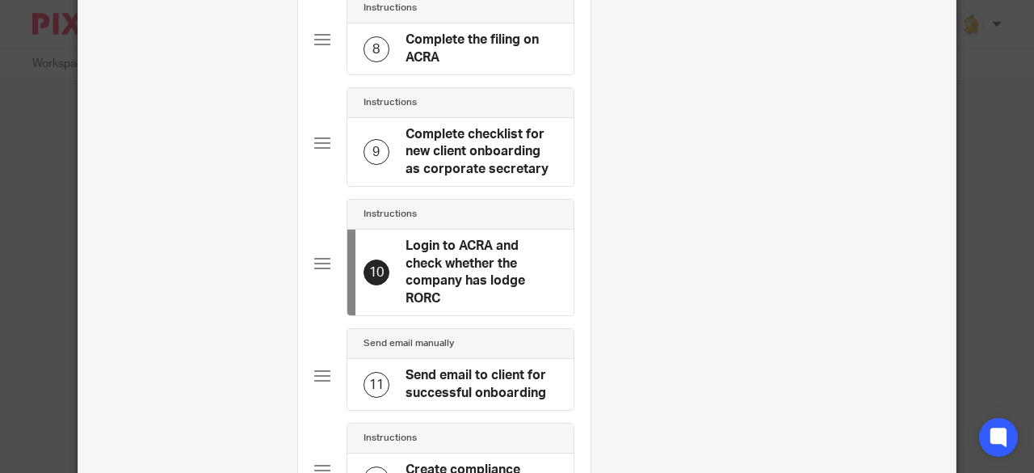
scroll to position [0, 53]
click at [464, 267] on h4 "Login to ACRA and check whether the company has lodge RORC" at bounding box center [482, 272] width 152 height 69
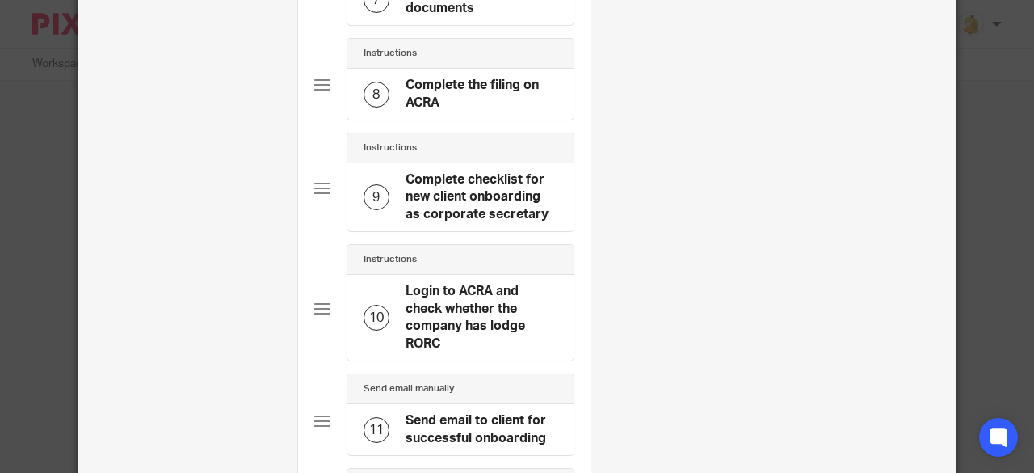
scroll to position [808, 0]
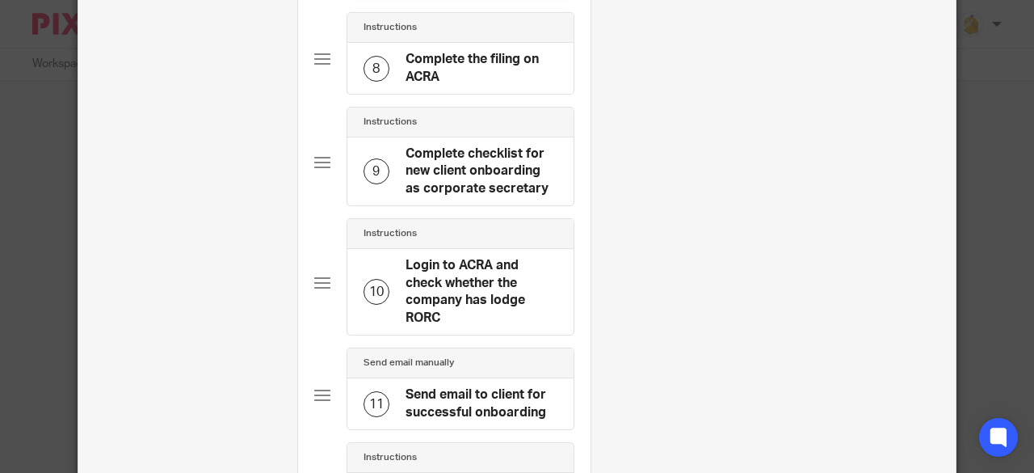
click at [465, 292] on h4 "Login to ACRA and check whether the company has lodge RORC" at bounding box center [482, 291] width 152 height 69
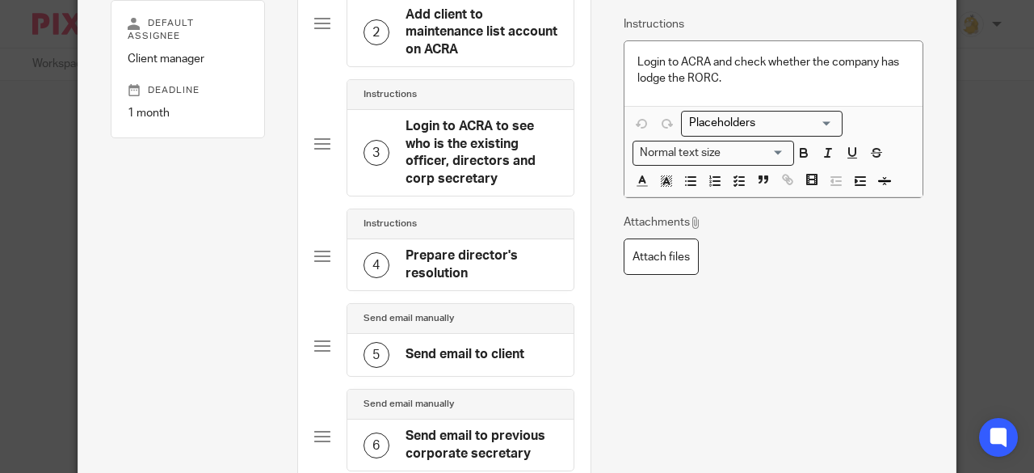
scroll to position [0, 0]
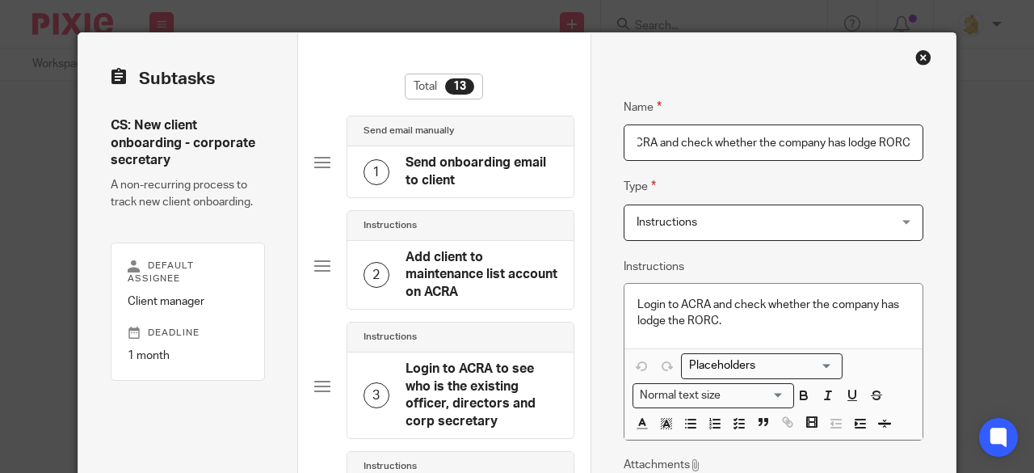
click at [441, 392] on h4 "Login to ACRA to see who is the existing officer, directors and corp secretary" at bounding box center [482, 394] width 152 height 69
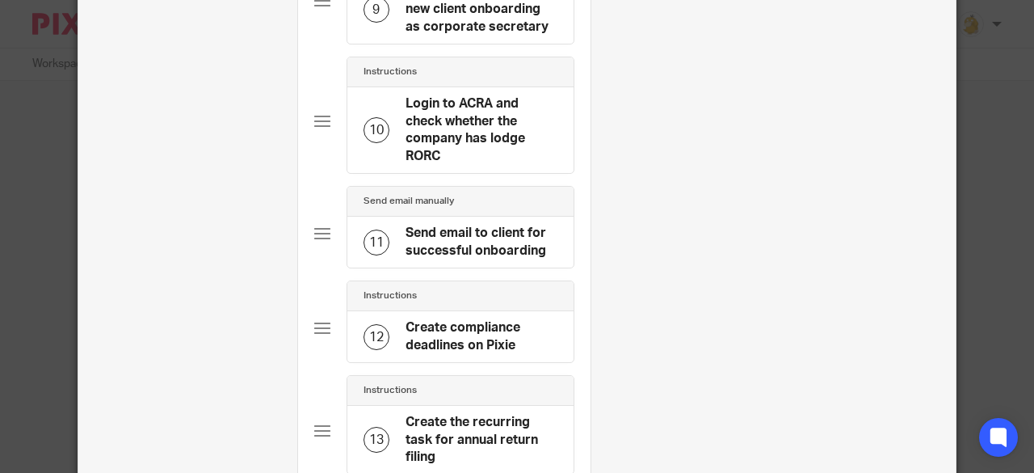
click at [443, 246] on h4 "Send email to client for successful onboarding" at bounding box center [482, 242] width 152 height 35
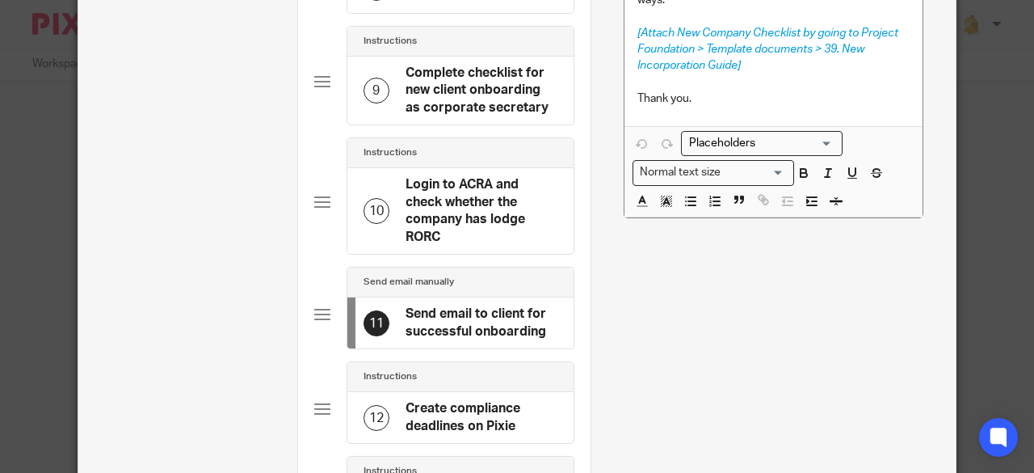
click at [448, 214] on h4 "Login to ACRA and check whether the company has lodge RORC" at bounding box center [482, 210] width 152 height 69
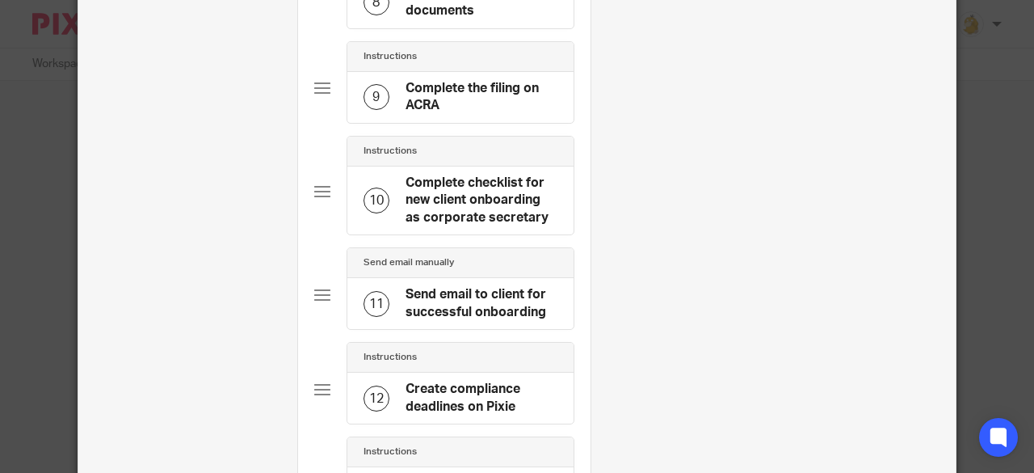
click at [485, 298] on h4 "Send email to client for successful onboarding" at bounding box center [482, 303] width 152 height 35
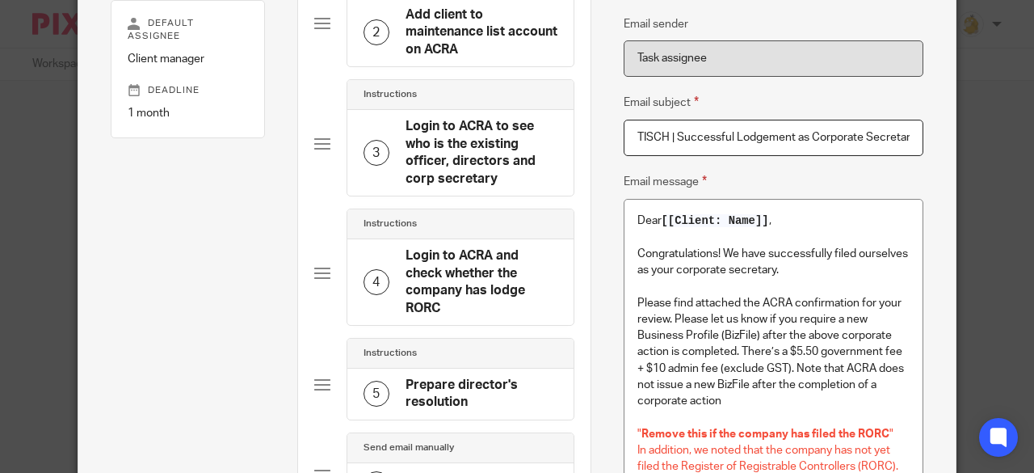
scroll to position [81, 0]
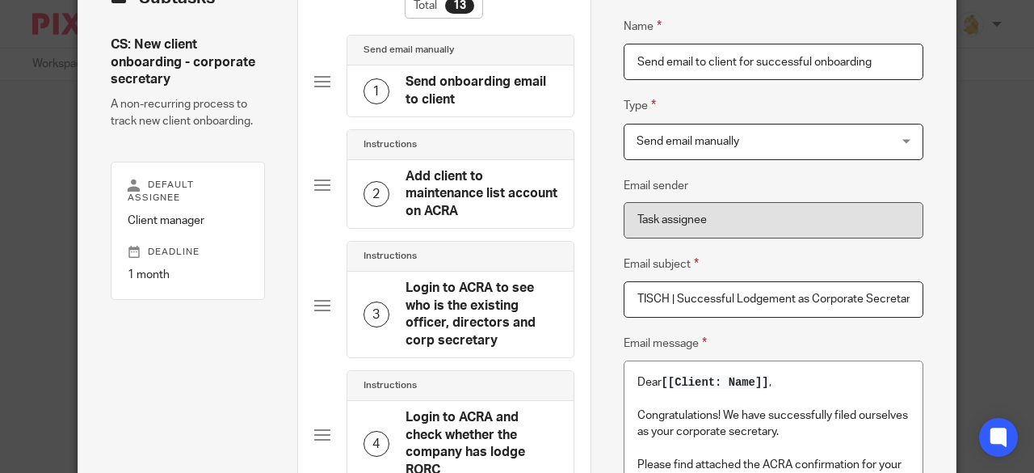
click at [440, 91] on h4 "Send onboarding email to client" at bounding box center [482, 91] width 152 height 35
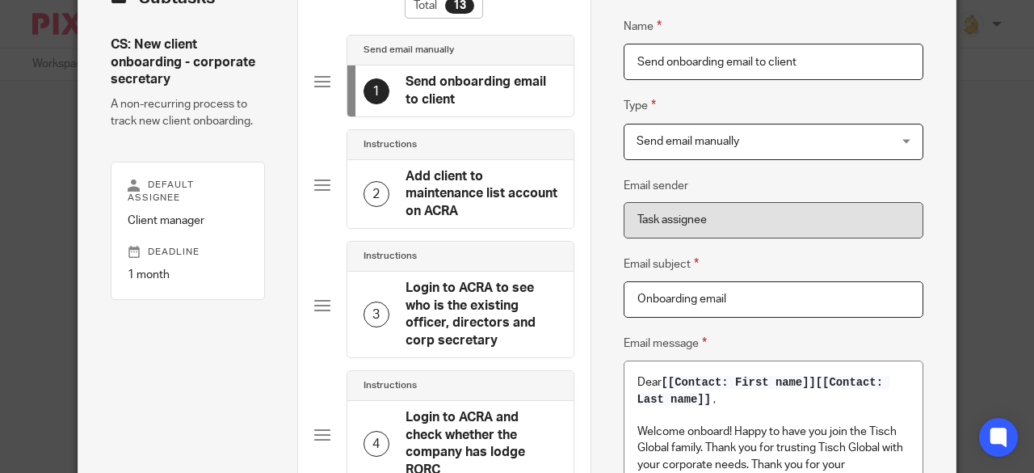
click at [441, 201] on h4 "Add client to maintenance list account on ACRA" at bounding box center [482, 194] width 152 height 52
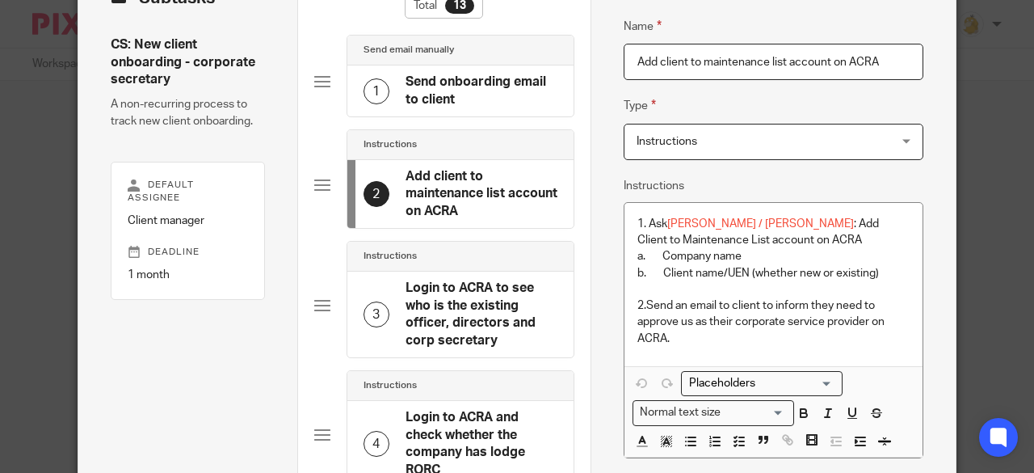
click at [470, 305] on h4 "Login to ACRA to see who is the existing officer, directors and corp secretary" at bounding box center [482, 314] width 152 height 69
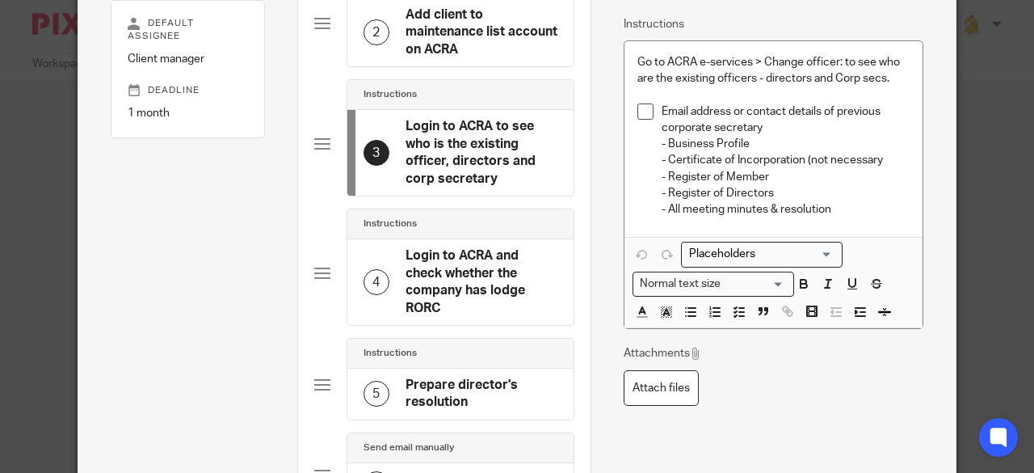
scroll to position [0, 0]
click at [449, 285] on h4 "Login to ACRA and check whether the company has lodge RORC" at bounding box center [482, 281] width 152 height 69
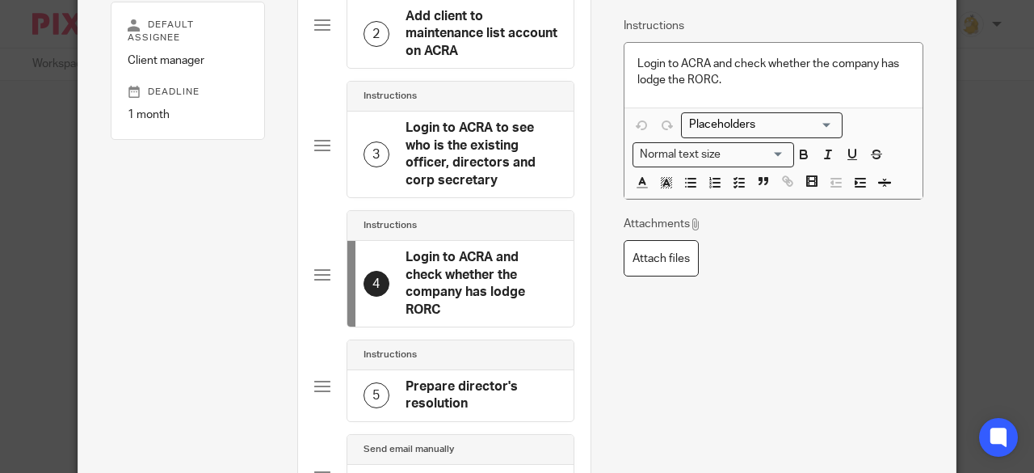
scroll to position [404, 0]
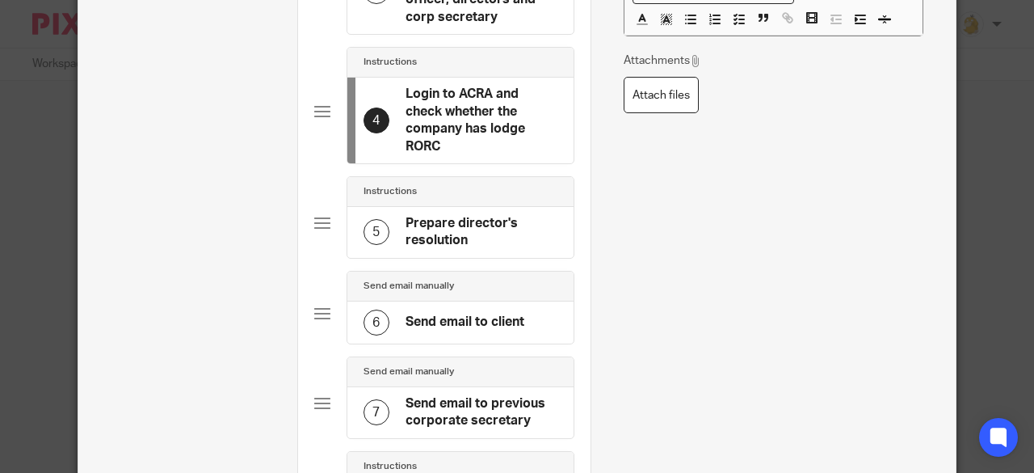
click at [447, 232] on h4 "Prepare director's resolution" at bounding box center [482, 232] width 152 height 35
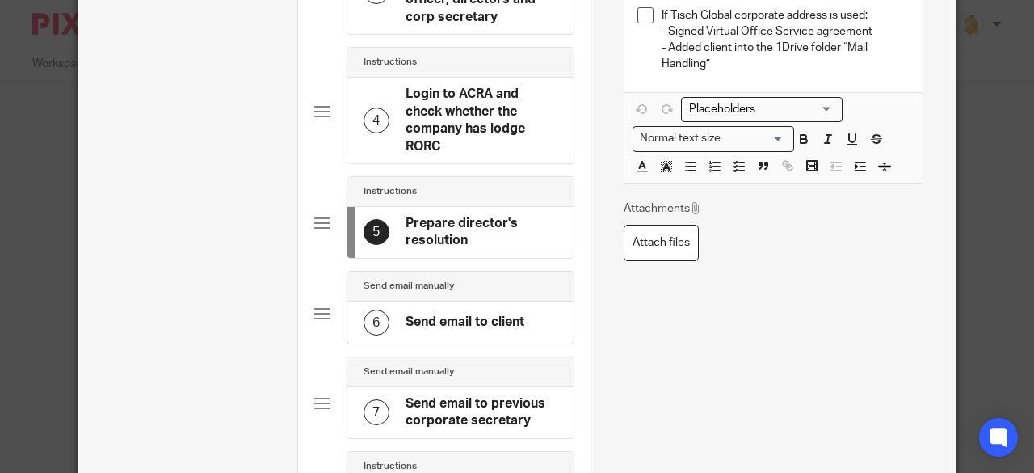
click at [458, 313] on h4 "Send email to client" at bounding box center [465, 321] width 119 height 17
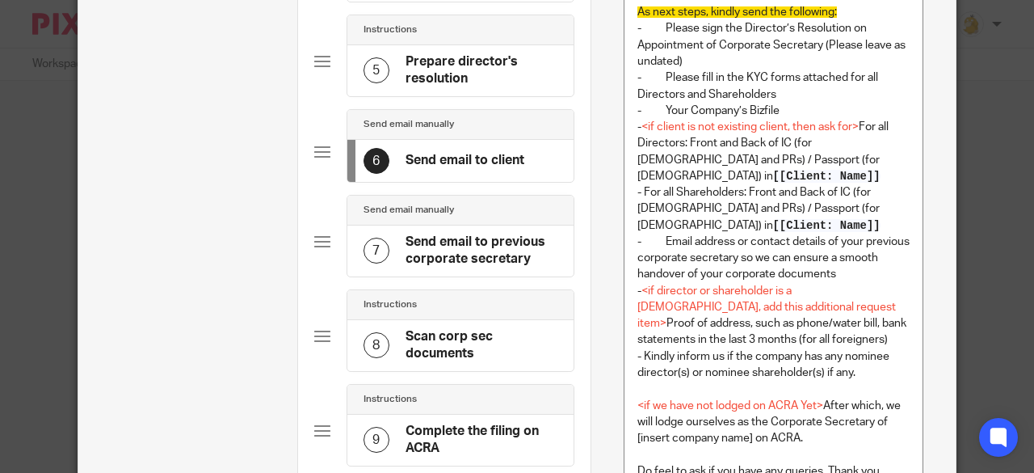
scroll to position [727, 0]
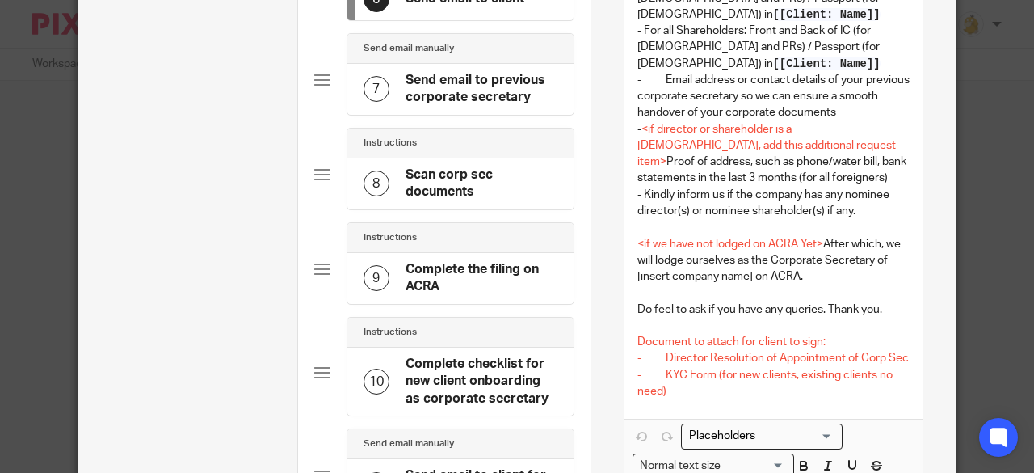
click at [373, 177] on div "8" at bounding box center [377, 183] width 26 height 26
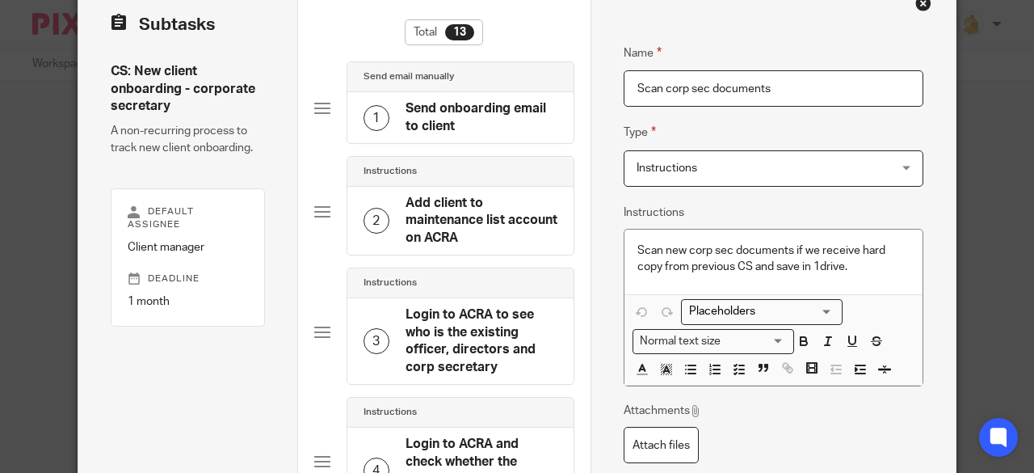
scroll to position [81, 0]
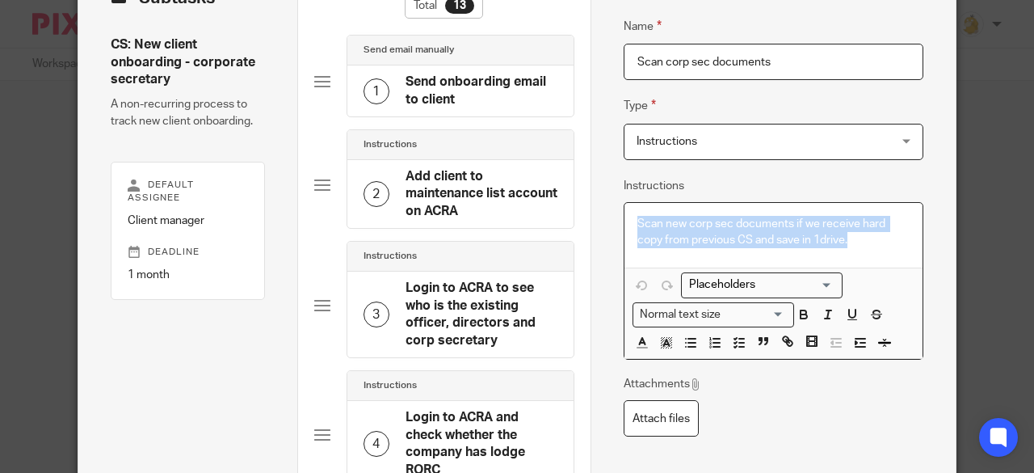
drag, startPoint x: 853, startPoint y: 239, endPoint x: 620, endPoint y: 228, distance: 233.8
click at [625, 228] on div "Scan new corp sec documents if we receive hard copy from previous CS and save i…" at bounding box center [774, 235] width 299 height 65
copy p "Scan new corp sec documents if we receive hard copy from previous CS and save i…"
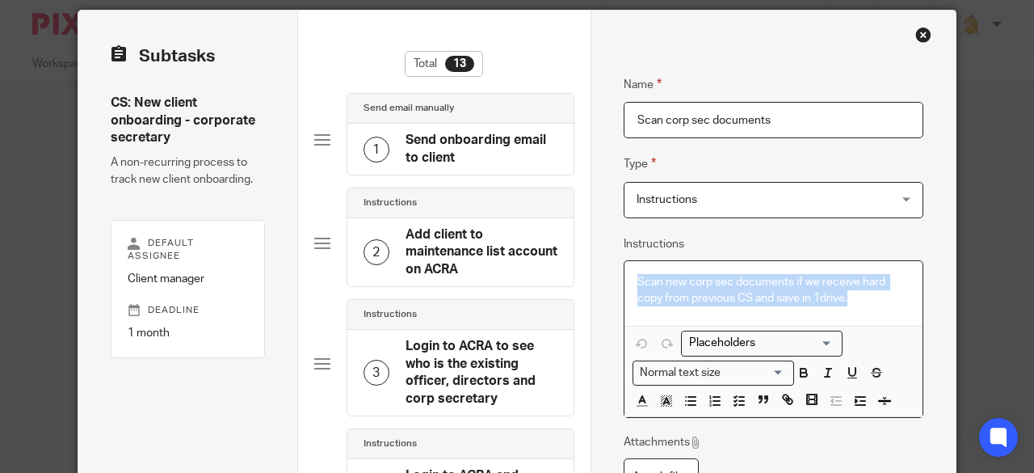
scroll to position [0, 0]
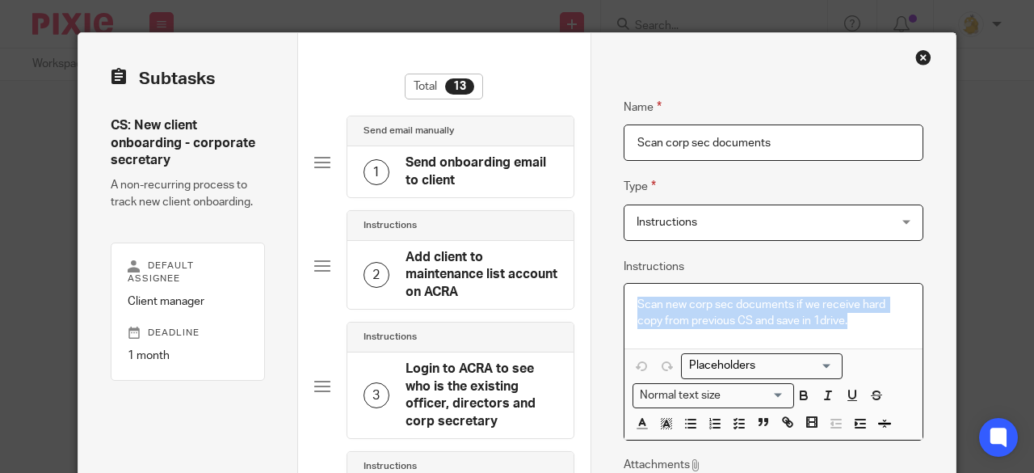
click at [917, 57] on div "Close this dialog window" at bounding box center [923, 57] width 16 height 16
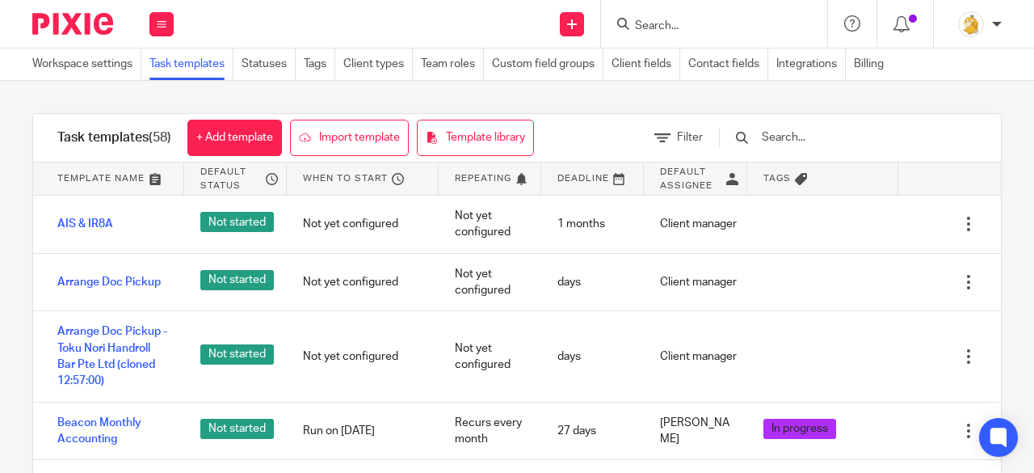
click at [810, 133] on input "text" at bounding box center [854, 137] width 188 height 18
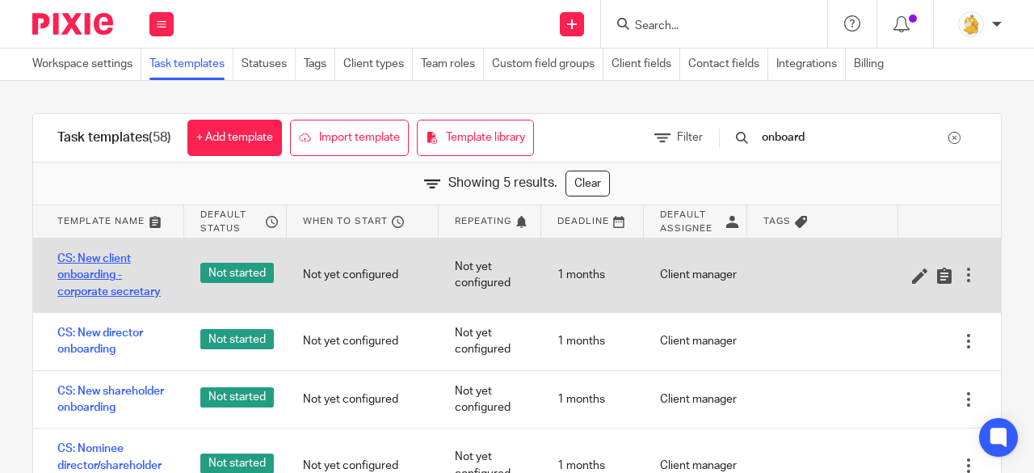
type input "onboard"
click at [75, 277] on link "CS: New client onboarding - corporate secretary" at bounding box center [112, 274] width 111 height 49
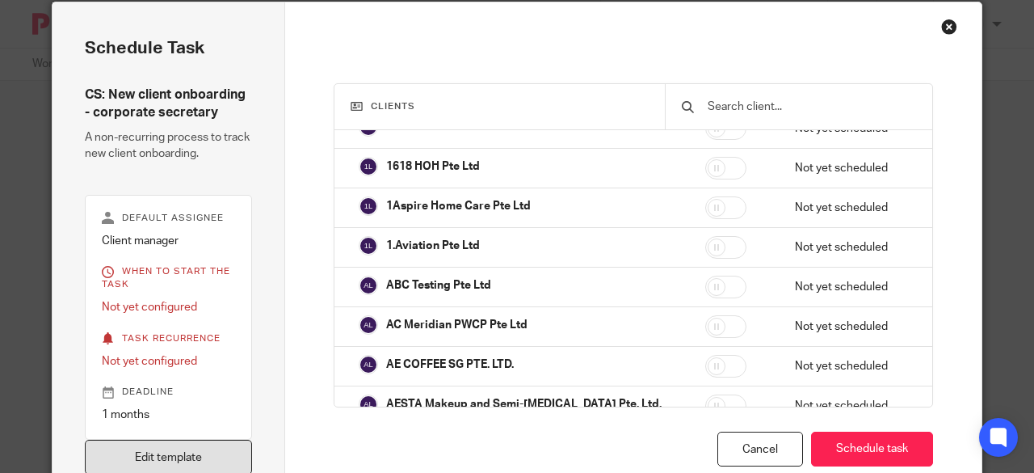
scroll to position [162, 0]
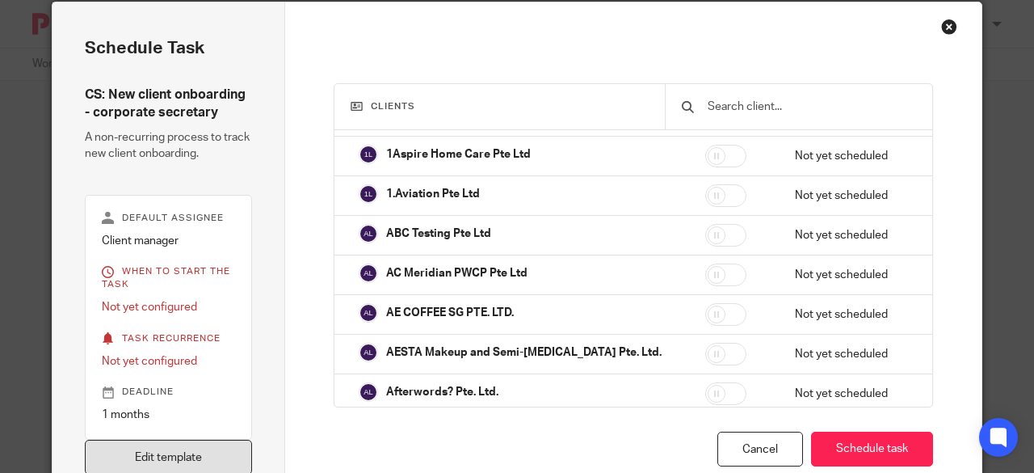
click at [131, 452] on link "Edit template" at bounding box center [168, 457] width 167 height 35
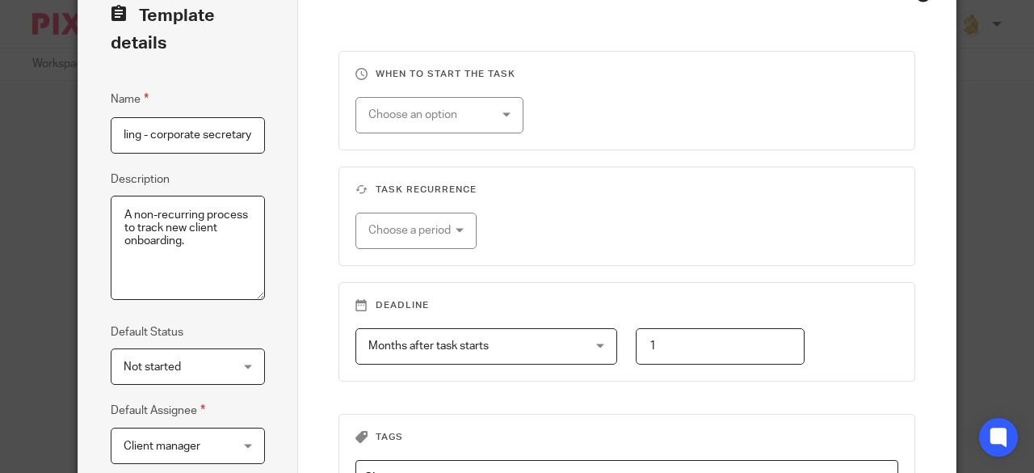
scroll to position [314, 0]
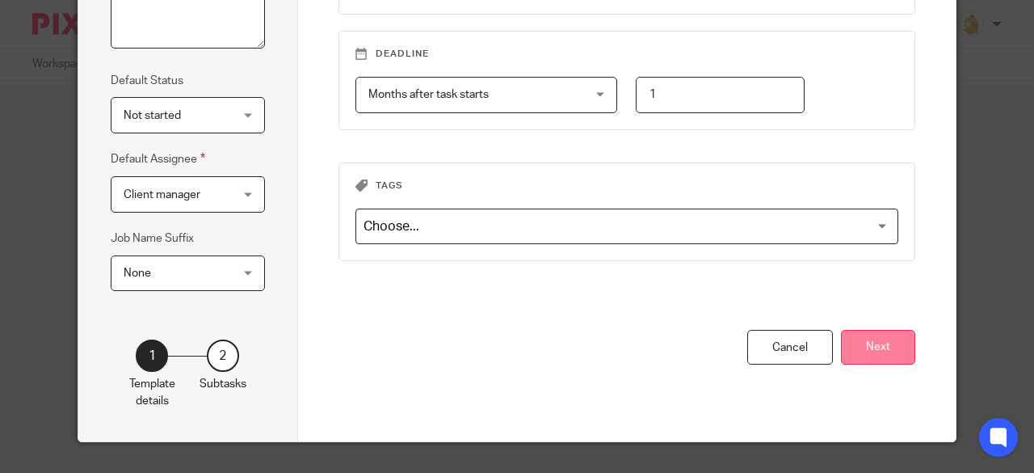
click at [871, 348] on button "Next" at bounding box center [878, 347] width 74 height 35
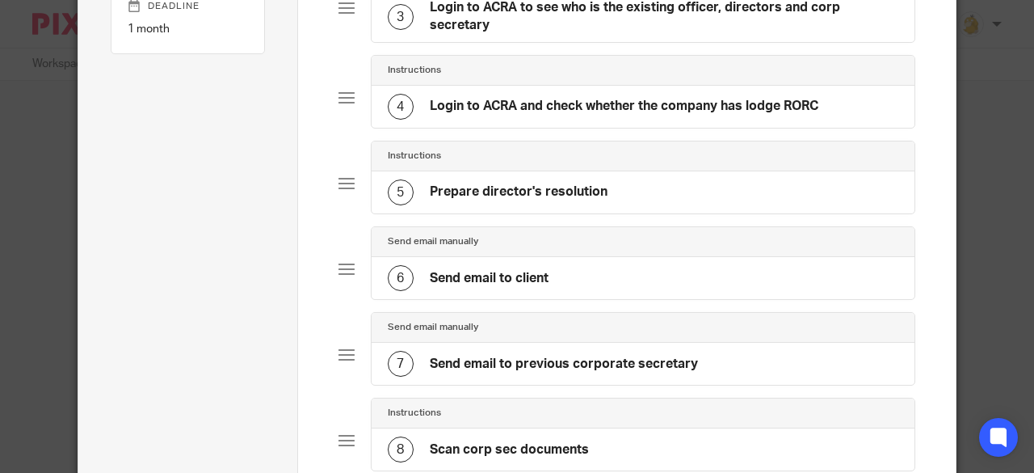
scroll to position [321, 0]
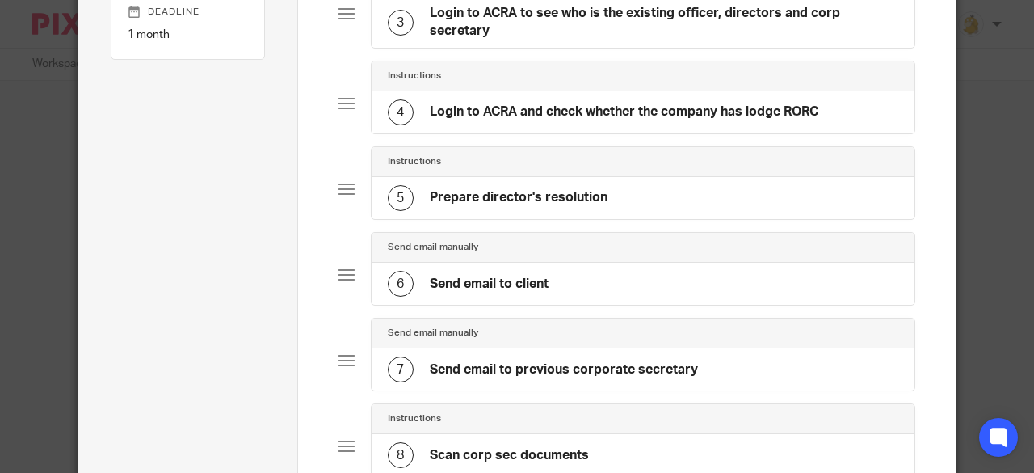
click at [530, 280] on h4 "Send email to client" at bounding box center [489, 284] width 119 height 17
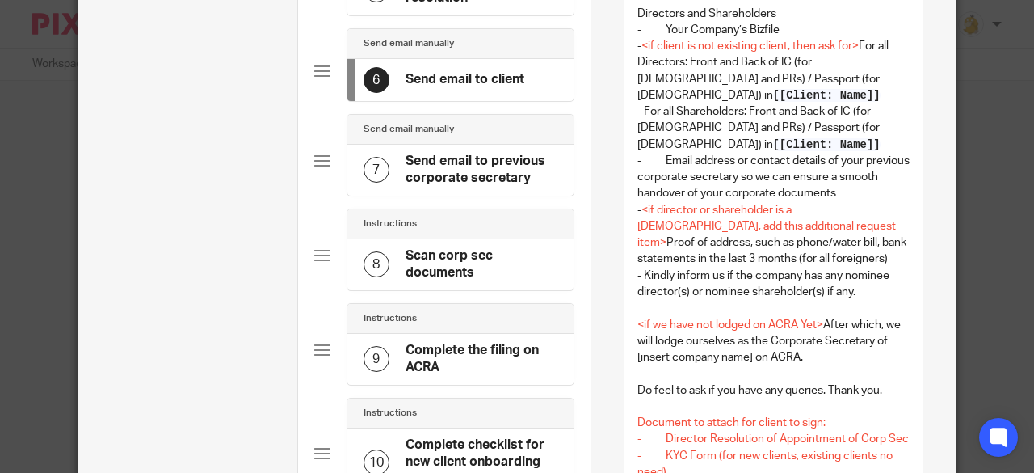
scroll to position [727, 0]
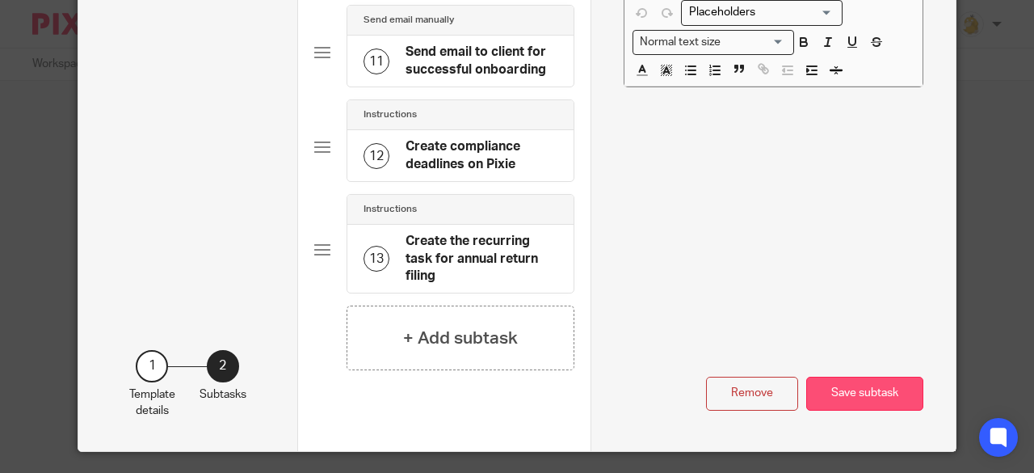
click at [852, 385] on button "Save subtask" at bounding box center [864, 393] width 117 height 35
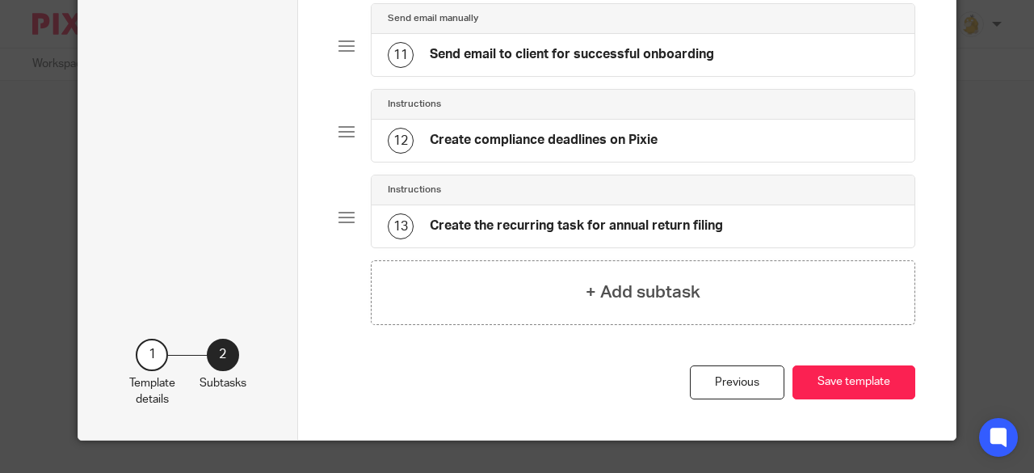
scroll to position [967, 0]
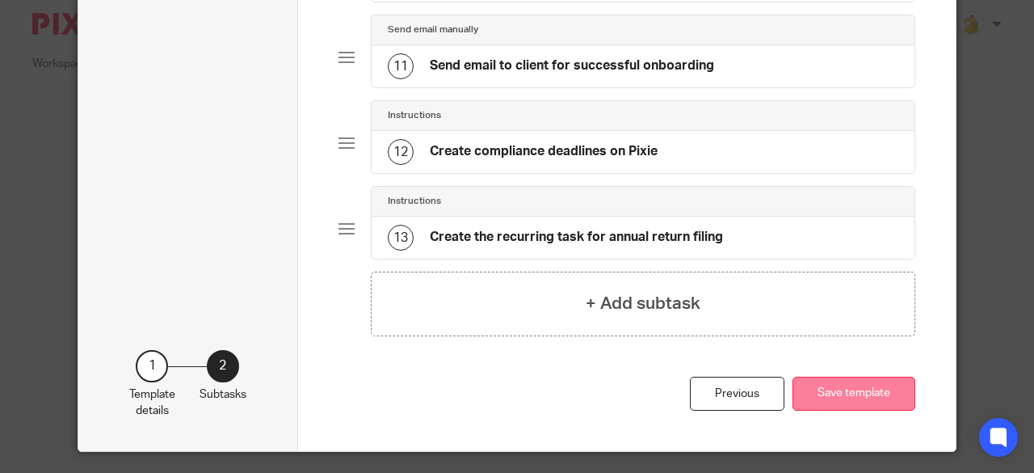
click at [819, 385] on button "Save template" at bounding box center [854, 393] width 123 height 35
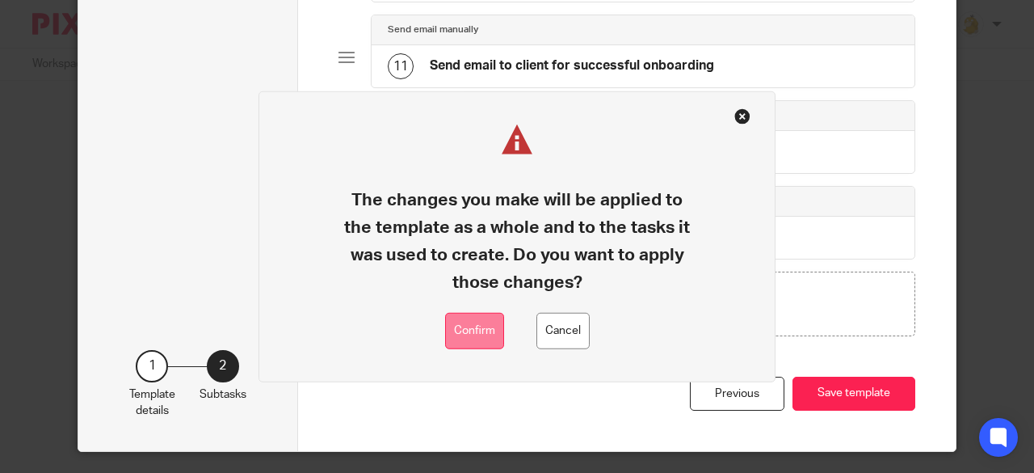
click at [484, 332] on button "Confirm" at bounding box center [474, 331] width 59 height 36
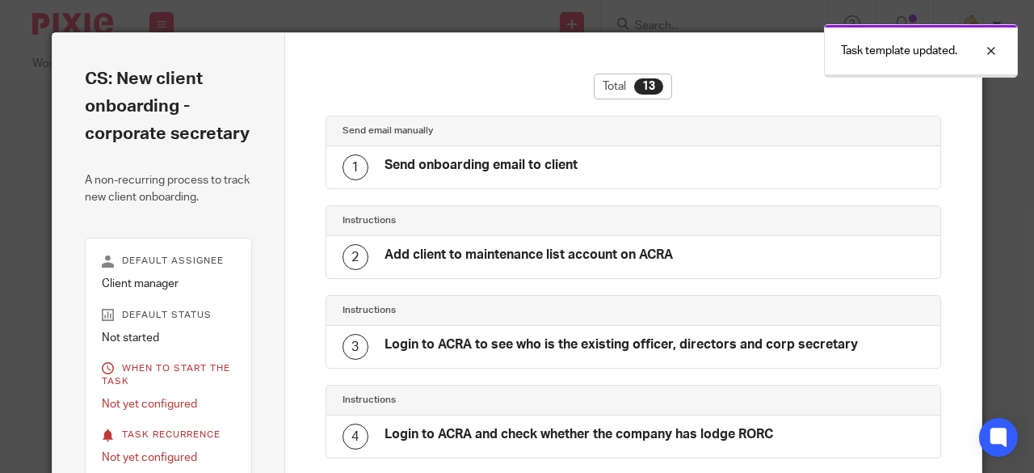
scroll to position [895, 0]
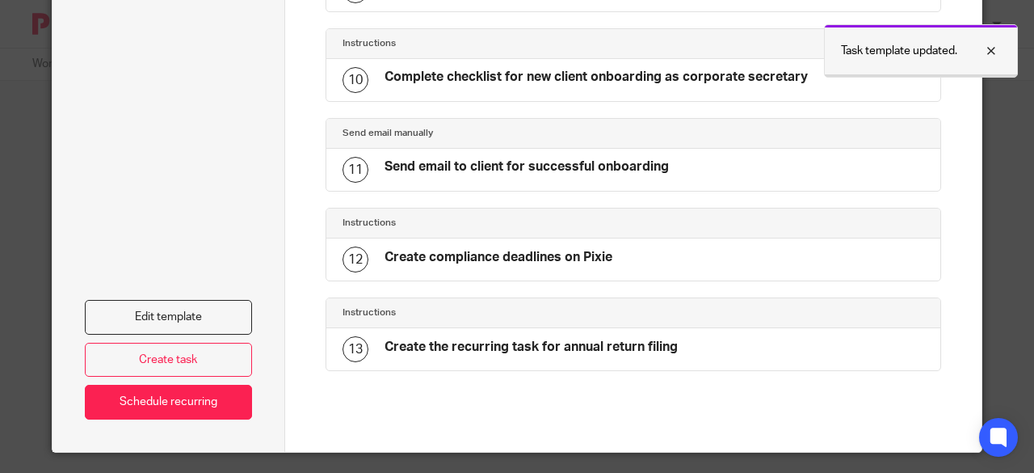
click at [995, 53] on div at bounding box center [979, 50] width 44 height 19
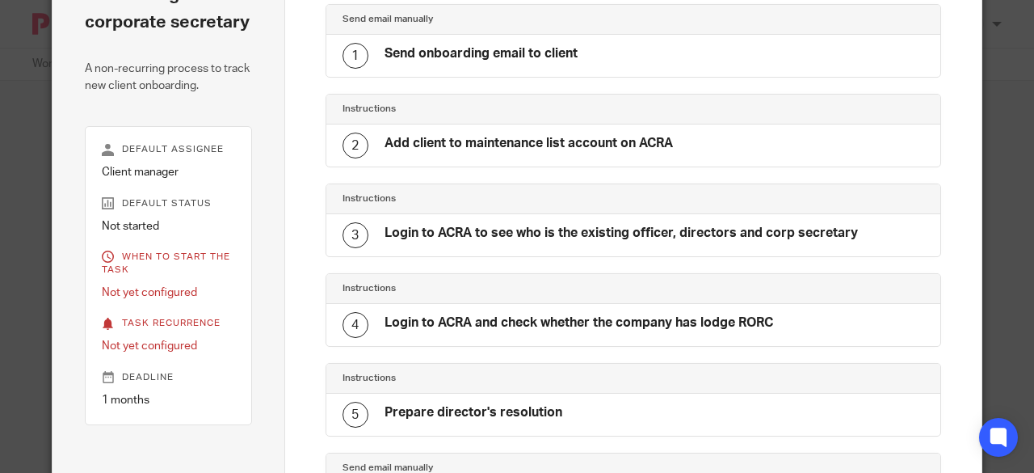
scroll to position [0, 0]
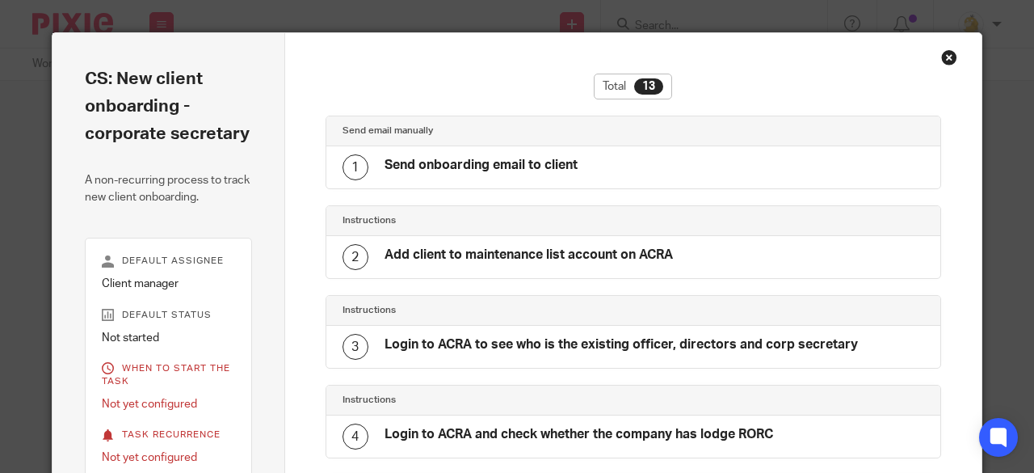
click at [945, 59] on div "Close this dialog window" at bounding box center [949, 57] width 16 height 16
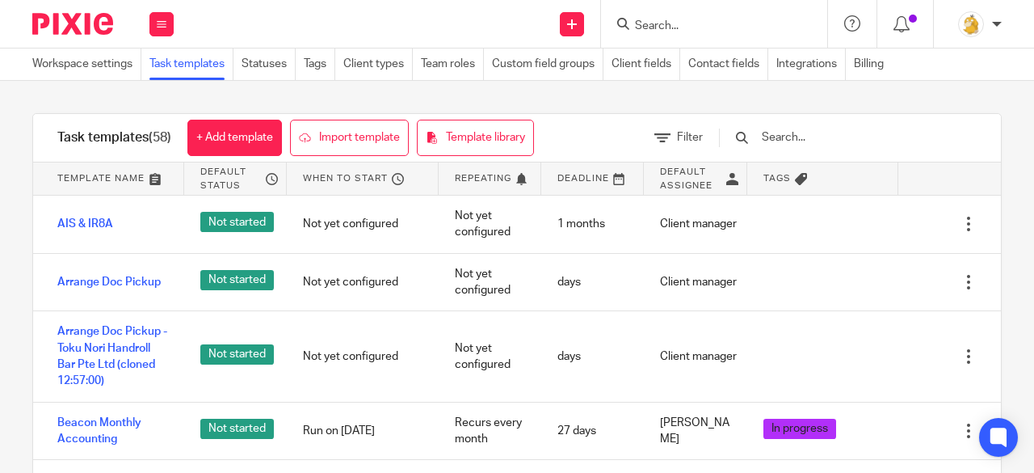
click at [807, 135] on input "text" at bounding box center [854, 137] width 188 height 18
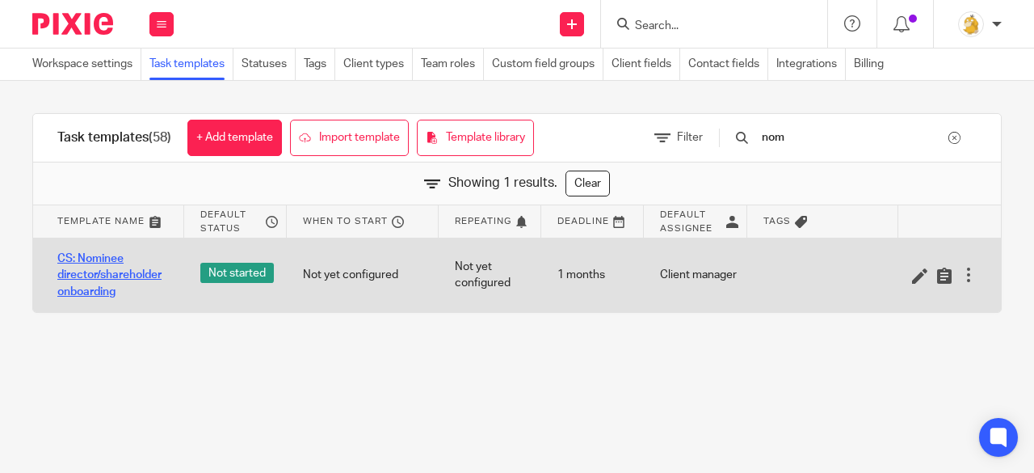
type input "nom"
click at [99, 279] on link "CS: Nominee director/shareholder onboarding" at bounding box center [112, 274] width 111 height 49
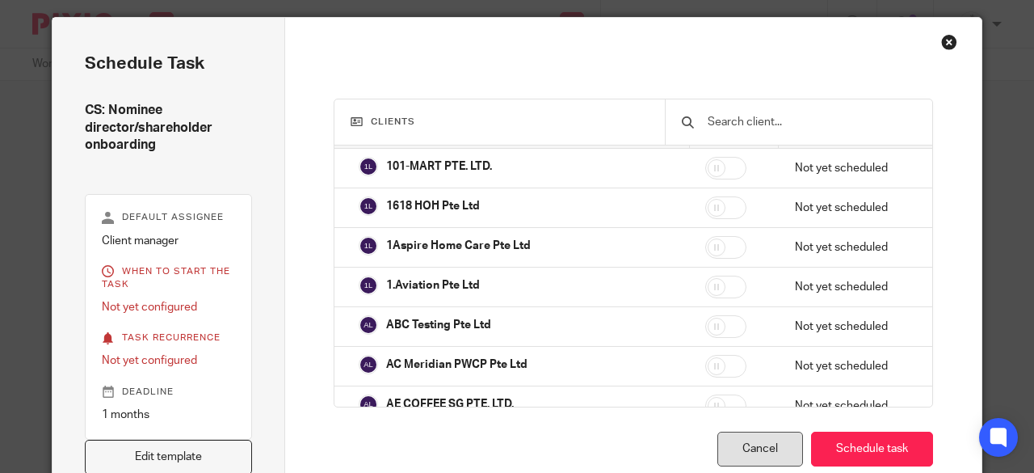
scroll to position [162, 0]
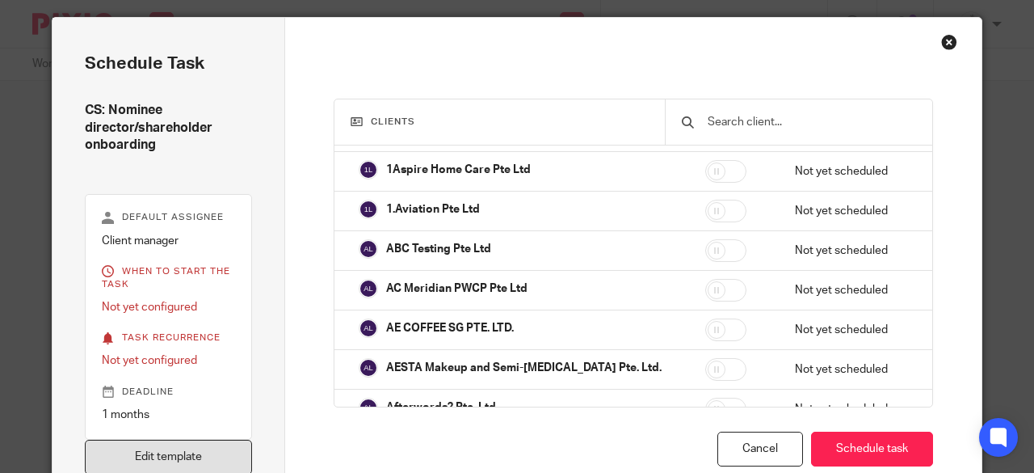
click at [155, 447] on link "Edit template" at bounding box center [168, 457] width 167 height 35
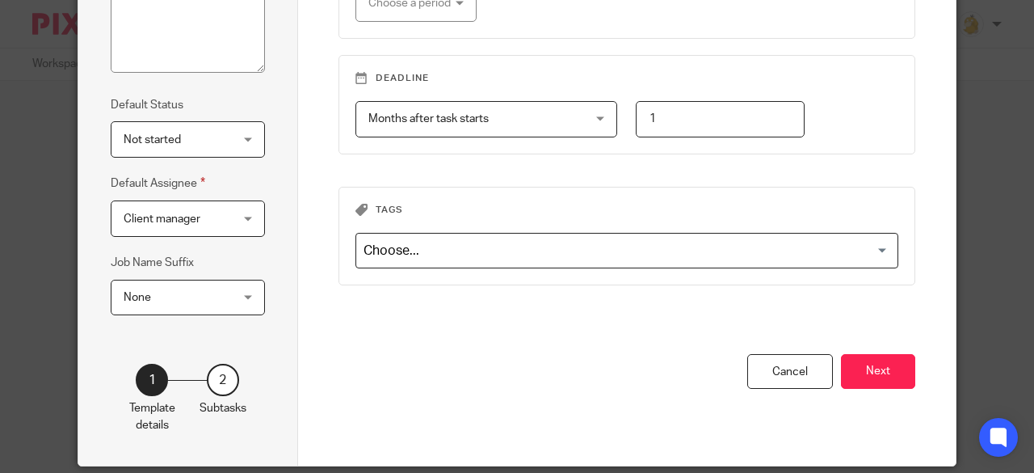
scroll to position [314, 0]
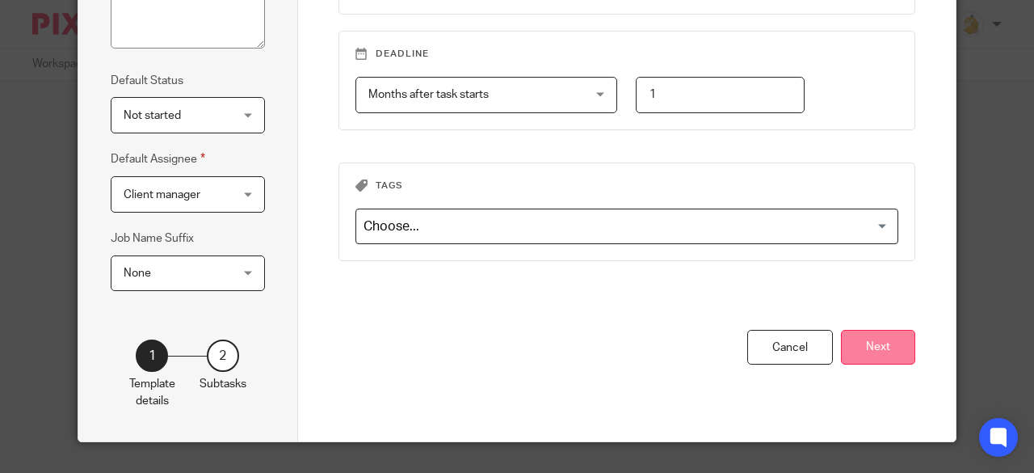
click at [870, 342] on button "Next" at bounding box center [878, 347] width 74 height 35
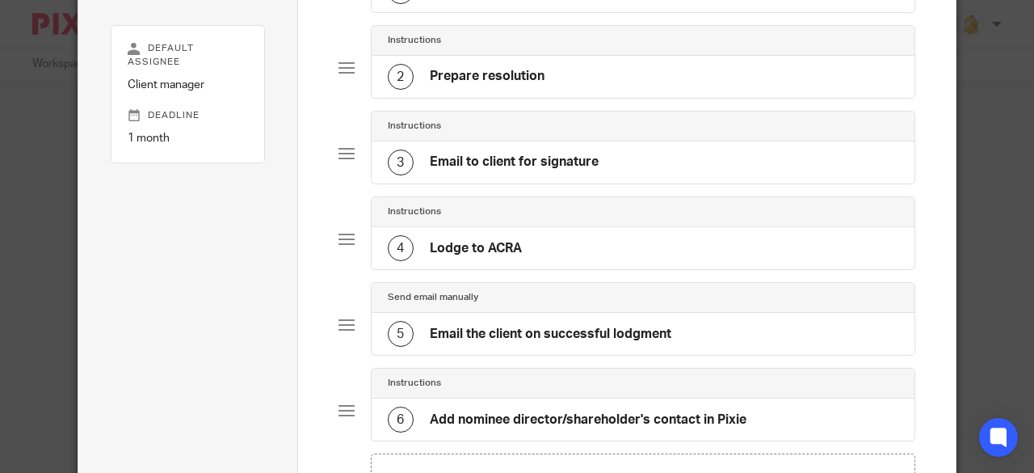
scroll to position [72, 0]
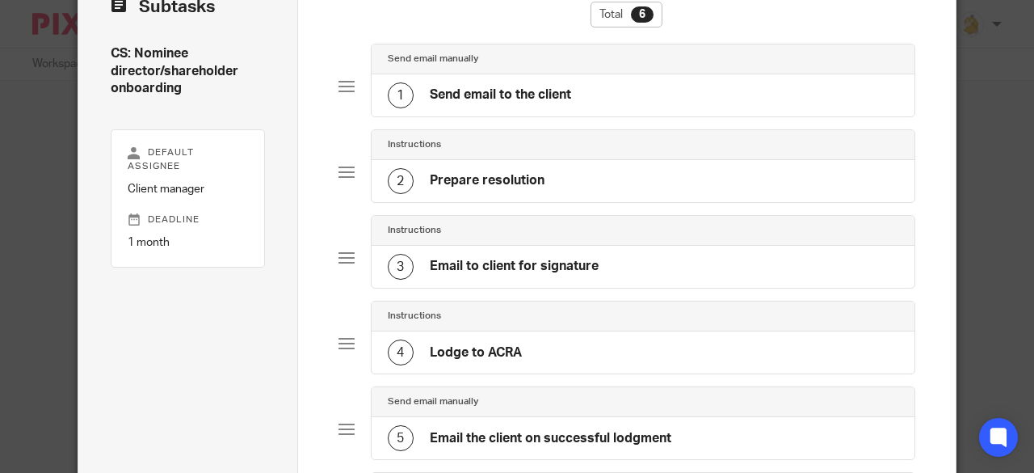
click at [516, 183] on h4 "Prepare resolution" at bounding box center [487, 180] width 115 height 17
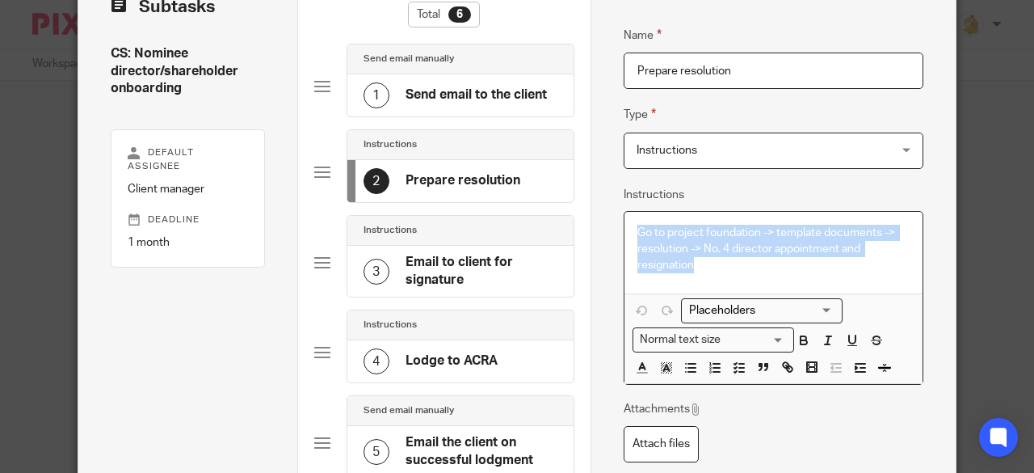
drag, startPoint x: 631, startPoint y: 228, endPoint x: 696, endPoint y: 265, distance: 75.3
click at [696, 265] on p "Go to project foundation -> template documents -> resolution -> No. 4 director …" at bounding box center [773, 249] width 273 height 49
copy p "Go to project foundation -> template documents -> resolution -> No. 4 director …"
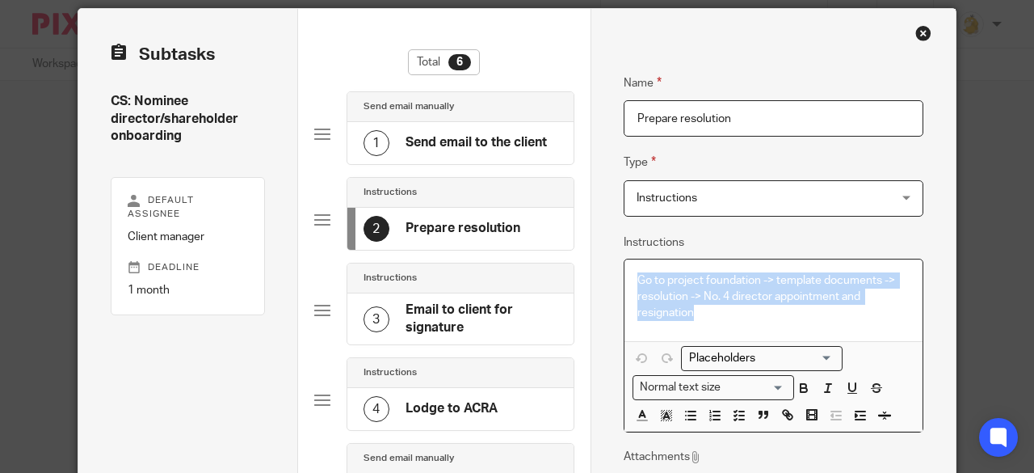
scroll to position [0, 0]
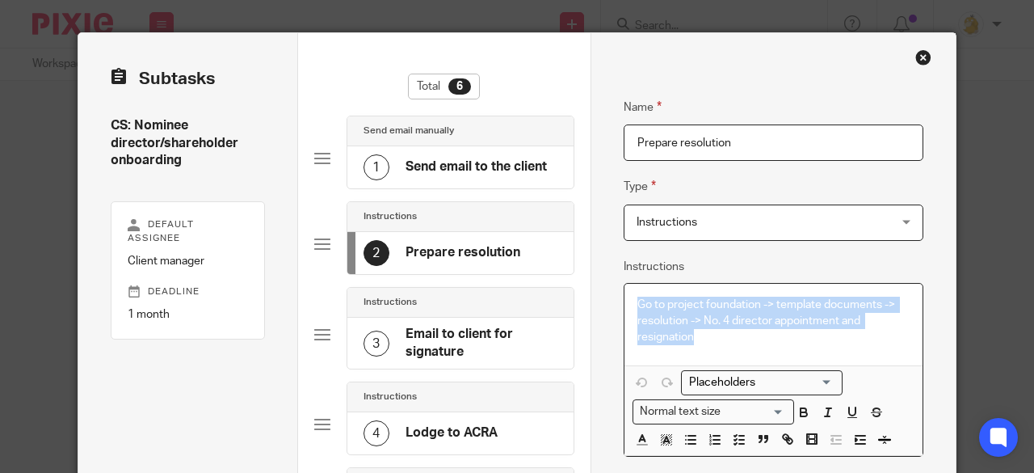
click at [919, 53] on div "Close this dialog window" at bounding box center [923, 57] width 16 height 16
